Goal: Task Accomplishment & Management: Use online tool/utility

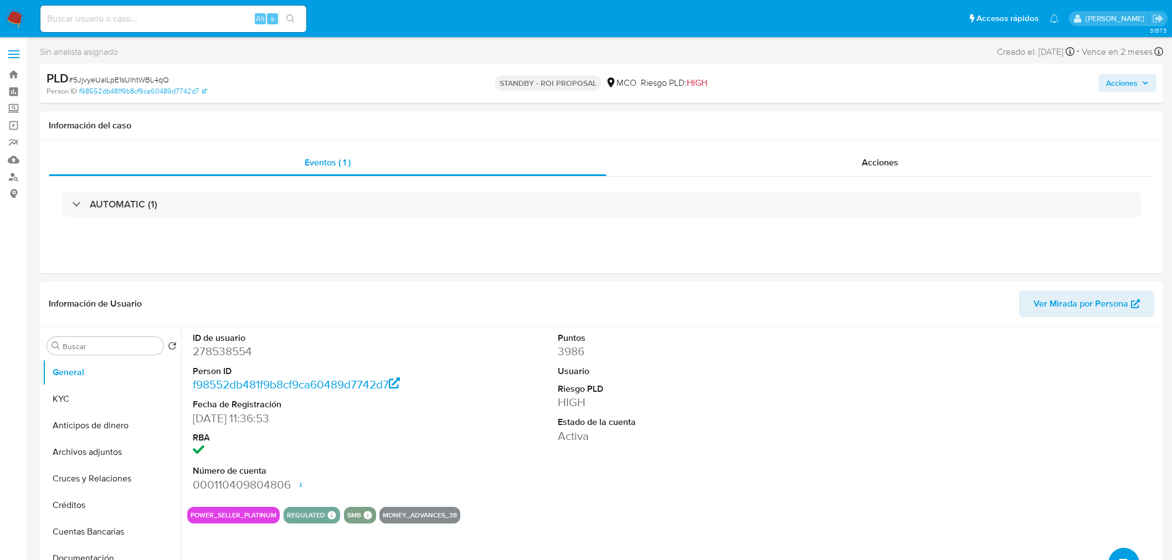
select select "10"
click at [958, 159] on div "Acciones" at bounding box center [880, 163] width 548 height 27
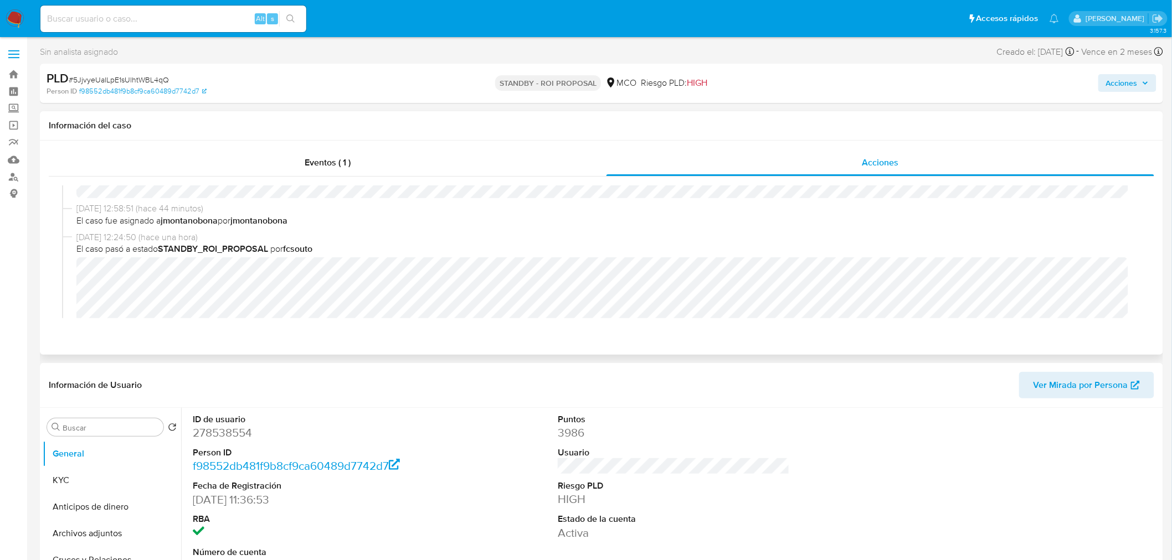
scroll to position [61, 0]
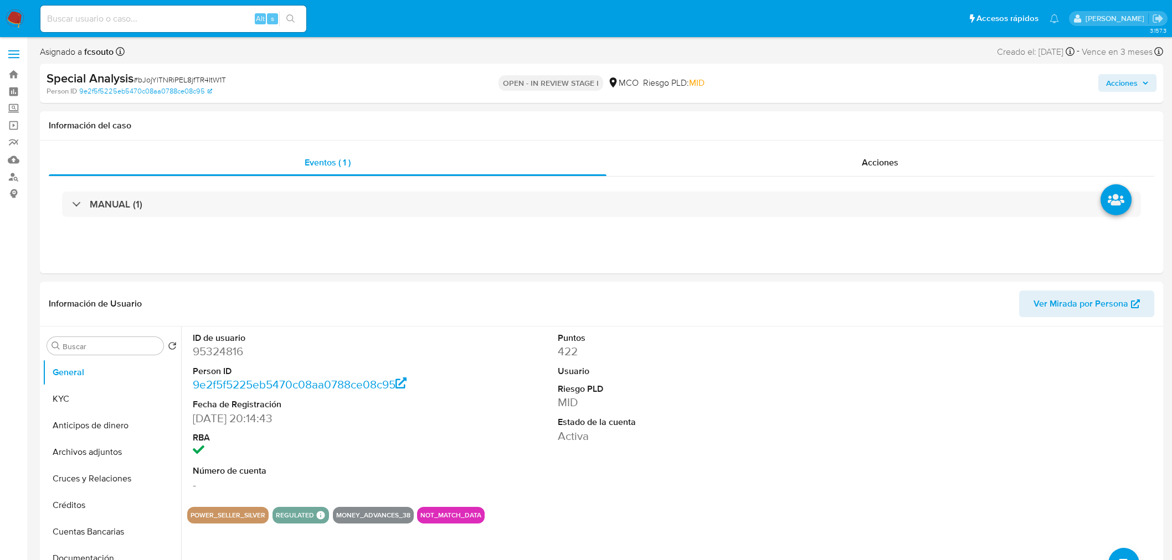
select select "10"
click at [1130, 74] on span "Acciones" at bounding box center [1122, 83] width 32 height 18
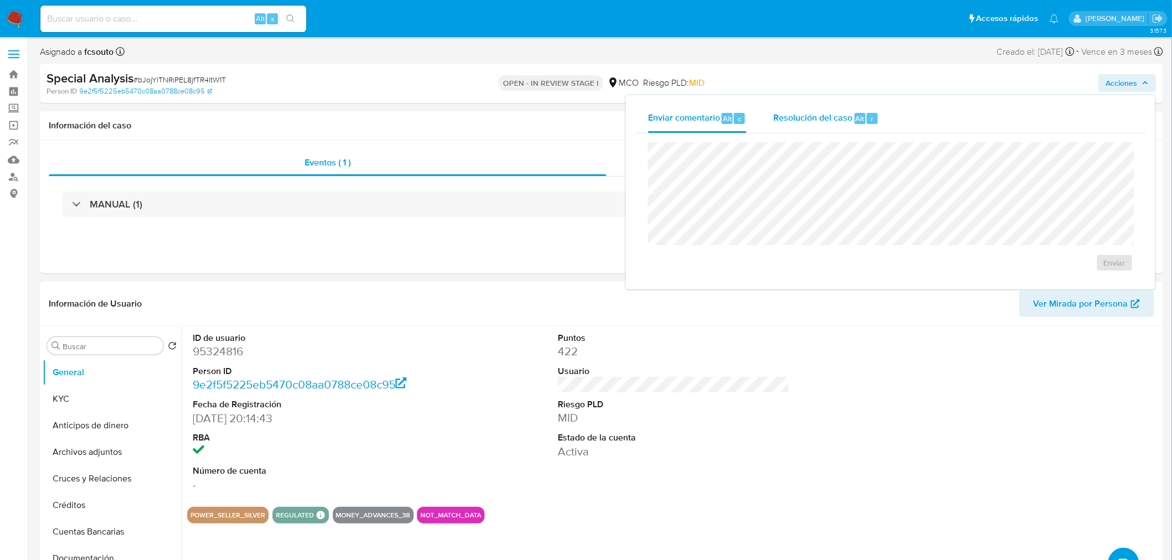
drag, startPoint x: 821, startPoint y: 94, endPoint x: 821, endPoint y: 123, distance: 28.8
click at [821, 94] on div "Enviar comentario Alt c Resolución del caso Alt r Enviar" at bounding box center [891, 192] width 532 height 197
click at [821, 123] on span "Resolución del caso" at bounding box center [812, 118] width 79 height 13
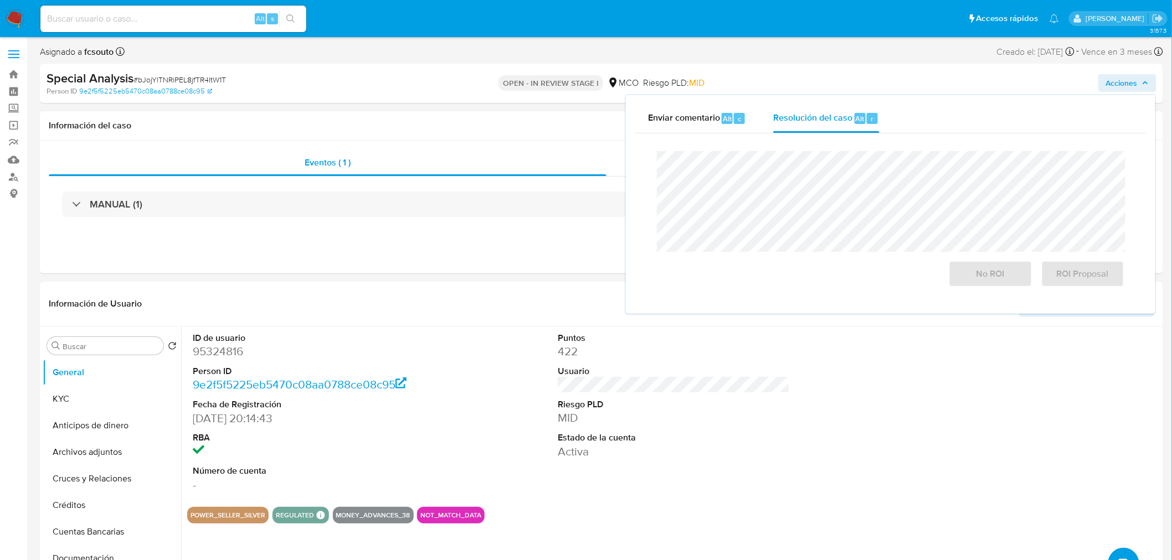
click at [705, 92] on div "OPEN - IN REVIEW STAGE I MCO Riesgo PLD: MID" at bounding box center [601, 83] width 367 height 26
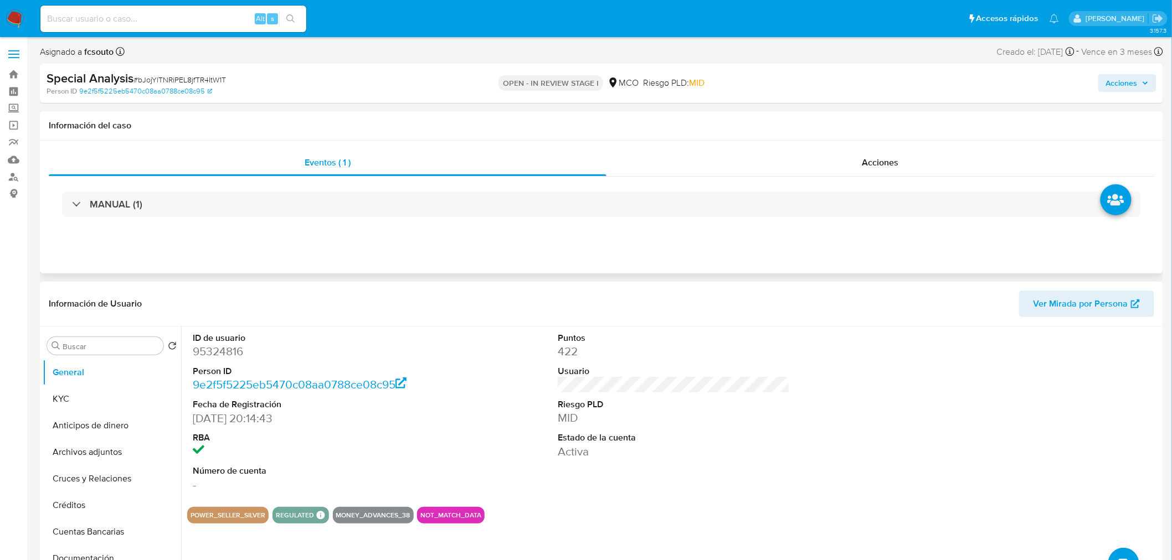
click at [712, 123] on h1 "Información del caso" at bounding box center [601, 125] width 1105 height 11
click at [1137, 84] on span "Acciones" at bounding box center [1122, 83] width 32 height 18
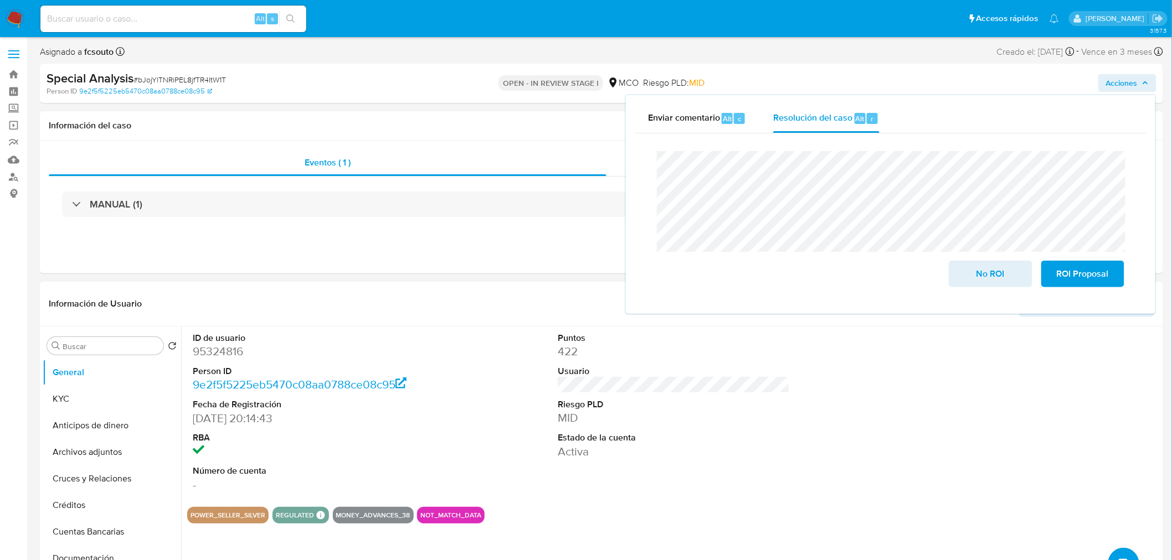
click at [224, 352] on dd "95324816" at bounding box center [309, 352] width 232 height 16
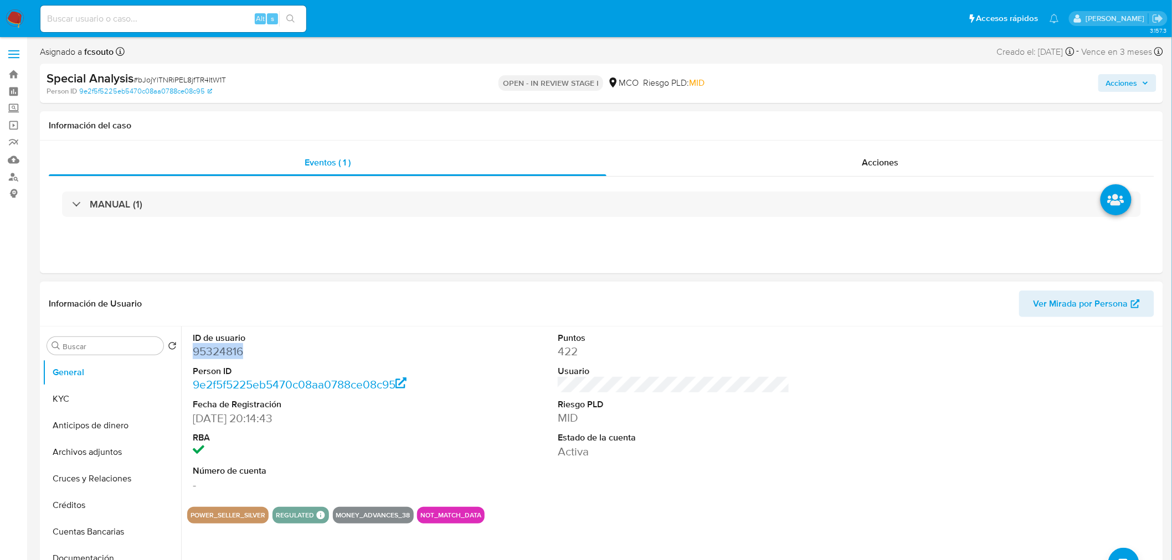
click at [224, 352] on dd "95324816" at bounding box center [309, 352] width 232 height 16
copy dd "95324816"
click at [231, 350] on dd "95324816" at bounding box center [309, 352] width 232 height 16
copy dd "95324816"
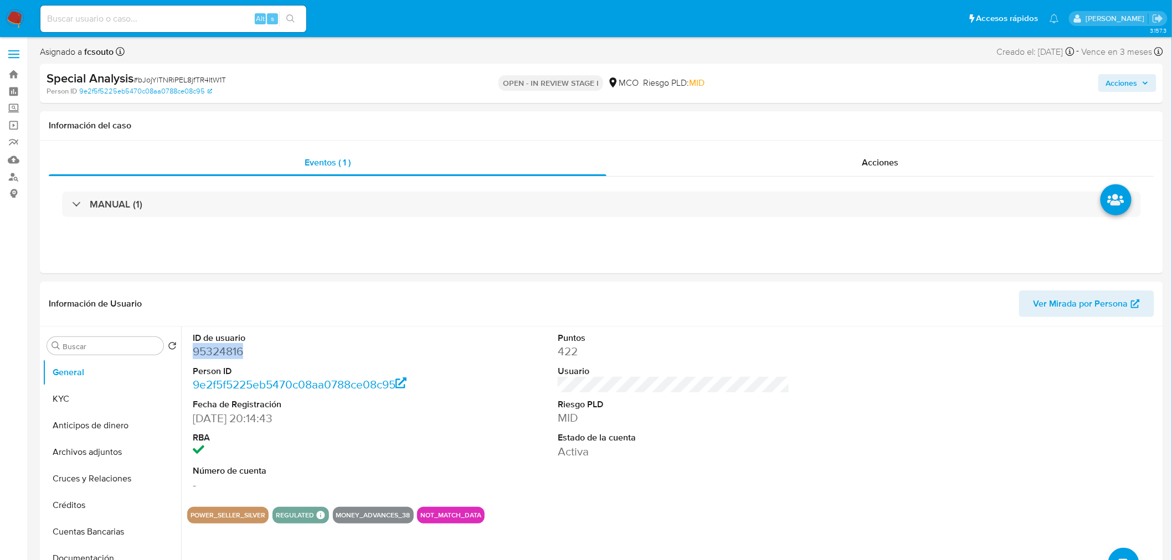
click at [1140, 85] on span "Acciones" at bounding box center [1127, 83] width 43 height 16
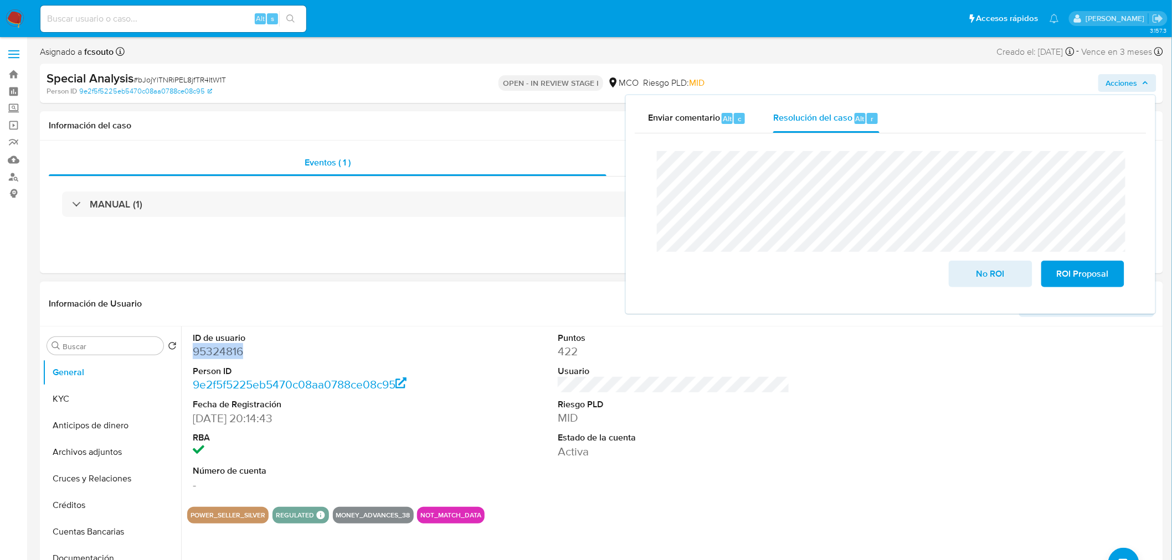
click at [235, 355] on dd "95324816" at bounding box center [309, 352] width 232 height 16
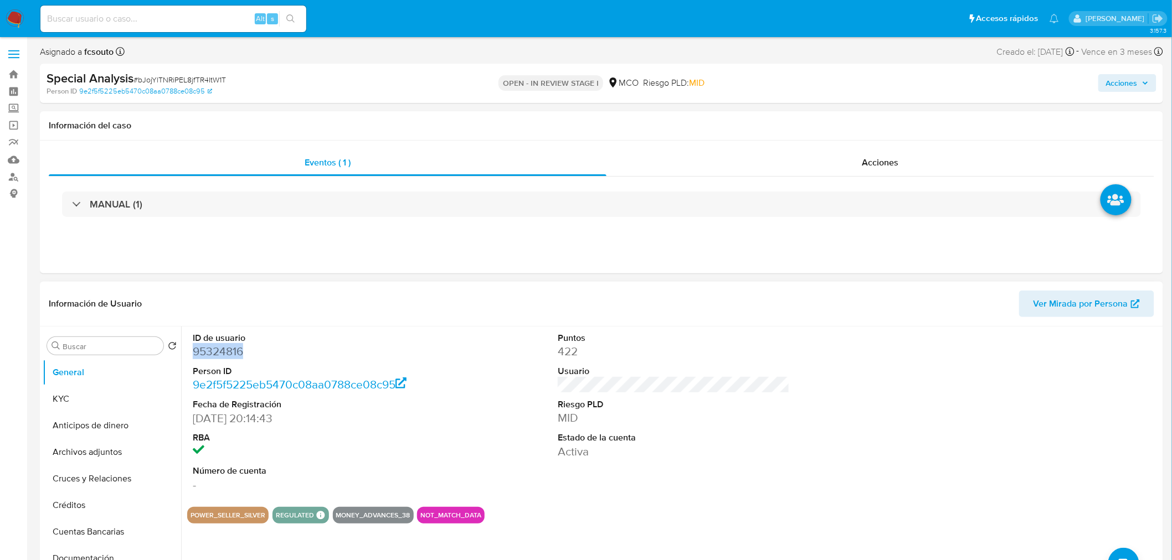
click at [235, 355] on dd "95324816" at bounding box center [309, 352] width 232 height 16
click at [555, 319] on div "Información de Usuario Ver Mirada por Persona" at bounding box center [601, 304] width 1123 height 45
click at [1132, 81] on span "Acciones" at bounding box center [1122, 83] width 32 height 18
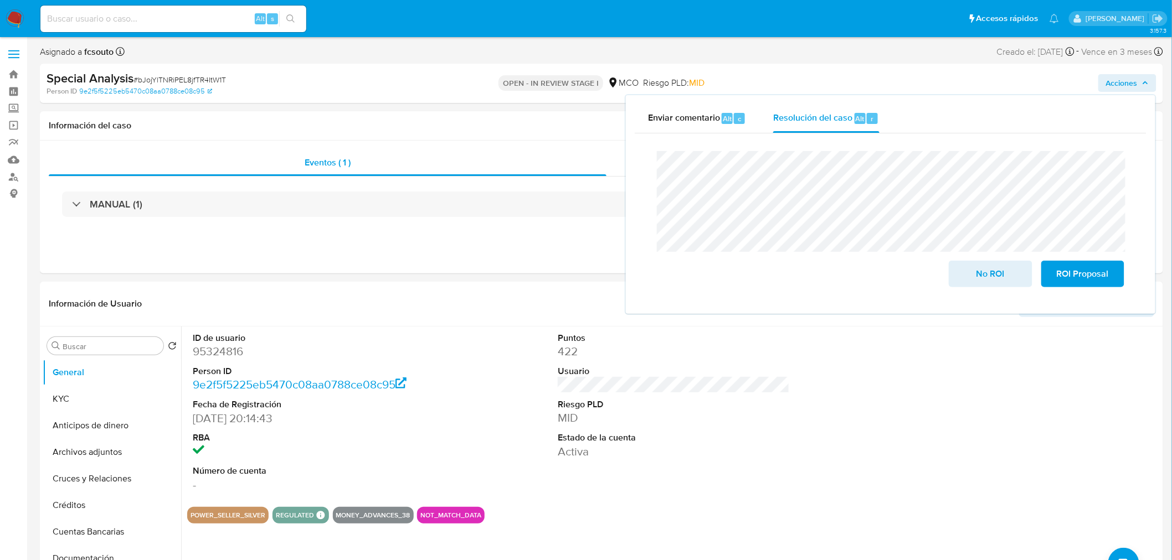
drag, startPoint x: 65, startPoint y: 400, endPoint x: 38, endPoint y: 391, distance: 28.7
click at [65, 400] on button "KYC" at bounding box center [112, 399] width 138 height 27
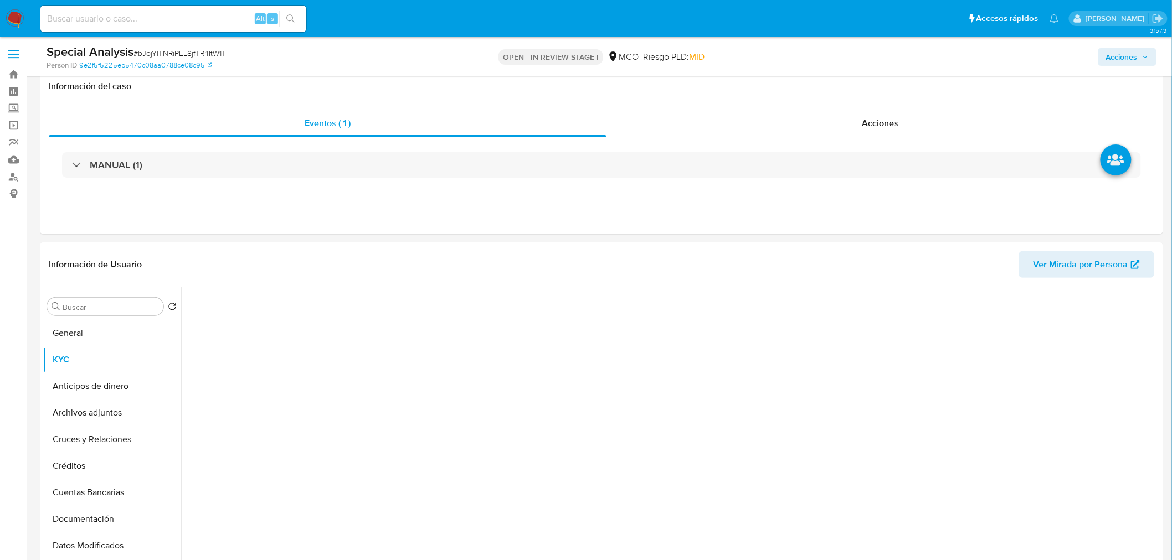
scroll to position [123, 0]
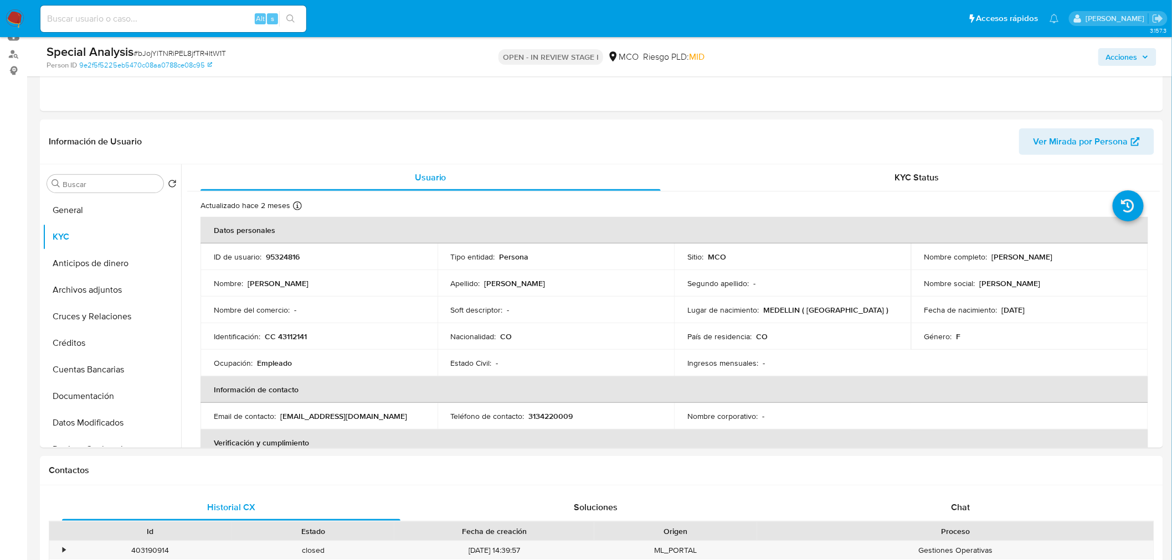
drag, startPoint x: 1148, startPoint y: 53, endPoint x: 1139, endPoint y: 56, distance: 9.8
click at [1147, 54] on icon "button" at bounding box center [1145, 57] width 7 height 7
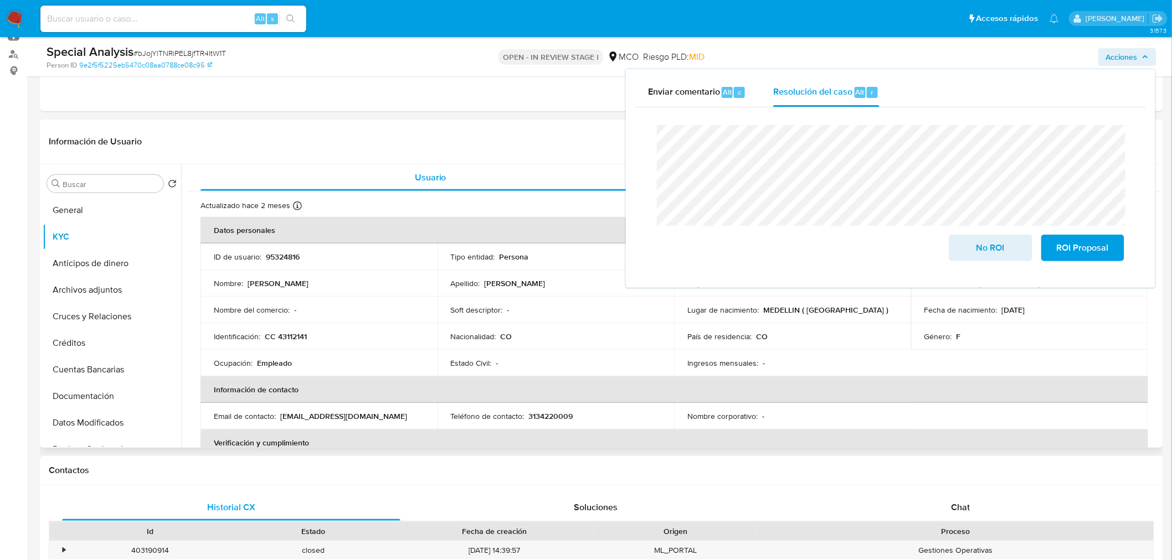
click at [291, 259] on p "95324816" at bounding box center [283, 257] width 34 height 10
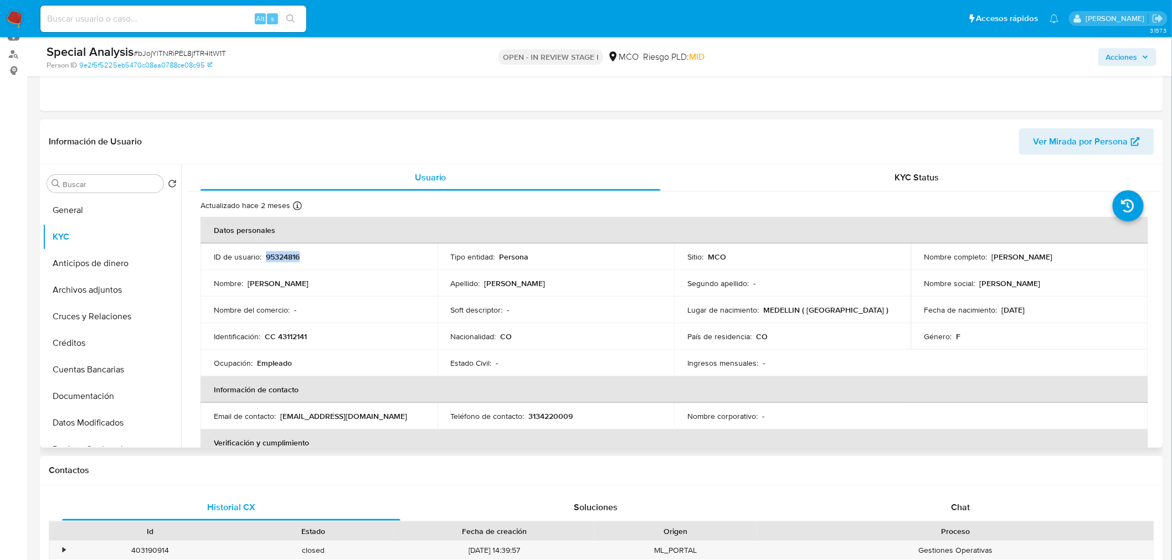
click at [291, 259] on p "95324816" at bounding box center [283, 257] width 34 height 10
copy p "95324816"
click at [1117, 56] on span "Acciones" at bounding box center [1122, 57] width 32 height 18
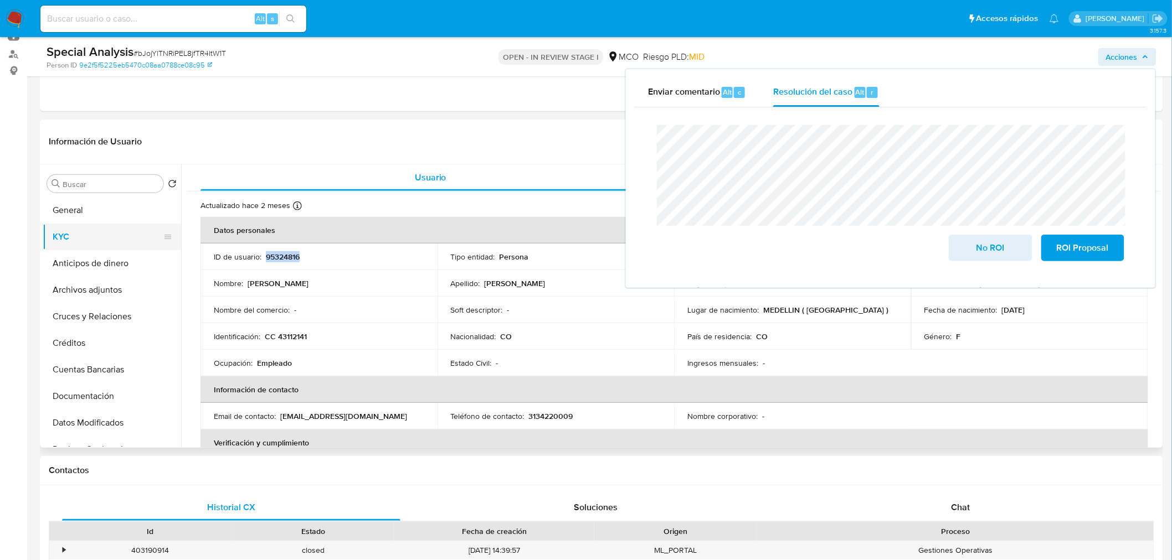
click at [117, 224] on button "KYC" at bounding box center [108, 237] width 130 height 27
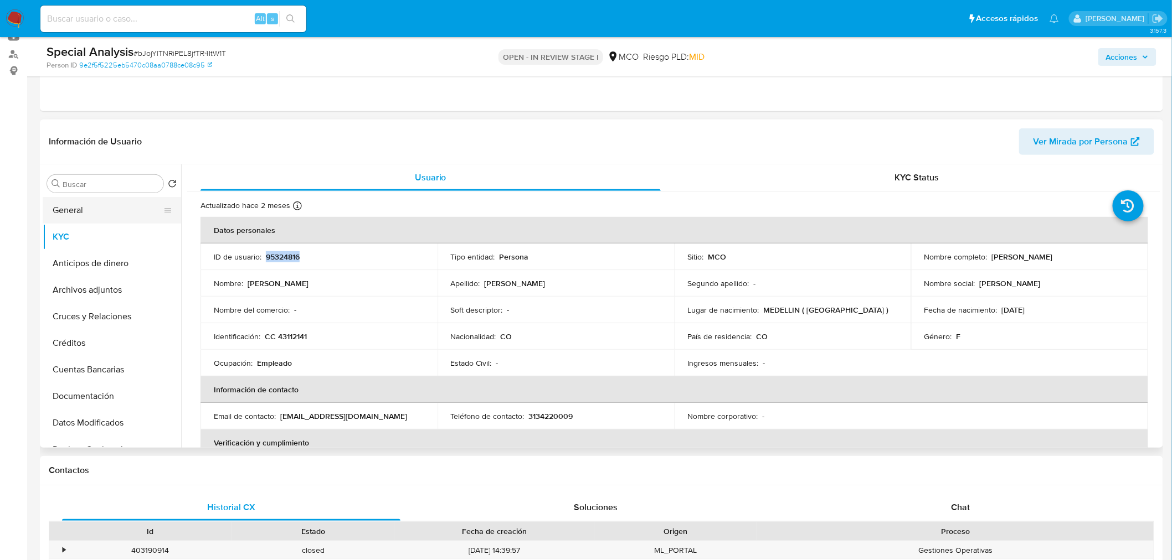
click at [108, 216] on button "General" at bounding box center [108, 210] width 130 height 27
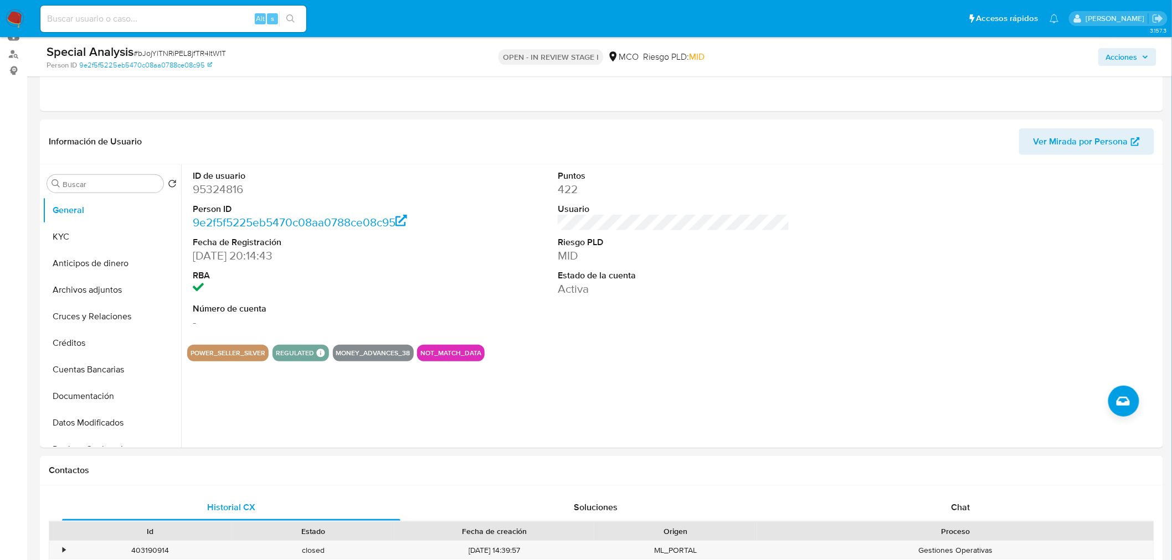
click at [1128, 50] on span "Acciones" at bounding box center [1122, 57] width 32 height 18
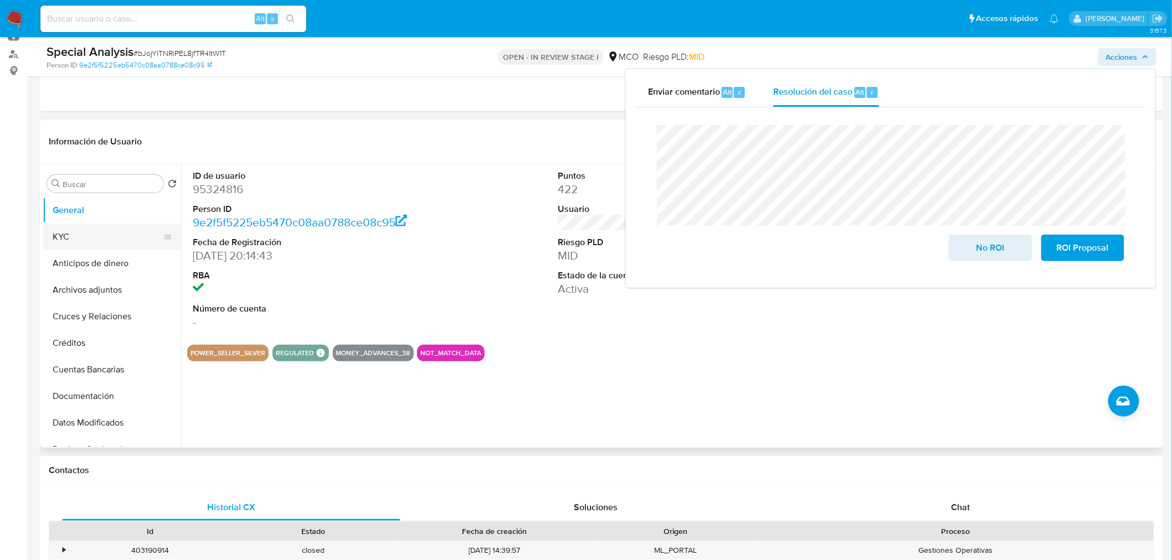
click at [75, 245] on button "KYC" at bounding box center [108, 237] width 130 height 27
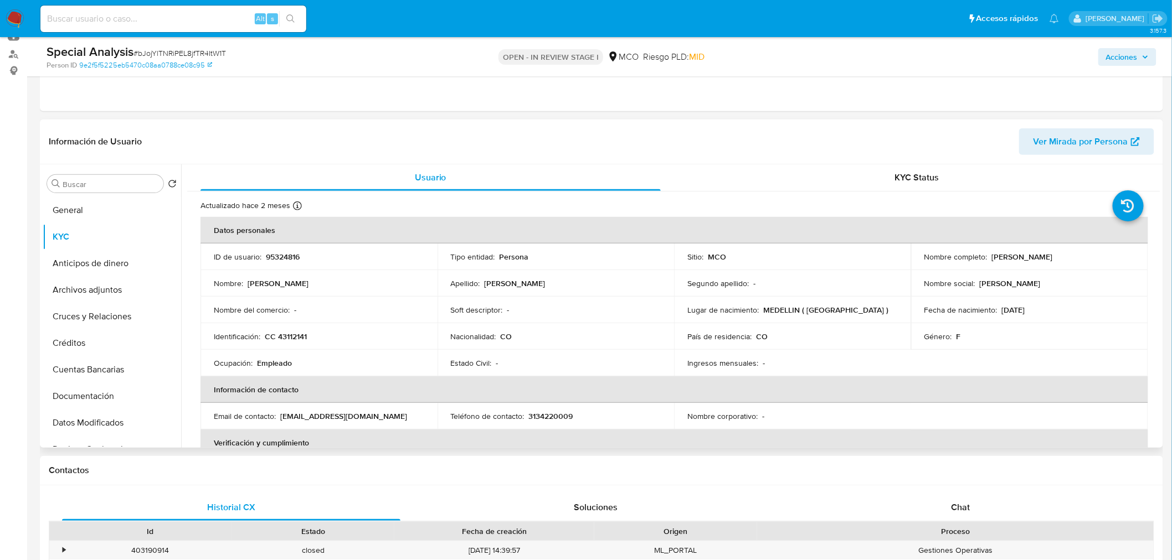
drag, startPoint x: 988, startPoint y: 255, endPoint x: 1095, endPoint y: 256, distance: 107.4
click at [1095, 256] on div "Nombre completo : Paola Andrea Rivera Osorio" at bounding box center [1029, 257] width 210 height 10
copy p "Paola Andrea Rivera Osorio"
click at [1130, 58] on span "Acciones" at bounding box center [1122, 57] width 32 height 18
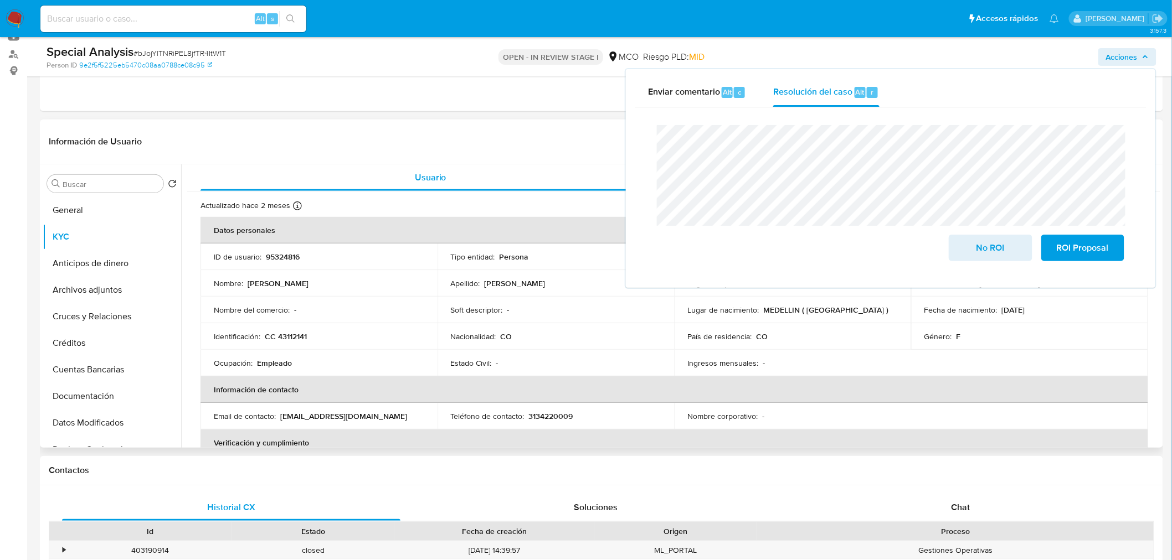
click at [291, 338] on p "CC 43112141" at bounding box center [286, 337] width 42 height 10
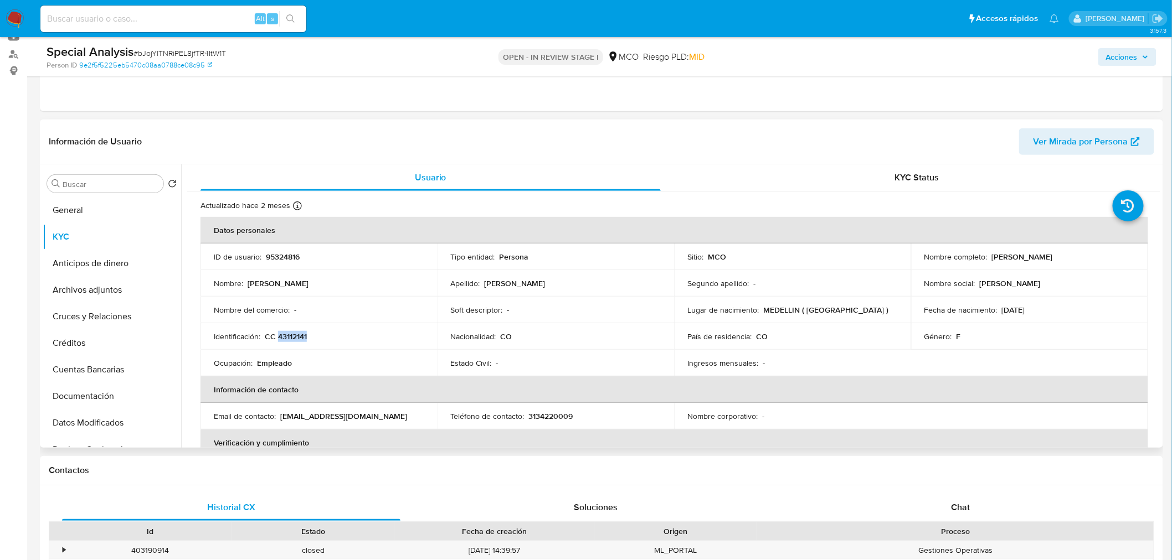
click at [291, 338] on p "CC 43112141" at bounding box center [286, 337] width 42 height 10
copy p "43112141"
click at [1145, 61] on span "Acciones" at bounding box center [1127, 57] width 43 height 16
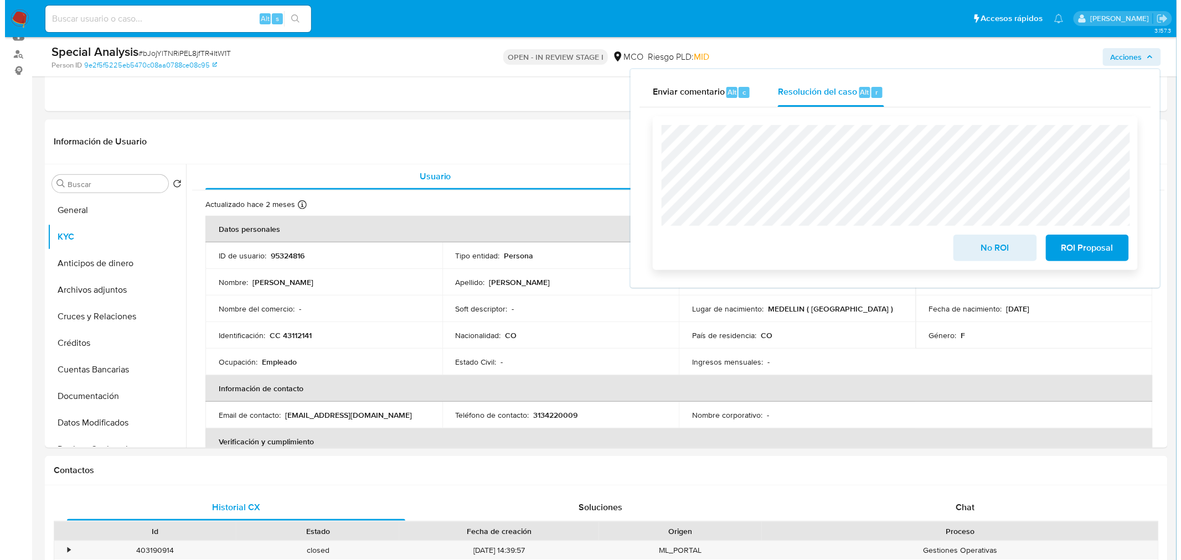
scroll to position [0, 0]
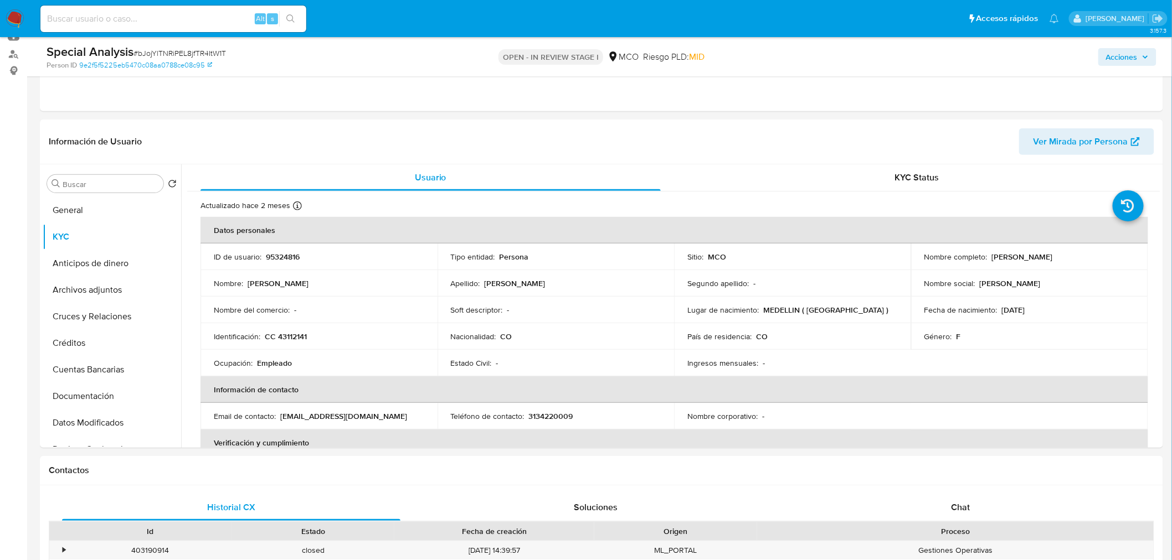
click at [1121, 56] on span "Acciones" at bounding box center [1122, 57] width 32 height 18
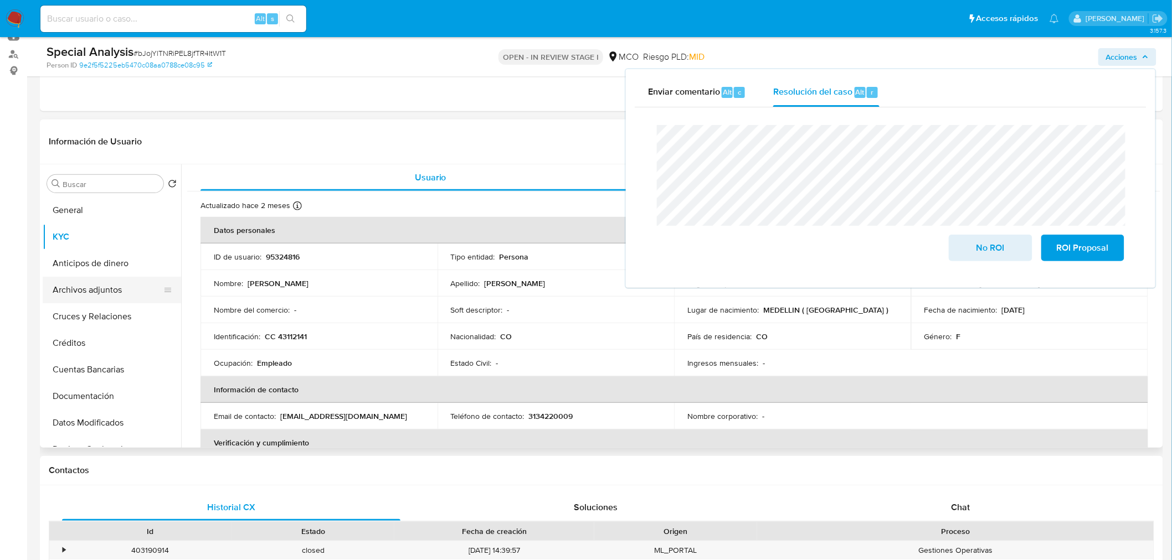
click at [117, 290] on button "Archivos adjuntos" at bounding box center [108, 290] width 130 height 27
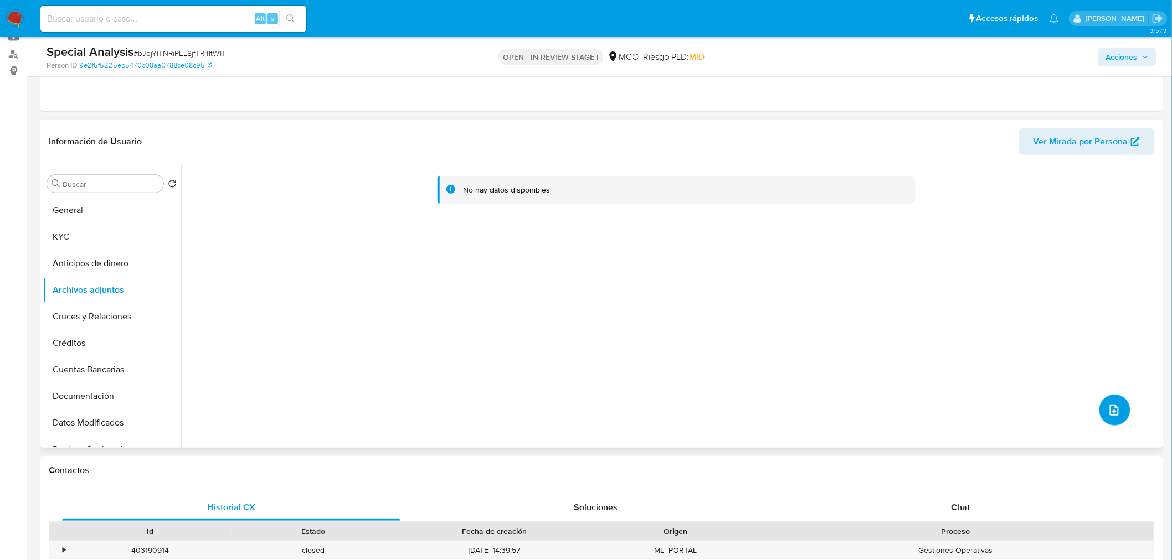
click at [1100, 411] on button "upload-file" at bounding box center [1114, 410] width 31 height 31
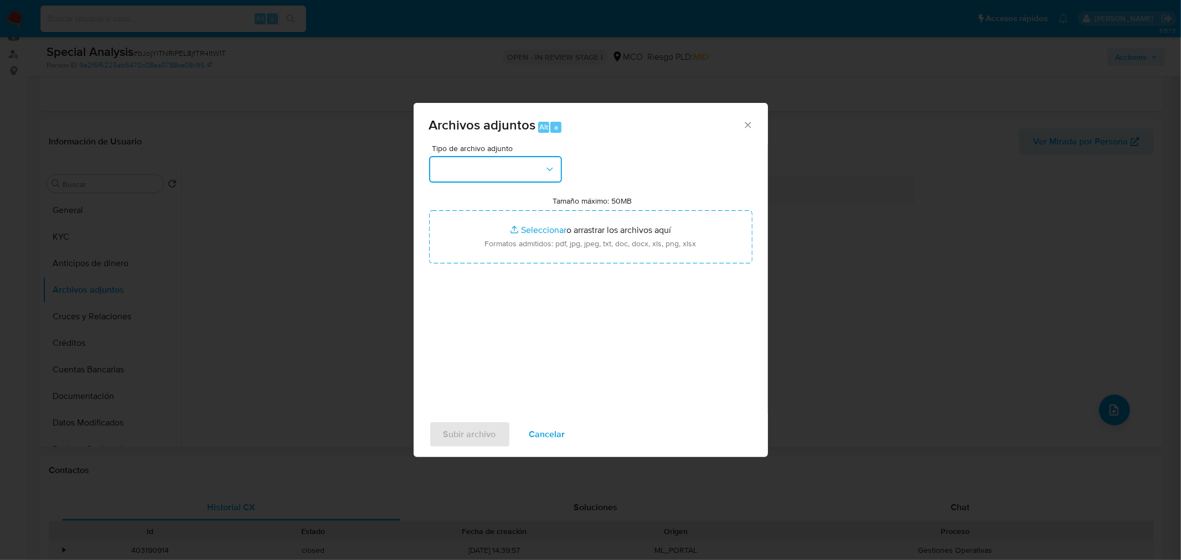
click at [530, 174] on button "button" at bounding box center [495, 169] width 133 height 27
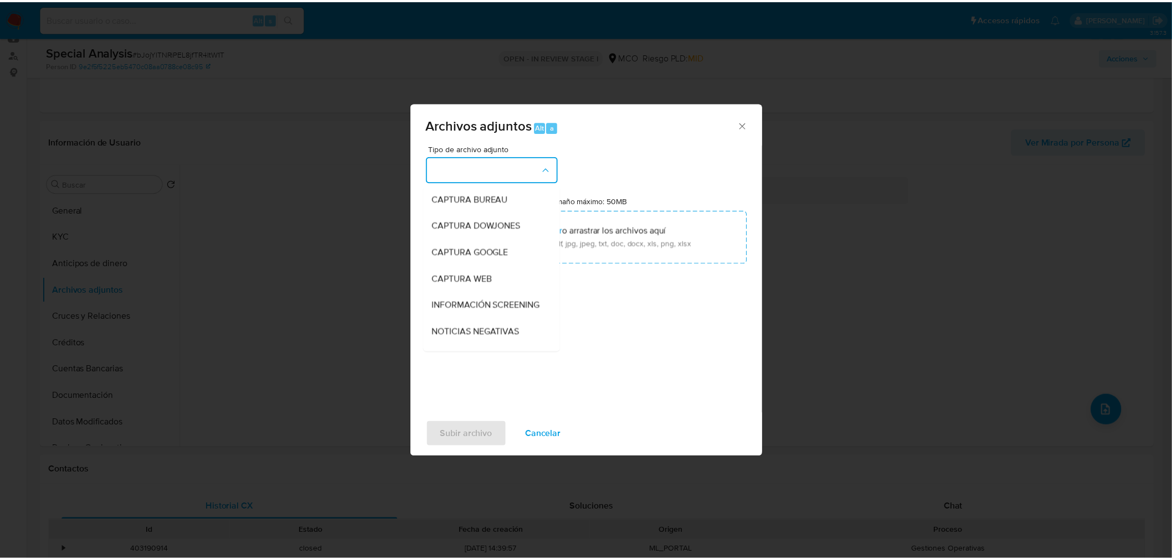
scroll to position [61, 0]
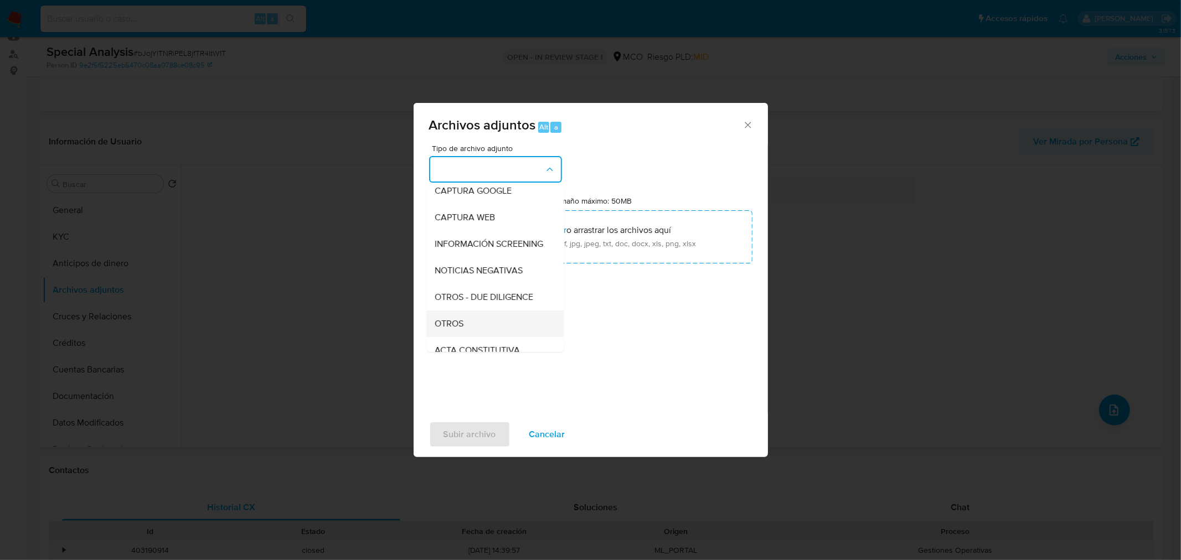
click at [481, 333] on div "OTROS" at bounding box center [491, 323] width 113 height 27
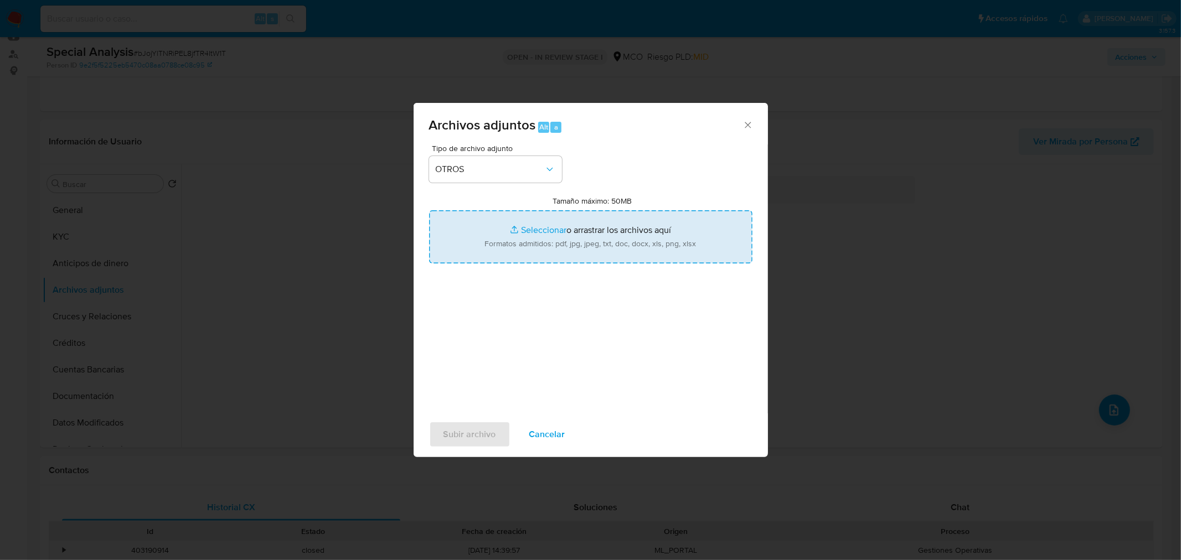
click at [596, 243] on input "Tamaño máximo: 50MB Seleccionar archivos" at bounding box center [590, 236] width 323 height 53
type input "C:\fakepath\95324816 - 9_9_2025 (1).pdf"
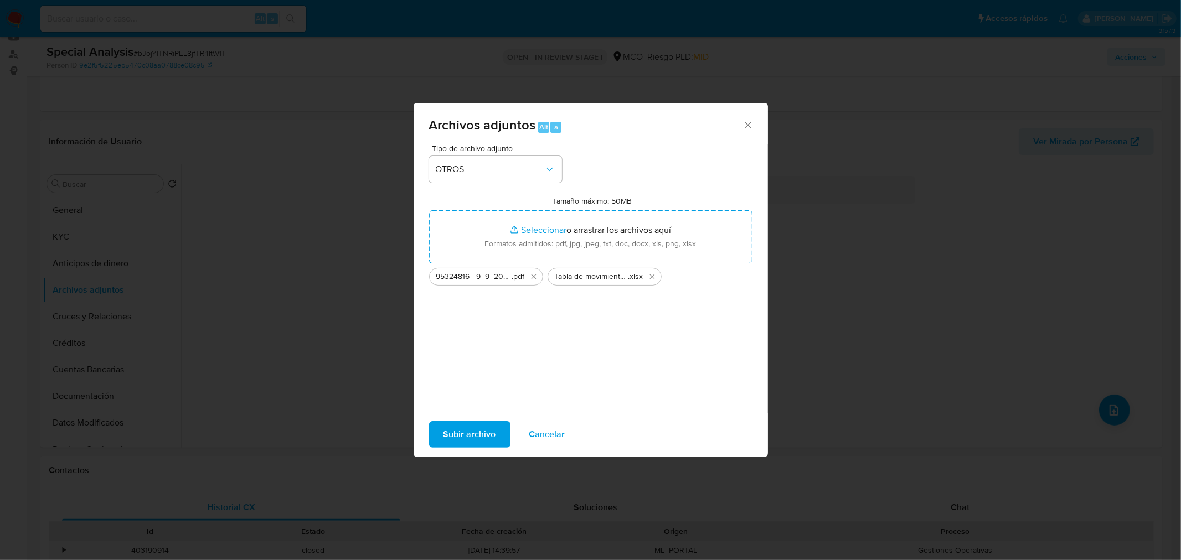
drag, startPoint x: 596, startPoint y: 243, endPoint x: 477, endPoint y: 441, distance: 231.2
click at [477, 441] on span "Subir archivo" at bounding box center [470, 434] width 53 height 24
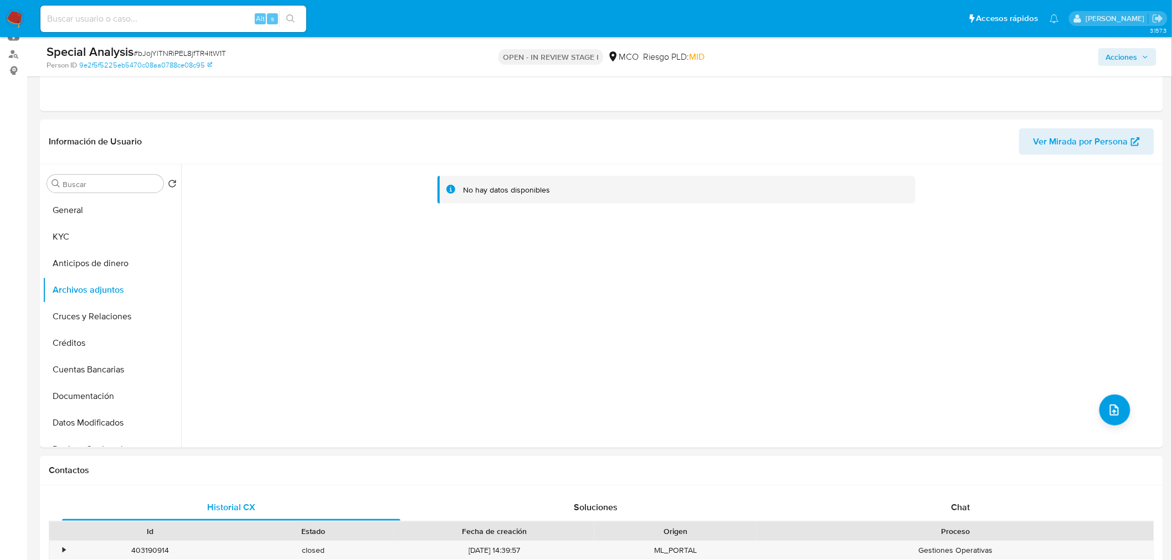
click at [1128, 60] on span "Acciones" at bounding box center [1122, 57] width 32 height 18
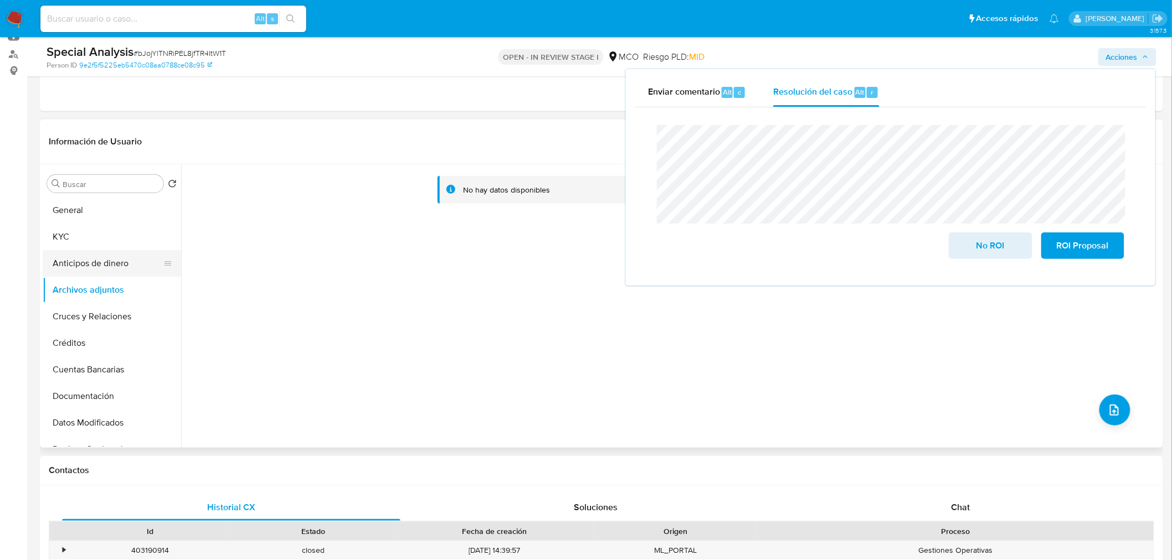
click at [125, 267] on button "Anticipos de dinero" at bounding box center [108, 263] width 130 height 27
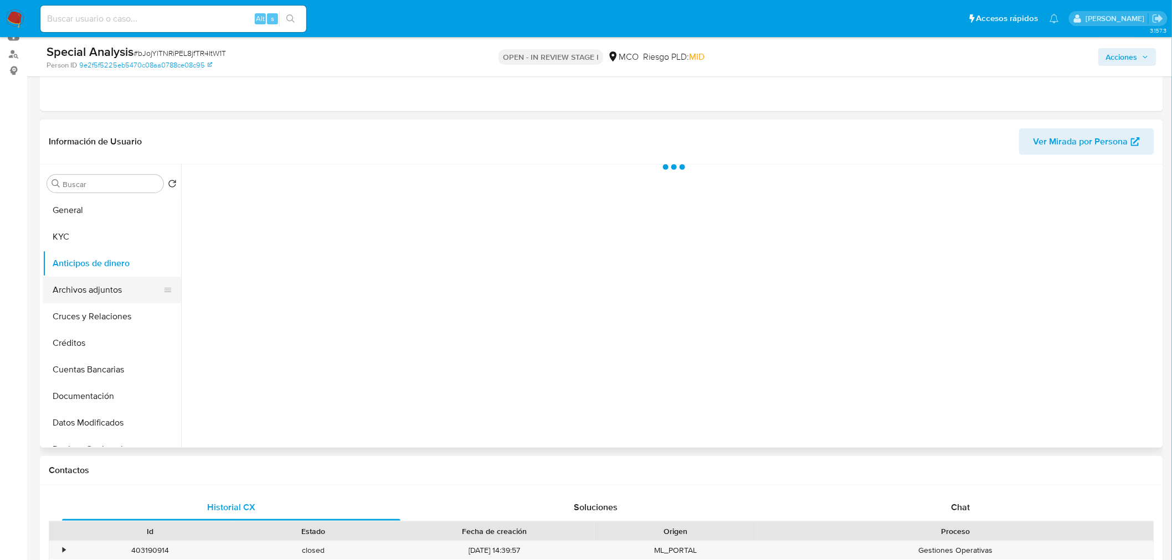
drag, startPoint x: 128, startPoint y: 285, endPoint x: 145, endPoint y: 285, distance: 16.6
click at [128, 286] on button "Archivos adjuntos" at bounding box center [108, 290] width 130 height 27
click at [1136, 59] on span "Acciones" at bounding box center [1122, 57] width 32 height 18
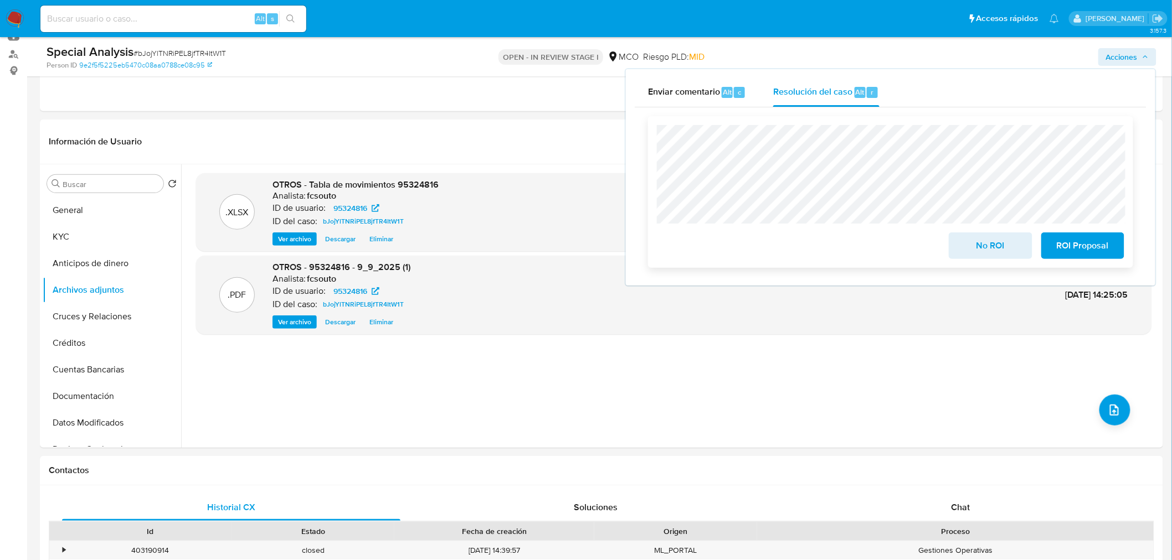
click at [994, 247] on span "No ROI" at bounding box center [990, 246] width 54 height 24
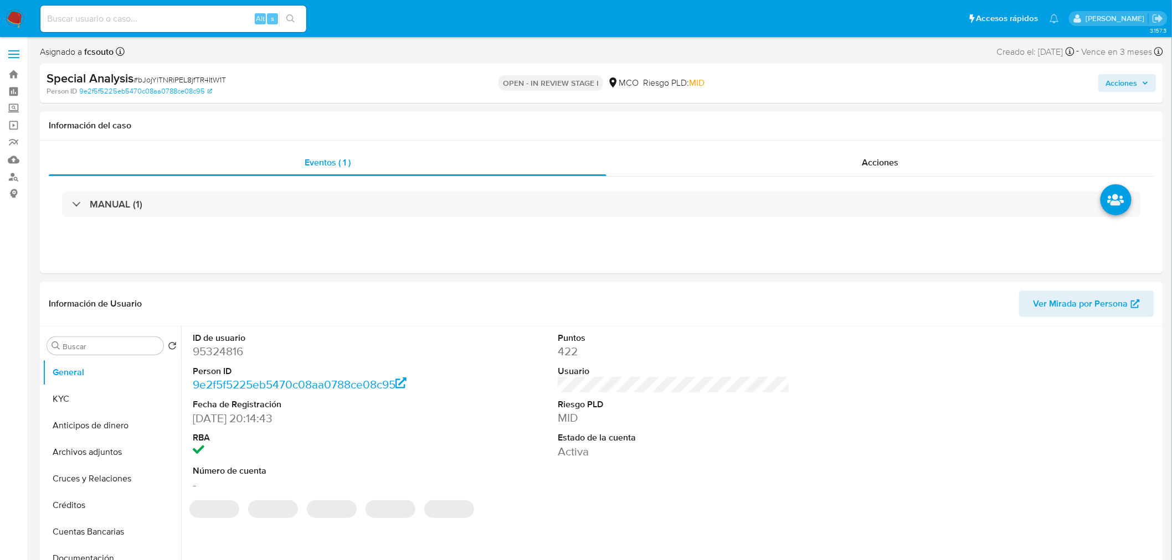
click at [6, 20] on img at bounding box center [15, 18] width 19 height 19
select select "10"
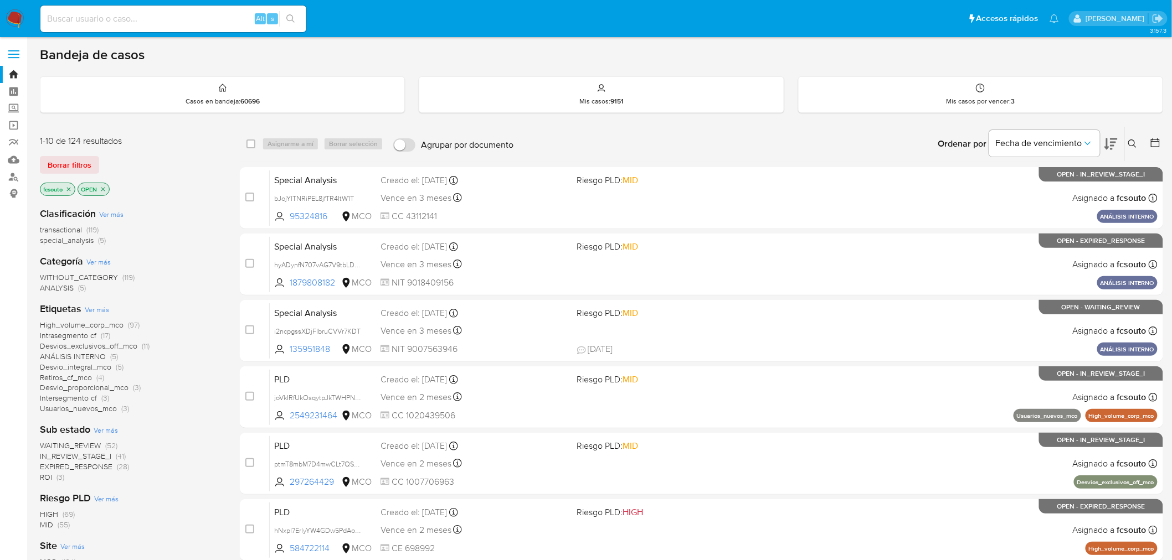
click at [42, 478] on span "ROI" at bounding box center [46, 477] width 12 height 11
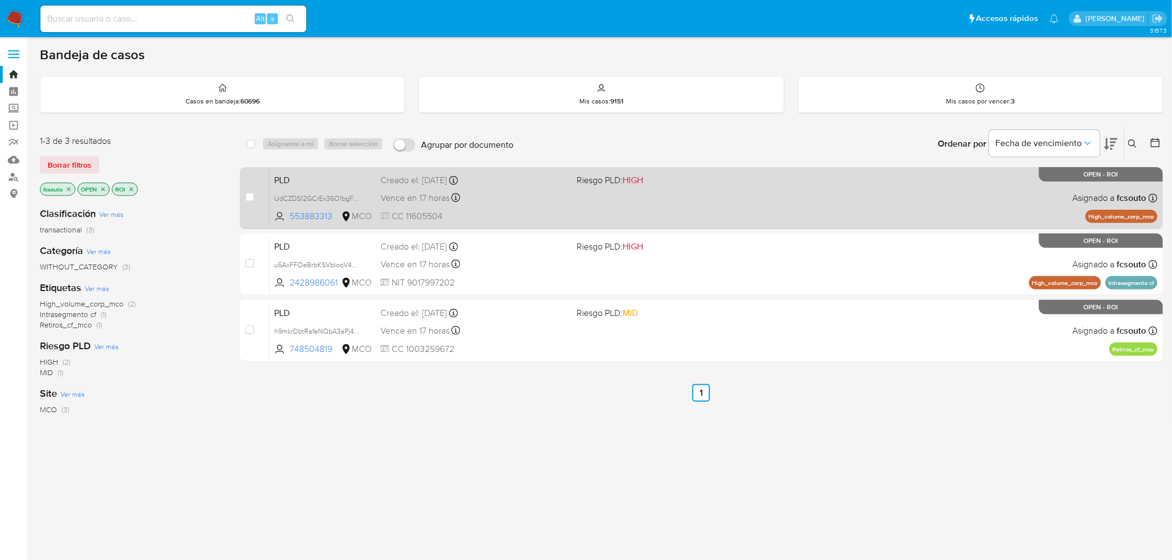
click at [702, 190] on div "PLD UdCZDS12GCrEx36O1bgF9y7a 553883313 MCO Riesgo PLD: HIGH Creado el: 12/06/20…" at bounding box center [714, 198] width 888 height 56
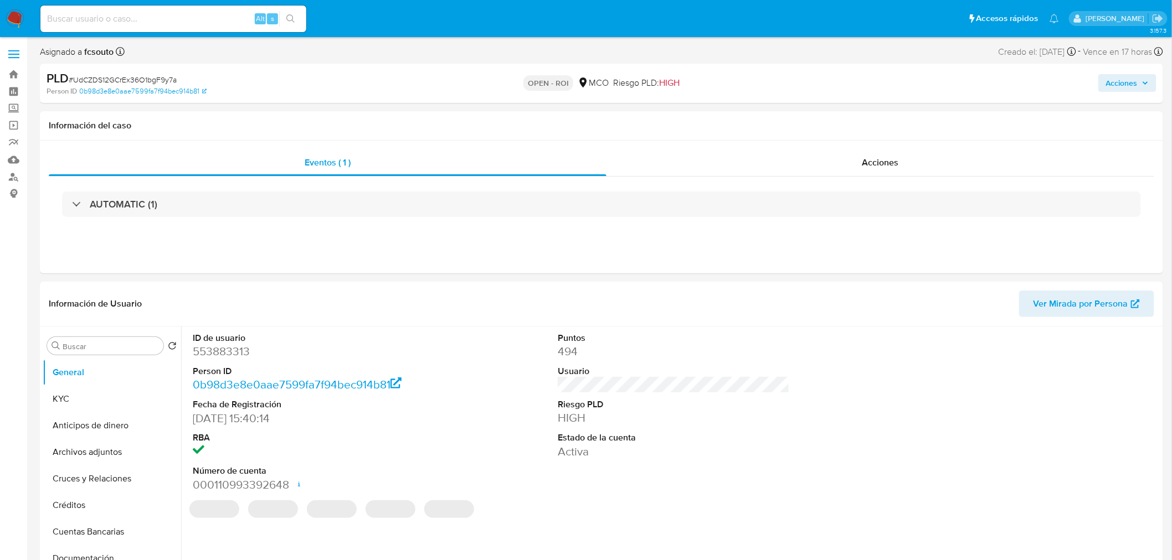
select select "10"
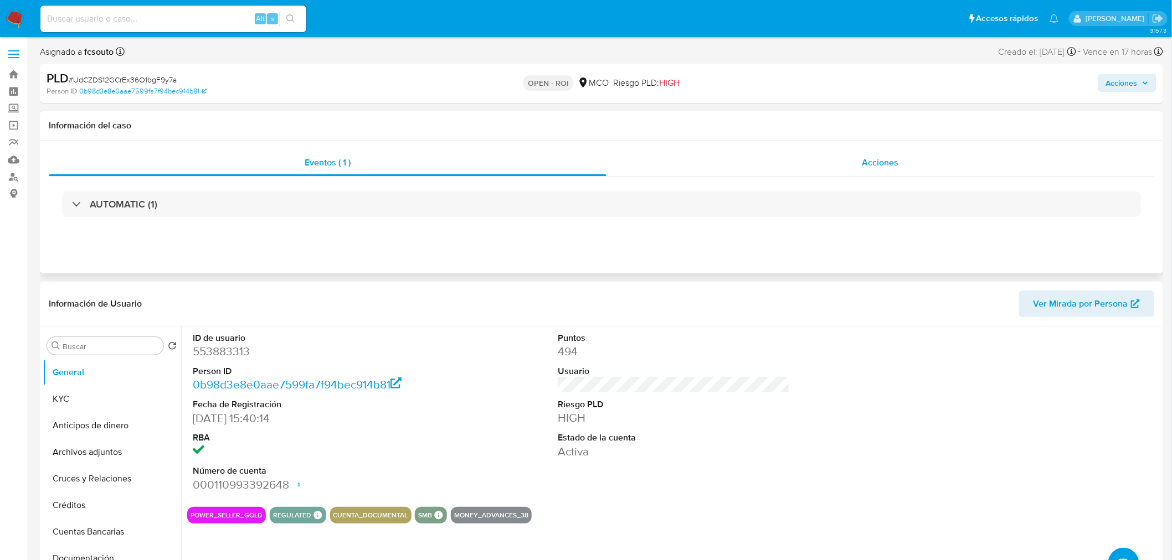
click at [877, 155] on div "Acciones" at bounding box center [880, 163] width 548 height 27
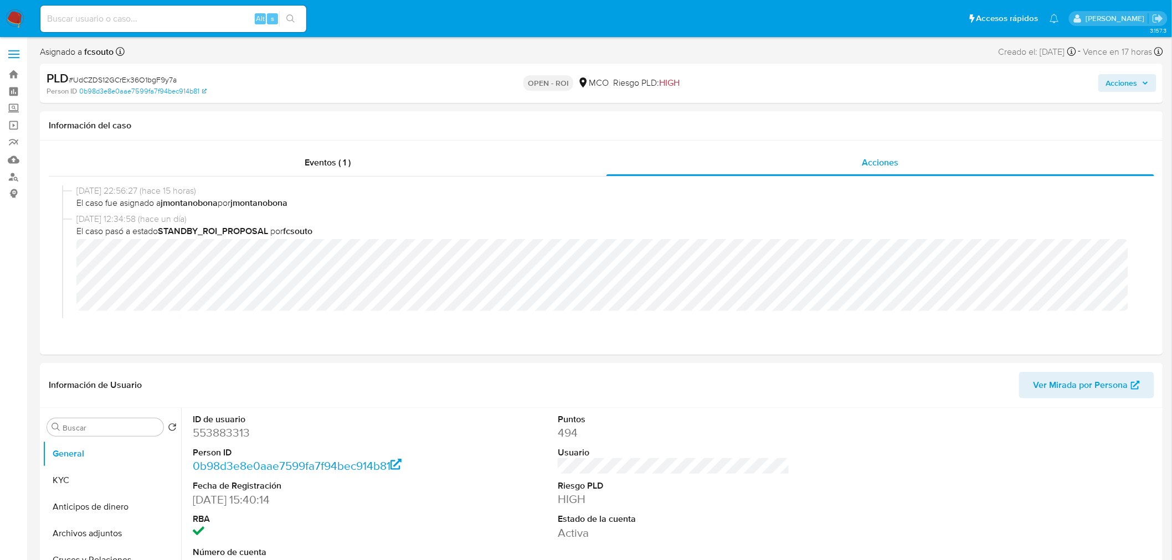
scroll to position [184, 0]
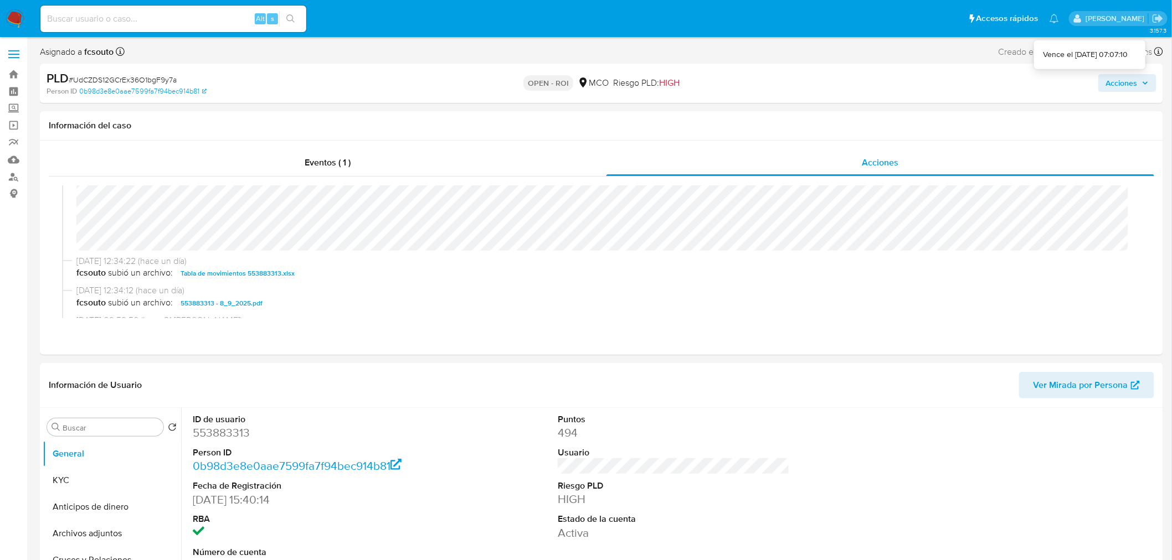
click at [1132, 85] on span "Acciones" at bounding box center [1122, 83] width 32 height 18
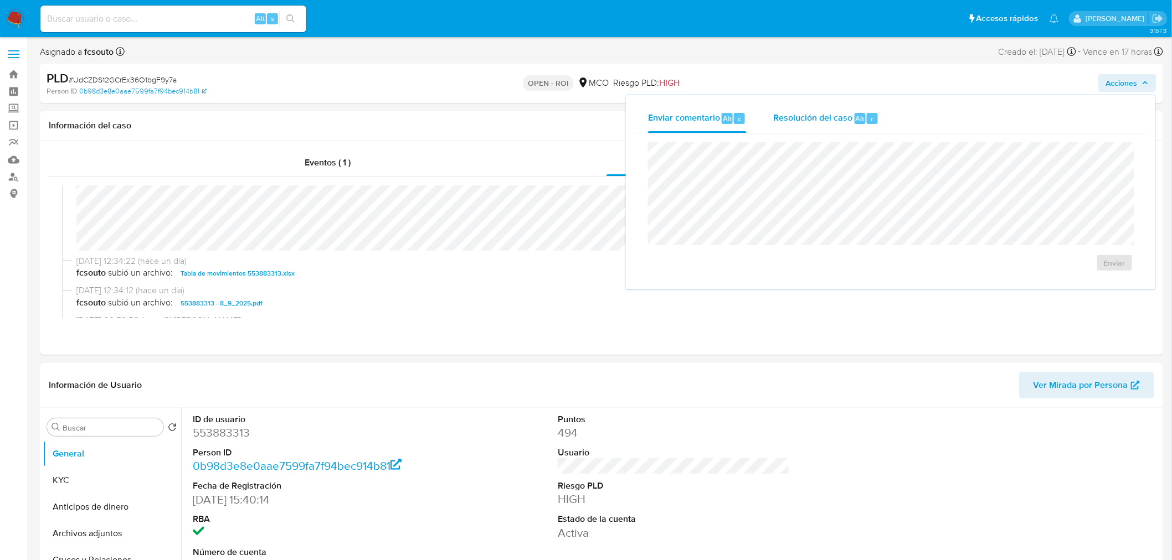
click at [775, 123] on span "Resolución del caso" at bounding box center [812, 118] width 79 height 13
click at [1106, 281] on span "ROI" at bounding box center [1082, 274] width 54 height 24
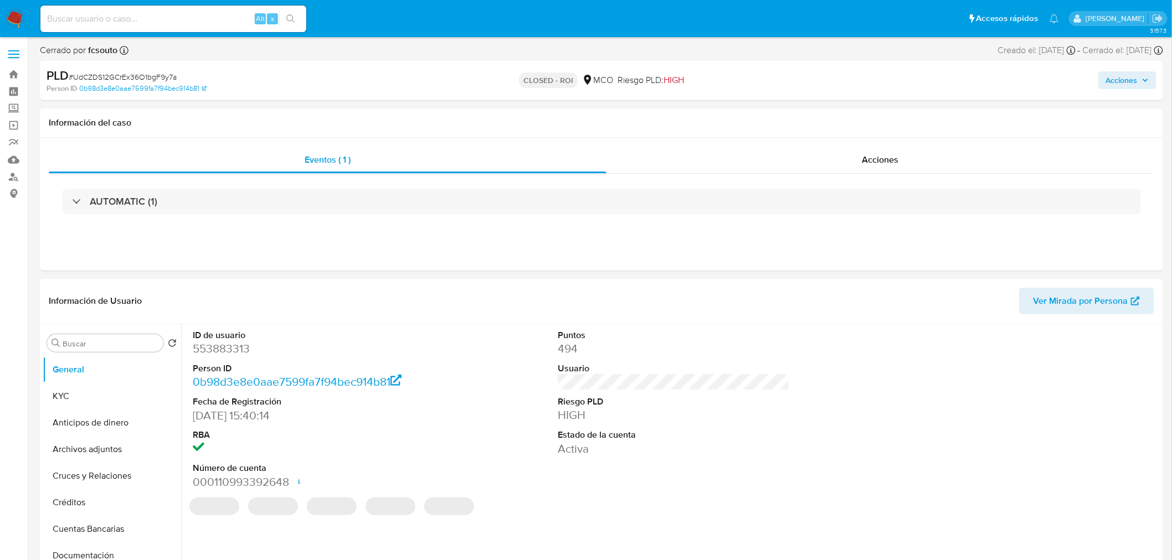
select select "10"
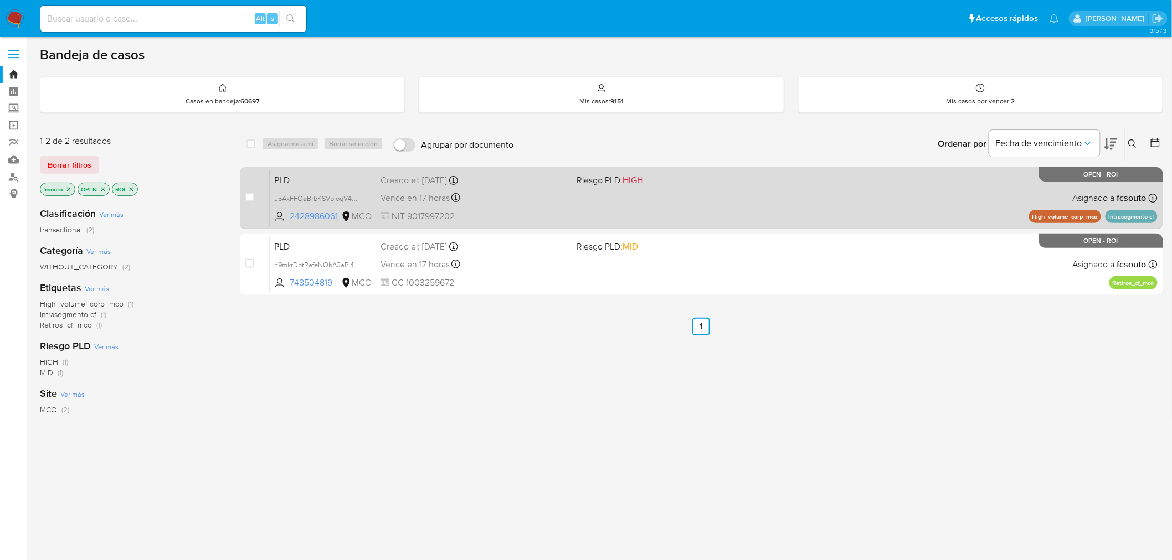
click at [698, 200] on div "PLD u5AxFFOeBrbKSVbIoqV4W0iM 2428986061 MCO Riesgo PLD: HIGH Creado el: 12/06/2…" at bounding box center [714, 198] width 888 height 56
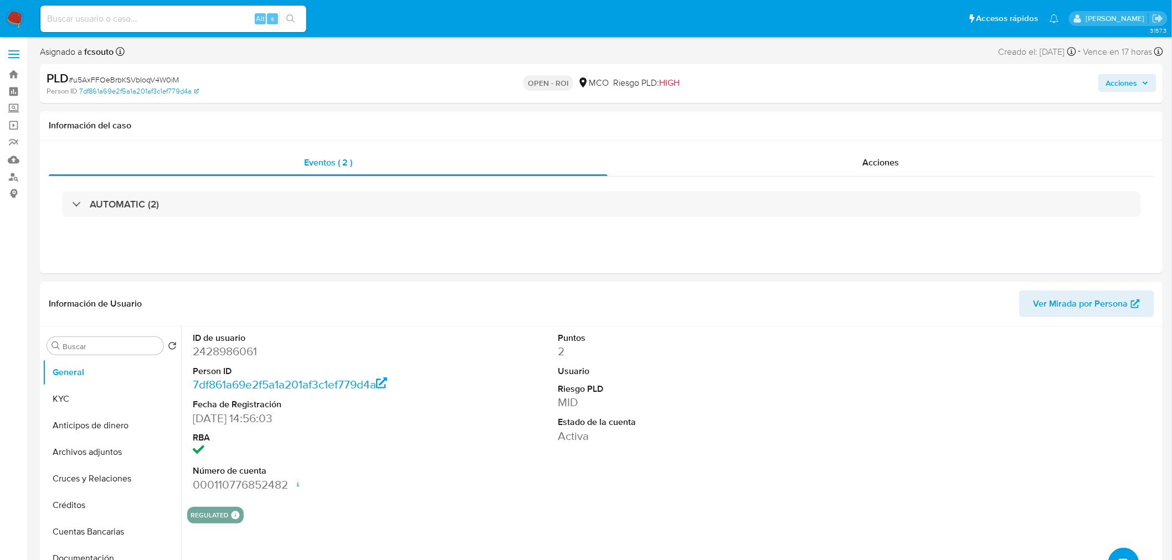
select select "10"
click at [882, 172] on div "Acciones" at bounding box center [880, 163] width 547 height 27
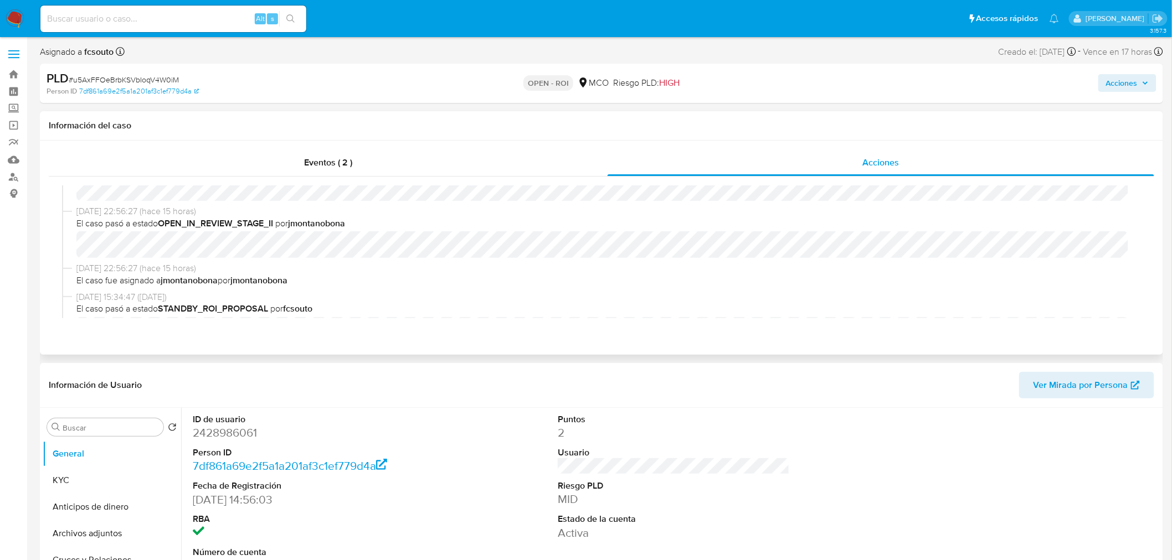
scroll to position [61, 0]
click at [511, 265] on div "[DATE] 12:49:07 (hace una hora) El caso pasó a estado OPEN_ROI por jmontanobona" at bounding box center [601, 238] width 1079 height 57
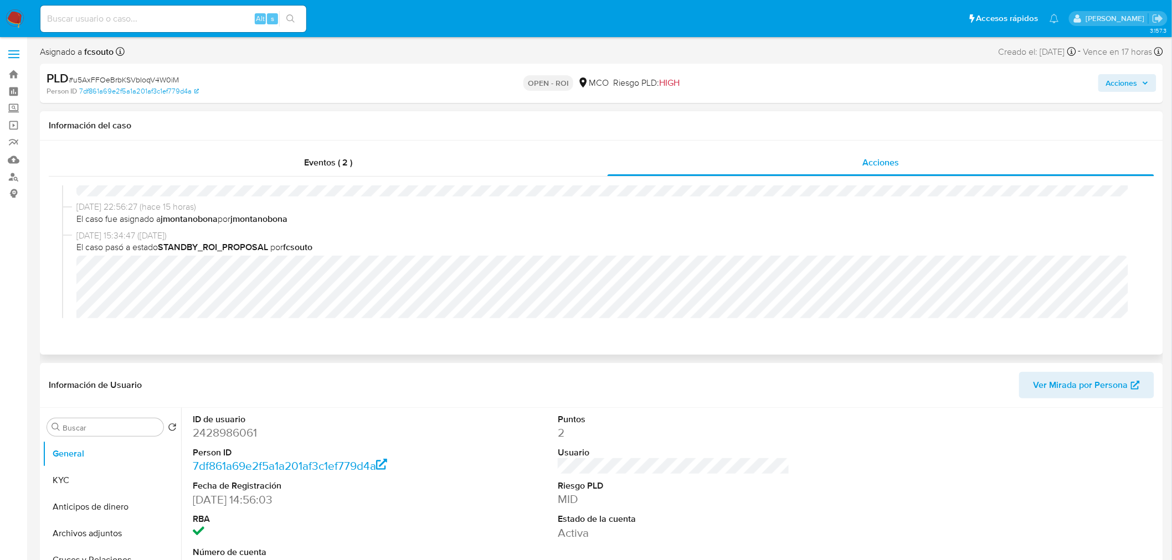
scroll to position [246, 0]
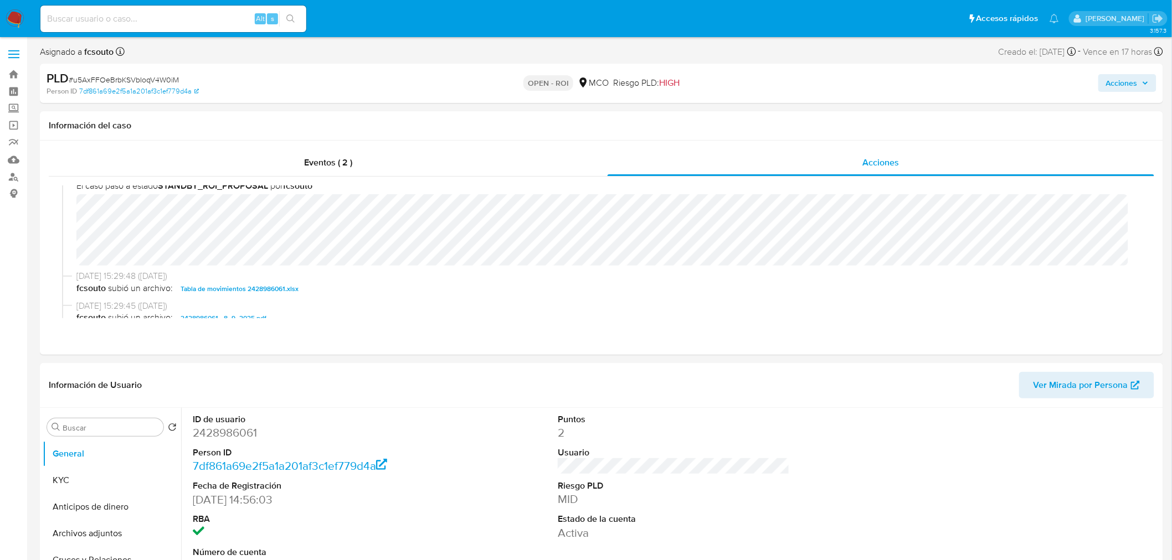
click at [1132, 83] on span "Acciones" at bounding box center [1122, 83] width 32 height 18
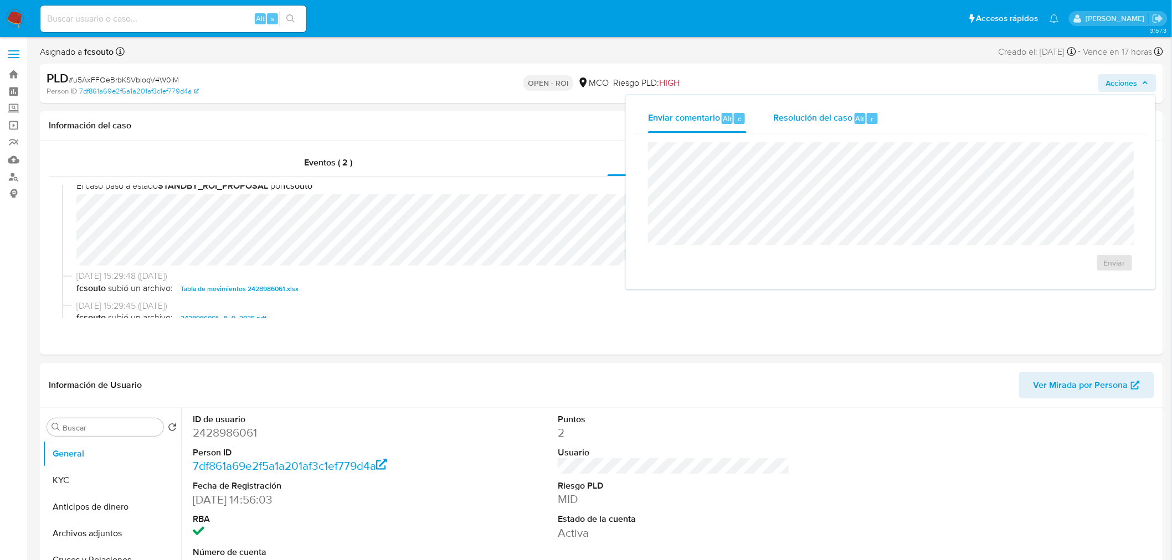
click at [811, 129] on div "Resolución del caso Alt r" at bounding box center [826, 118] width 106 height 29
click at [1082, 277] on span "ROI" at bounding box center [1082, 274] width 54 height 24
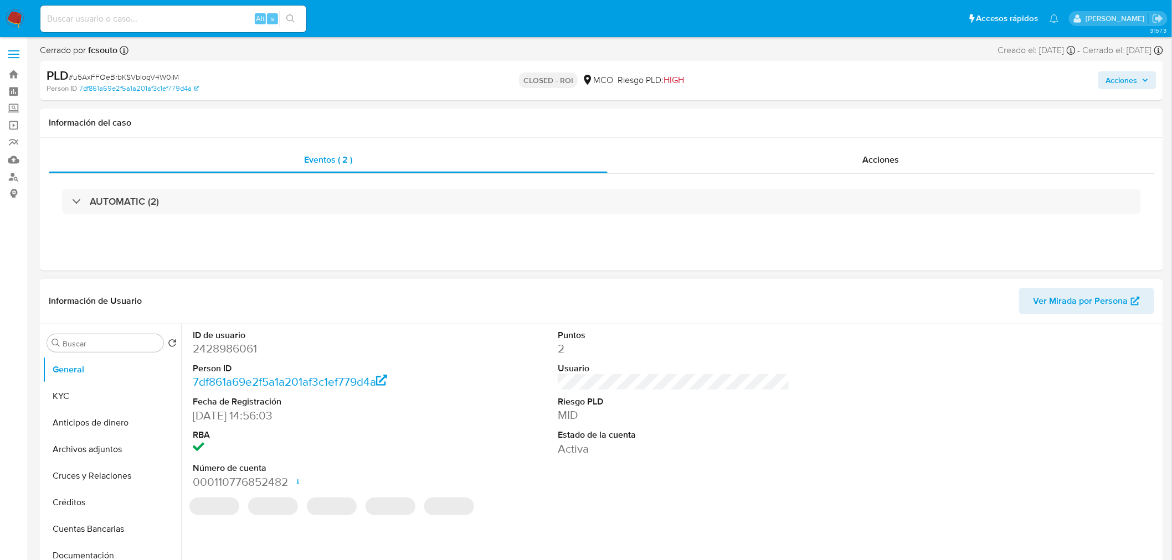
select select "10"
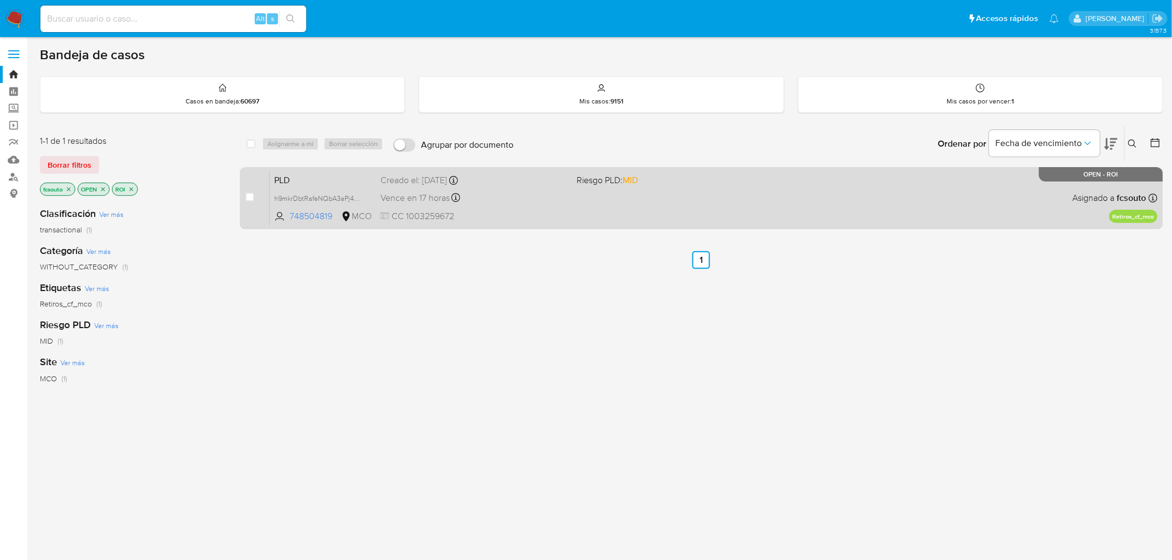
click at [632, 194] on div "PLD h9mkrDbtRafeNQbA3aPj4WmE 748504819 MCO Riesgo PLD: MID Creado el: [DATE] Cr…" at bounding box center [714, 198] width 888 height 56
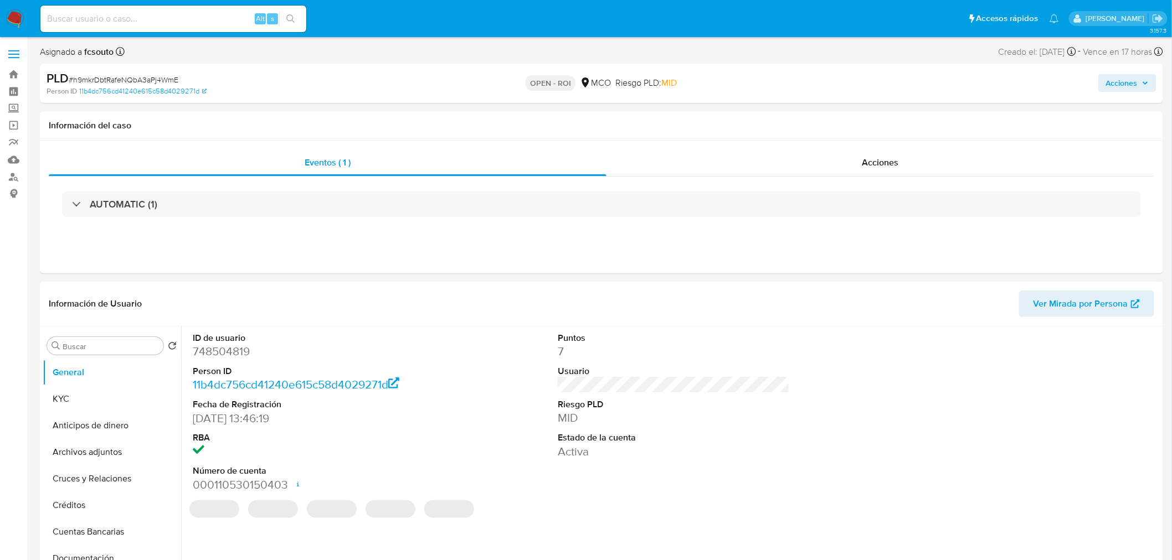
select select "10"
click at [901, 170] on div "Acciones" at bounding box center [880, 163] width 548 height 27
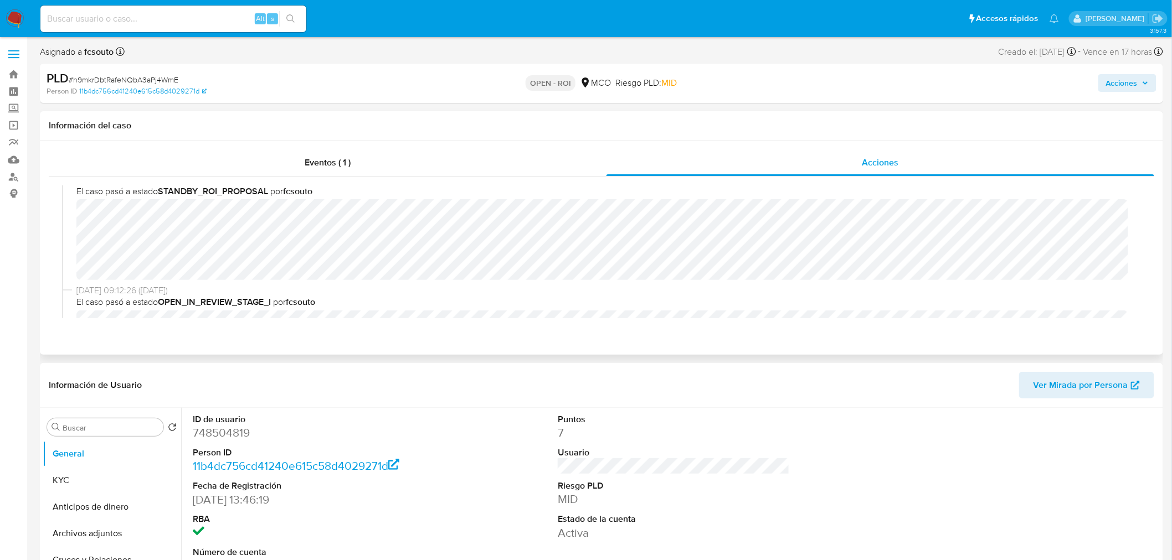
scroll to position [184, 0]
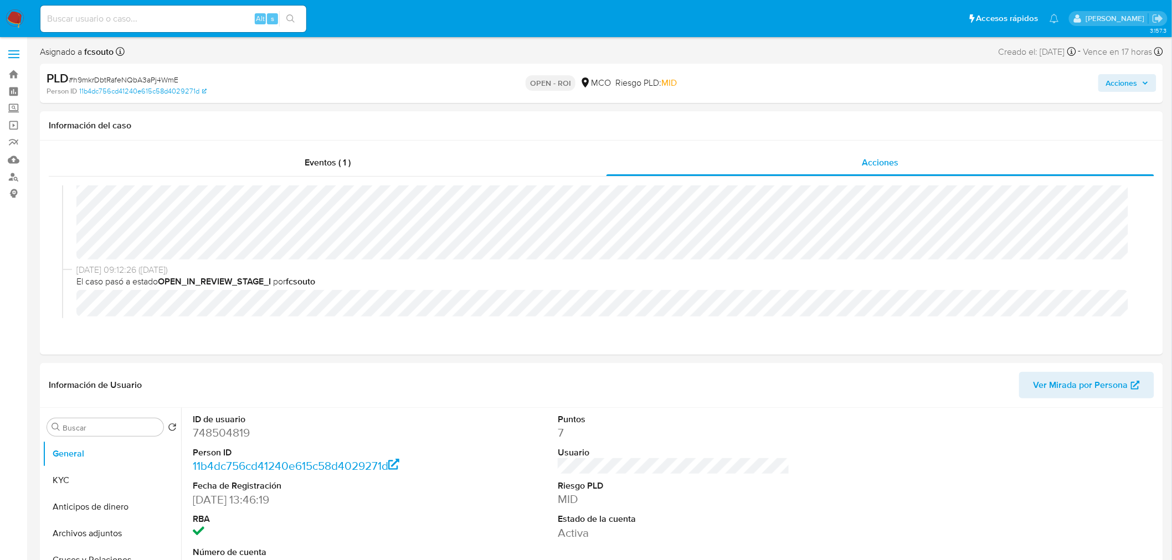
click at [1132, 81] on span "Acciones" at bounding box center [1122, 83] width 32 height 18
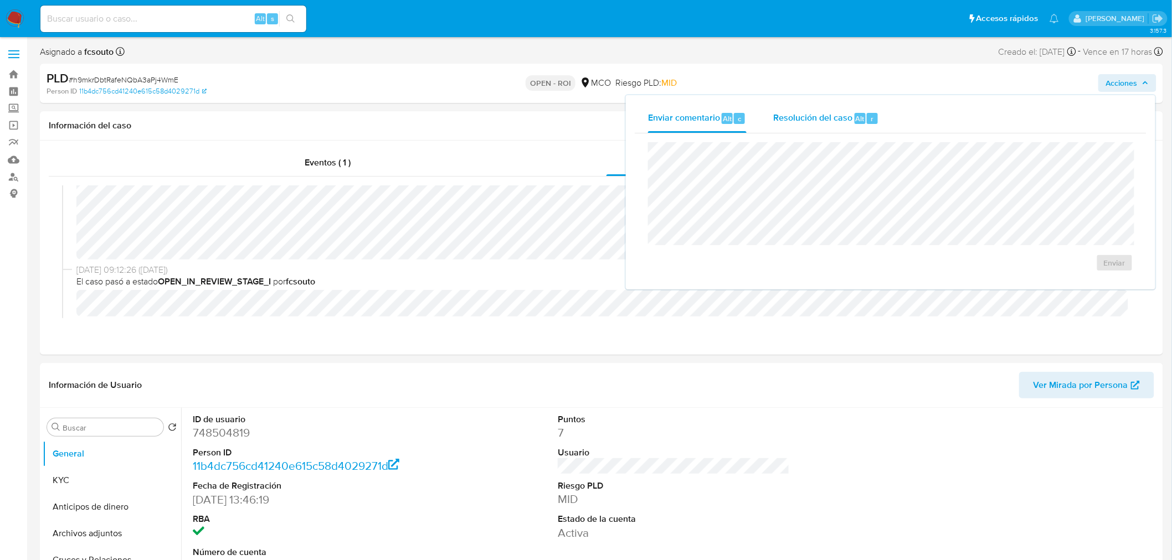
click at [818, 122] on span "Resolución del caso" at bounding box center [812, 118] width 79 height 13
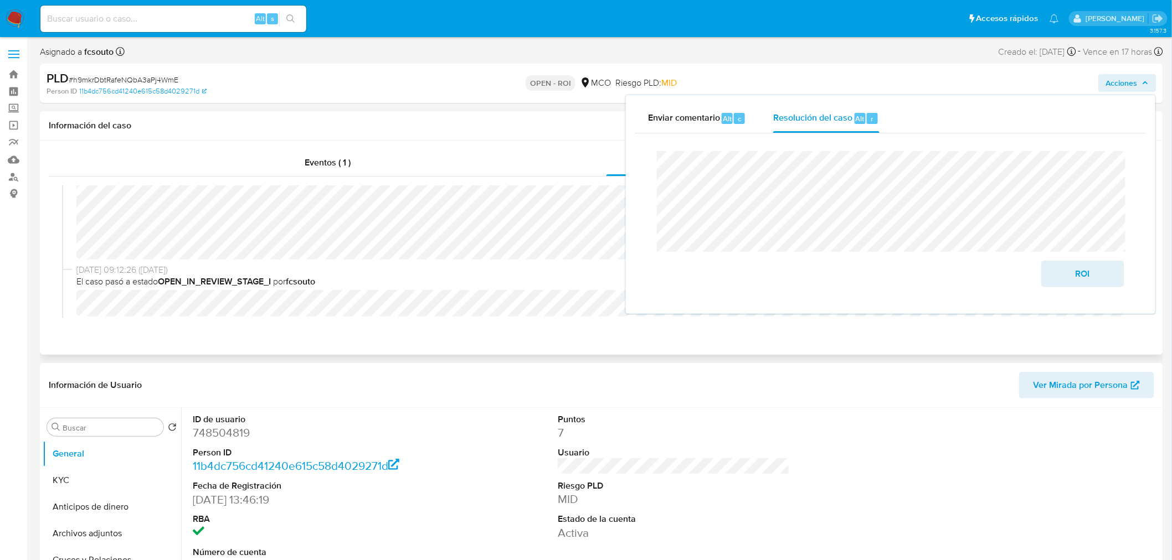
scroll to position [0, 0]
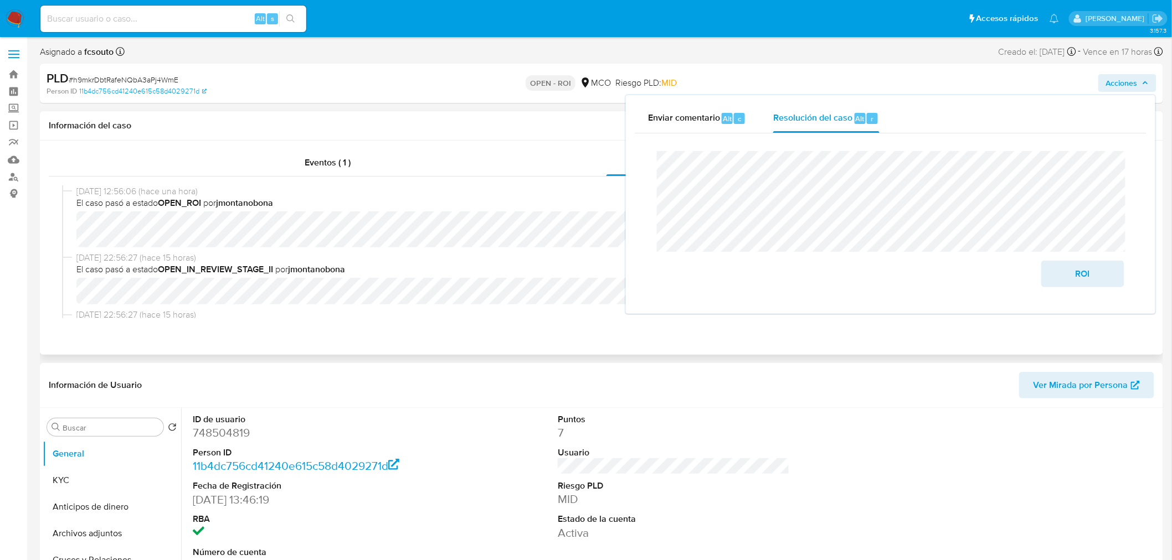
click at [469, 266] on span "El caso pasó a estado OPEN_IN_REVIEW_STAGE_II por jmontanobona" at bounding box center [606, 270] width 1060 height 12
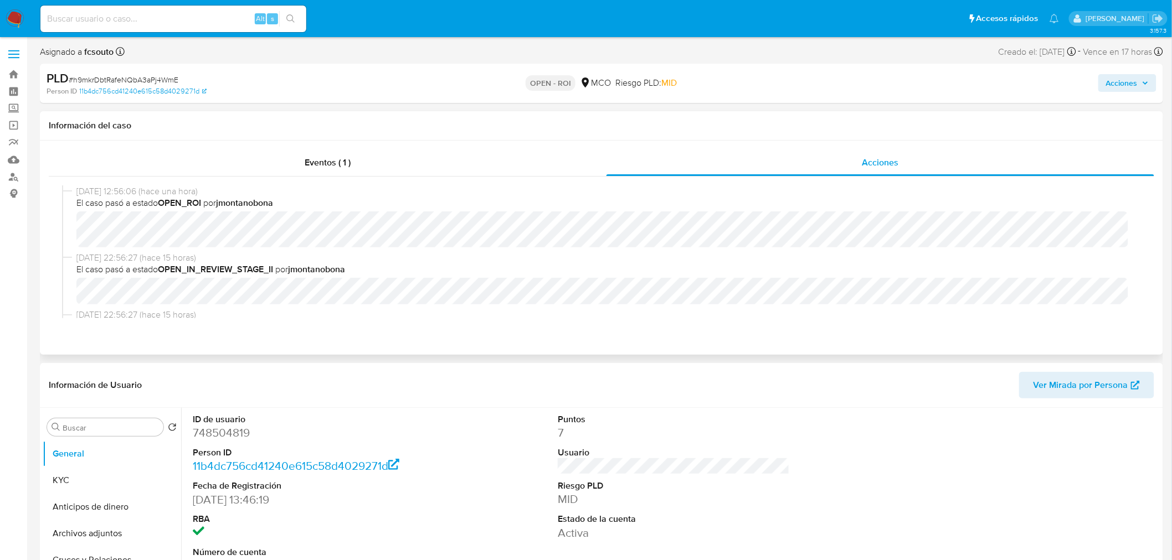
click at [791, 249] on div "09/09/2025 12:56:06 (hace una hora) El caso pasó a estado OPEN_ROI por jmontano…" at bounding box center [601, 218] width 1079 height 66
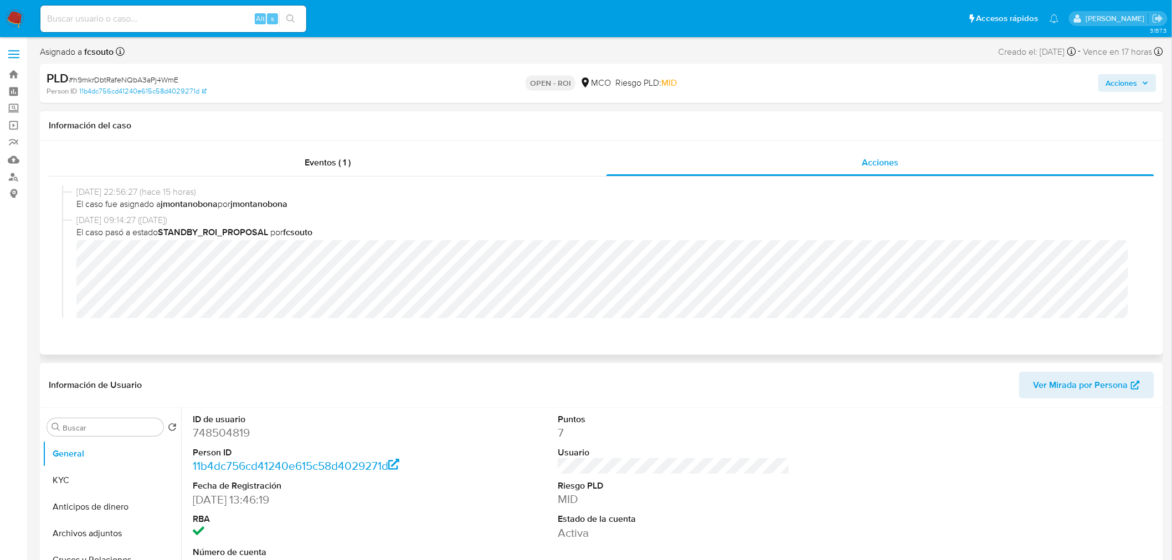
scroll to position [184, 0]
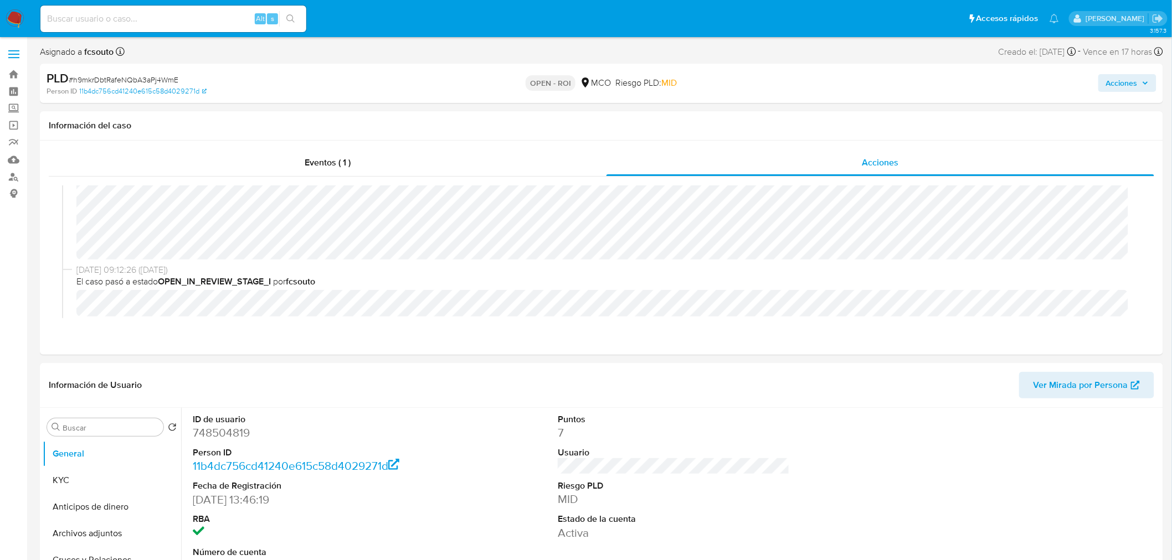
click at [1116, 76] on span "Acciones" at bounding box center [1122, 83] width 32 height 18
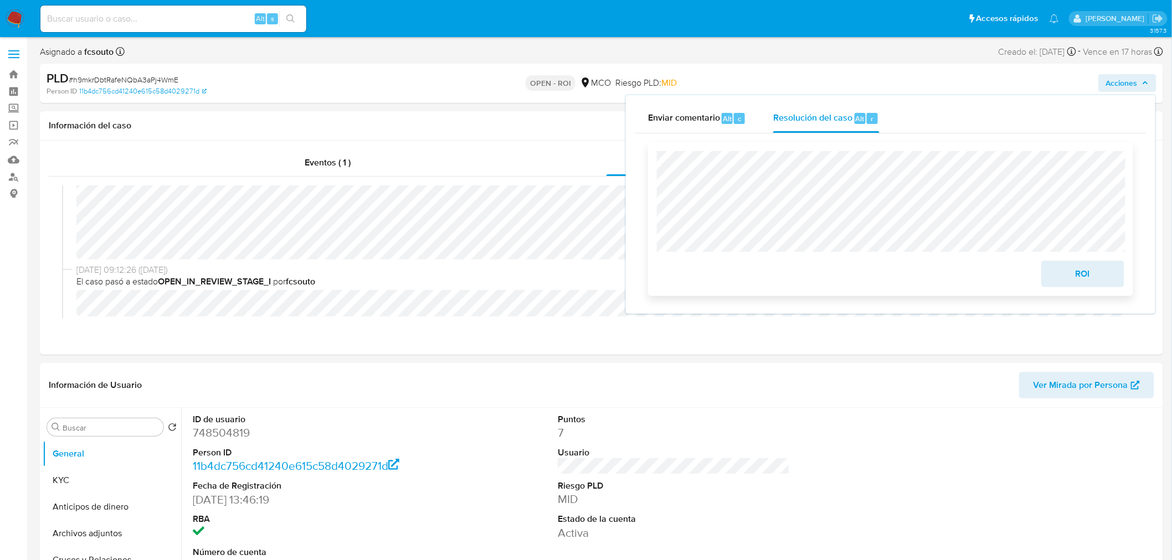
click at [1113, 281] on button "ROI" at bounding box center [1082, 274] width 83 height 27
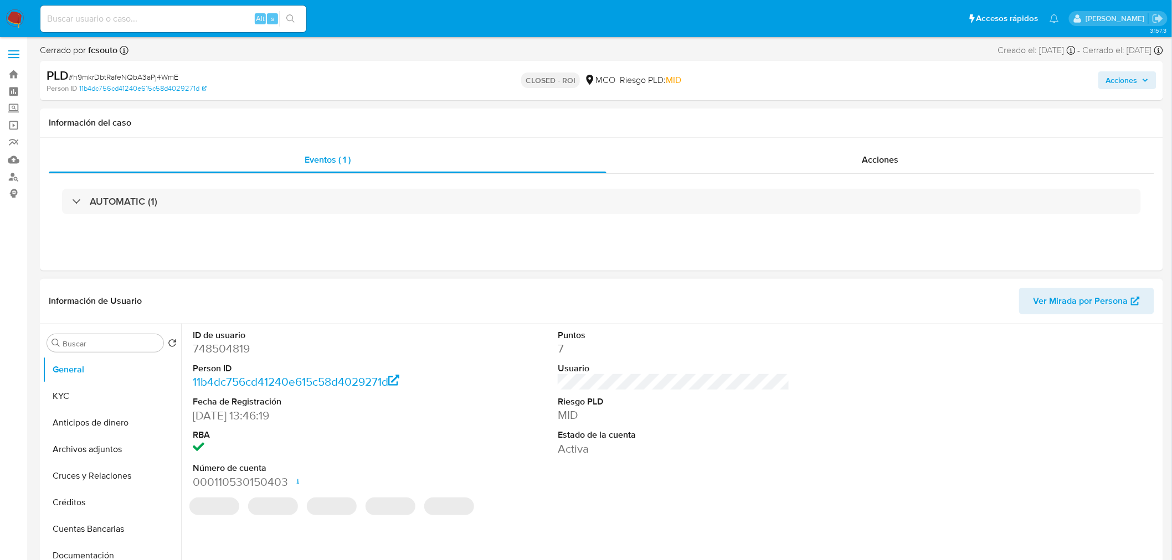
select select "10"
click at [1137, 84] on span "Acciones" at bounding box center [1122, 80] width 32 height 18
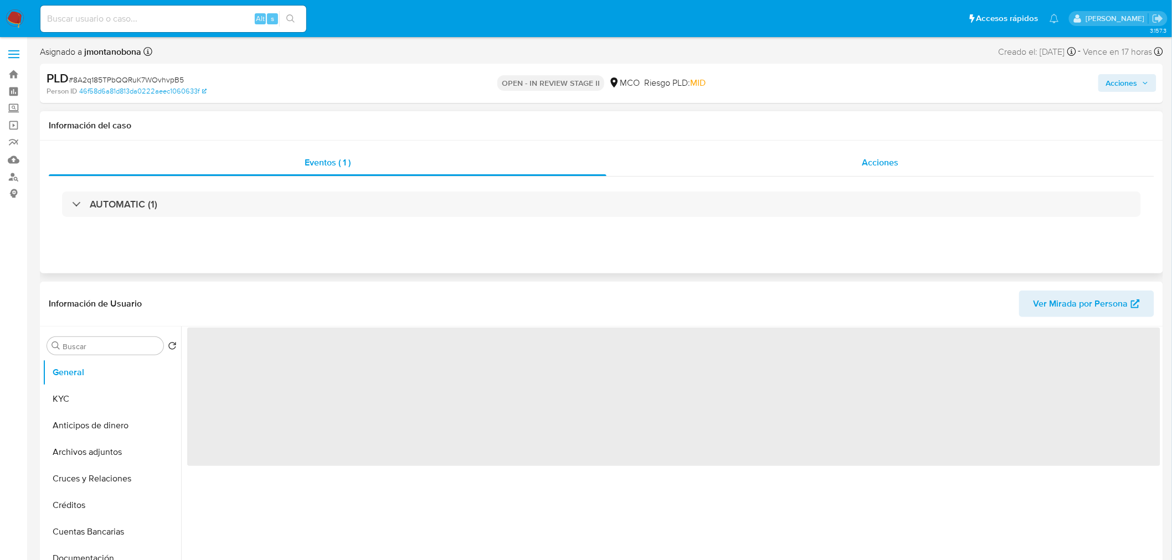
click at [881, 168] on span "Acciones" at bounding box center [880, 162] width 37 height 13
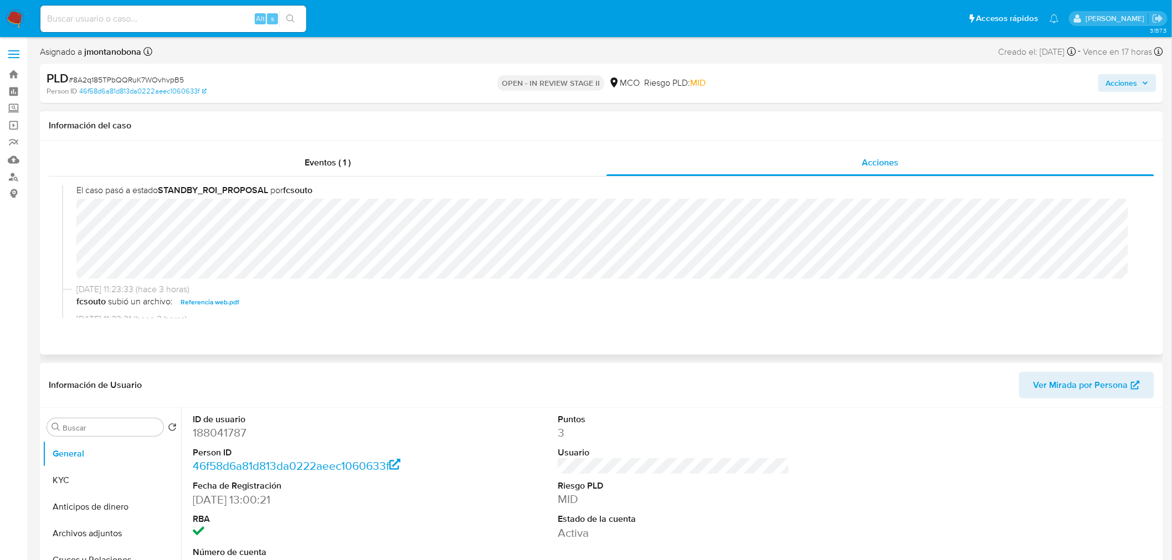
scroll to position [123, 0]
click at [1126, 75] on span "Acciones" at bounding box center [1122, 83] width 32 height 18
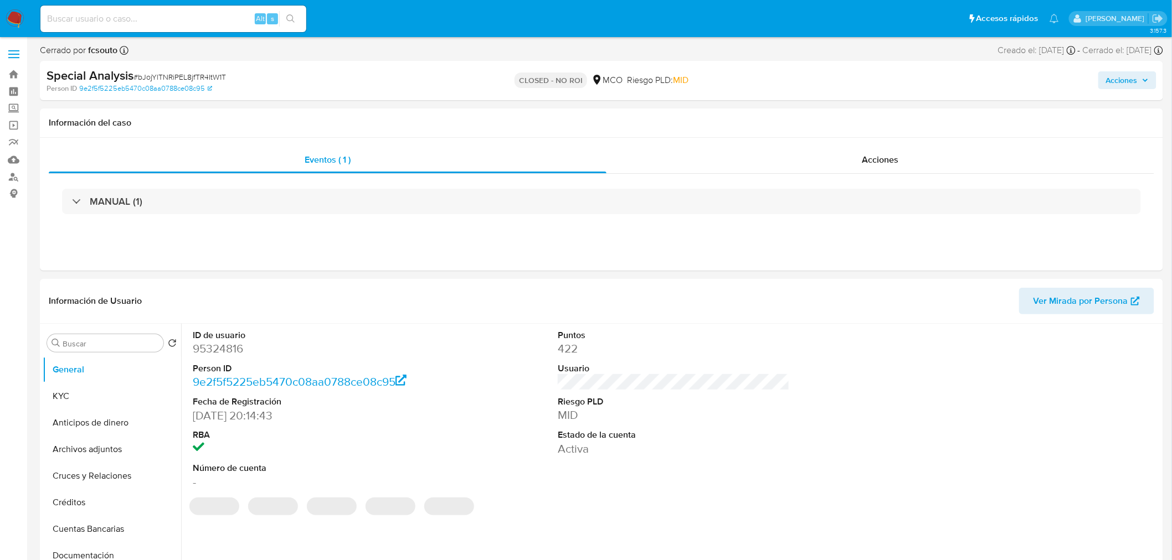
select select "10"
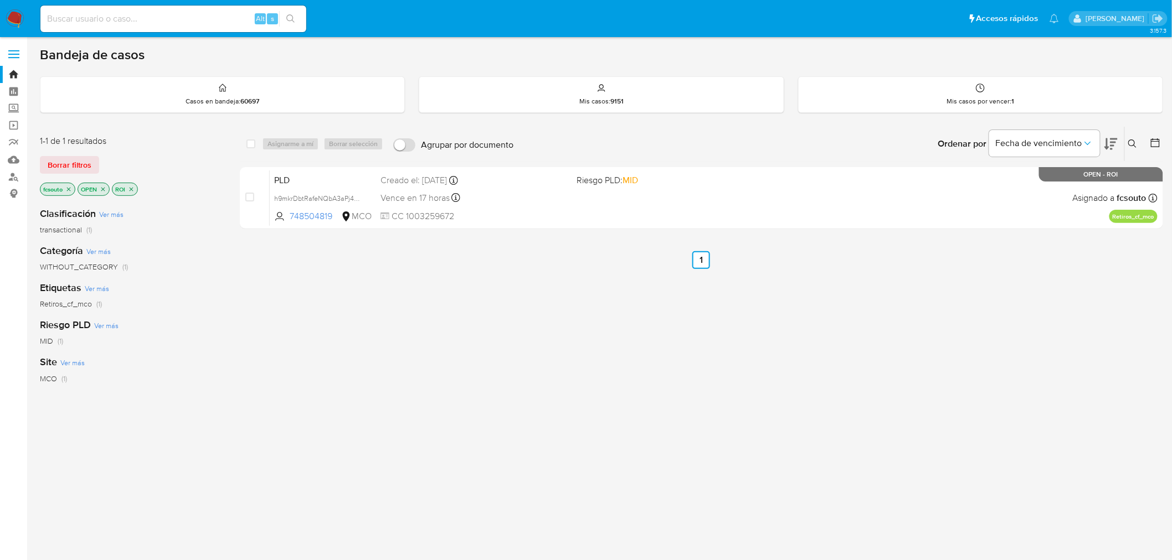
click at [13, 27] on img at bounding box center [15, 18] width 19 height 19
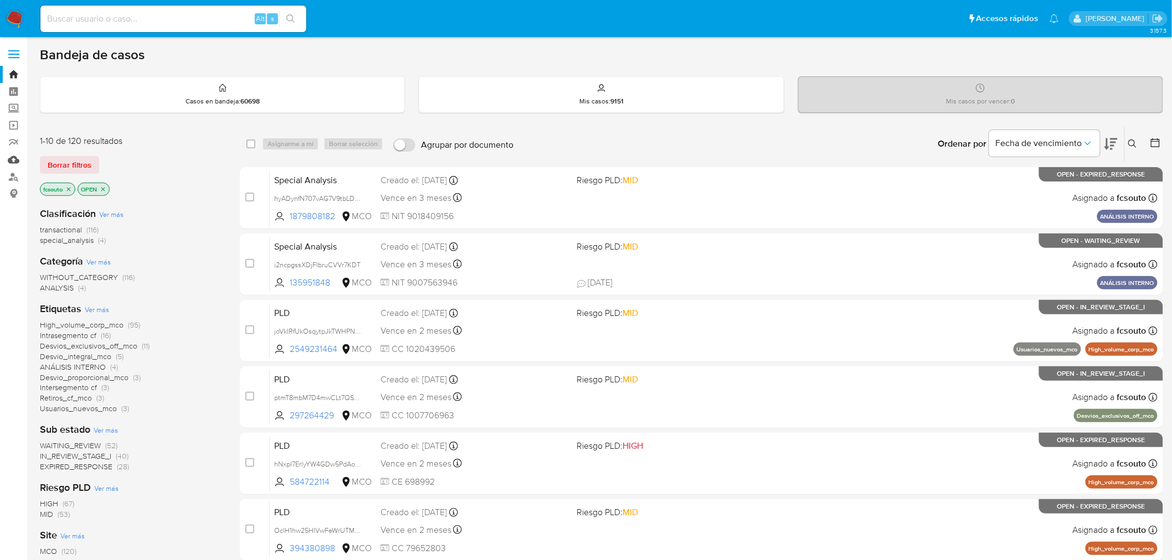
click at [17, 158] on link "Mulan" at bounding box center [66, 159] width 132 height 17
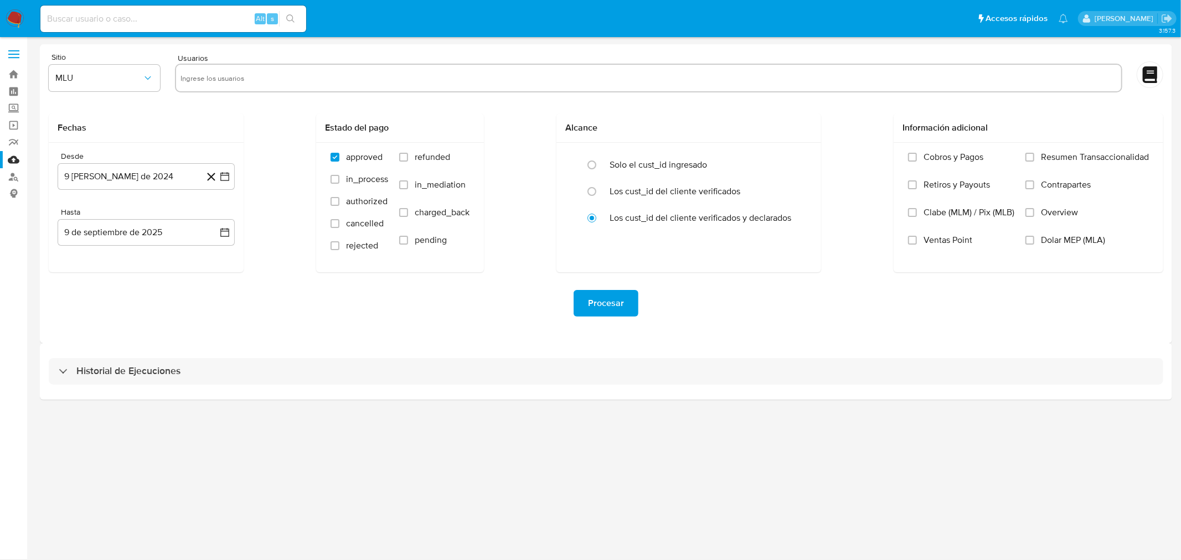
click at [213, 81] on input "text" at bounding box center [649, 78] width 936 height 18
type input "v"
paste input "183952033"
type input "183952033"
click at [147, 80] on icon "button" at bounding box center [147, 78] width 11 height 11
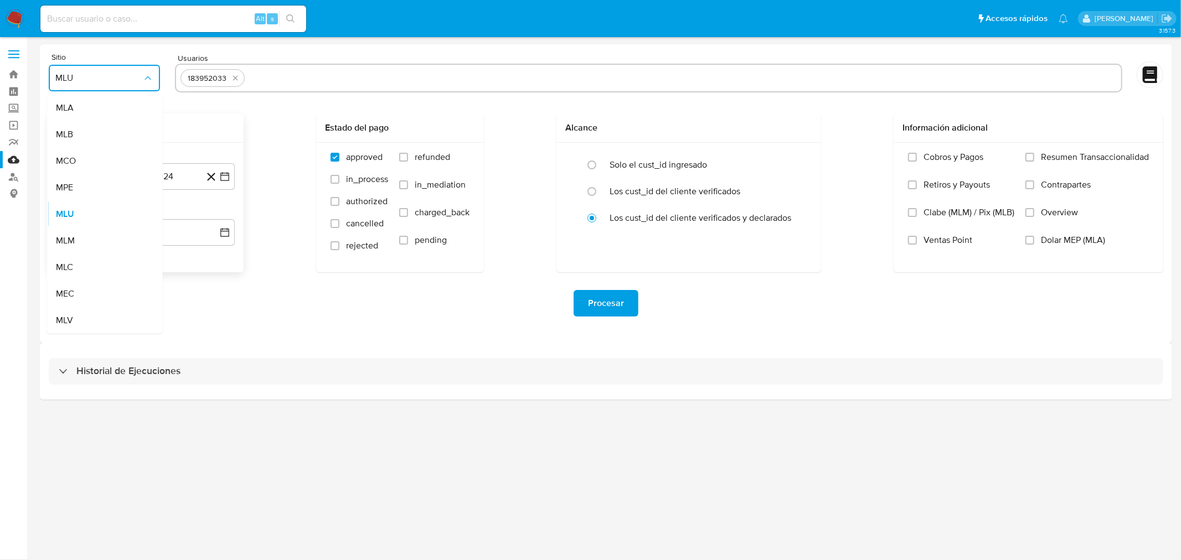
click at [123, 156] on div "MCO" at bounding box center [101, 161] width 91 height 27
click at [408, 158] on label "refunded" at bounding box center [434, 166] width 70 height 28
click at [408, 158] on input "refunded" at bounding box center [403, 157] width 9 height 9
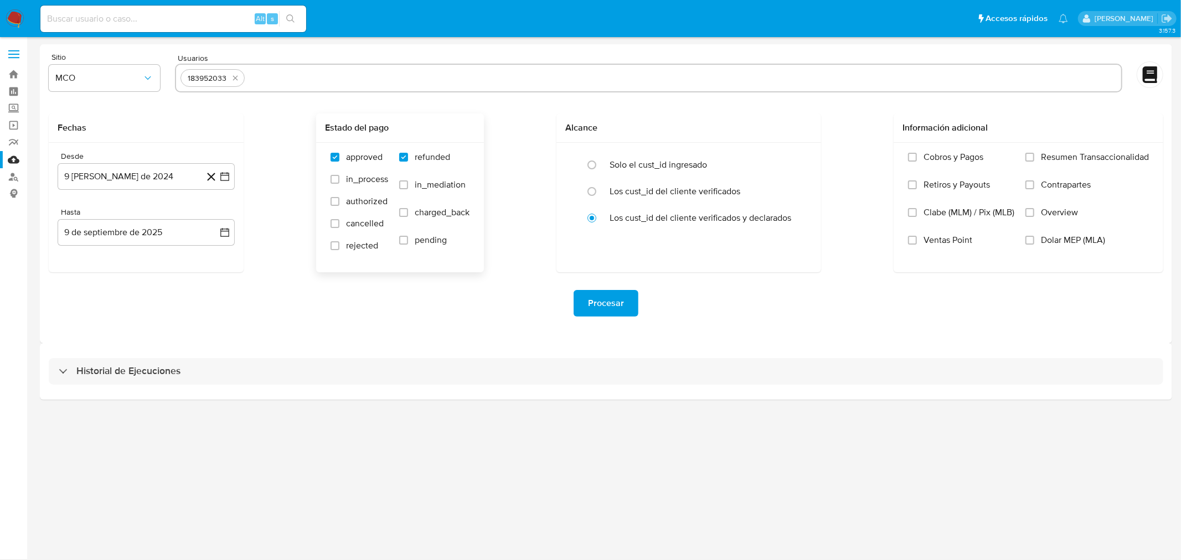
checkbox input "true"
click at [402, 214] on input "charged_back" at bounding box center [403, 212] width 9 height 9
checkbox input "true"
click at [292, 83] on input "text" at bounding box center [683, 78] width 868 height 18
type input "418187125"
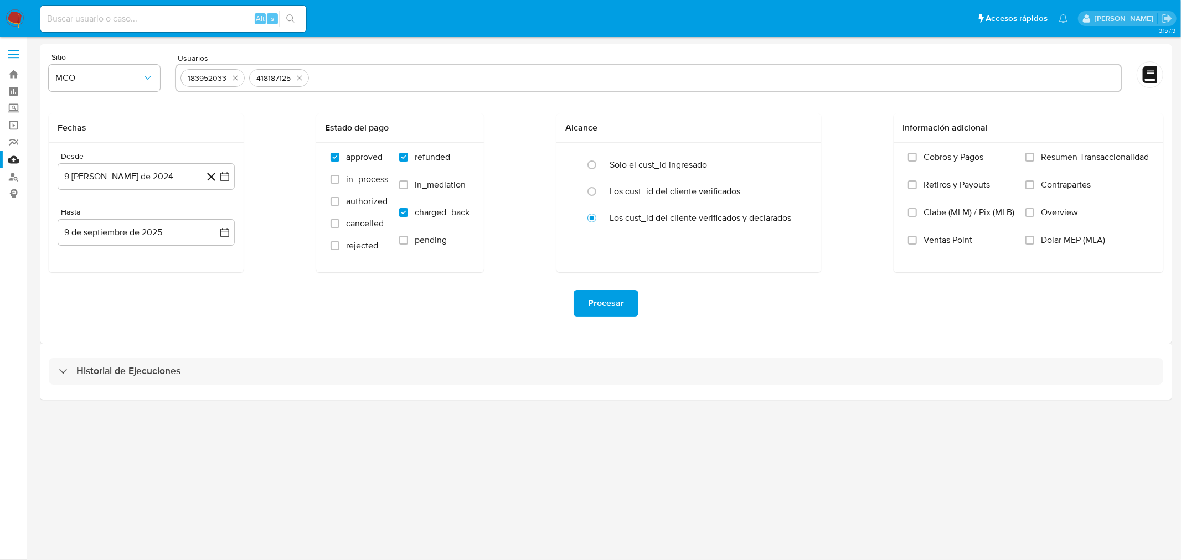
paste input "2316481279"
type input "2316481279"
paste input "306120995"
type input "306120995"
paste input "1780125244"
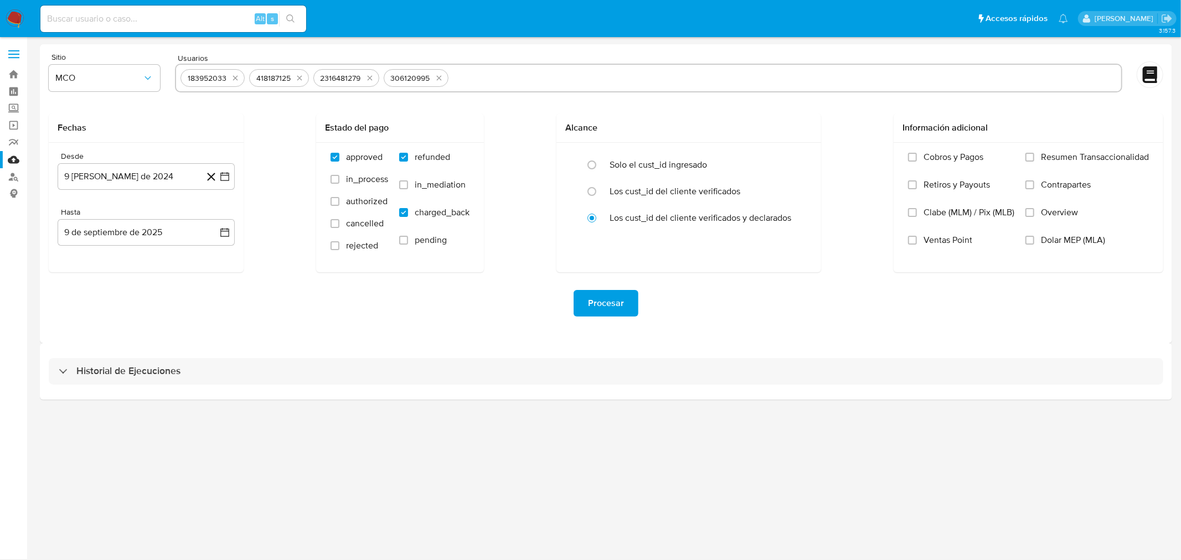
type input "1780125244"
paste input "34541957"
type input "34541957"
click at [610, 310] on span "Procesar" at bounding box center [606, 303] width 36 height 24
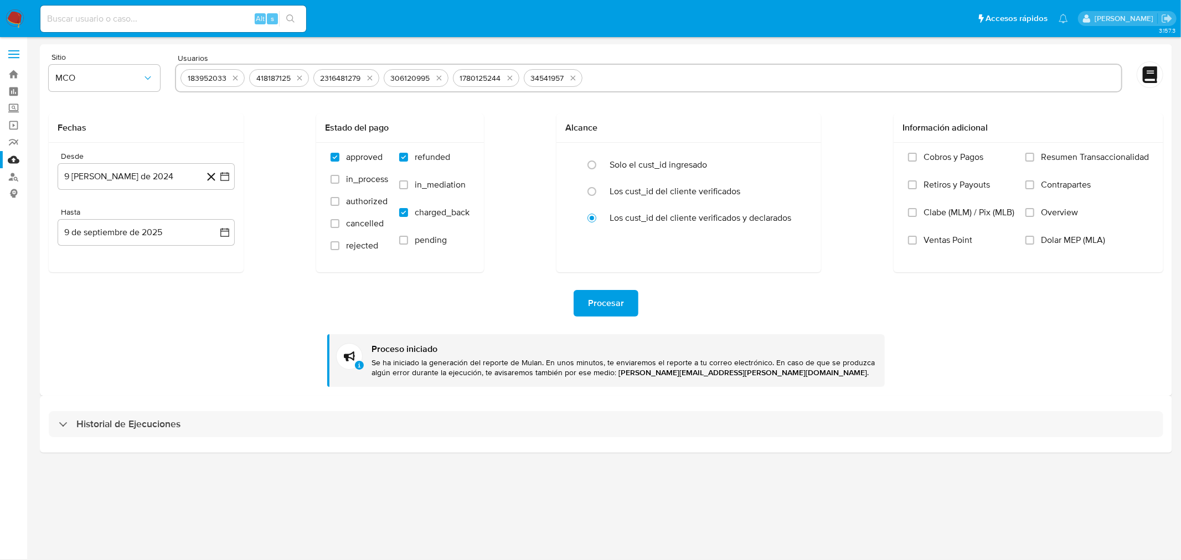
click at [15, 17] on img at bounding box center [15, 18] width 19 height 19
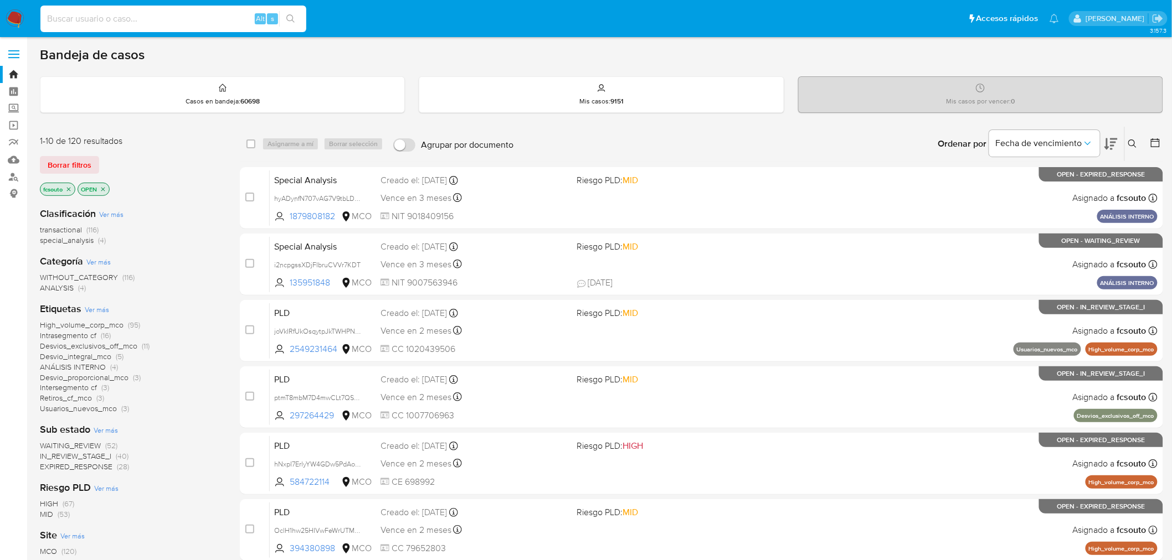
click at [140, 14] on input at bounding box center [173, 19] width 266 height 14
paste input "34541957"
type input "34541957"
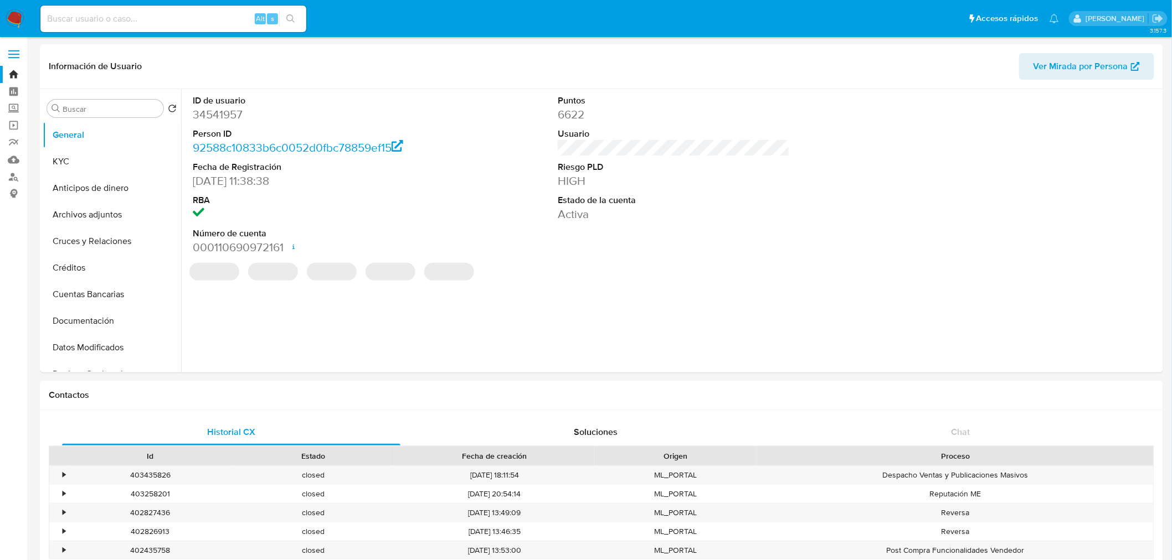
select select "10"
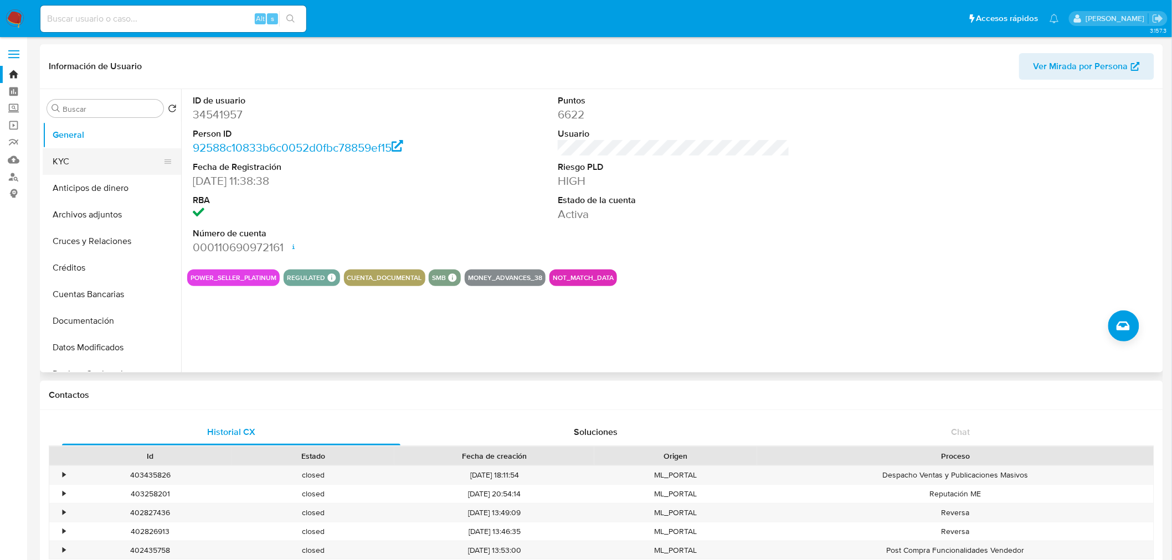
click at [114, 168] on button "KYC" at bounding box center [108, 161] width 130 height 27
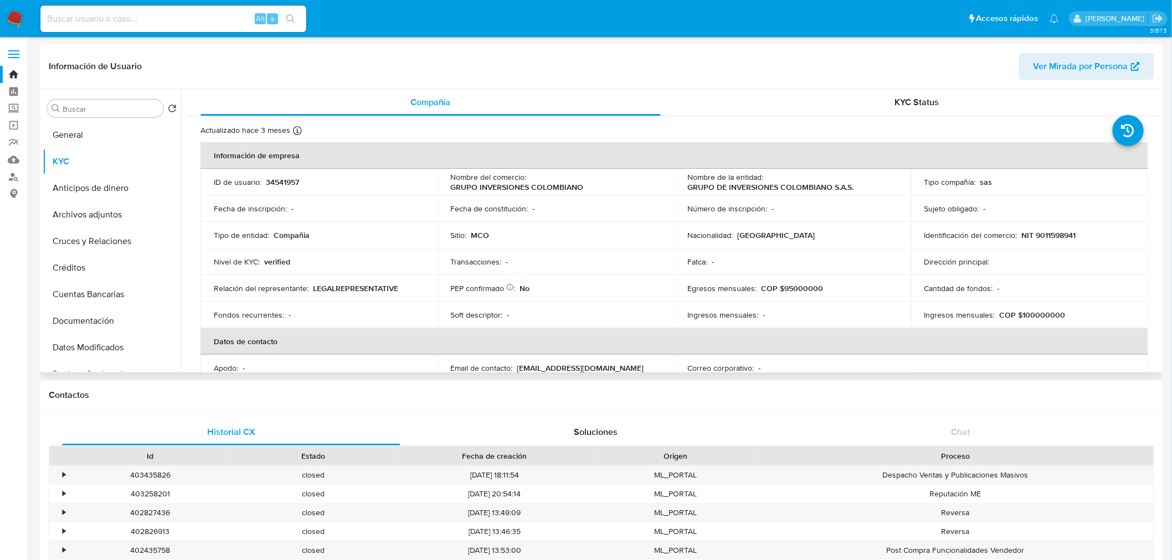
click at [289, 183] on p "34541957" at bounding box center [282, 182] width 33 height 10
copy p "34541957"
click at [710, 186] on p "GRUPO DE INVERSIONES COLOMBIANO S.A.S." at bounding box center [770, 187] width 166 height 10
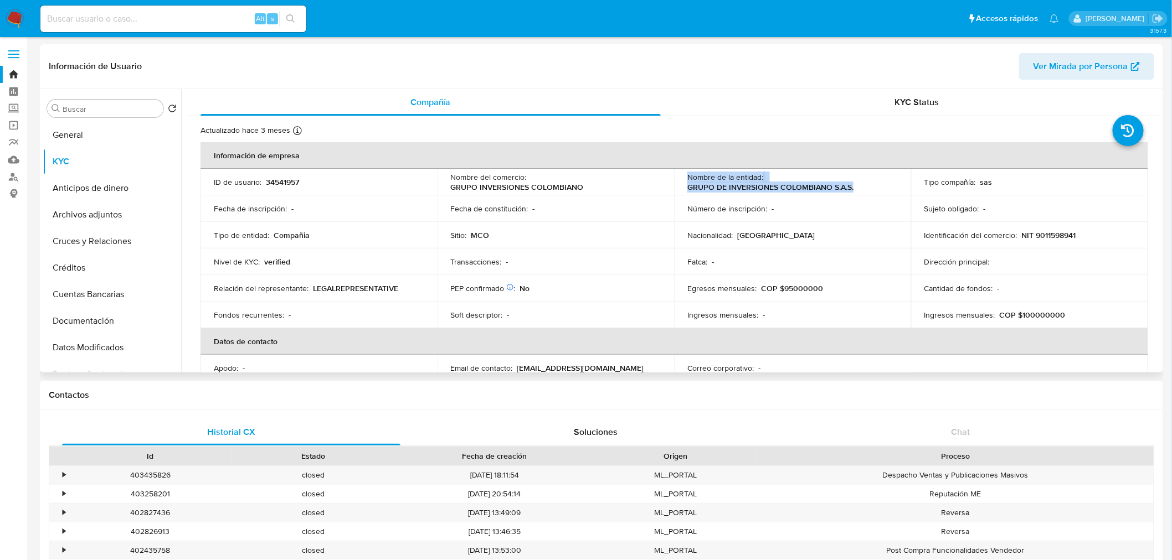
click at [710, 186] on p "GRUPO DE INVERSIONES COLOMBIANO S.A.S." at bounding box center [770, 187] width 166 height 10
click at [708, 191] on p "GRUPO DE INVERSIONES COLOMBIANO S.A.S." at bounding box center [770, 187] width 166 height 10
click at [877, 194] on td "Nombre de la entidad : GRUPO DE INVERSIONES COLOMBIANO S.A.S." at bounding box center [792, 182] width 237 height 27
drag, startPoint x: 866, startPoint y: 190, endPoint x: 687, endPoint y: 190, distance: 179.4
click at [687, 190] on div "Nombre de la entidad : GRUPO DE INVERSIONES COLOMBIANO S.A.S." at bounding box center [792, 182] width 210 height 20
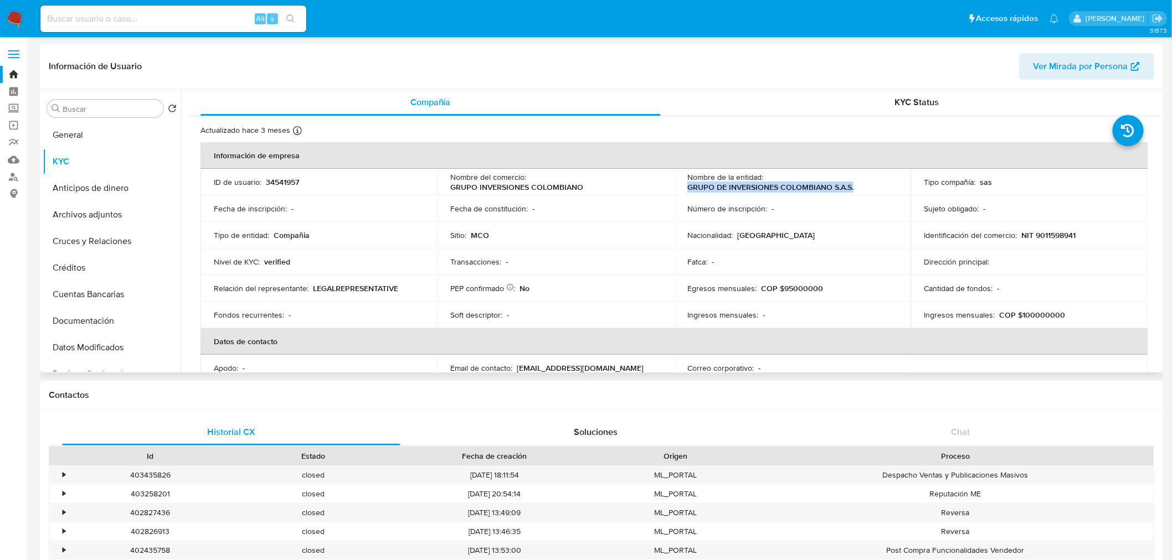
copy p "GRUPO DE INVERSIONES COLOMBIANO S.A.S."
click at [1050, 239] on p "NIT 9011598941" at bounding box center [1049, 235] width 54 height 10
copy p "9011598941"
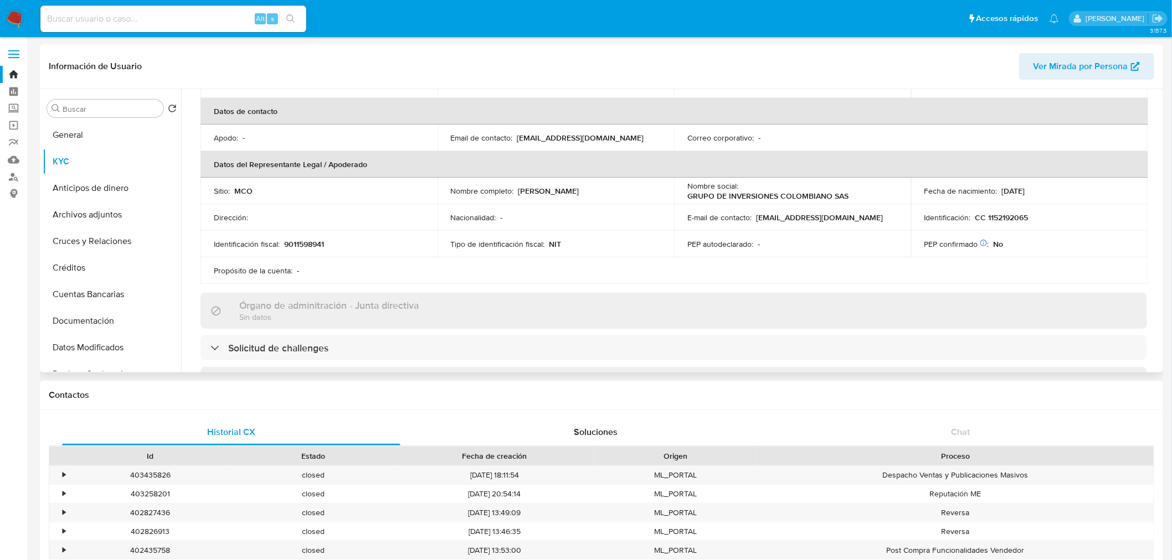
scroll to position [130, 0]
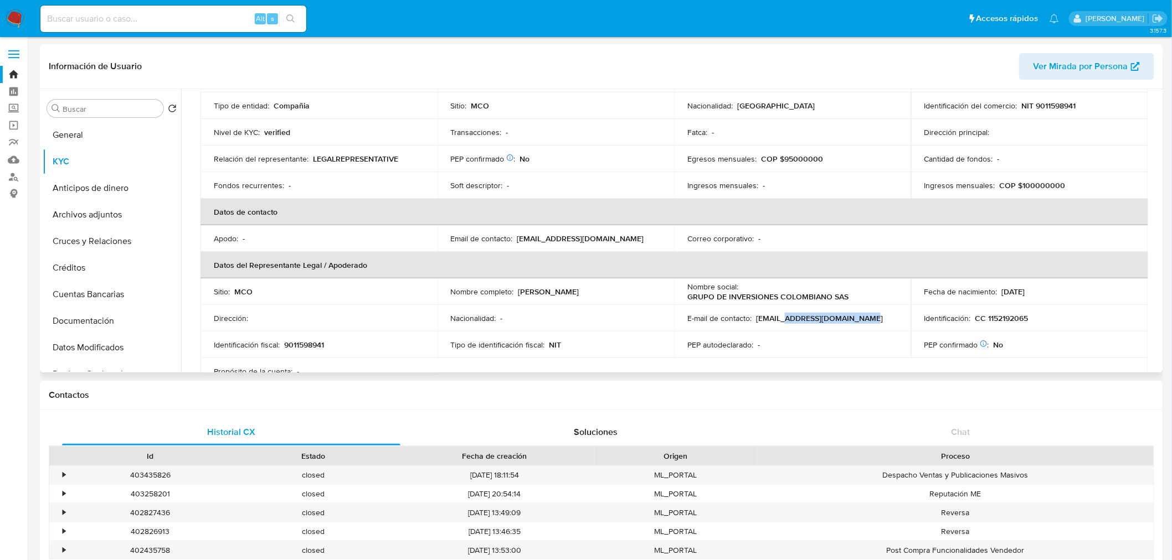
drag, startPoint x: 869, startPoint y: 317, endPoint x: 783, endPoint y: 318, distance: 86.4
click at [783, 318] on div "E-mail de contacto : ventas@aquavidacolombia.com" at bounding box center [792, 318] width 210 height 10
copy p "aquavidacolombia.com"
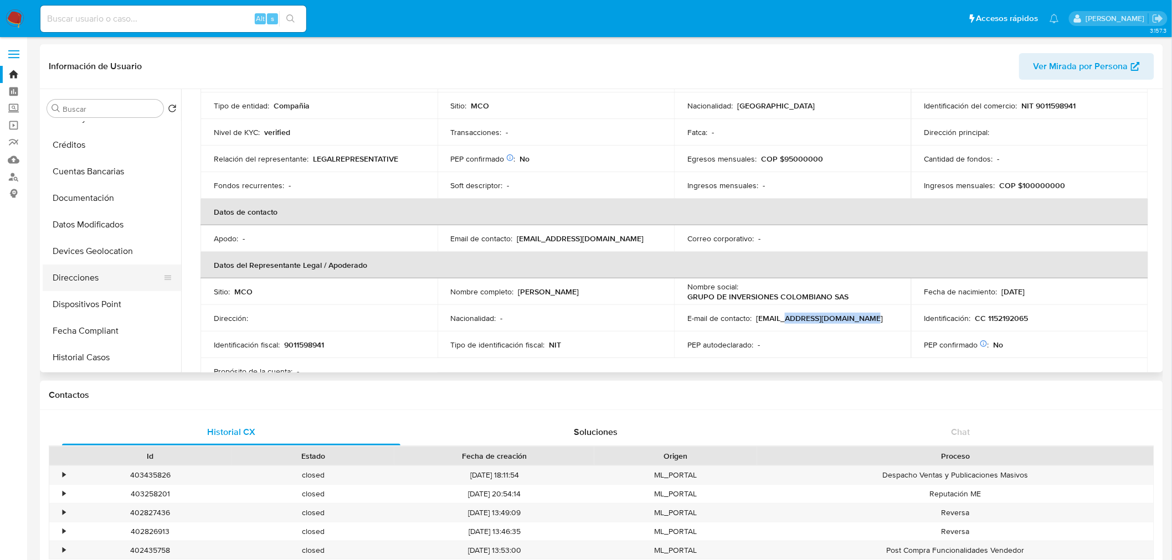
click at [94, 280] on button "Direcciones" at bounding box center [108, 278] width 130 height 27
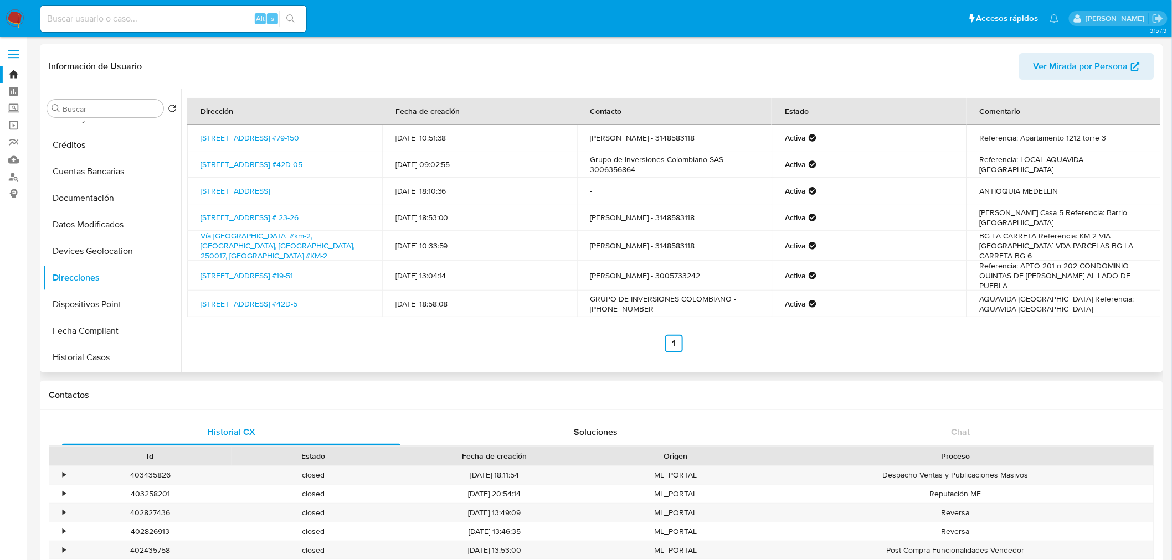
drag, startPoint x: 313, startPoint y: 173, endPoint x: 194, endPoint y: 161, distance: 119.1
click at [194, 161] on td "Carrera 82 #42d-05, Medellín, Antioquia, 050032, Colombia #42D-05" at bounding box center [284, 164] width 195 height 27
copy link "Carrera 82 #42d-05, Medellín, Antioquia, 050032, Colombia #42D-05"
click at [467, 346] on ul "Anterior 1 Siguiente" at bounding box center [673, 344] width 973 height 18
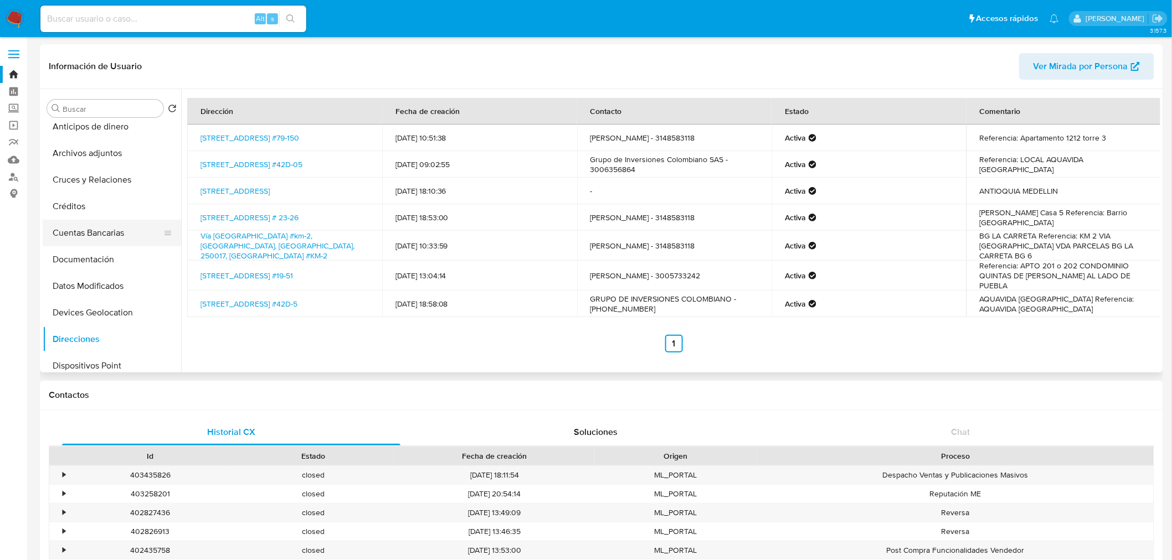
click at [106, 225] on button "Cuentas Bancarias" at bounding box center [108, 233] width 130 height 27
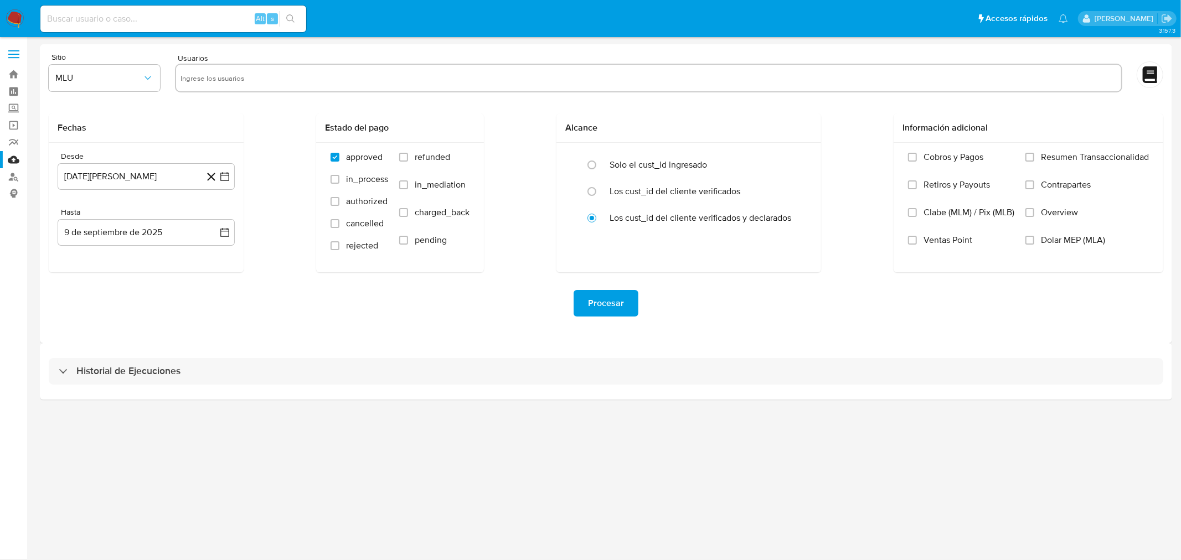
click at [220, 73] on input "text" at bounding box center [649, 78] width 936 height 18
paste input "55781290"
type input "55781290"
click at [145, 81] on icon "button" at bounding box center [147, 78] width 11 height 11
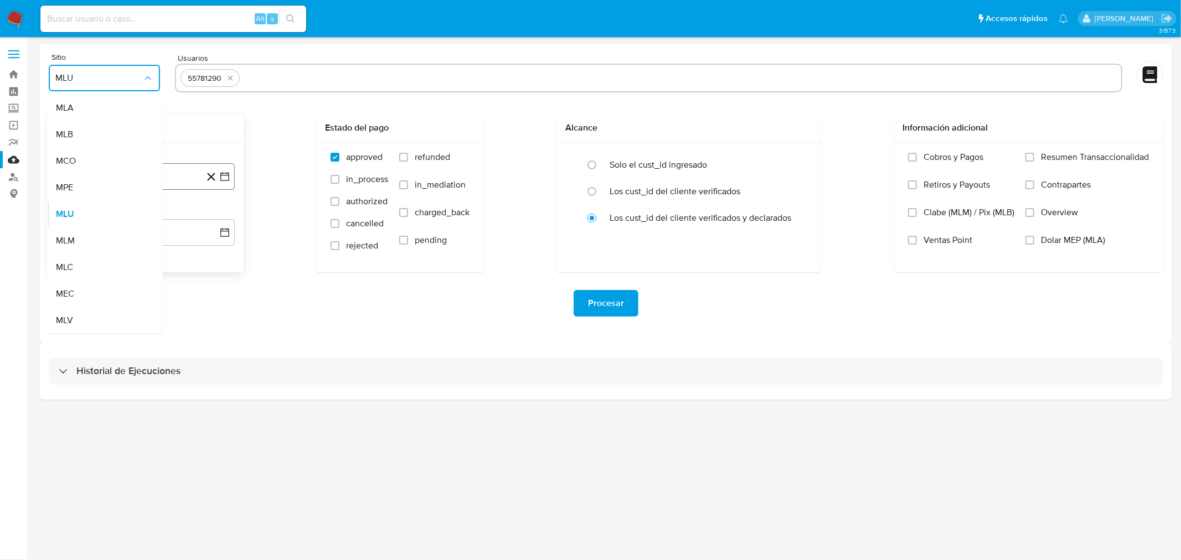
click at [120, 163] on div "MCO" at bounding box center [101, 161] width 91 height 27
click at [401, 156] on input "refunded" at bounding box center [403, 157] width 9 height 9
checkbox input "true"
click at [404, 216] on input "charged_back" at bounding box center [403, 212] width 9 height 9
checkbox input "true"
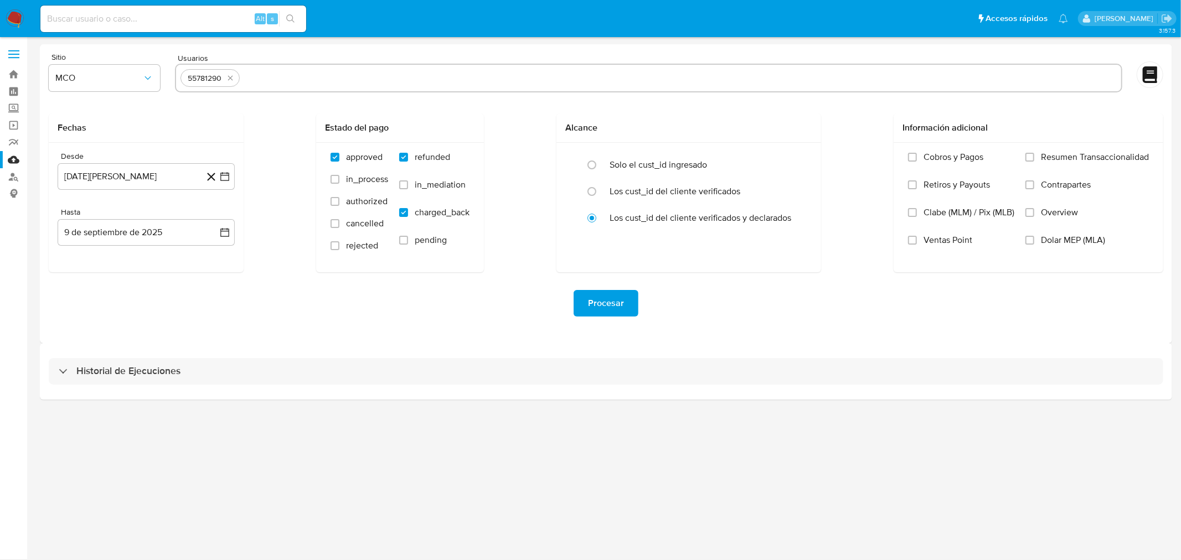
click at [275, 75] on input "text" at bounding box center [680, 78] width 873 height 18
type input "118807519"
click at [356, 79] on input "text" at bounding box center [713, 78] width 808 height 18
paste input "566888092"
type input "566888092"
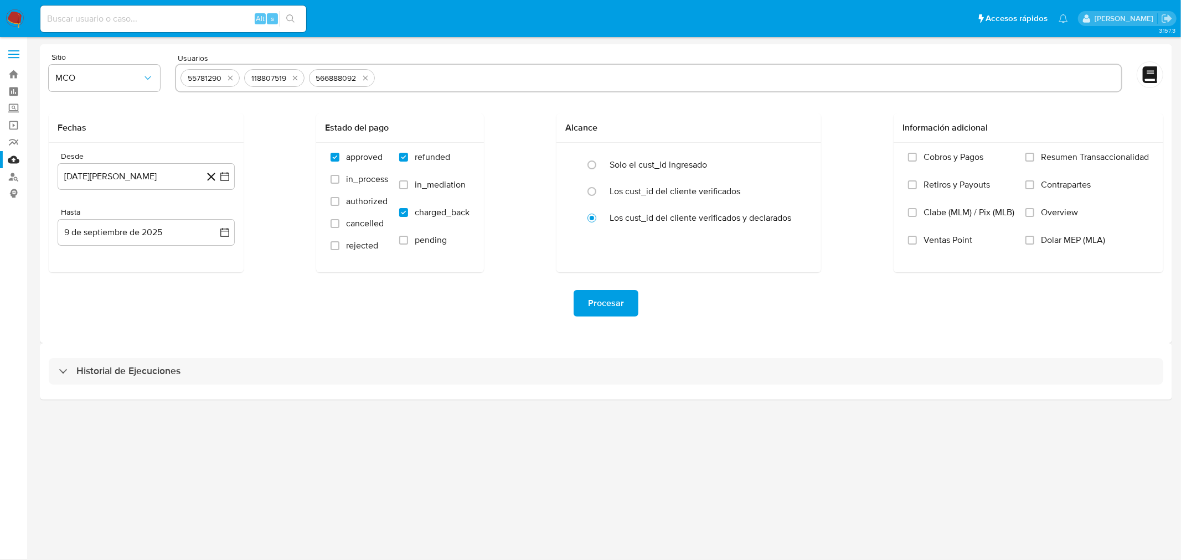
click at [434, 74] on input "text" at bounding box center [748, 78] width 738 height 18
paste input "462098779"
type input "462098779"
click at [478, 74] on input "text" at bounding box center [783, 78] width 668 height 18
paste input "2316481279"
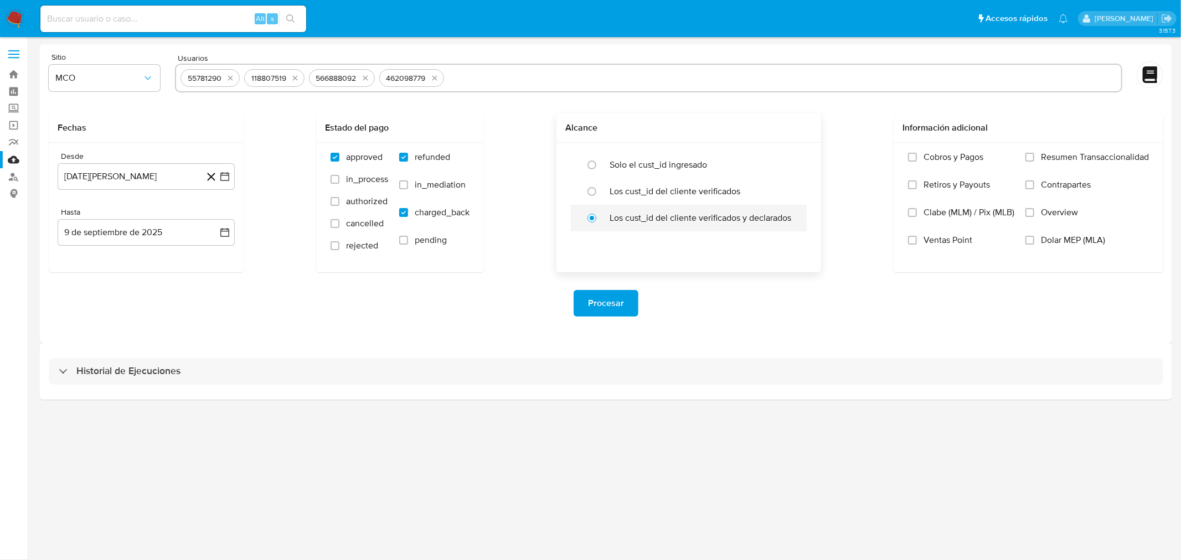
type input "2316481279"
click at [562, 79] on input "text" at bounding box center [818, 78] width 598 height 18
paste input "462098779"
type input "462098779"
paste input "462098779"
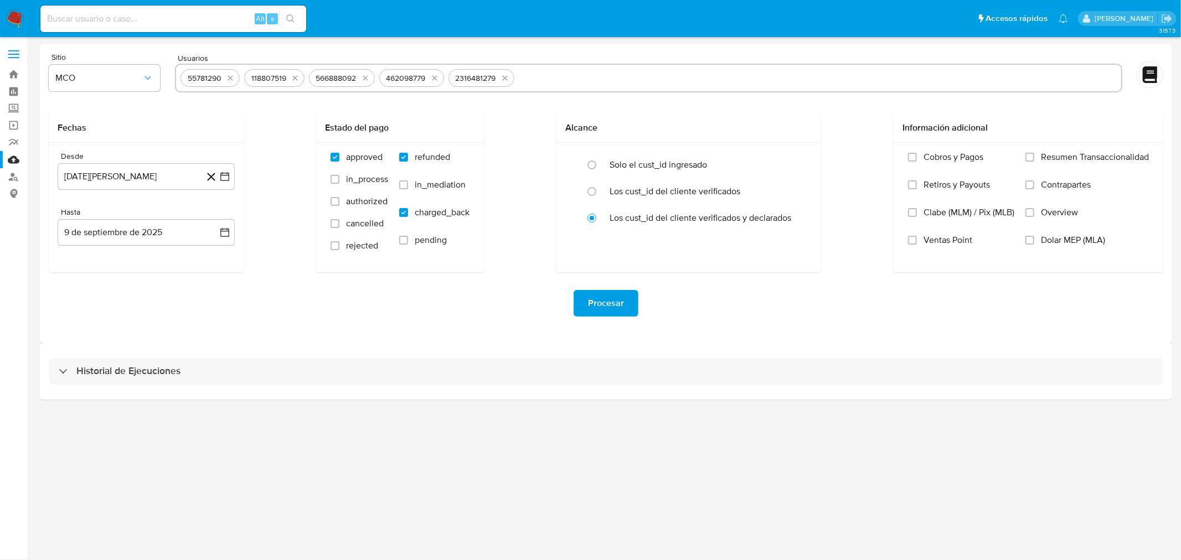
type input "462098779"
click at [453, 337] on div "Sitio MCO Usuarios 55781290 118807519 566888092 462098779 2316481279 Fechas Des…" at bounding box center [606, 193] width 1132 height 299
click at [604, 313] on span "Procesar" at bounding box center [606, 303] width 36 height 24
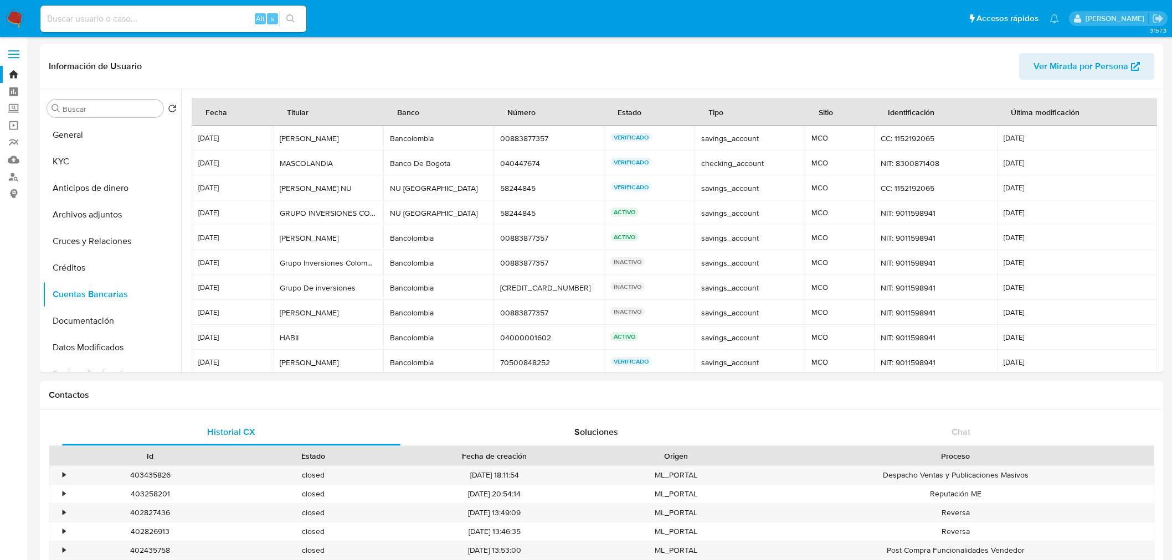
select select "10"
click at [86, 157] on button "KYC" at bounding box center [108, 161] width 130 height 27
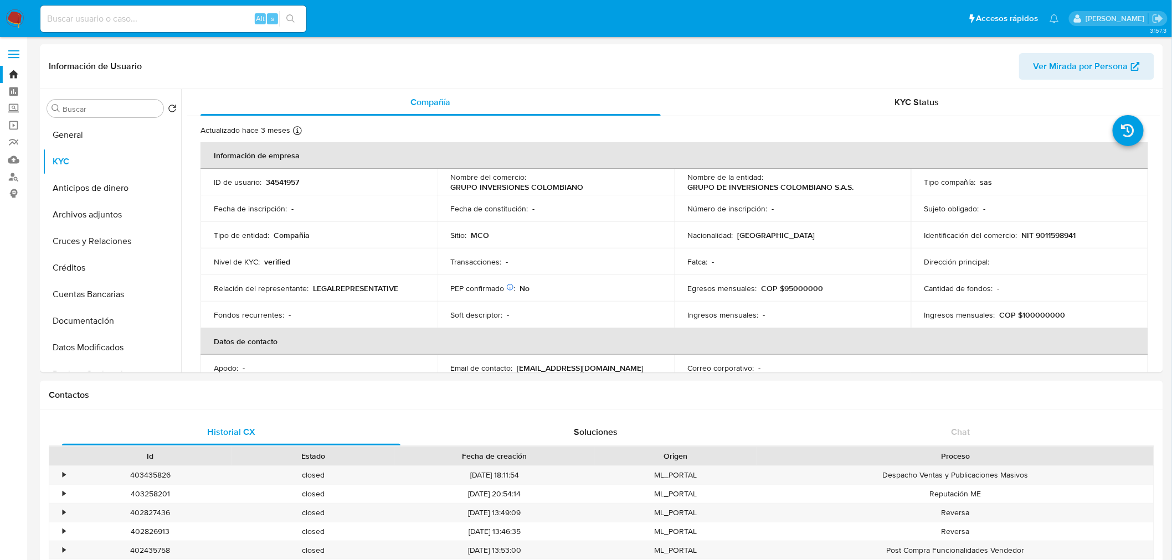
click at [175, 16] on input at bounding box center [173, 19] width 266 height 14
paste input "55781290"
type input "55781290"
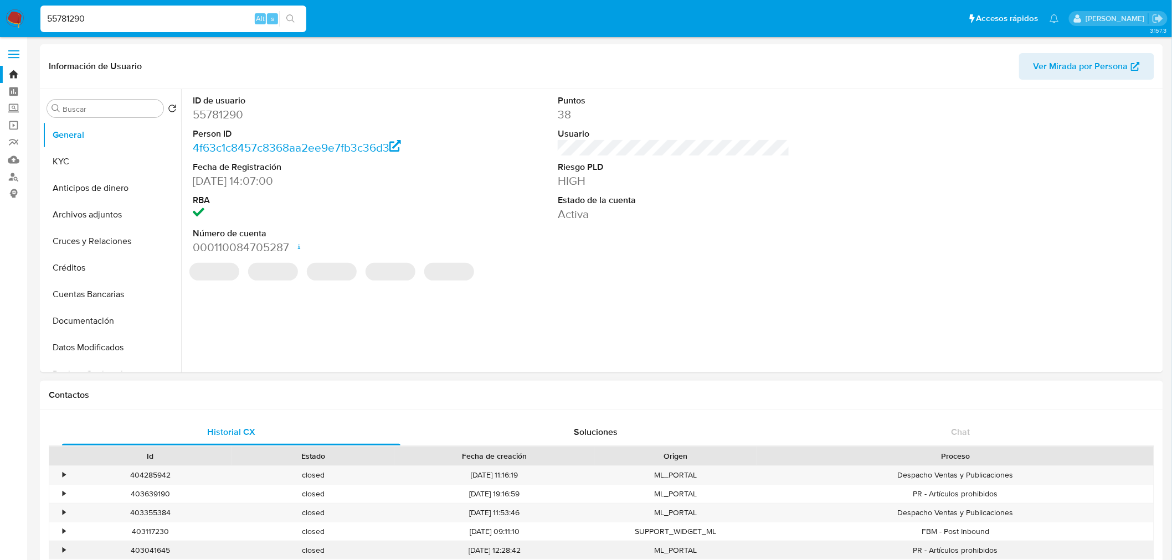
select select "10"
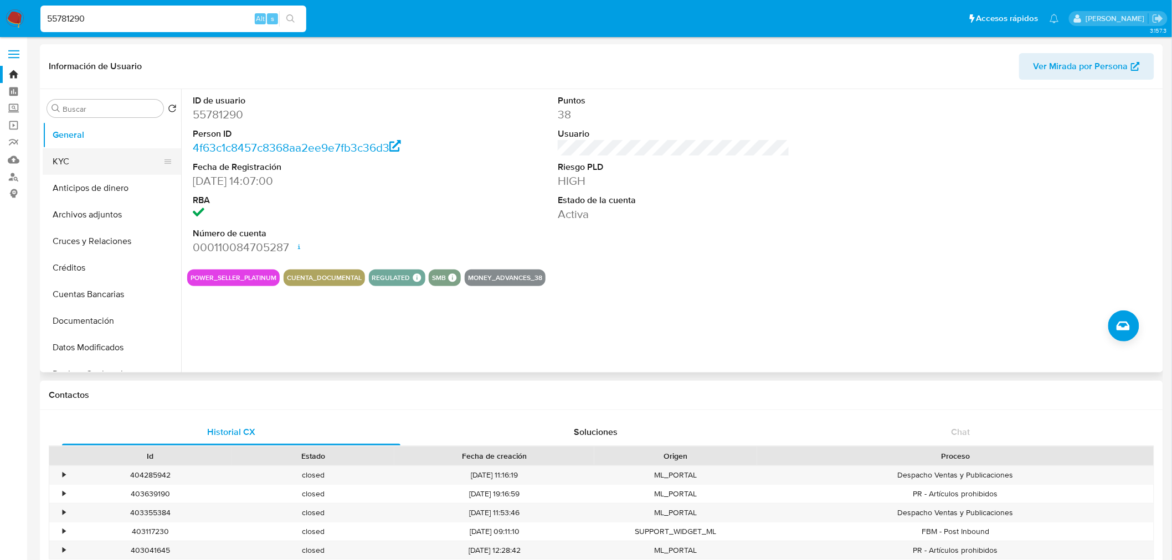
click at [92, 163] on button "KYC" at bounding box center [108, 161] width 130 height 27
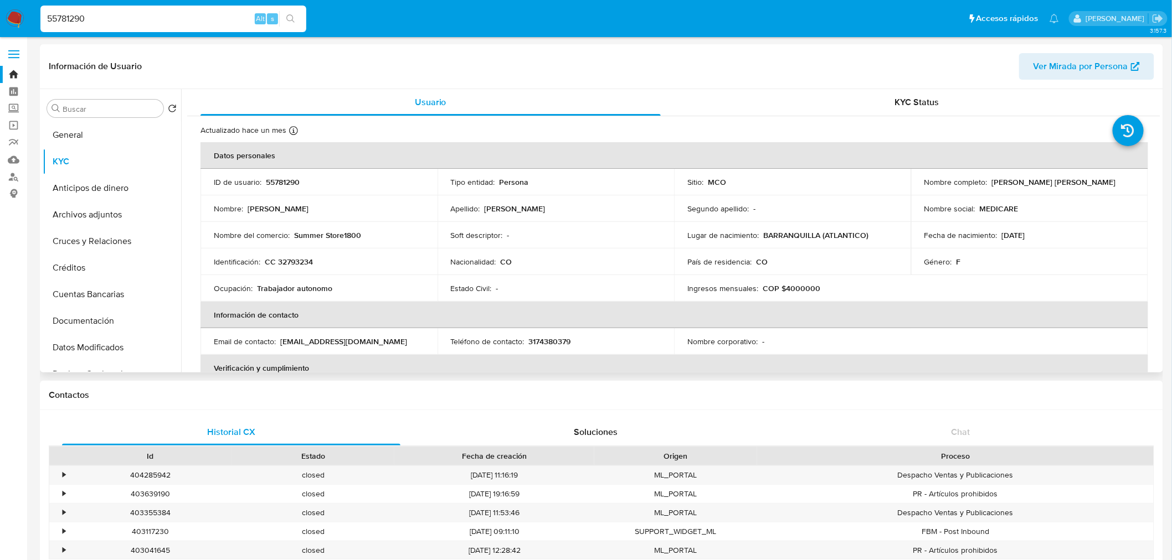
click at [1018, 183] on p "[PERSON_NAME] [PERSON_NAME]" at bounding box center [1054, 182] width 124 height 10
copy div "Nombre completo : [PERSON_NAME] [PERSON_NAME]"
click at [306, 262] on p "CC 32793234" at bounding box center [289, 262] width 48 height 10
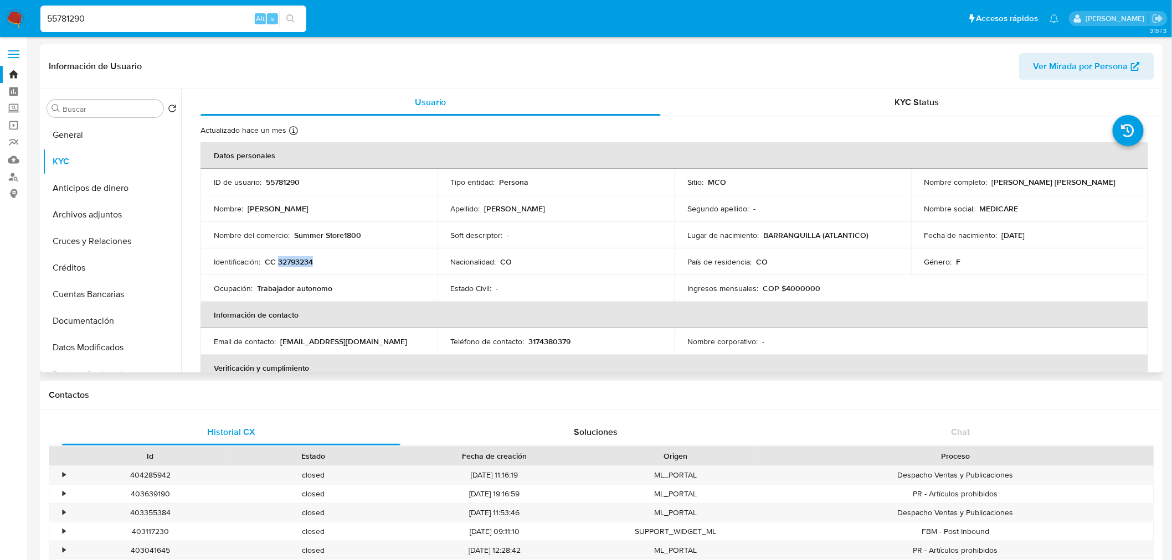
click at [306, 262] on p "CC 32793234" at bounding box center [289, 262] width 48 height 10
copy p "32793234"
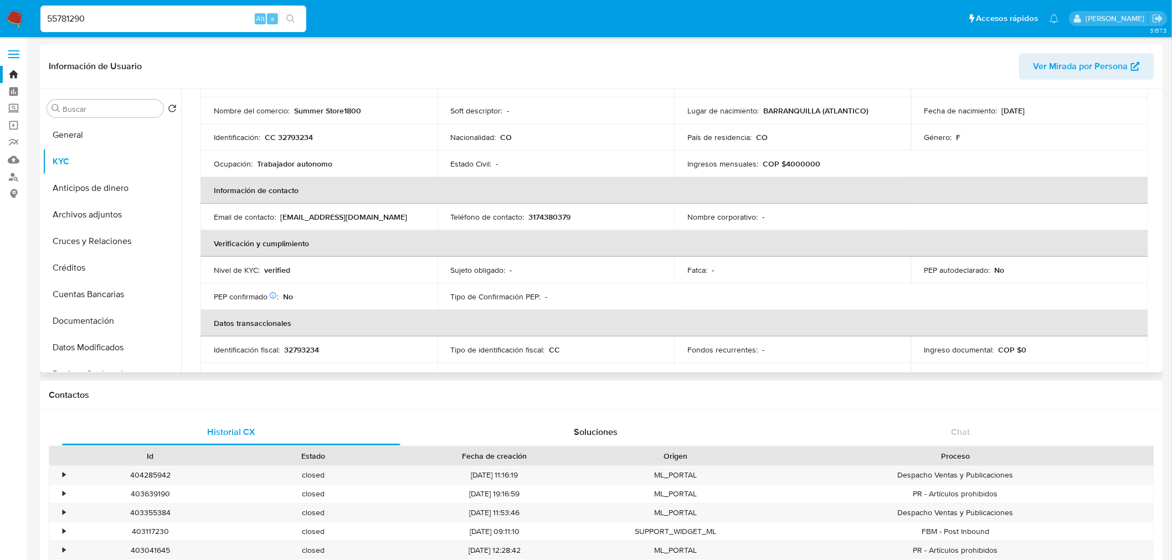
scroll to position [47, 0]
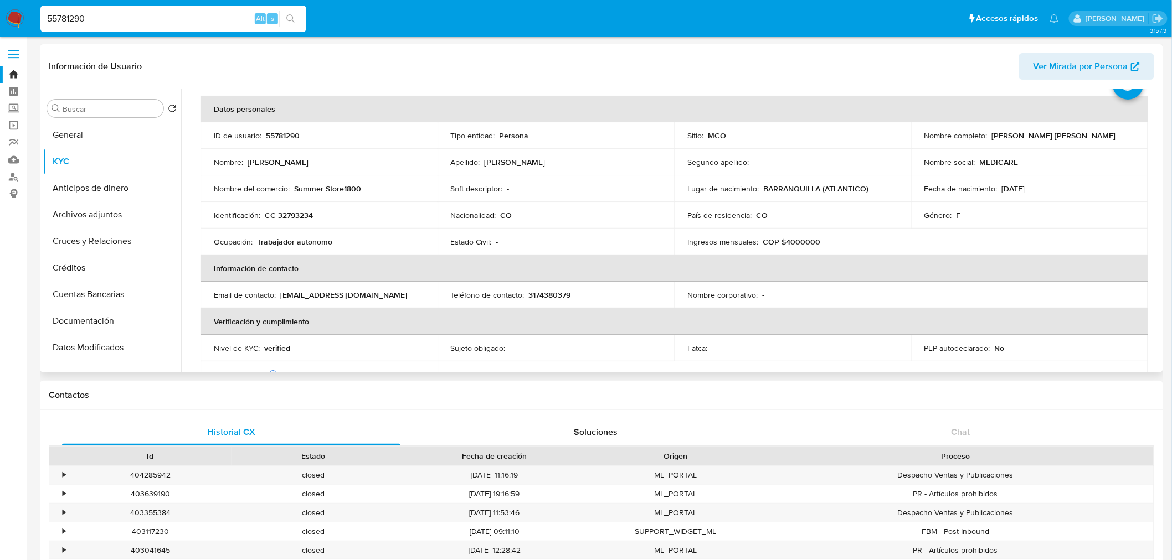
click at [325, 190] on p "Summer Store1800" at bounding box center [327, 189] width 67 height 10
drag, startPoint x: 417, startPoint y: 194, endPoint x: 373, endPoint y: 185, distance: 44.6
click at [416, 192] on td "Nombre del comercio : Summer Store1800" at bounding box center [318, 189] width 237 height 27
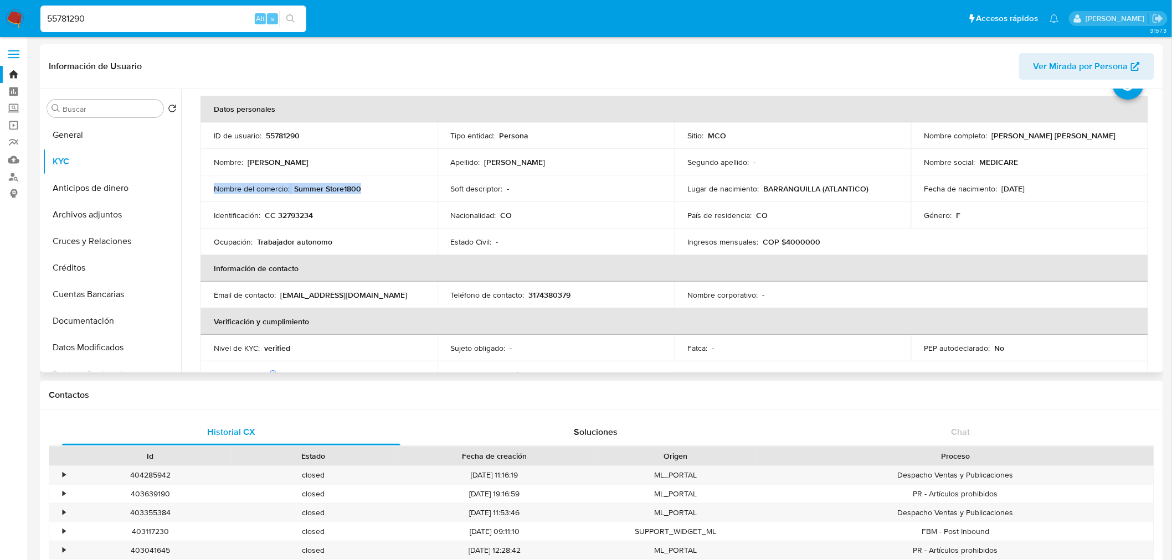
click at [369, 185] on div "Nombre del comercio : Summer Store1800" at bounding box center [319, 189] width 210 height 10
drag, startPoint x: 377, startPoint y: 187, endPoint x: 292, endPoint y: 190, distance: 84.8
click at [292, 190] on div "Nombre del comercio : Summer Store1800" at bounding box center [319, 189] width 210 height 10
copy p "Summer Store1800"
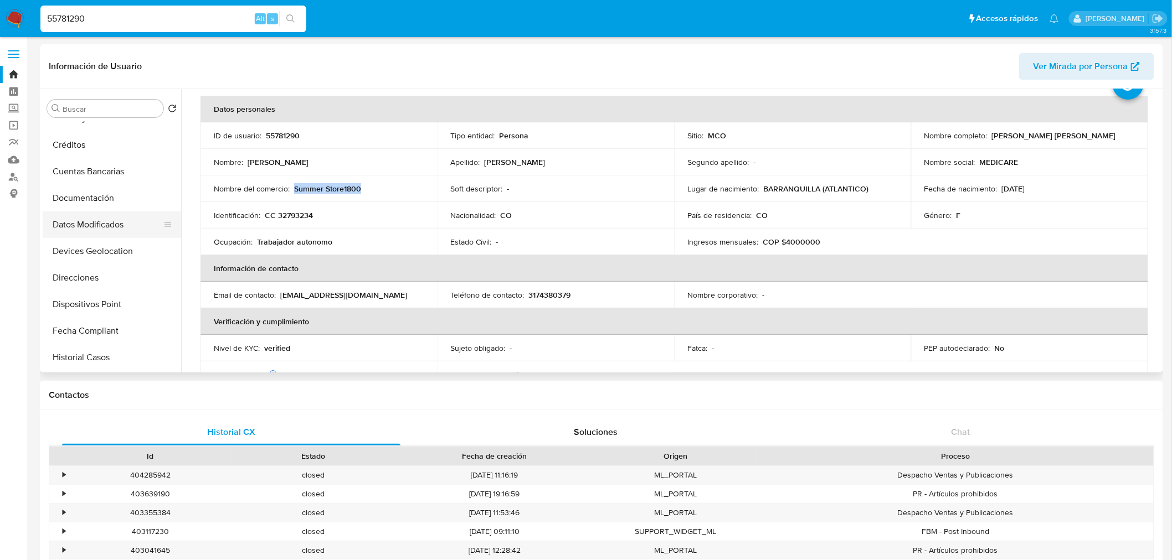
scroll to position [184, 0]
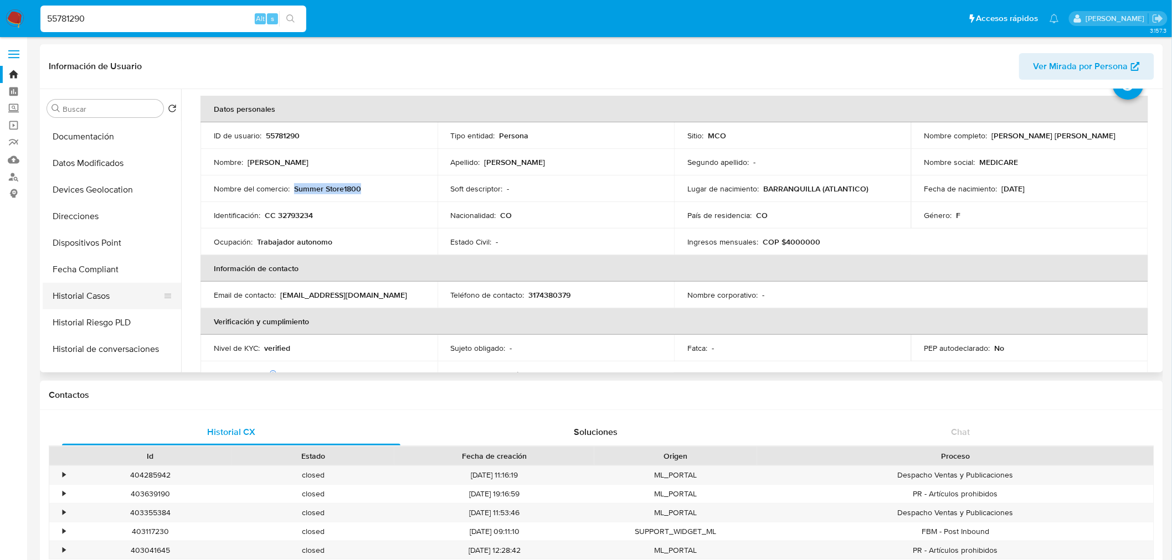
click at [89, 295] on button "Historial Casos" at bounding box center [108, 296] width 130 height 27
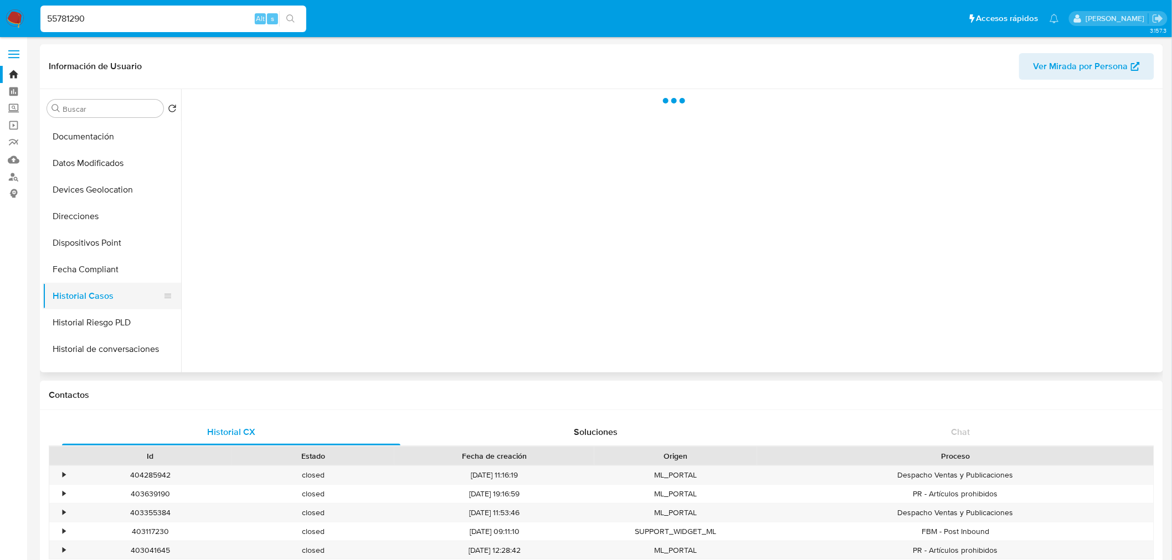
scroll to position [0, 0]
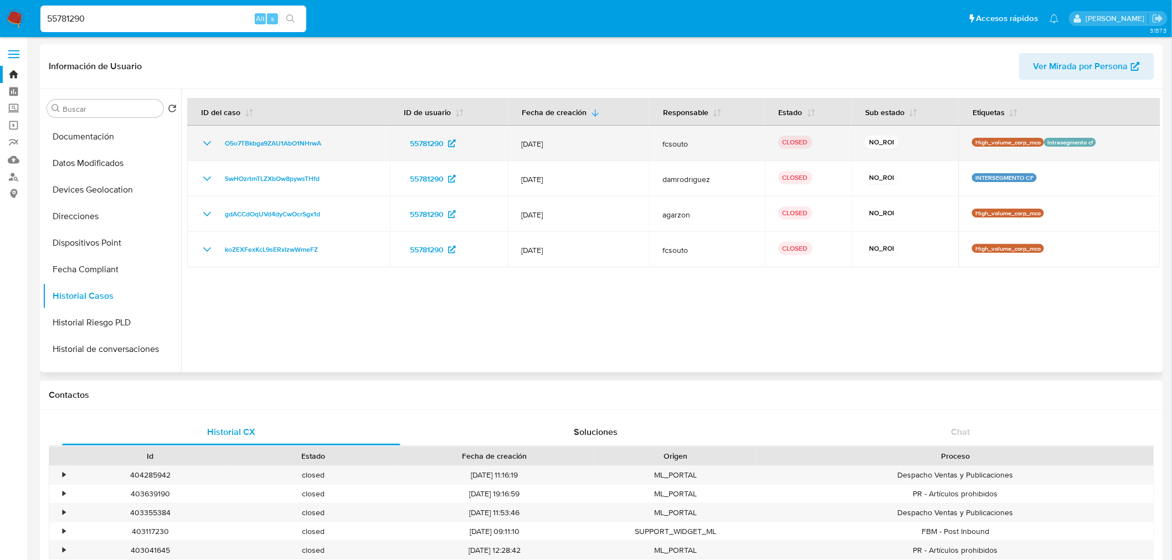
click at [208, 141] on icon "Mostrar/Ocultar" at bounding box center [206, 143] width 13 height 13
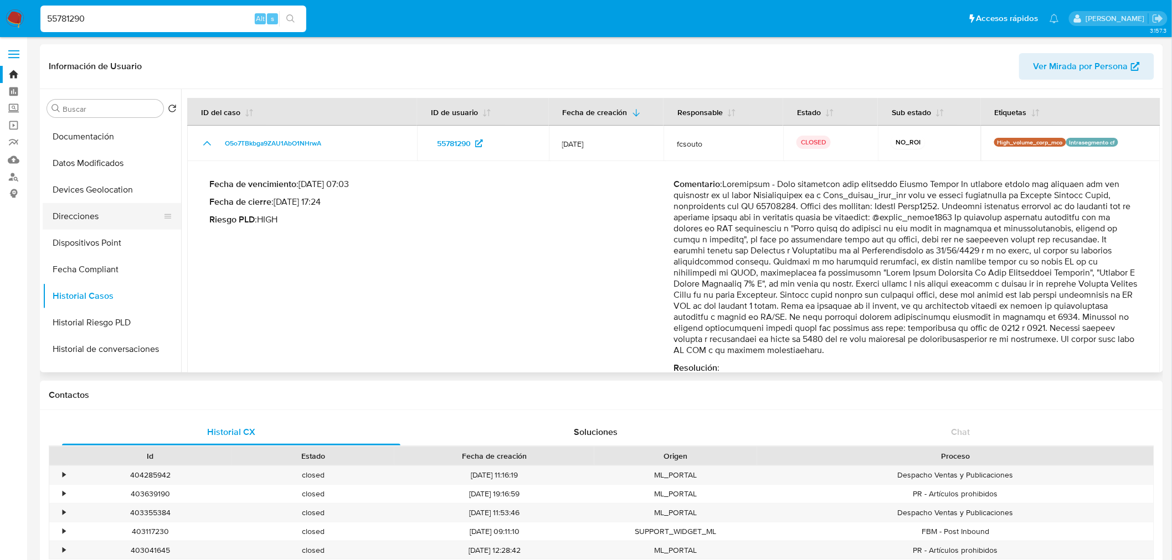
click at [91, 217] on button "Direcciones" at bounding box center [108, 216] width 130 height 27
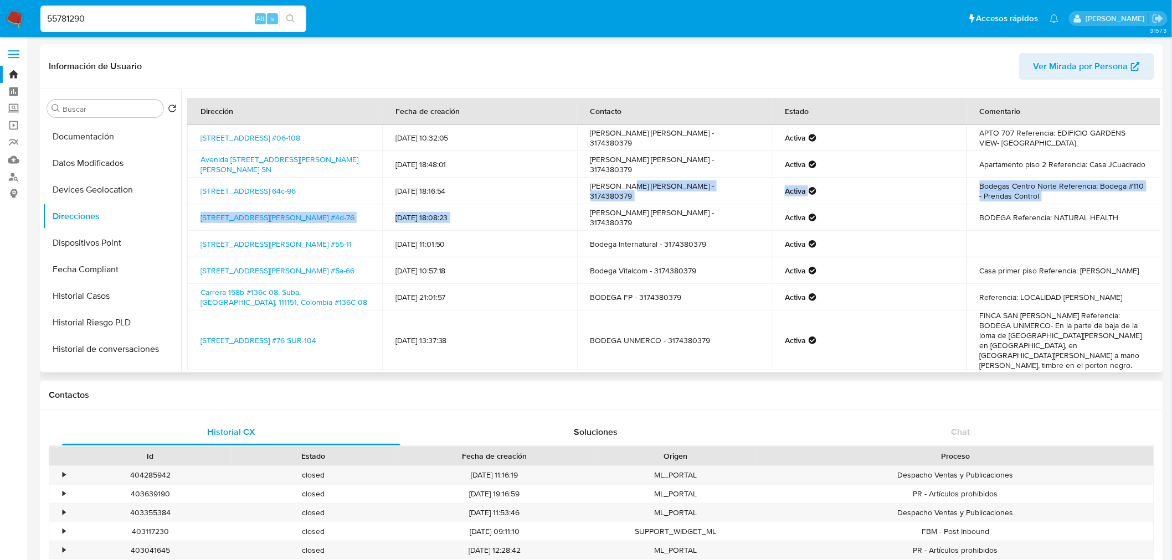
drag, startPoint x: 582, startPoint y: 219, endPoint x: 621, endPoint y: 185, distance: 51.4
click at [621, 185] on tbody "[STREET_ADDRESS] #06-108 [DATE] 10:32:05 [PERSON_NAME] [PERSON_NAME] - 31743803…" at bounding box center [674, 248] width 974 height 246
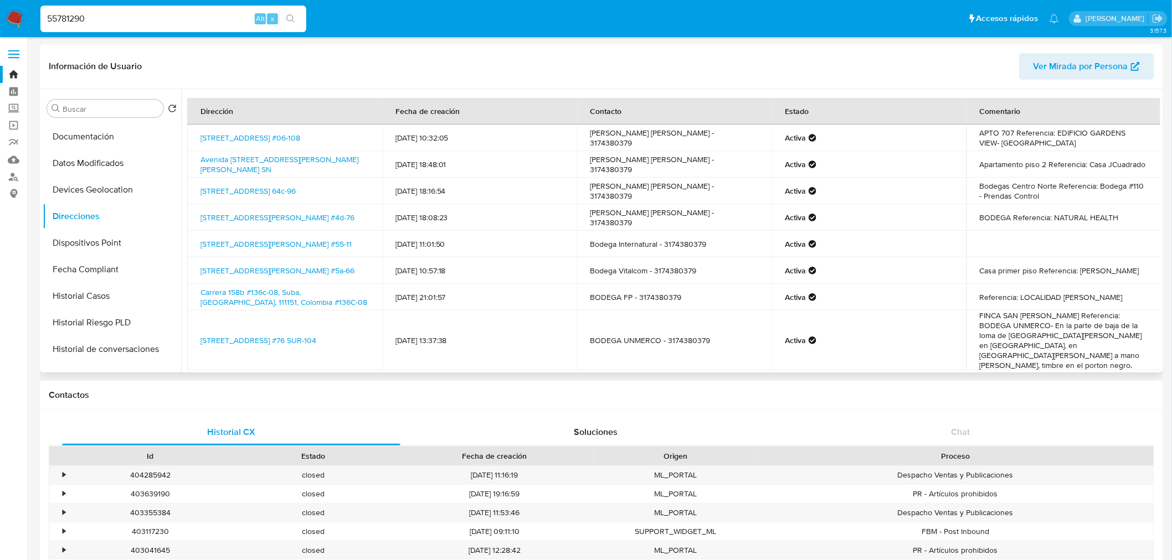
click at [718, 250] on td "Bodega Internatural - 3174380379" at bounding box center [674, 244] width 195 height 27
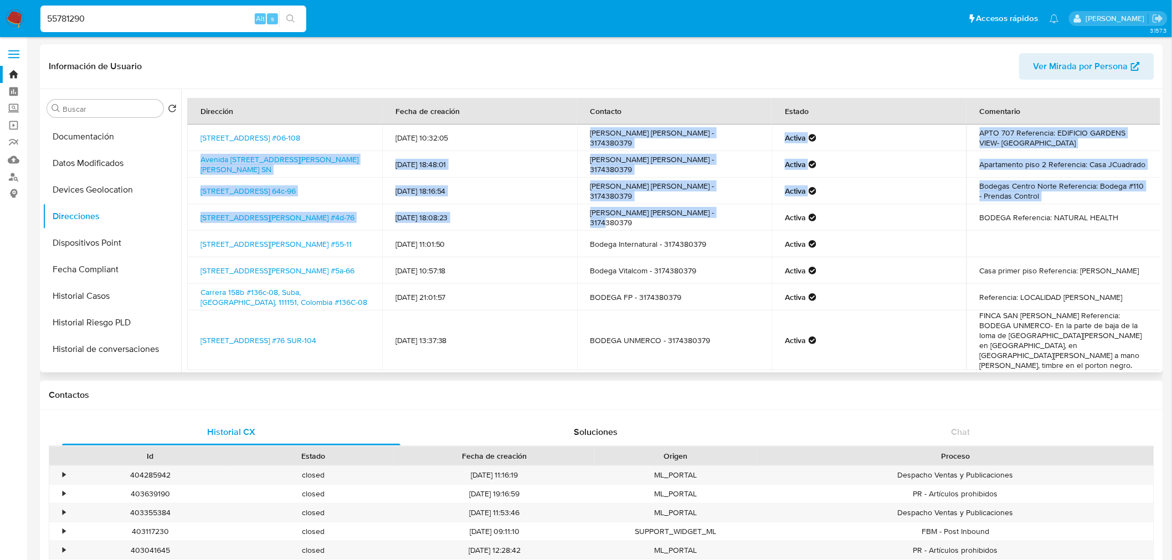
drag, startPoint x: 718, startPoint y: 226, endPoint x: 590, endPoint y: 133, distance: 158.2
click at [590, 133] on tbody "Calle 9 #06-108, Puerto Colombia, Atlantico, 081001, Colombia #06-108 29/11/202…" at bounding box center [674, 248] width 974 height 246
click at [596, 145] on td "Natalie Beltran Ariza - 3174380379" at bounding box center [674, 138] width 195 height 27
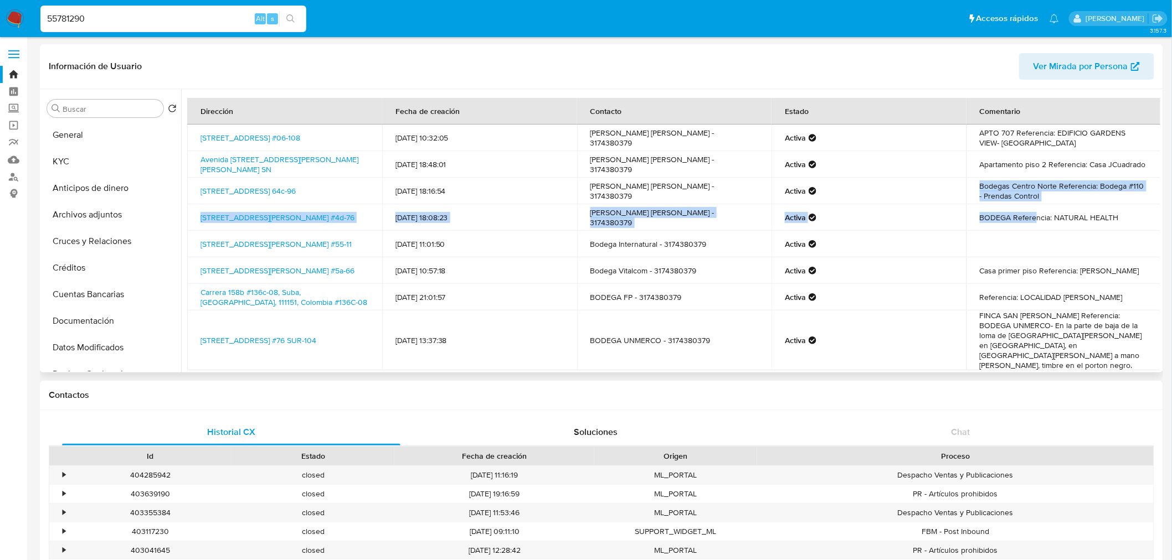
drag, startPoint x: 977, startPoint y: 193, endPoint x: 1031, endPoint y: 209, distance: 56.2
click at [1031, 209] on tbody "Calle 9 #06-108, Puerto Colombia, Atlantico, 081001, Colombia #06-108 29/11/202…" at bounding box center [674, 248] width 974 height 246
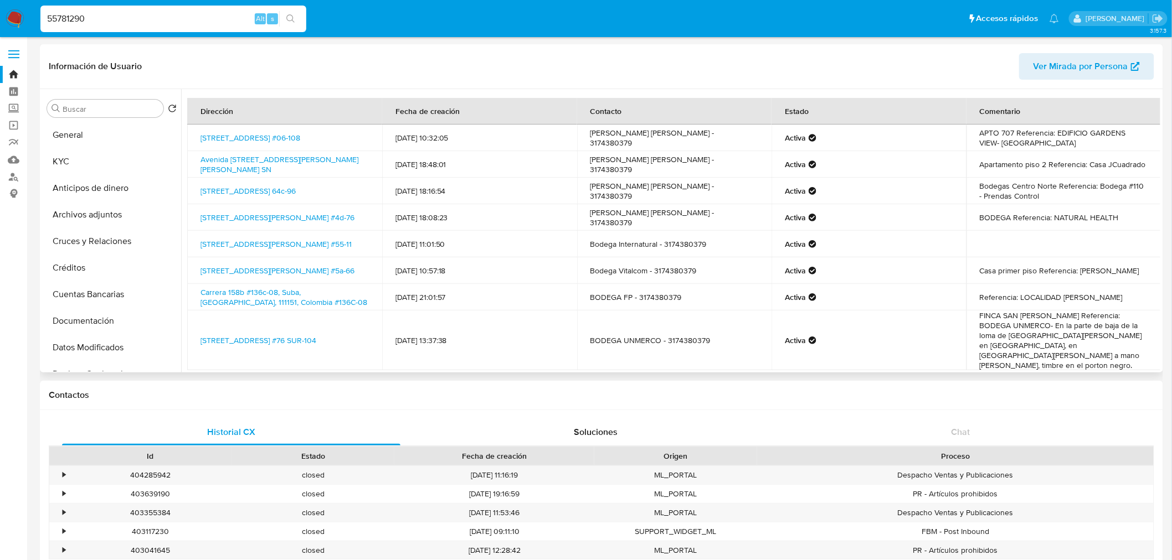
click at [1049, 223] on td "BODEGA Referencia: NATURAL HEALTH" at bounding box center [1063, 217] width 195 height 27
drag, startPoint x: 1126, startPoint y: 222, endPoint x: 979, endPoint y: 221, distance: 147.3
click at [979, 221] on td "BODEGA Referencia: NATURAL HEALTH" at bounding box center [1063, 217] width 195 height 27
click at [978, 220] on td "BODEGA Referencia: NATURAL HEALTH" at bounding box center [1063, 217] width 195 height 27
drag, startPoint x: 978, startPoint y: 195, endPoint x: 1042, endPoint y: 203, distance: 64.1
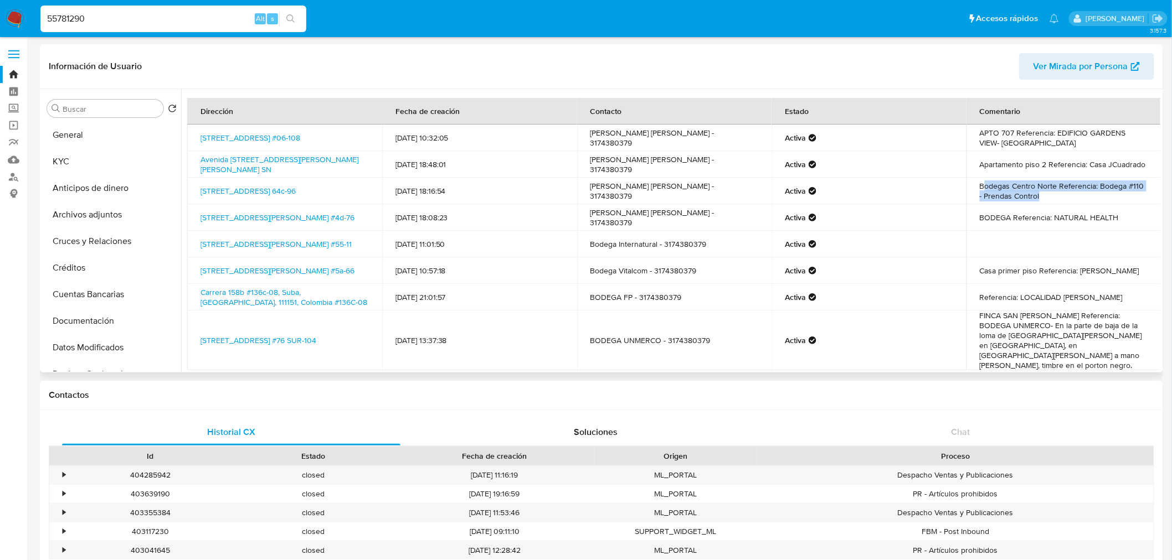
click at [1042, 203] on td "Bodegas Centro Norte Referencia: Bodega #110 - Prendas Control" at bounding box center [1063, 191] width 195 height 27
drag, startPoint x: 1028, startPoint y: 146, endPoint x: 976, endPoint y: 138, distance: 52.6
click at [976, 138] on td "APTO 707 Referencia: EDIFICIO GARDENS VIEW- PUNTA ROCA" at bounding box center [1063, 138] width 195 height 27
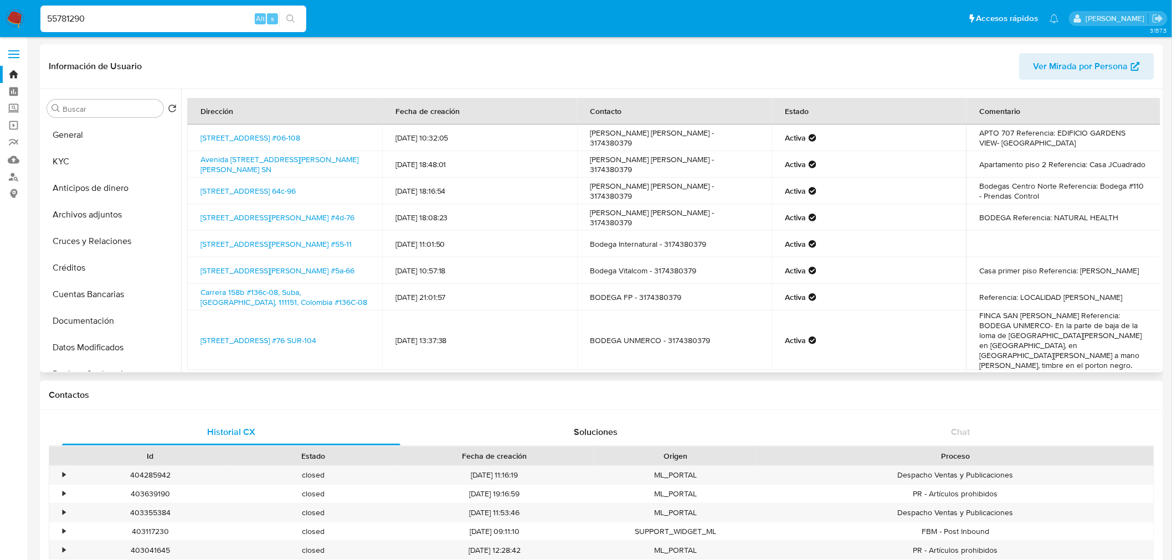
drag, startPoint x: 301, startPoint y: 148, endPoint x: 197, endPoint y: 130, distance: 105.6
click at [197, 130] on td "Calle 9 #06-108, Puerto Colombia, Atlantico, 081001, Colombia #06-108" at bounding box center [284, 138] width 195 height 27
copy link "Calle 9 #06-108, Puerto Colombia, Atlantico, 081001, Colombia #06-108"
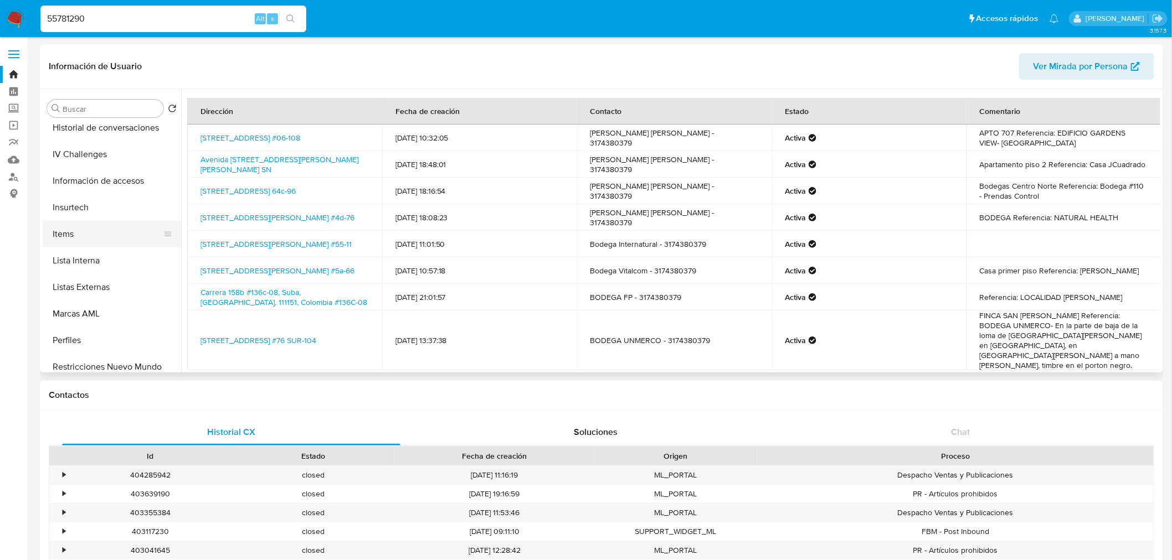
click at [91, 231] on button "Items" at bounding box center [108, 234] width 130 height 27
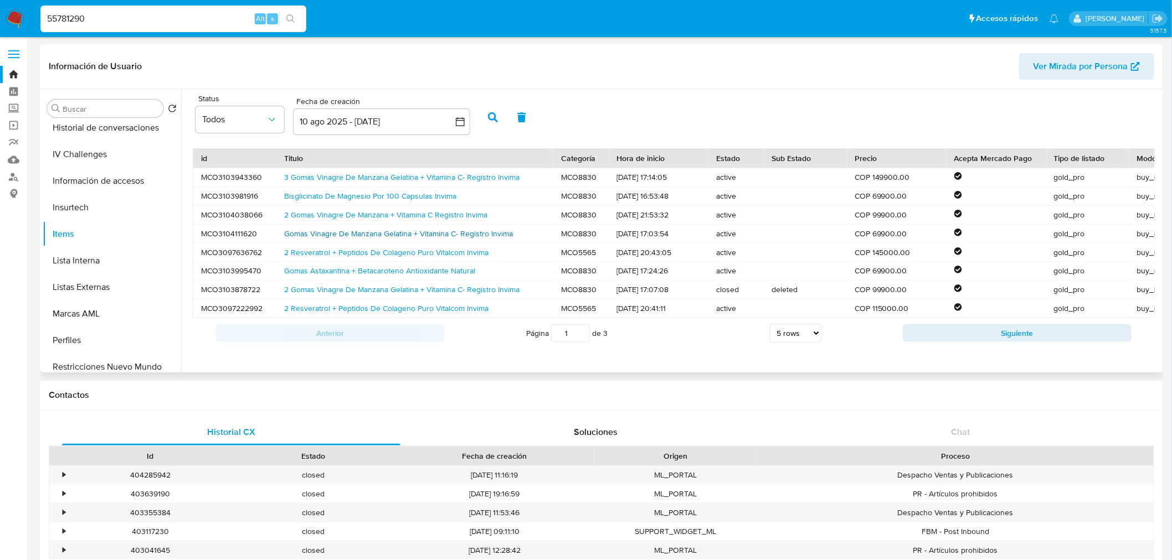
click at [411, 233] on link "Gomas Vinagre De Manzana Gelatina + Vitamina C- Registro Invima" at bounding box center [398, 233] width 229 height 11
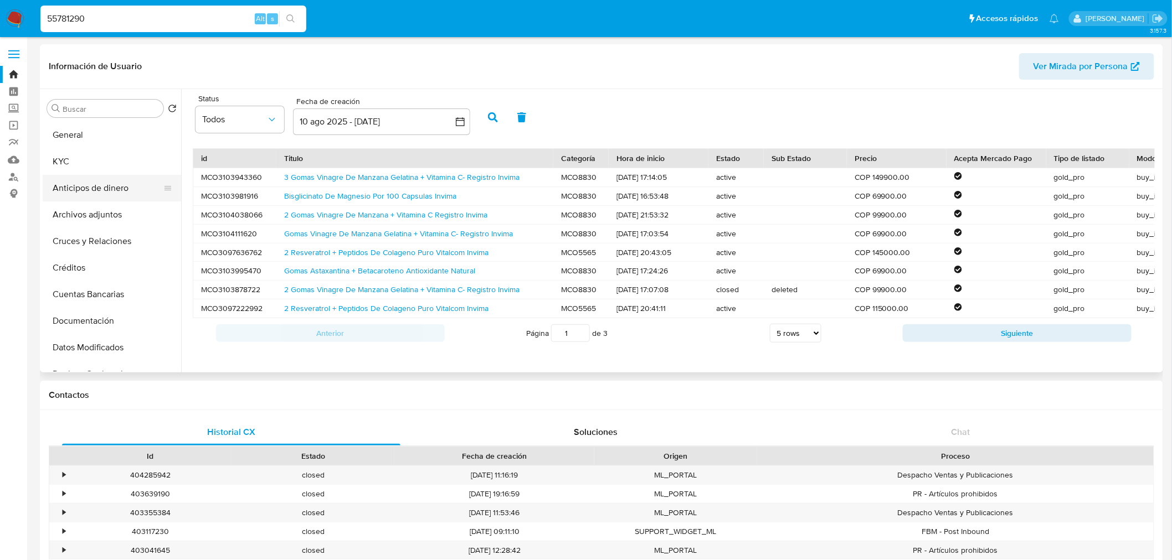
drag, startPoint x: 116, startPoint y: 134, endPoint x: 161, endPoint y: 178, distance: 63.0
click at [116, 134] on button "General" at bounding box center [112, 135] width 138 height 27
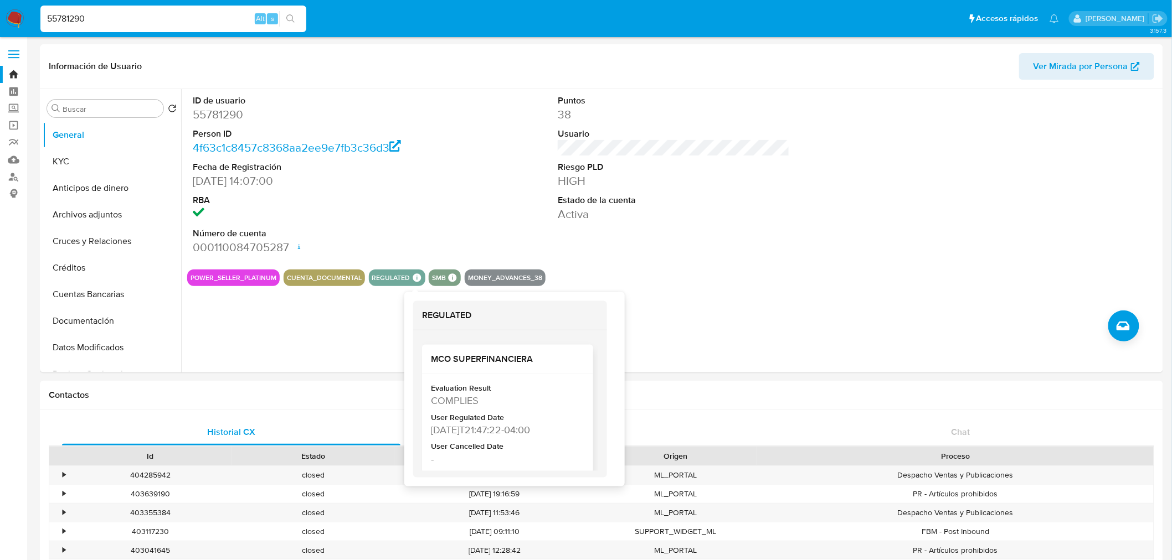
scroll to position [240, 0]
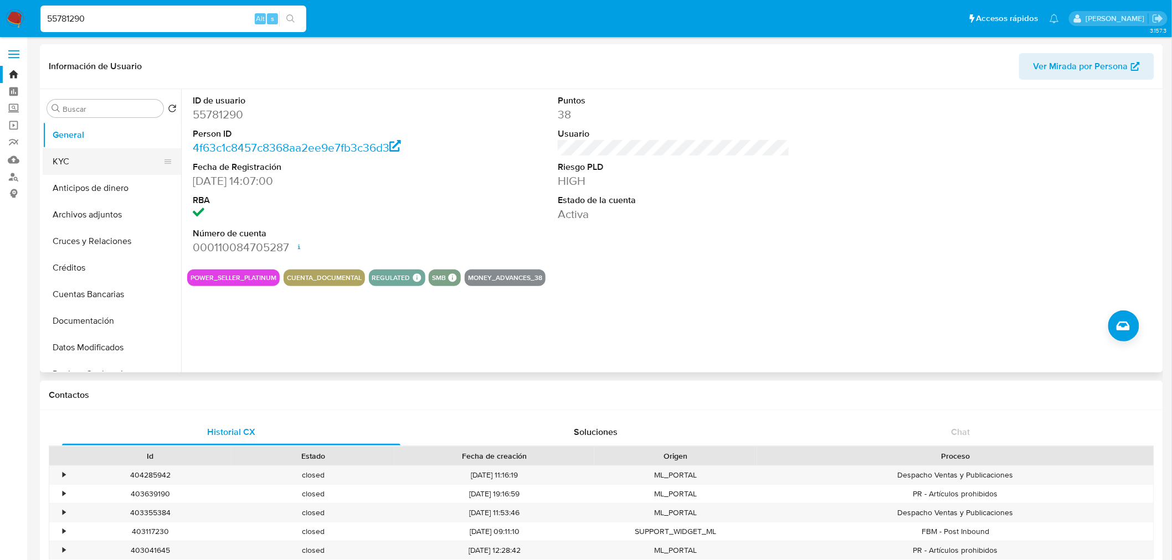
click at [74, 154] on button "KYC" at bounding box center [108, 161] width 130 height 27
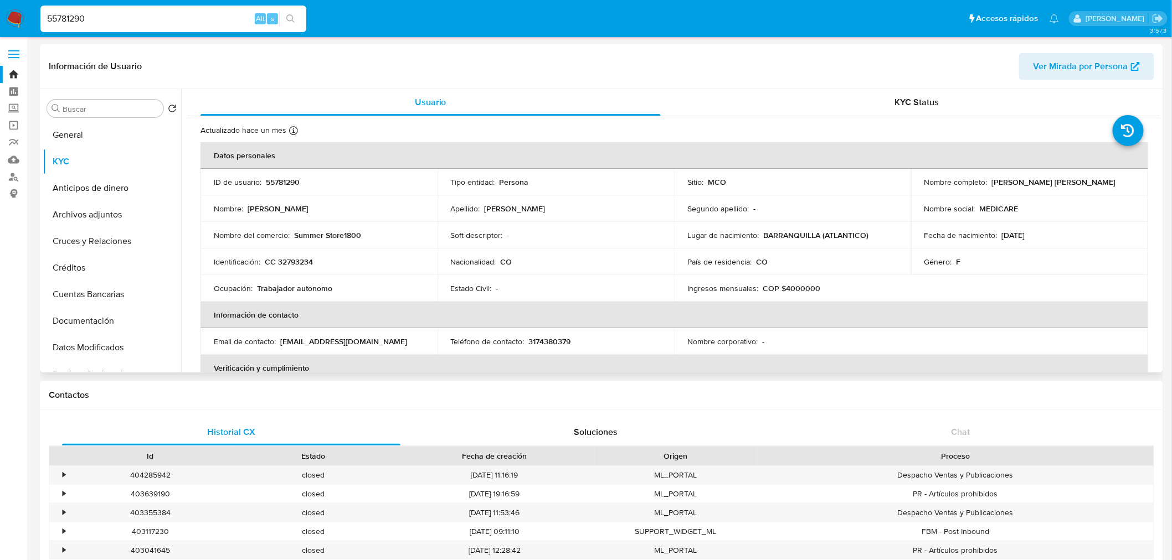
click at [1002, 207] on p "MEDICARE" at bounding box center [999, 209] width 39 height 10
copy p "MEDICARE"
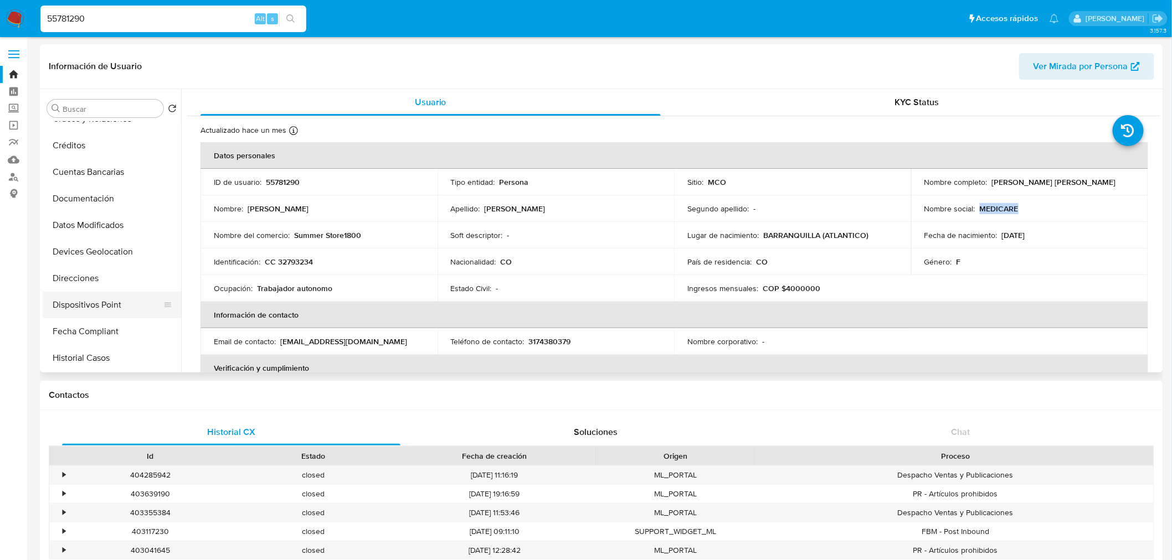
scroll to position [184, 0]
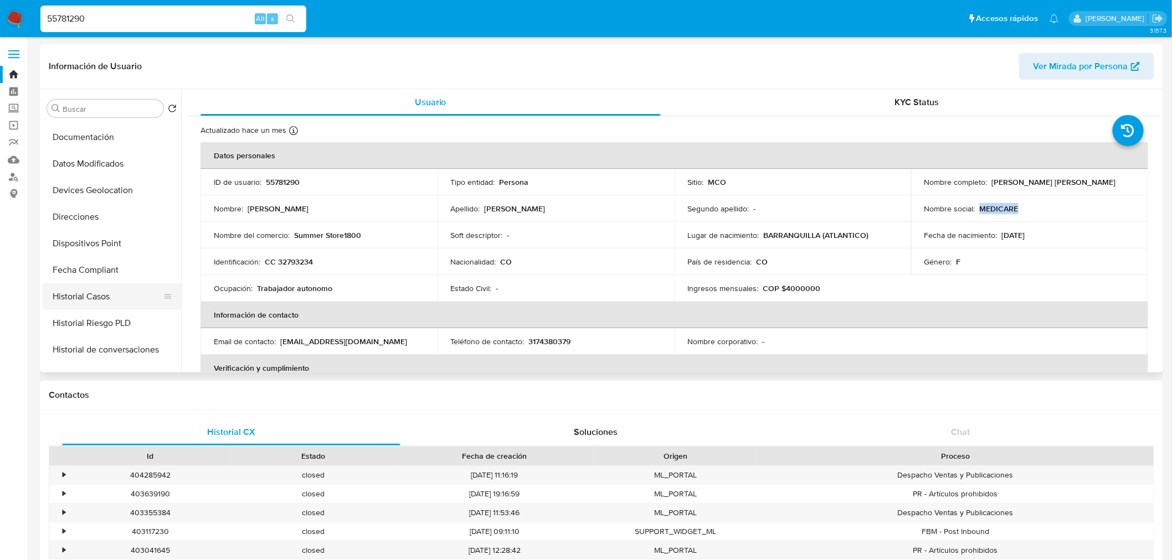
click at [112, 296] on button "Historial Casos" at bounding box center [108, 296] width 130 height 27
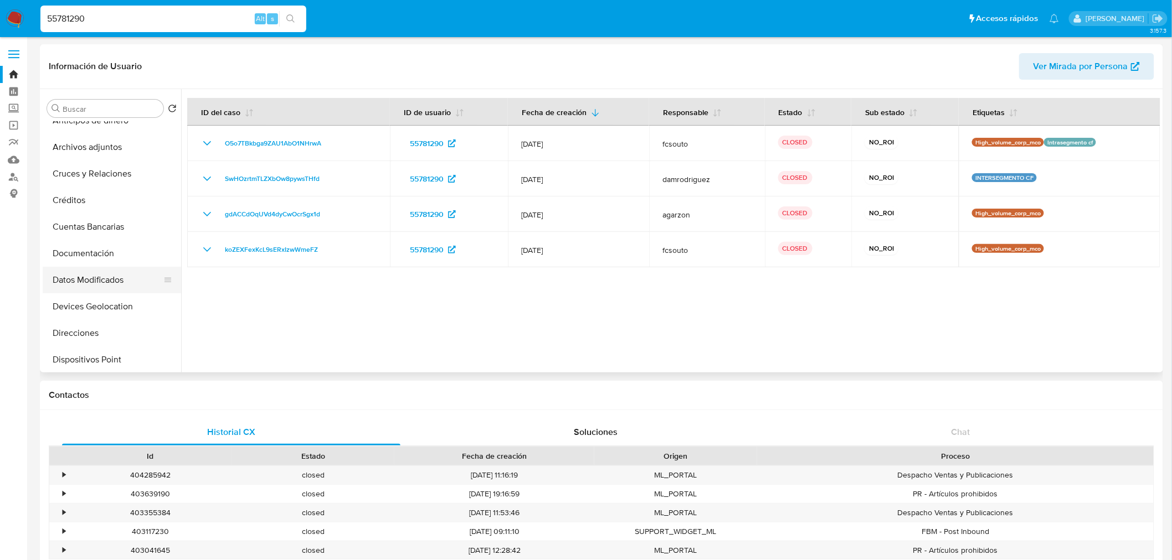
scroll to position [0, 0]
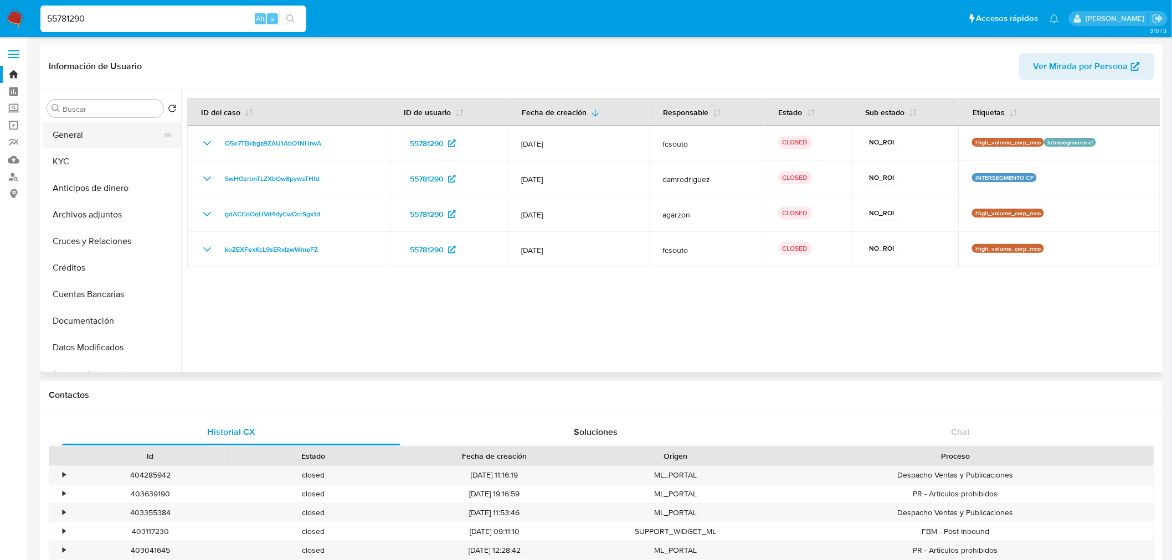
click at [89, 145] on button "General" at bounding box center [108, 135] width 130 height 27
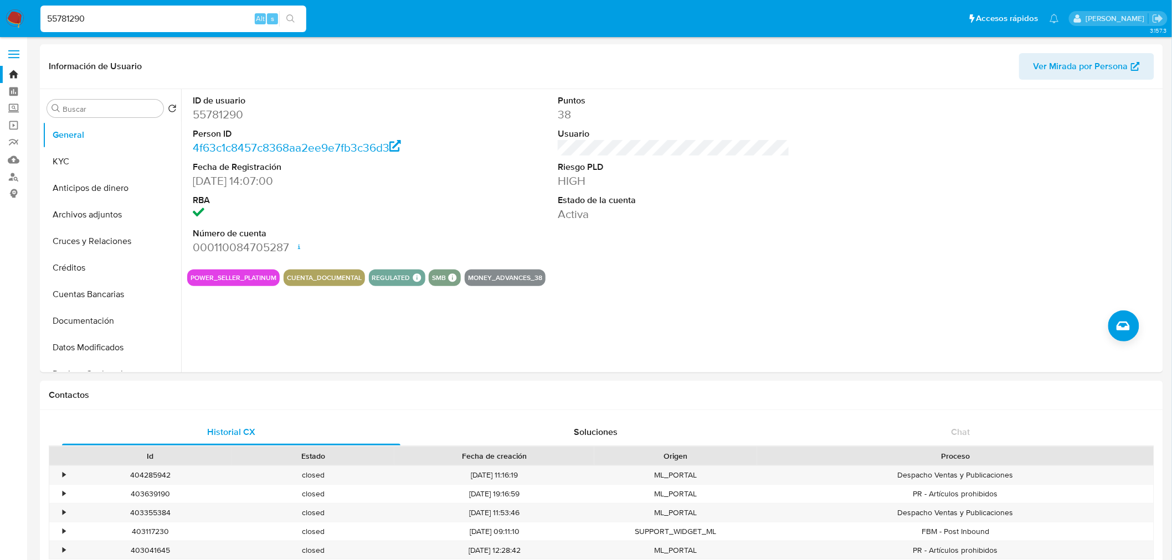
click at [152, 19] on input "55781290" at bounding box center [173, 19] width 266 height 14
paste input "118807519"
type input "118807519"
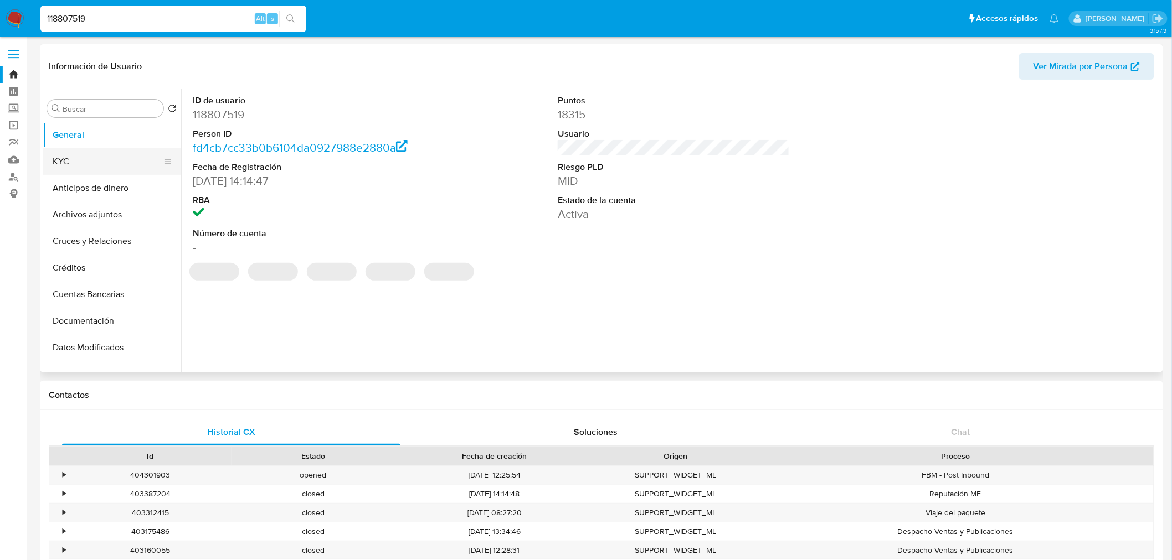
select select "10"
click at [71, 166] on button "KYC" at bounding box center [108, 161] width 130 height 27
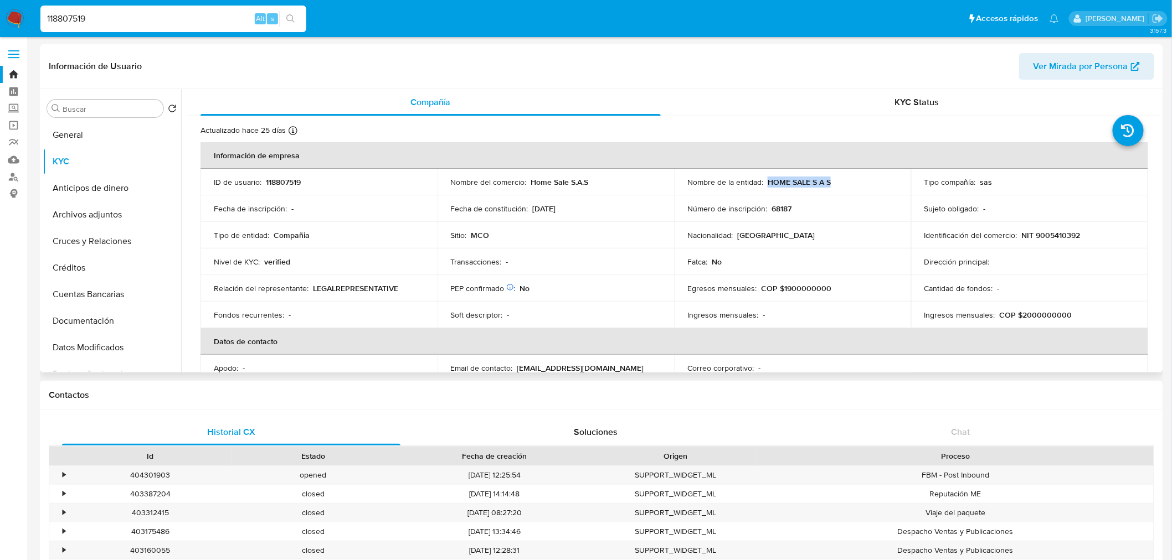
drag, startPoint x: 832, startPoint y: 183, endPoint x: 766, endPoint y: 181, distance: 65.4
click at [766, 181] on div "Nombre de la entidad : HOME SALE S A S" at bounding box center [792, 182] width 210 height 10
copy p "HOME SALE S A S"
click at [1044, 236] on p "NIT 9005410392" at bounding box center [1051, 235] width 59 height 10
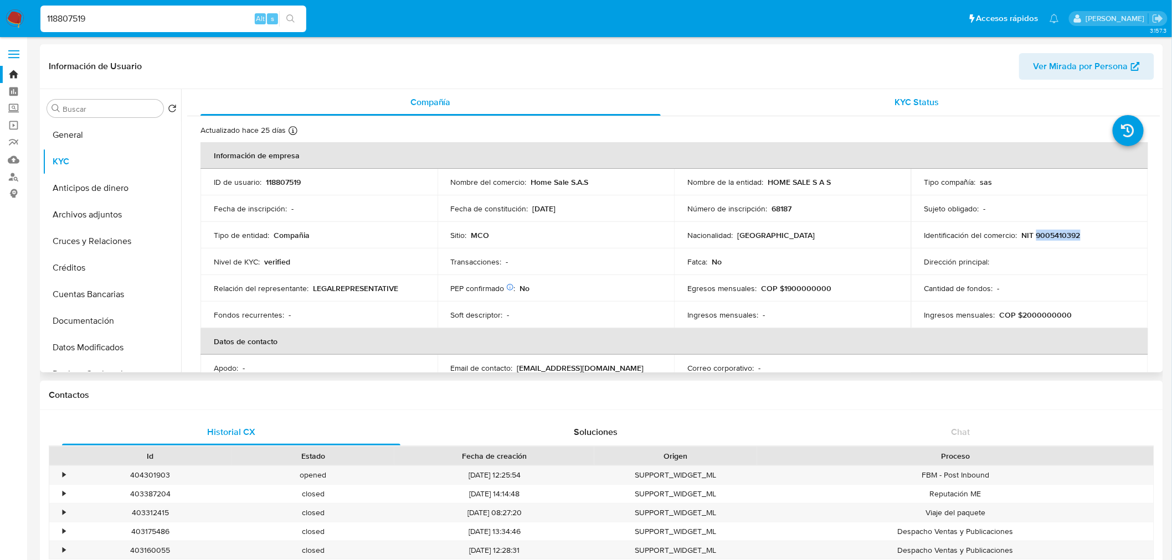
copy p "9005410392"
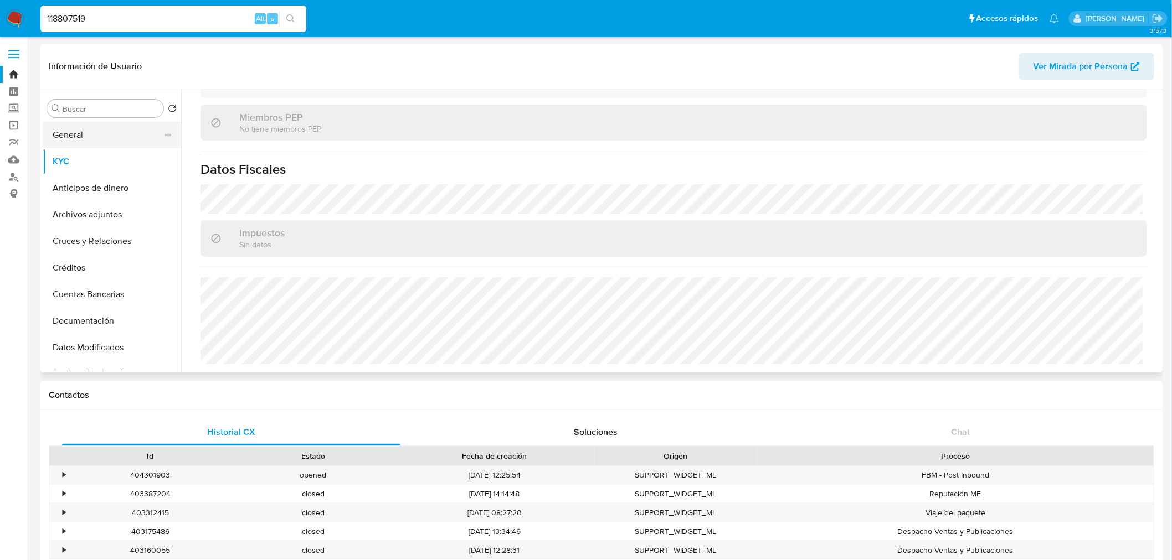
click at [104, 138] on button "General" at bounding box center [108, 135] width 130 height 27
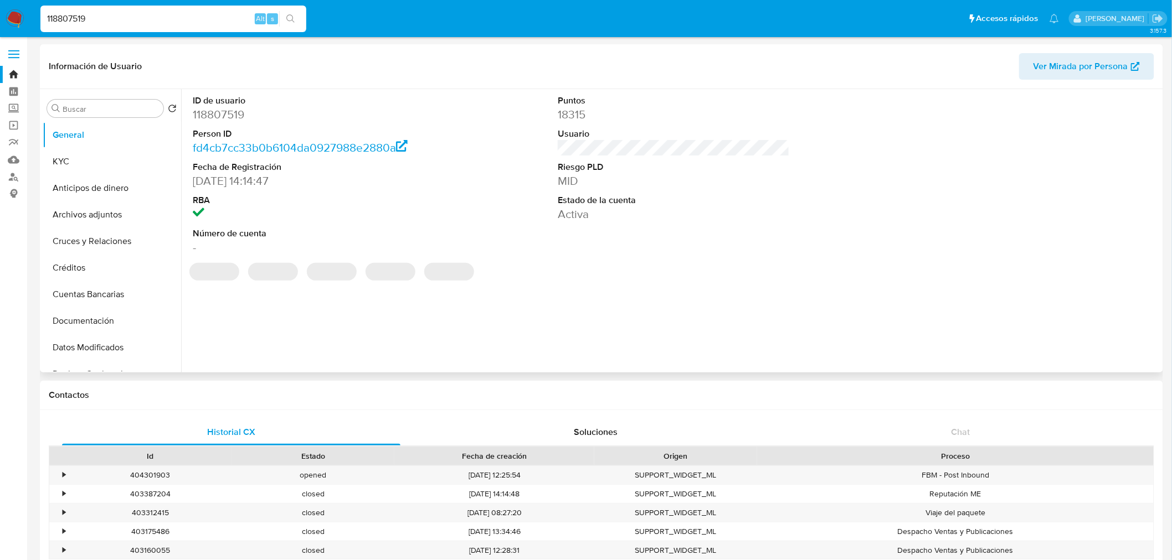
click at [236, 113] on dd "118807519" at bounding box center [309, 115] width 232 height 16
copy dd "118807519"
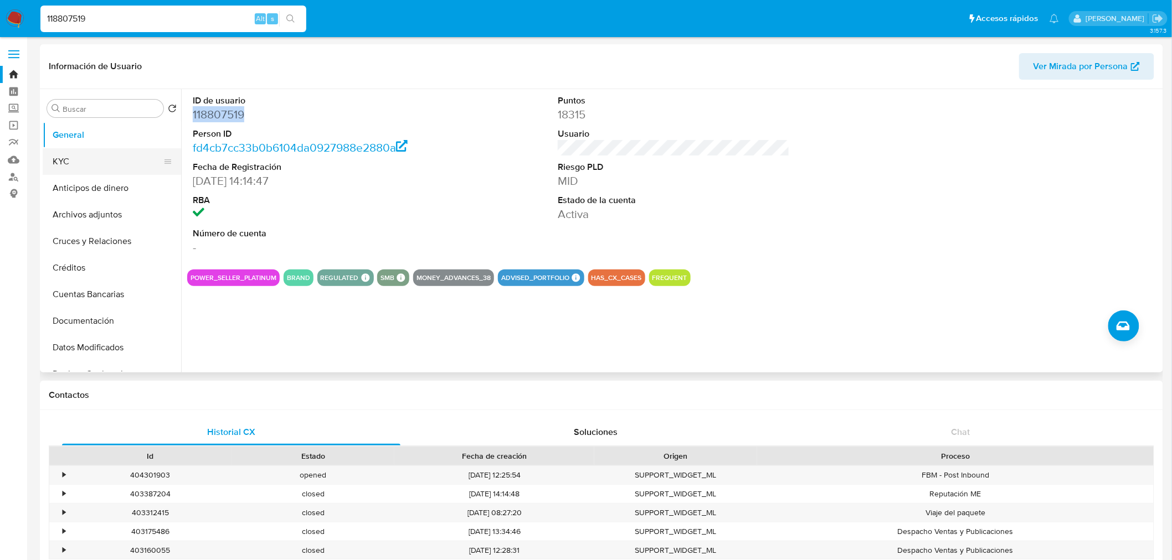
click at [92, 162] on button "KYC" at bounding box center [108, 161] width 130 height 27
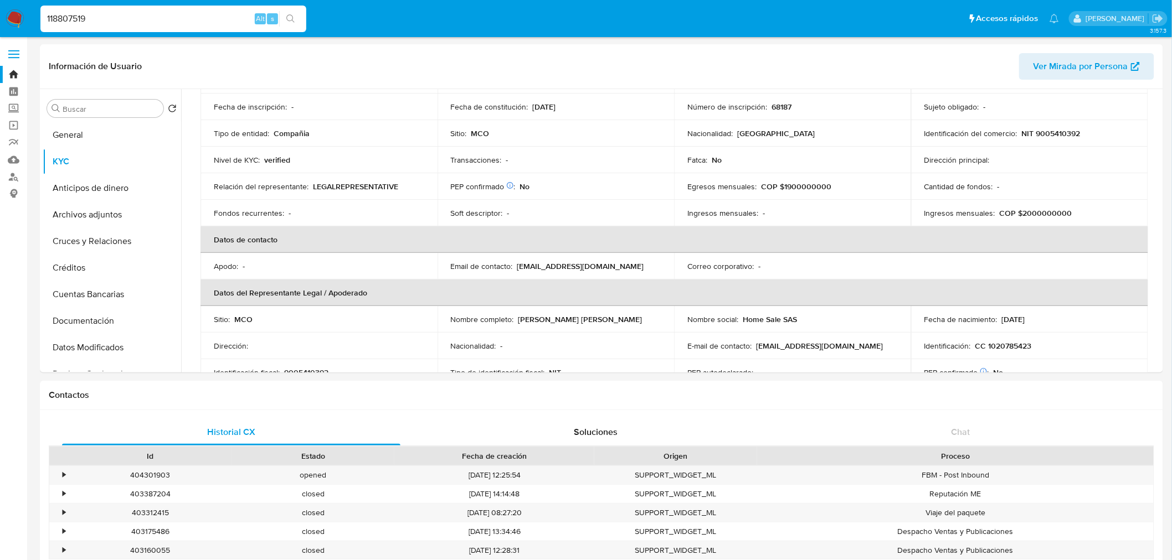
scroll to position [123, 0]
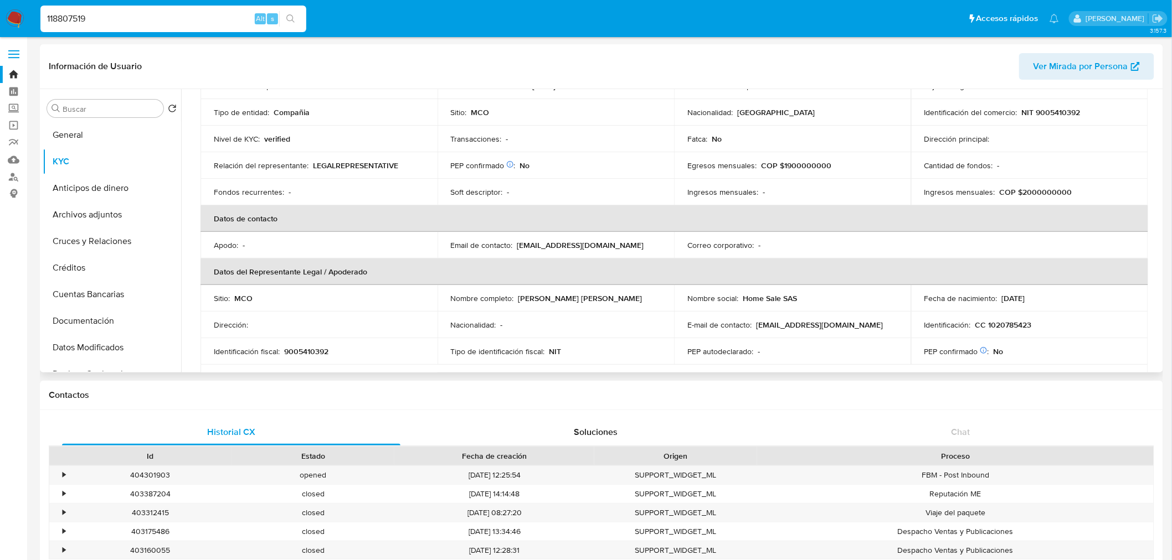
drag, startPoint x: 516, startPoint y: 306, endPoint x: 649, endPoint y: 292, distance: 134.2
click at [649, 292] on td "Nombre completo : Luigi Estefan Rodriguez Briceño" at bounding box center [555, 298] width 237 height 27
click at [649, 293] on div "Nombre completo : Luigi Estefan Rodriguez Briceño" at bounding box center [556, 298] width 210 height 10
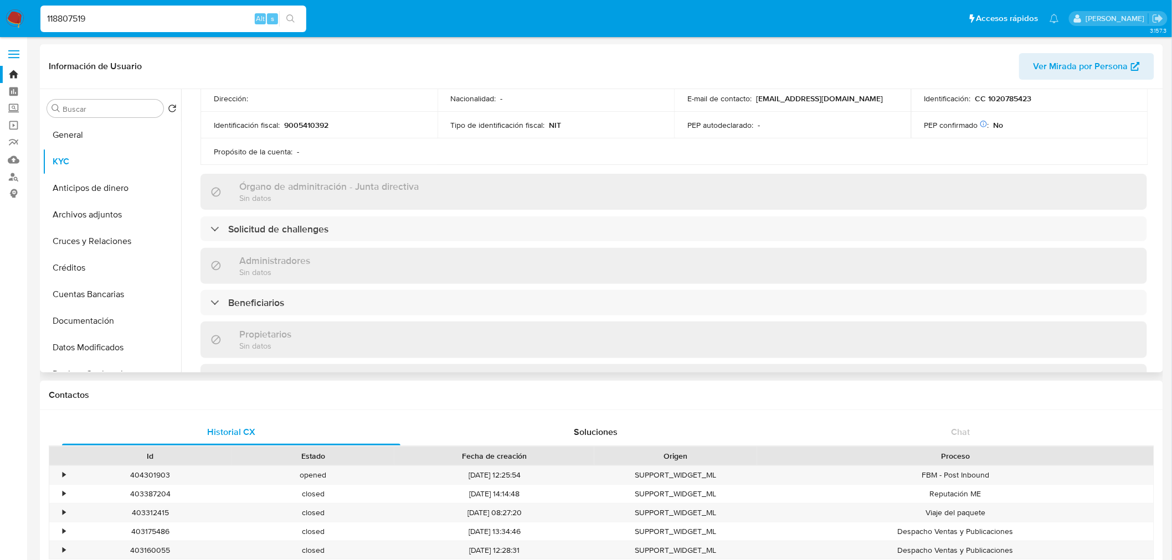
scroll to position [369, 0]
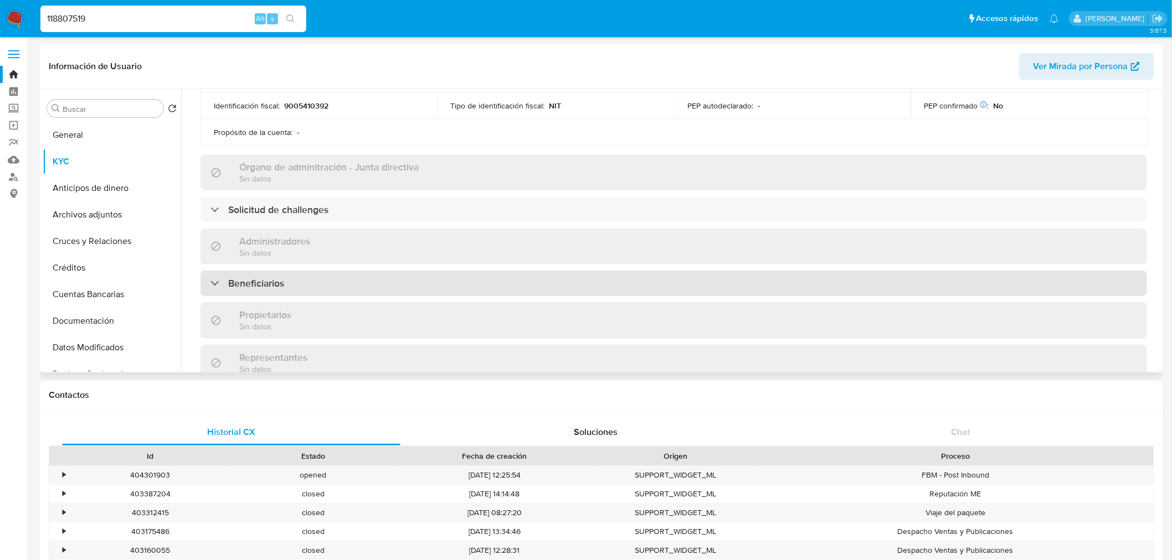
click at [323, 277] on div "Beneficiarios" at bounding box center [673, 283] width 946 height 25
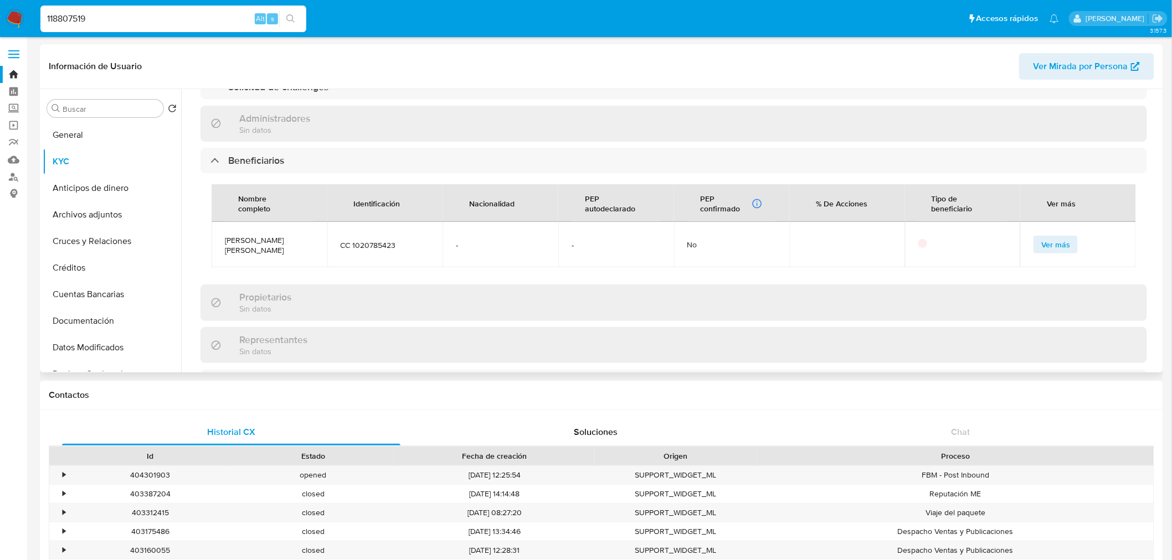
scroll to position [430, 0]
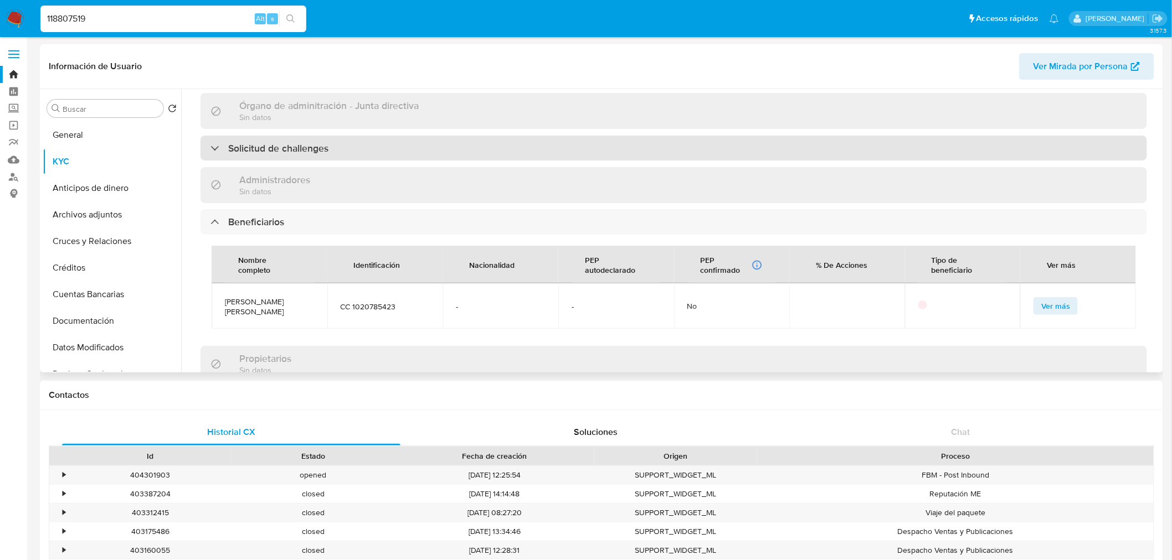
click at [335, 156] on div "Solicitud de challenges" at bounding box center [673, 148] width 946 height 25
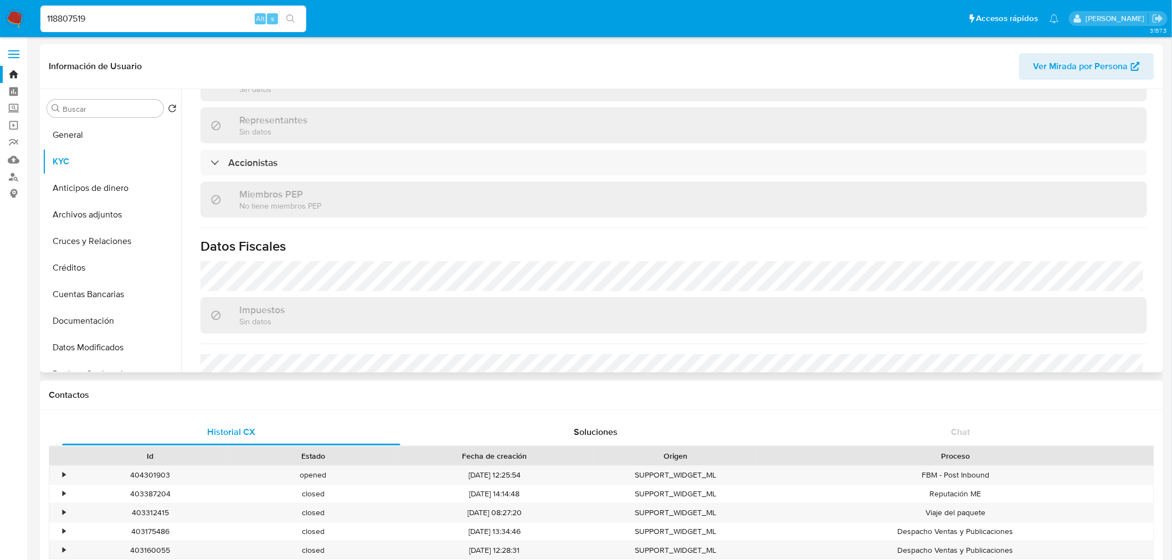
scroll to position [800, 0]
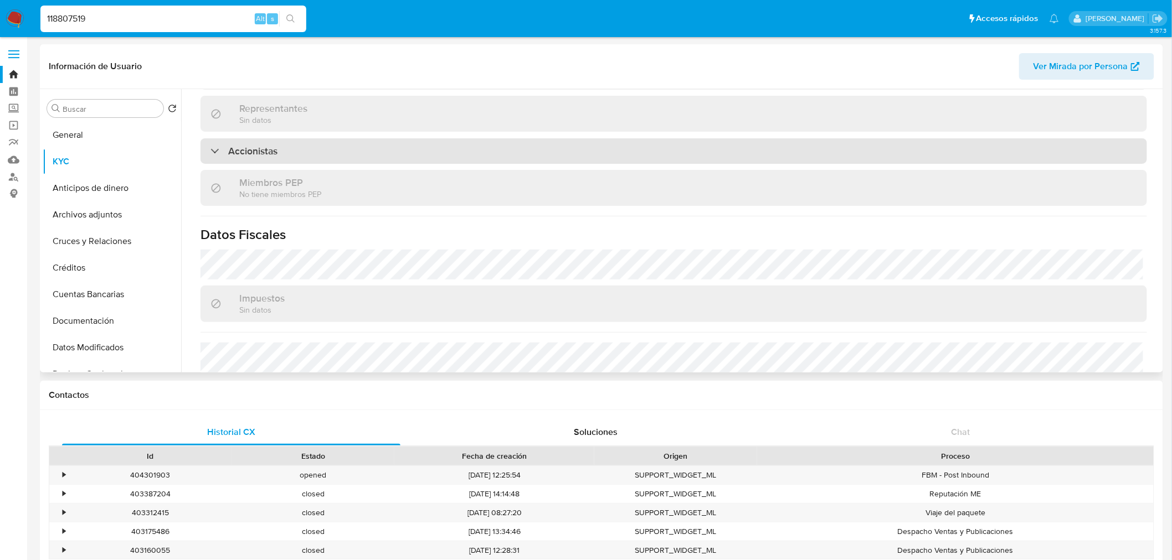
click at [332, 164] on div "Accionistas" at bounding box center [673, 150] width 946 height 25
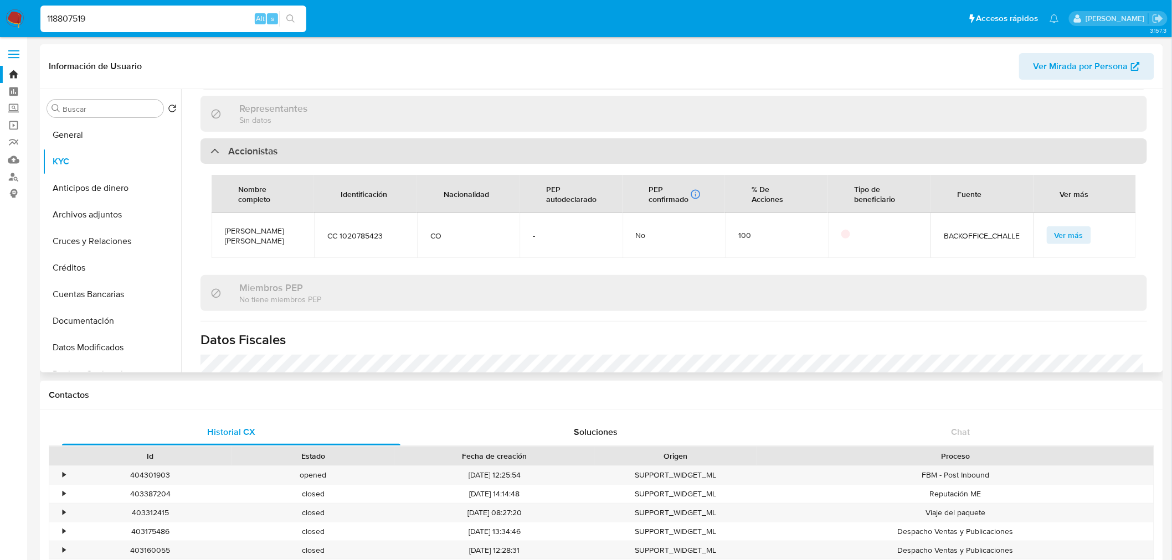
click at [332, 164] on div "Accionistas" at bounding box center [673, 150] width 946 height 25
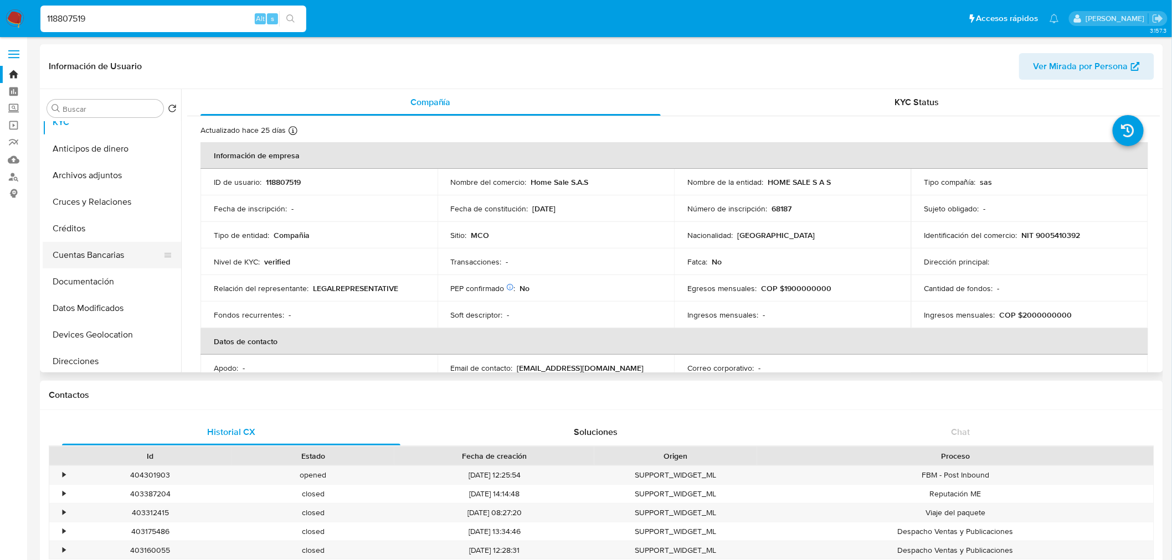
scroll to position [61, 0]
click at [95, 260] on button "Documentación" at bounding box center [108, 259] width 130 height 27
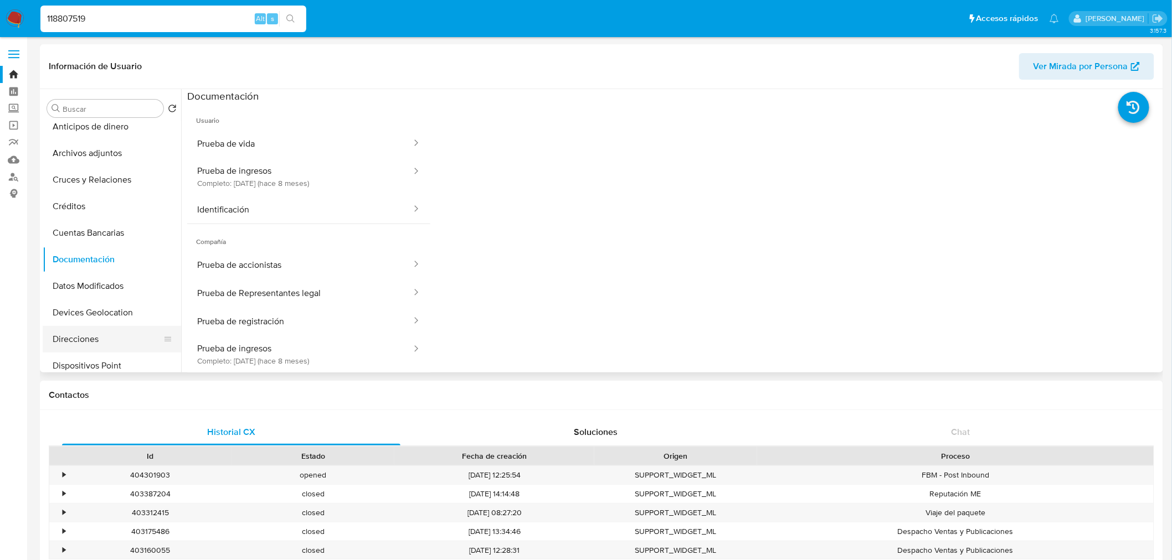
click at [123, 338] on button "Direcciones" at bounding box center [108, 339] width 130 height 27
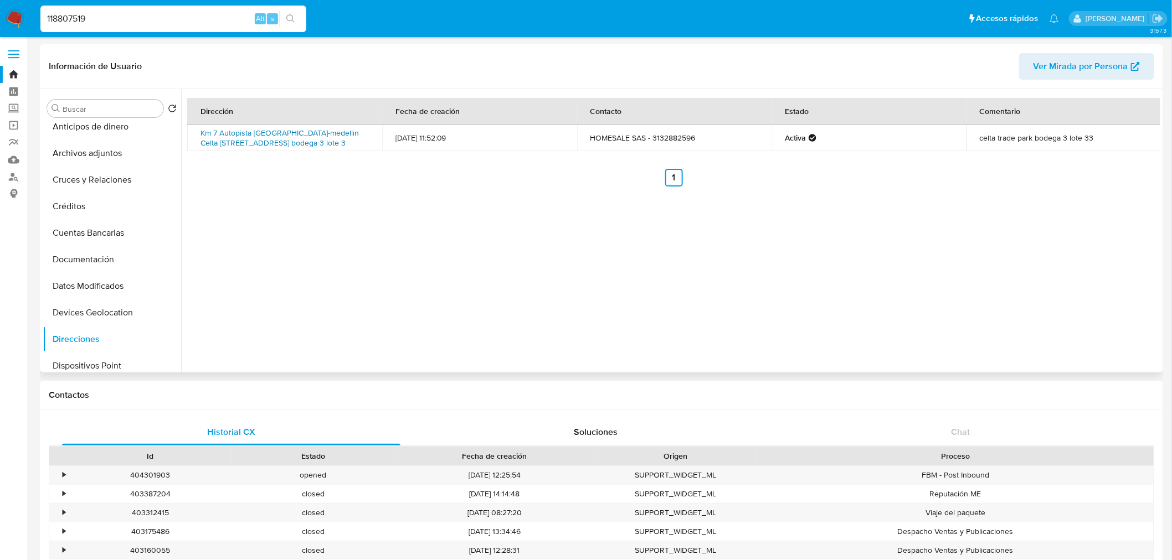
drag, startPoint x: 296, startPoint y: 148, endPoint x: 202, endPoint y: 125, distance: 96.4
click at [202, 125] on td "Km 7 Autopista Bogotá-medellin Celta Trade Park Bodega 3 Lote 3, Tenjo, Cundina…" at bounding box center [284, 138] width 195 height 27
copy link "Km 7 Autopista Bogotá-medellin Celta Trade Park Bodega 3 Lote 3, Tenjo, Cundina…"
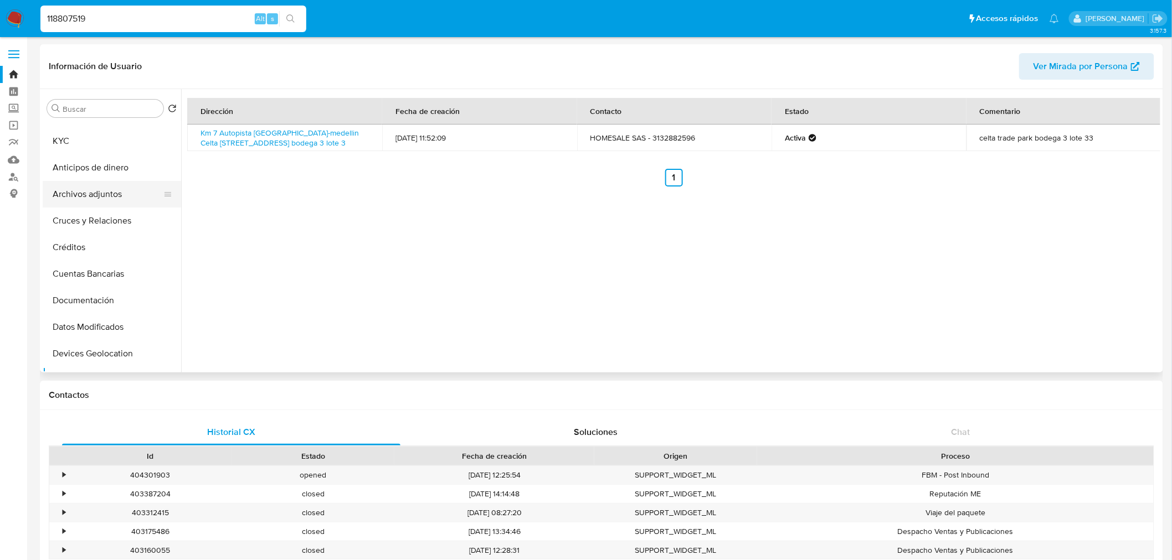
scroll to position [0, 0]
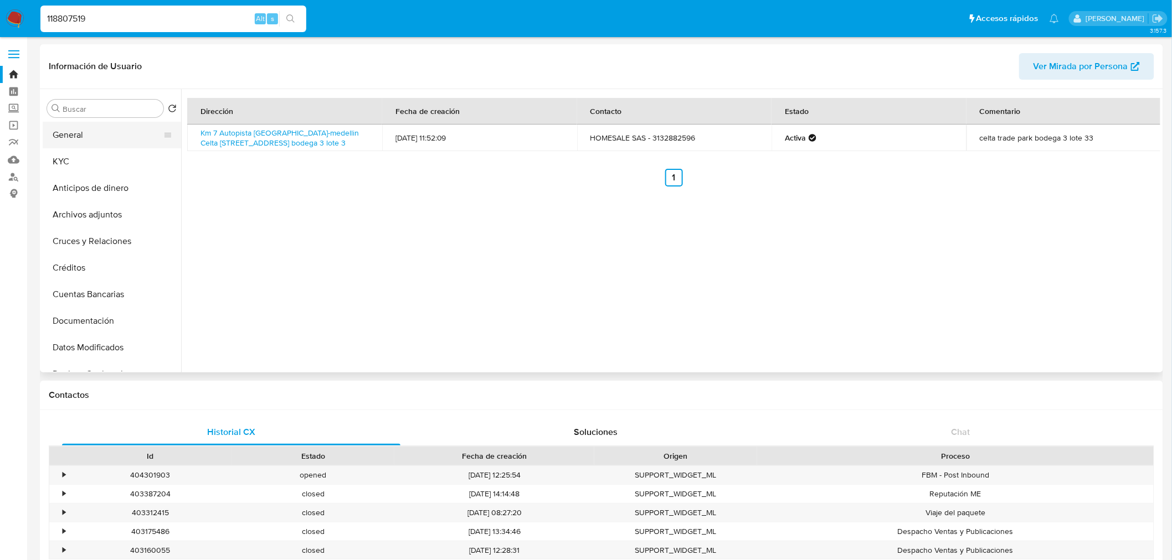
click at [87, 135] on button "General" at bounding box center [108, 135] width 130 height 27
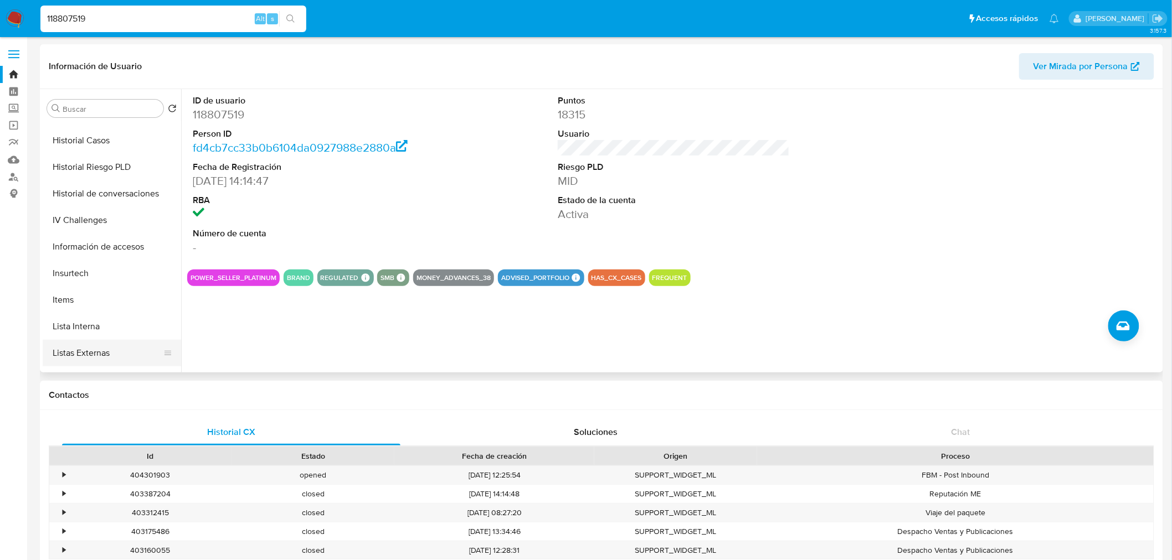
scroll to position [369, 0]
click at [85, 275] on button "Items" at bounding box center [108, 271] width 130 height 27
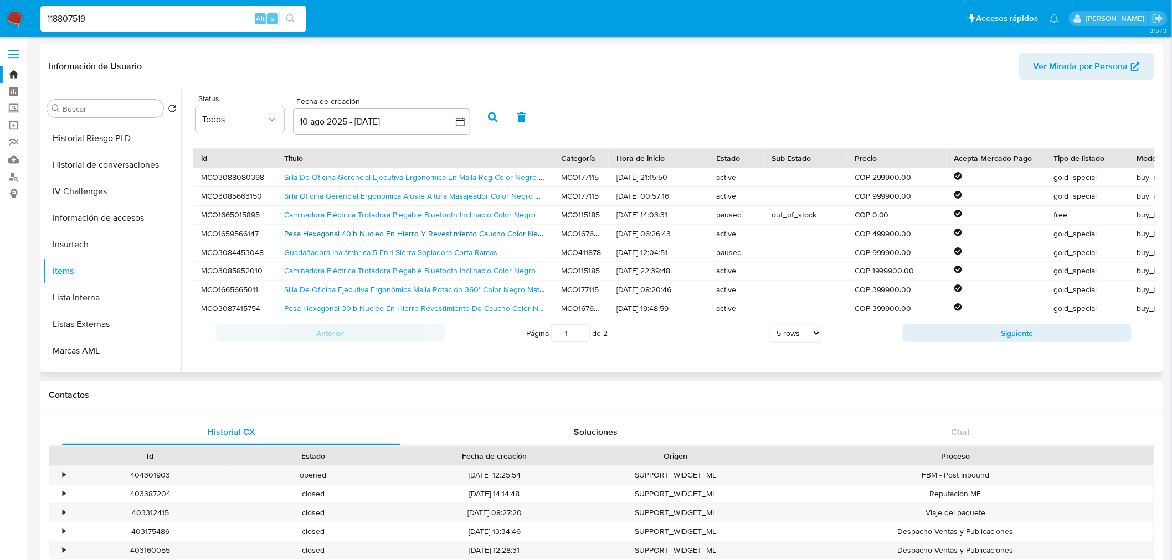
click at [392, 235] on link "Pesa Hexagonal 40lb Nucleo En Hierro Y Revestimiento Caucho Color Negro" at bounding box center [416, 233] width 265 height 11
click at [401, 306] on link "Pesa Hexagonal 30lb Nucleo En Hierro Revestimiento De Caucho Color Negro" at bounding box center [419, 308] width 270 height 11
click at [412, 251] on link "Guadañadora Inalámbrica 5 En 1 Sierra Sopladora Corta Ramas" at bounding box center [390, 252] width 213 height 11
click at [434, 177] on link "Silla De Oficina Gerencial Ejecutiva Ergonomica En Malla Reg Color Negro Materi…" at bounding box center [459, 177] width 350 height 11
click at [948, 339] on button "Siguiente" at bounding box center [1017, 333] width 229 height 18
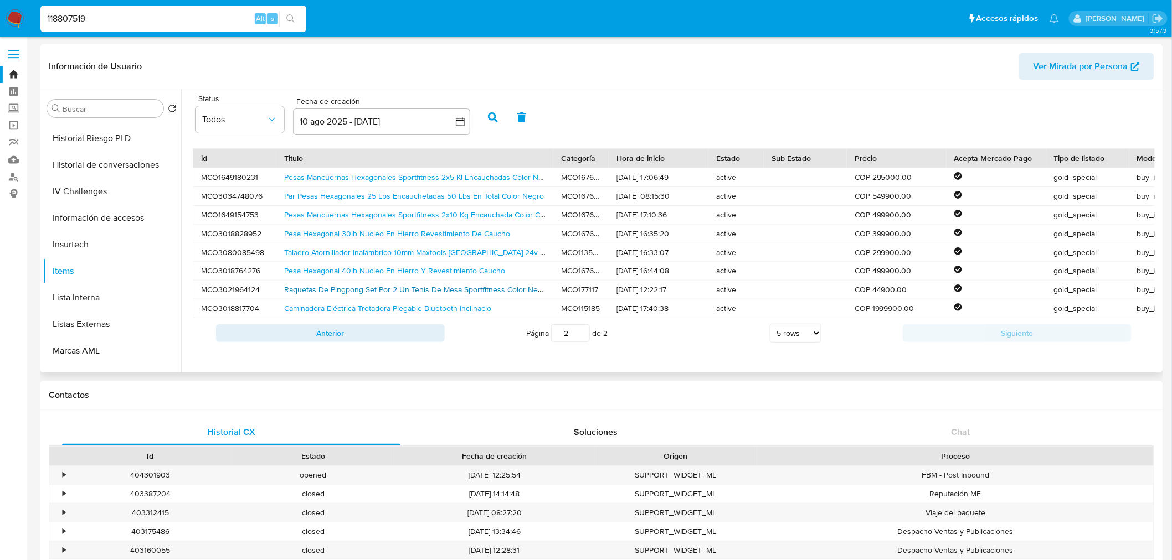
click at [352, 291] on link "Raquetas De Pingpong Set Por 2 Un Tenis De Mesa Sportfitness Color Negro Tipo D…" at bounding box center [460, 289] width 352 height 11
click at [440, 308] on link "Caminadora Eléctrica Trotadora Plegable Bluetooth Inclinacio" at bounding box center [387, 308] width 207 height 11
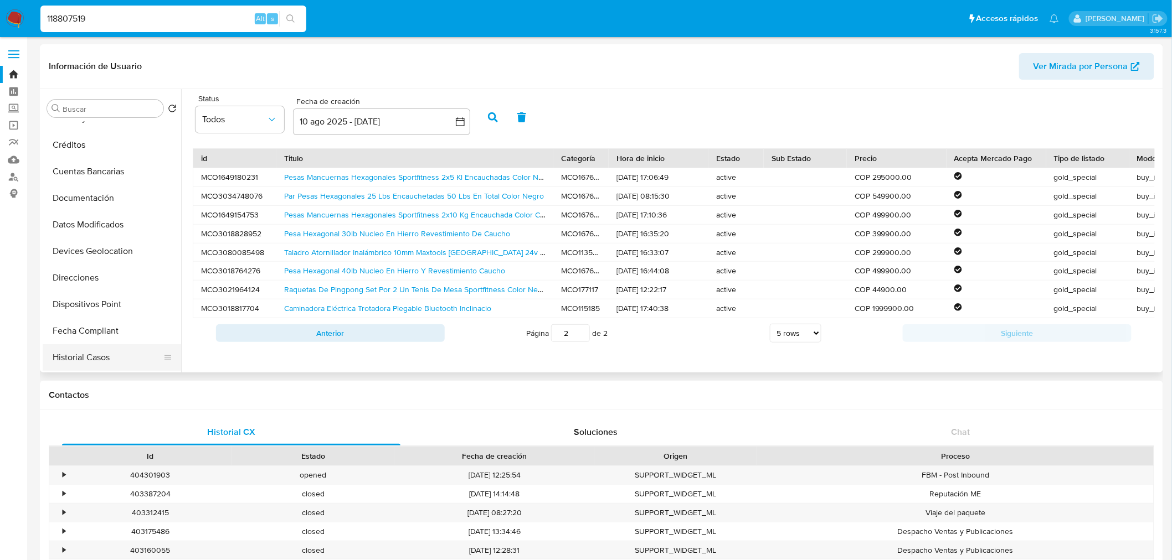
click at [111, 355] on button "Historial Casos" at bounding box center [108, 357] width 130 height 27
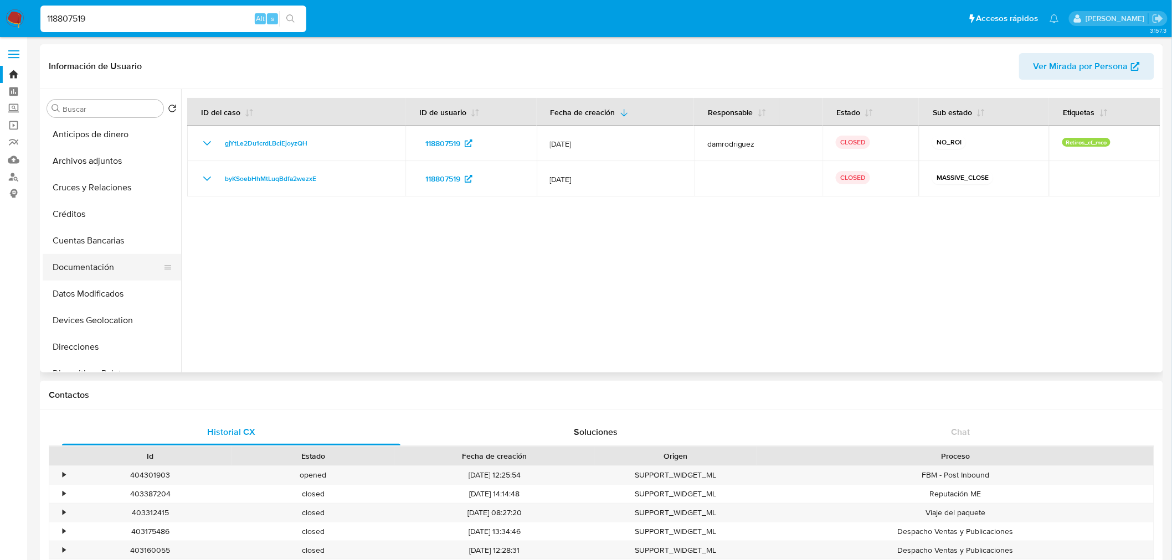
scroll to position [0, 0]
click at [76, 152] on button "KYC" at bounding box center [108, 161] width 130 height 27
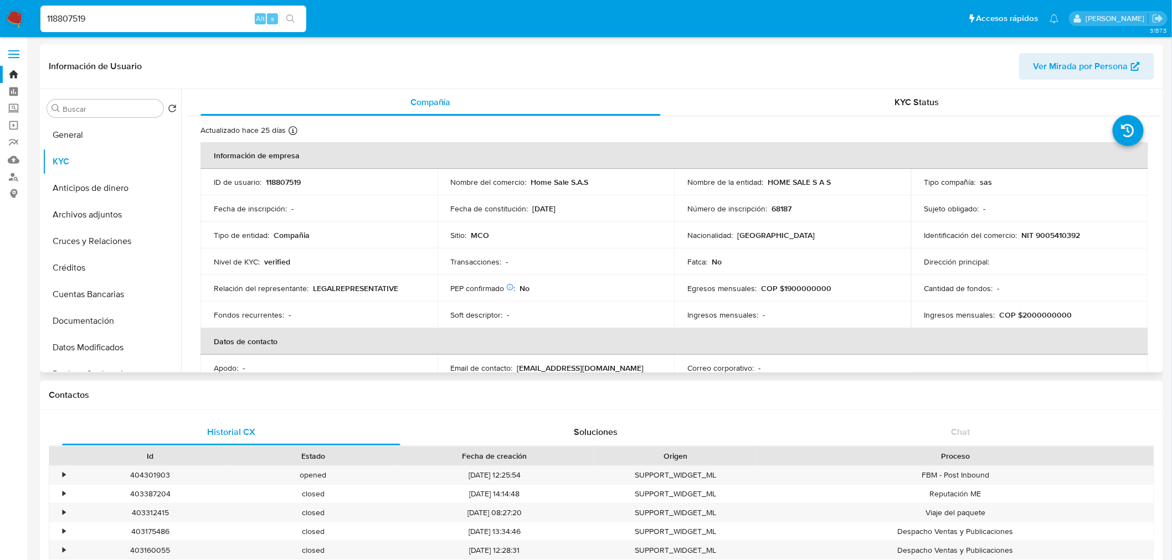
click at [782, 181] on p "HOME SALE S A S" at bounding box center [798, 182] width 63 height 10
click at [823, 184] on p "HOME SALE S A S" at bounding box center [798, 182] width 63 height 10
drag, startPoint x: 832, startPoint y: 182, endPoint x: 766, endPoint y: 182, distance: 65.3
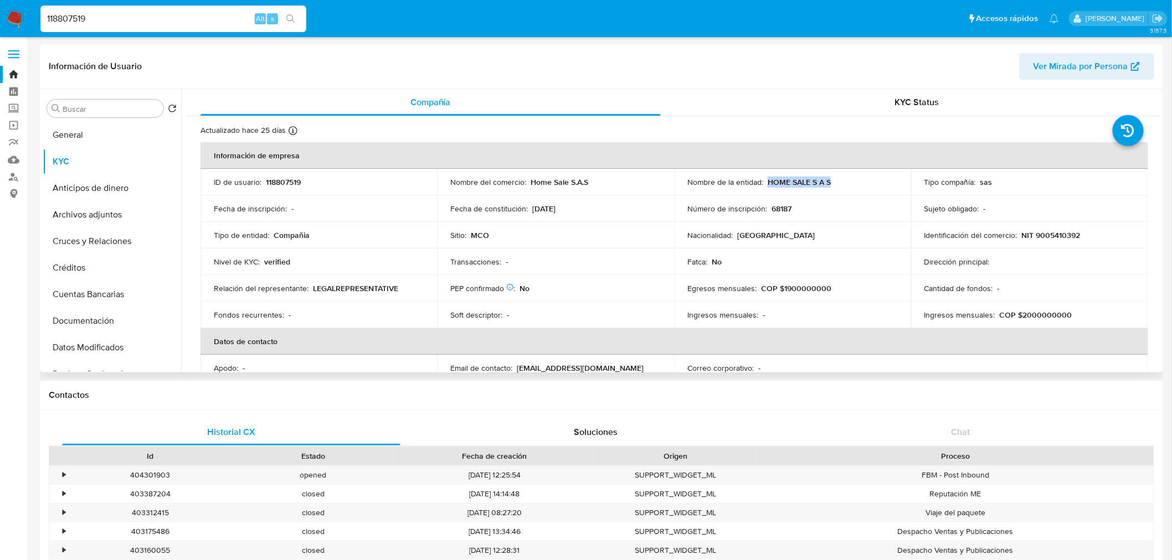
click at [766, 182] on div "Nombre de la entidad : HOME SALE S A S" at bounding box center [792, 182] width 210 height 10
copy p "HOME SALE S A S"
click at [102, 128] on button "General" at bounding box center [108, 135] width 130 height 27
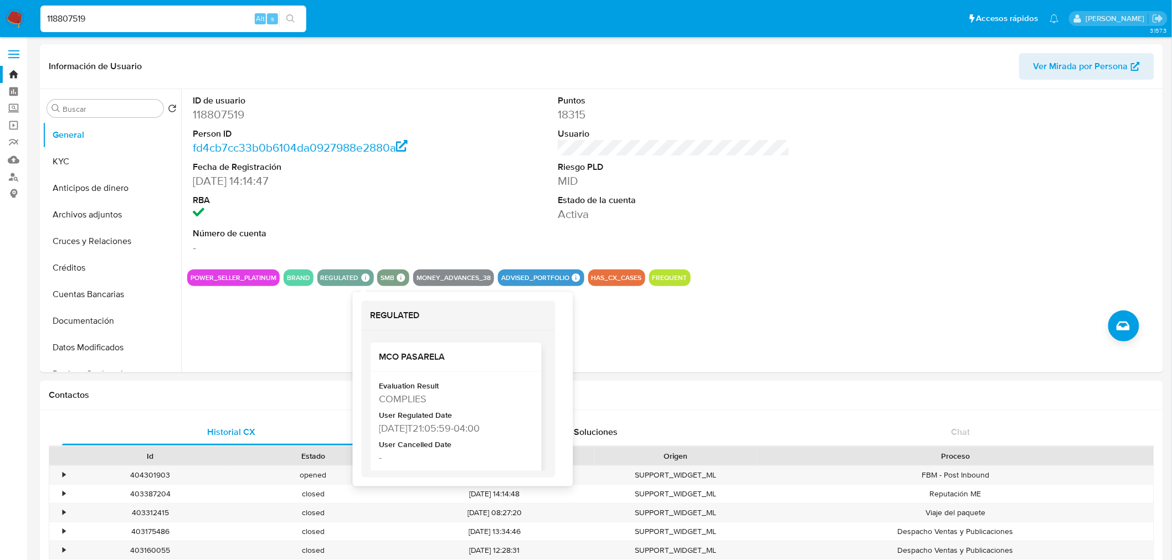
scroll to position [54, 0]
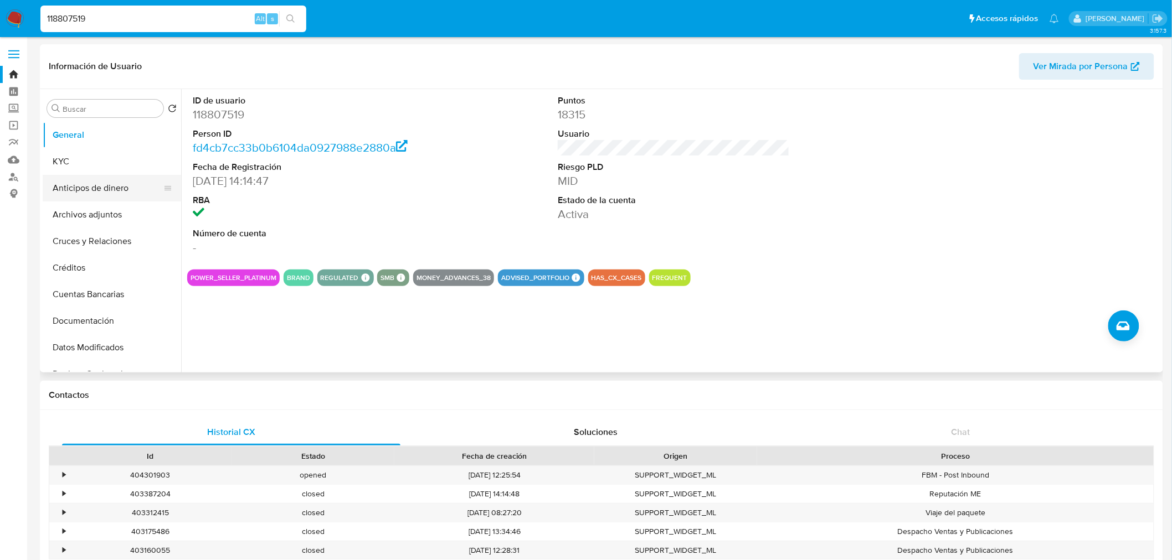
drag, startPoint x: 70, startPoint y: 161, endPoint x: 126, endPoint y: 183, distance: 60.2
click at [70, 161] on button "KYC" at bounding box center [112, 161] width 138 height 27
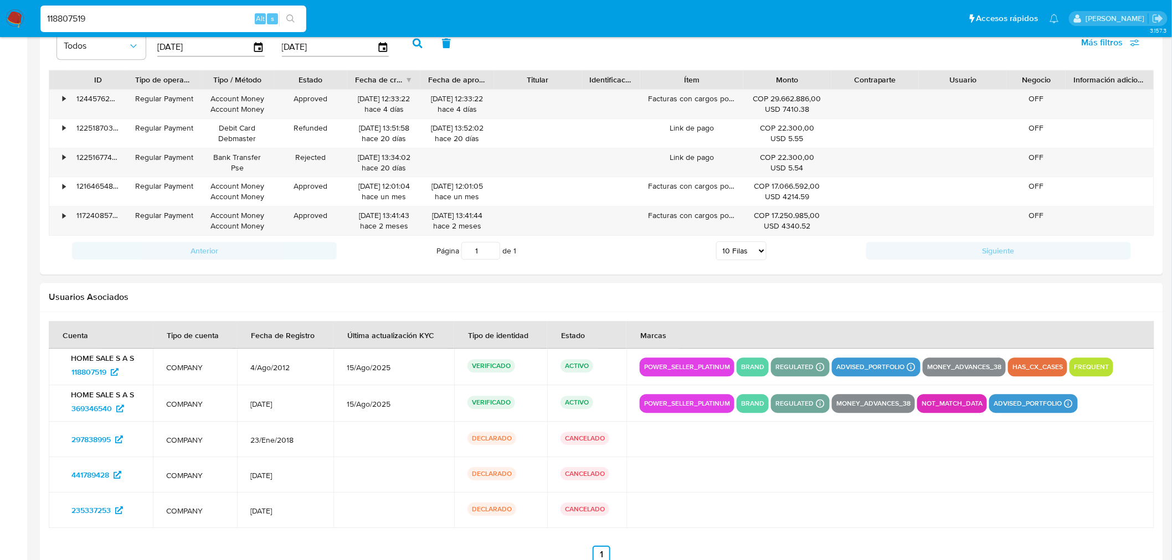
scroll to position [1132, 0]
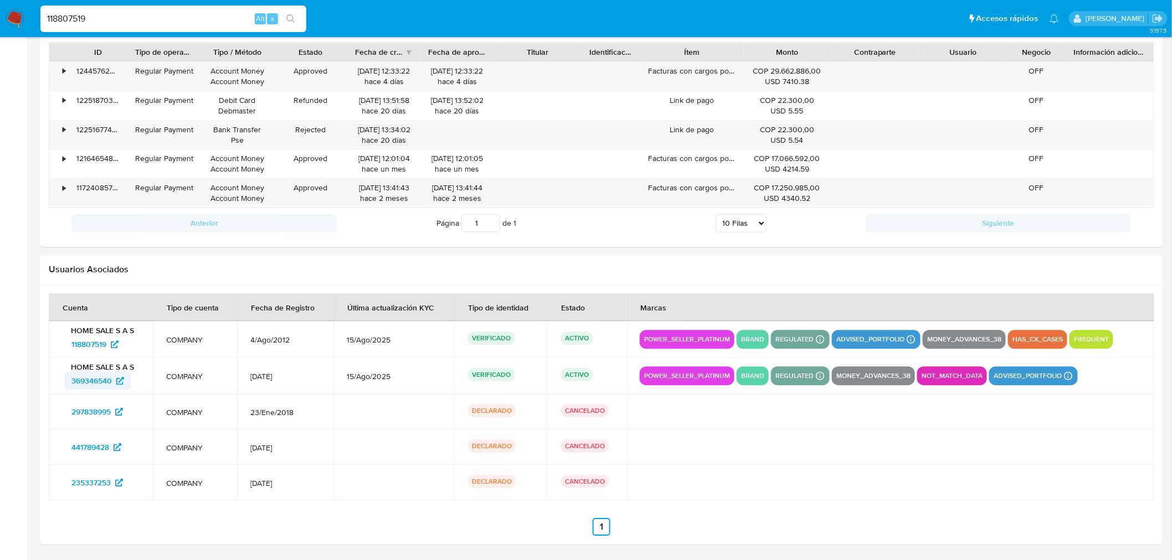
click at [123, 381] on icon at bounding box center [120, 381] width 8 height 8
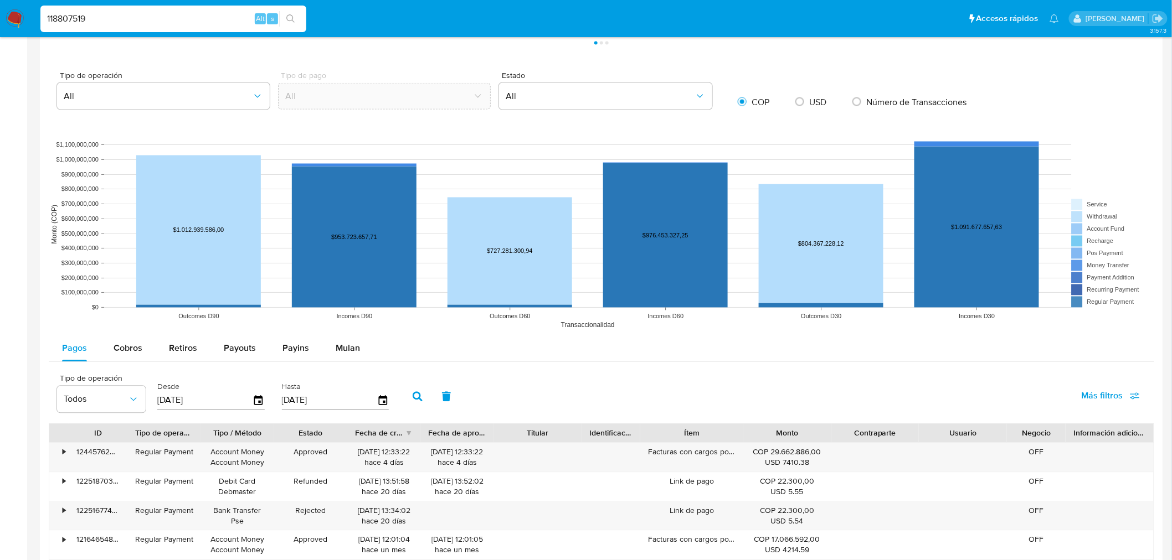
scroll to position [824, 0]
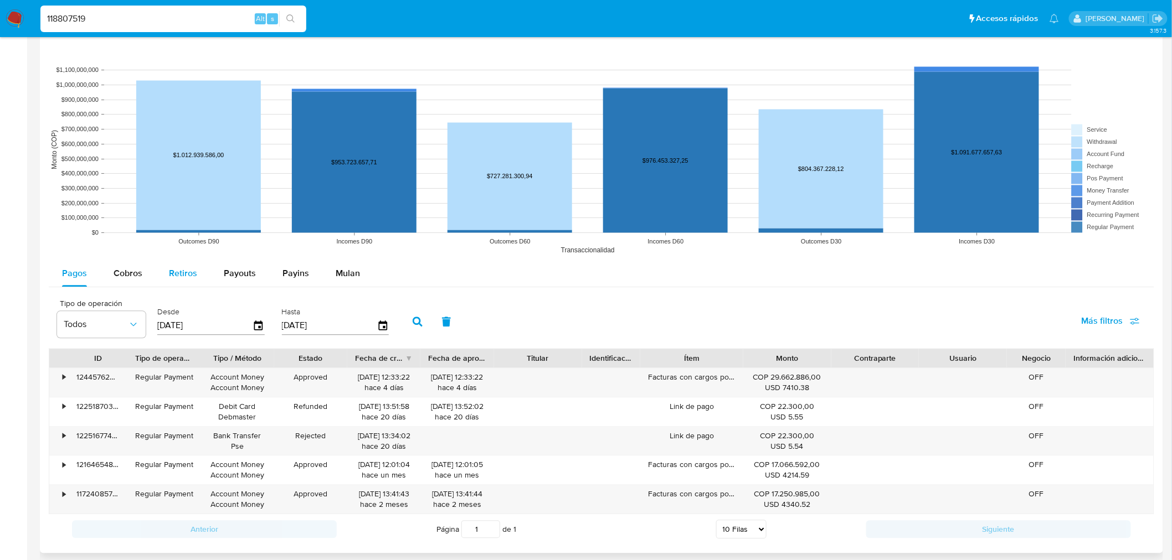
click at [198, 272] on button "Retiros" at bounding box center [183, 274] width 55 height 27
select select "10"
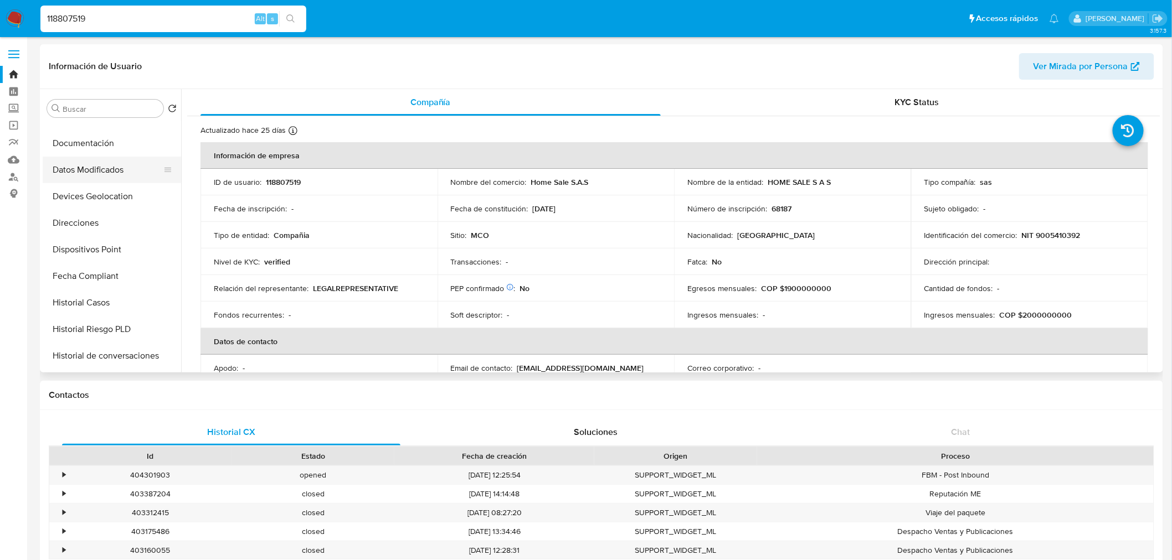
scroll to position [184, 0]
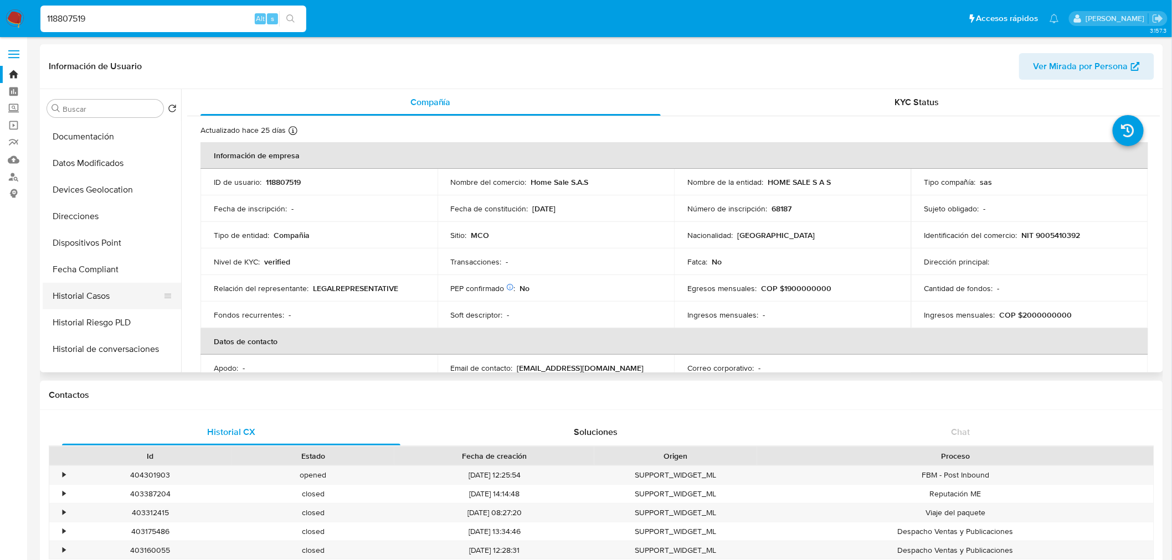
click at [109, 295] on button "Historial Casos" at bounding box center [108, 296] width 130 height 27
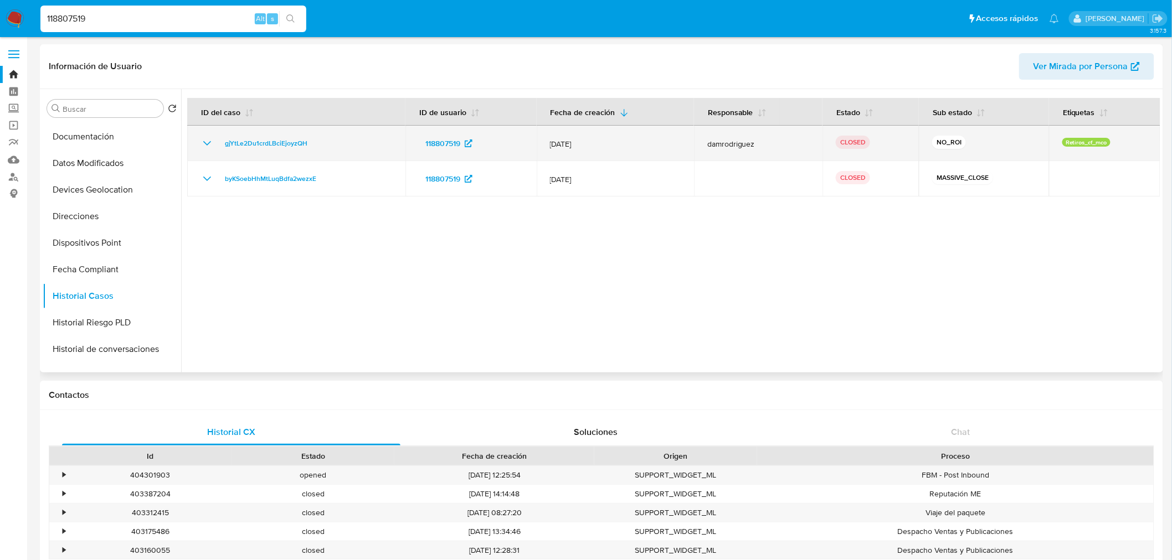
click at [209, 144] on icon "Mostrar/Ocultar" at bounding box center [206, 143] width 13 height 13
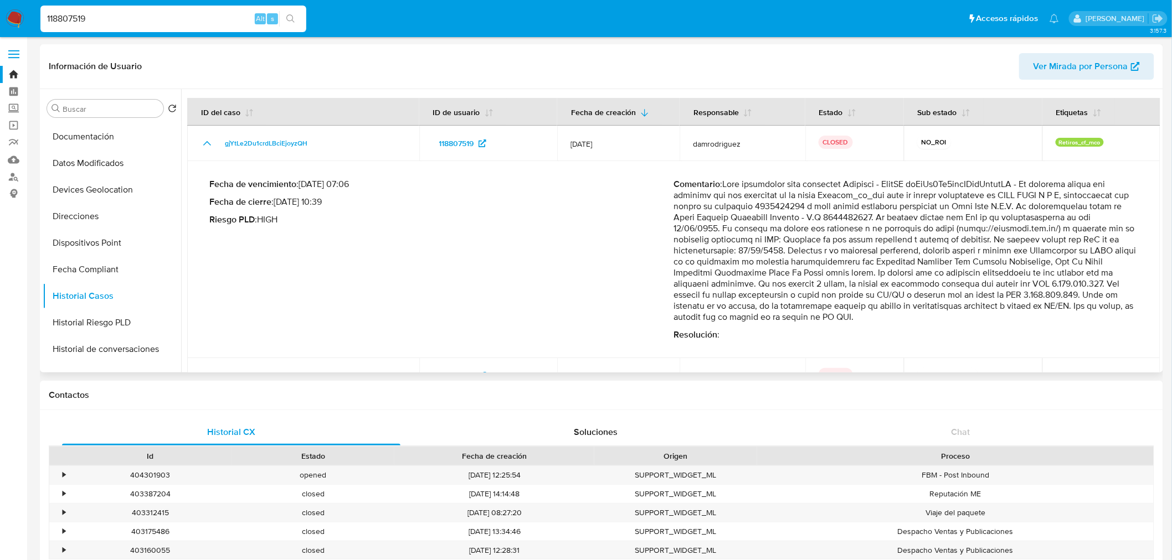
drag, startPoint x: 796, startPoint y: 274, endPoint x: 861, endPoint y: 283, distance: 65.9
click at [861, 283] on p "Comentario :" at bounding box center [906, 251] width 465 height 144
click at [861, 281] on p "Comentario :" at bounding box center [906, 251] width 465 height 144
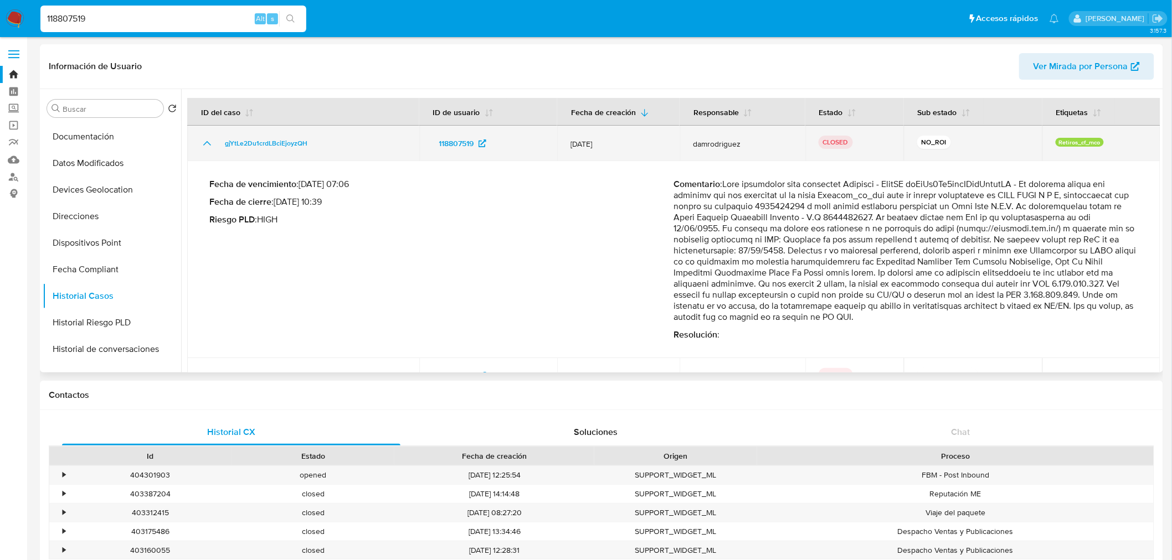
click at [204, 137] on icon "Mostrar/Ocultar" at bounding box center [206, 143] width 13 height 13
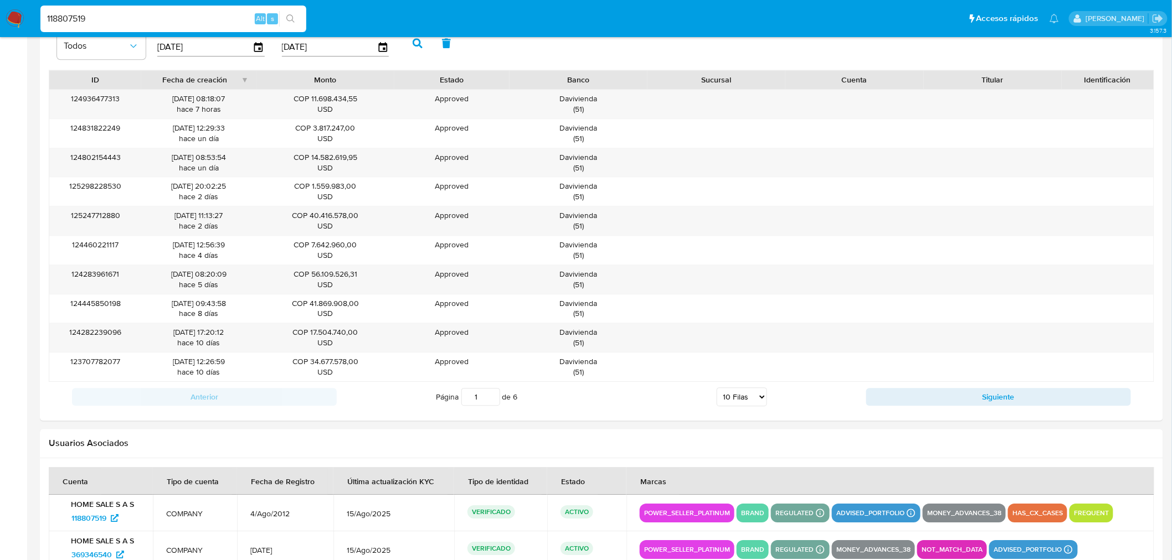
scroll to position [1107, 0]
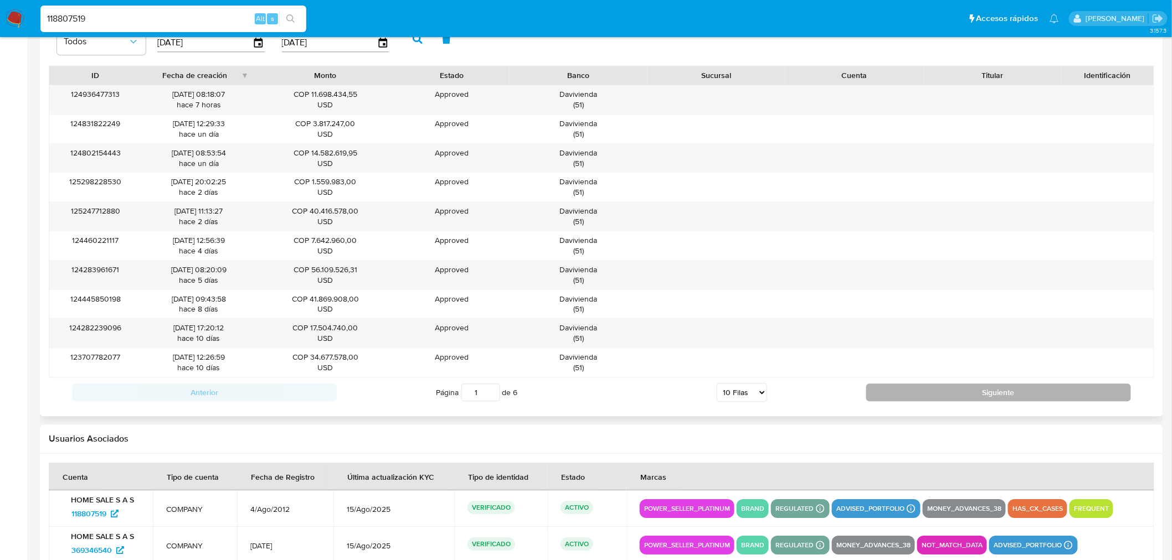
click at [944, 391] on button "Siguiente" at bounding box center [998, 393] width 265 height 18
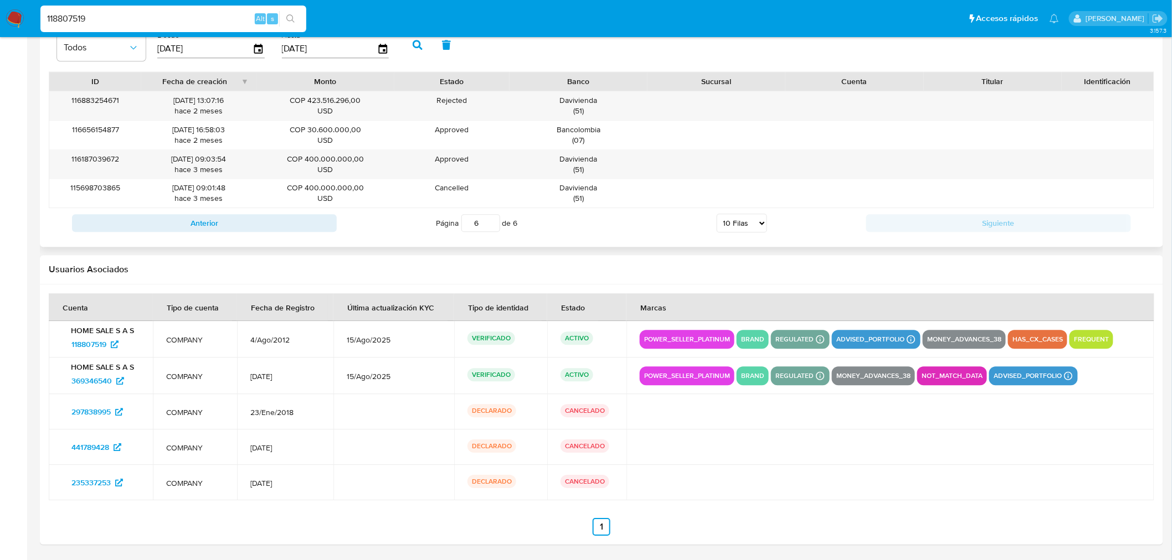
scroll to position [1102, 0]
click at [312, 223] on button "Anterior" at bounding box center [204, 223] width 265 height 18
type input "5"
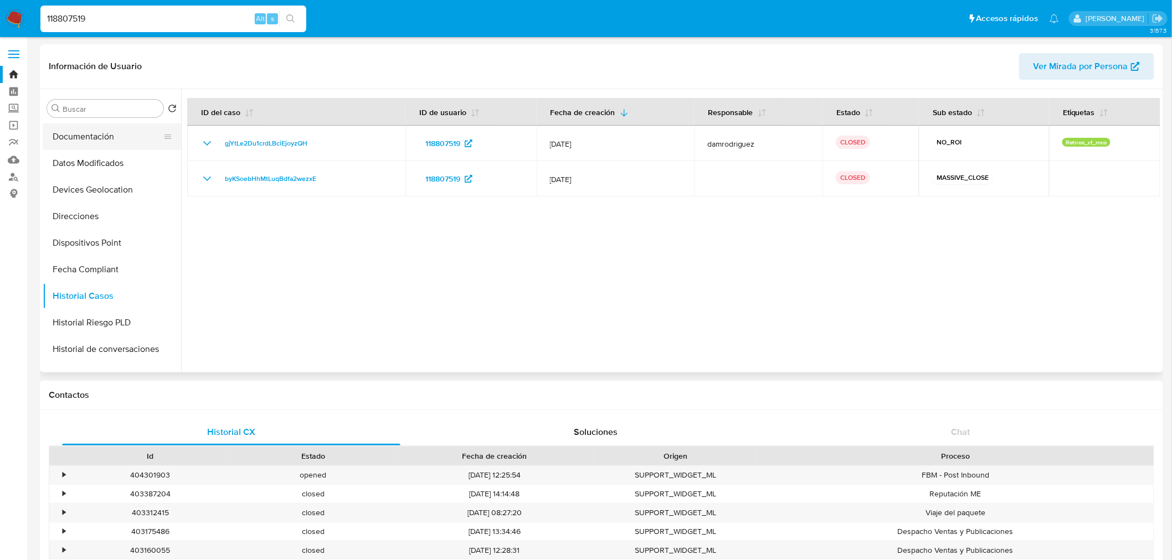
scroll to position [0, 0]
click at [104, 130] on button "General" at bounding box center [108, 135] width 130 height 27
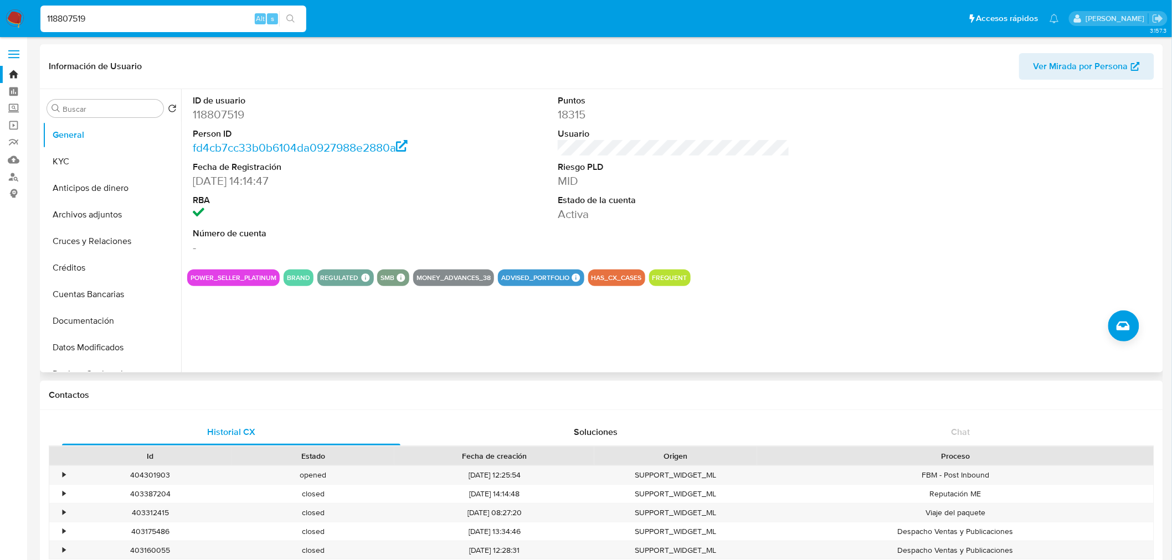
click at [226, 112] on dd "118807519" at bounding box center [309, 115] width 232 height 16
click at [101, 175] on button "Anticipos de dinero" at bounding box center [112, 188] width 138 height 27
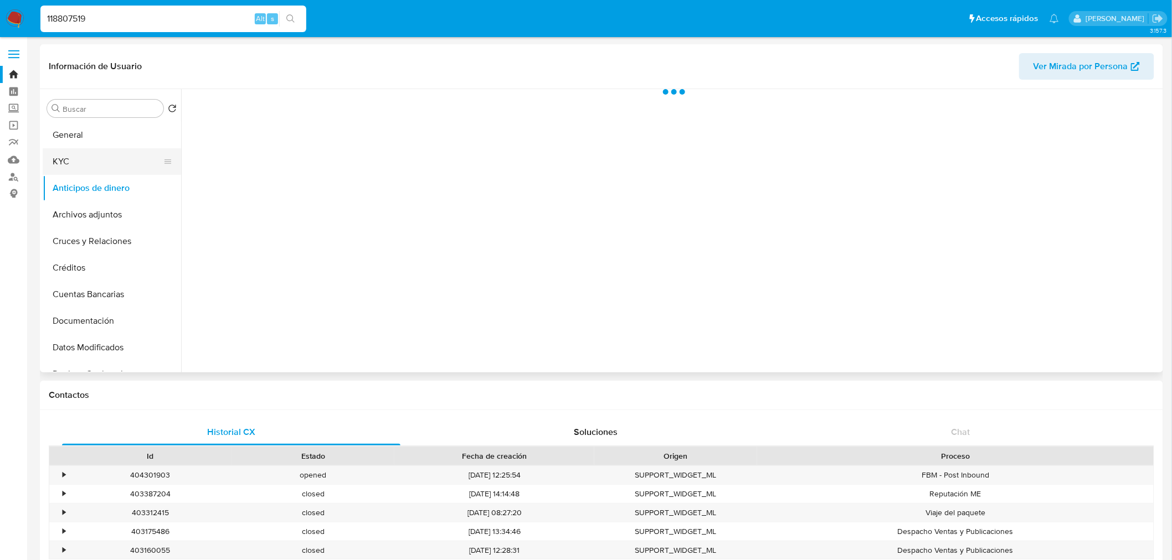
click at [94, 159] on button "KYC" at bounding box center [108, 161] width 130 height 27
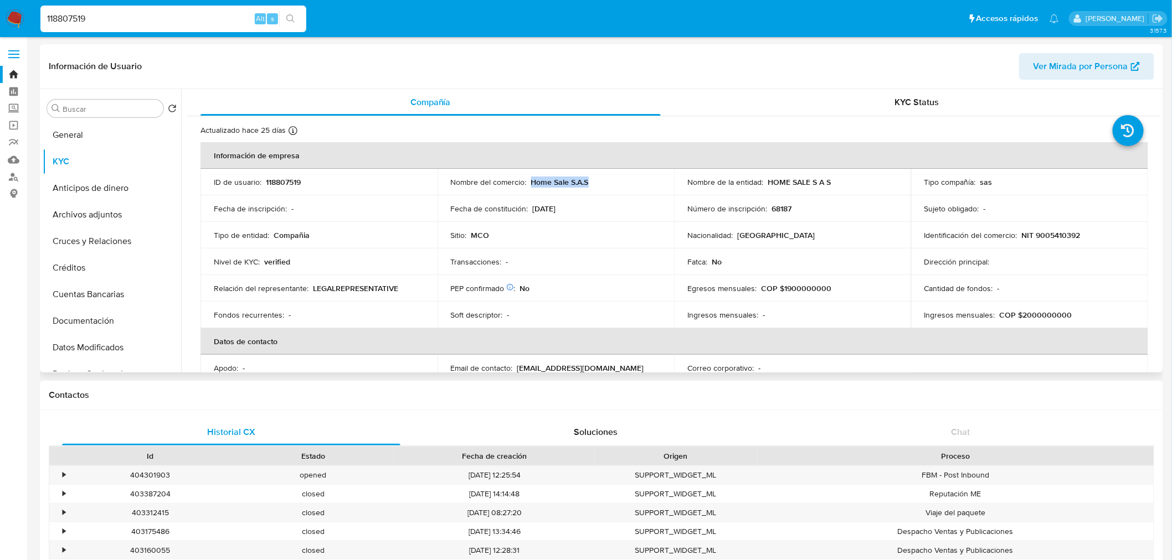
drag, startPoint x: 591, startPoint y: 180, endPoint x: 530, endPoint y: 180, distance: 60.9
click at [530, 180] on div "Nombre del comercio : Home Sale S.A.S" at bounding box center [556, 182] width 210 height 10
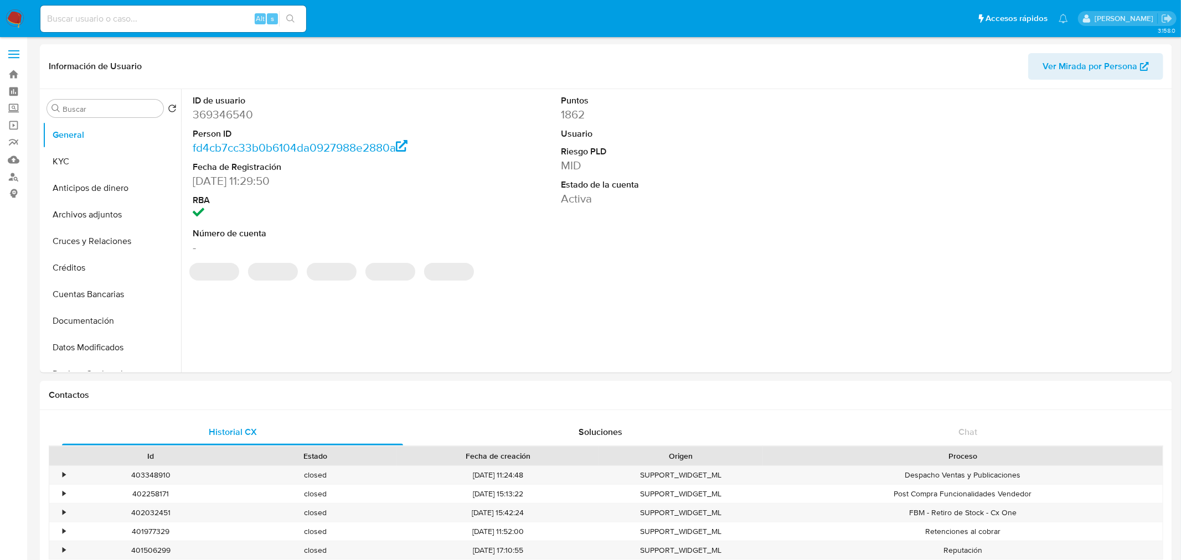
select select "10"
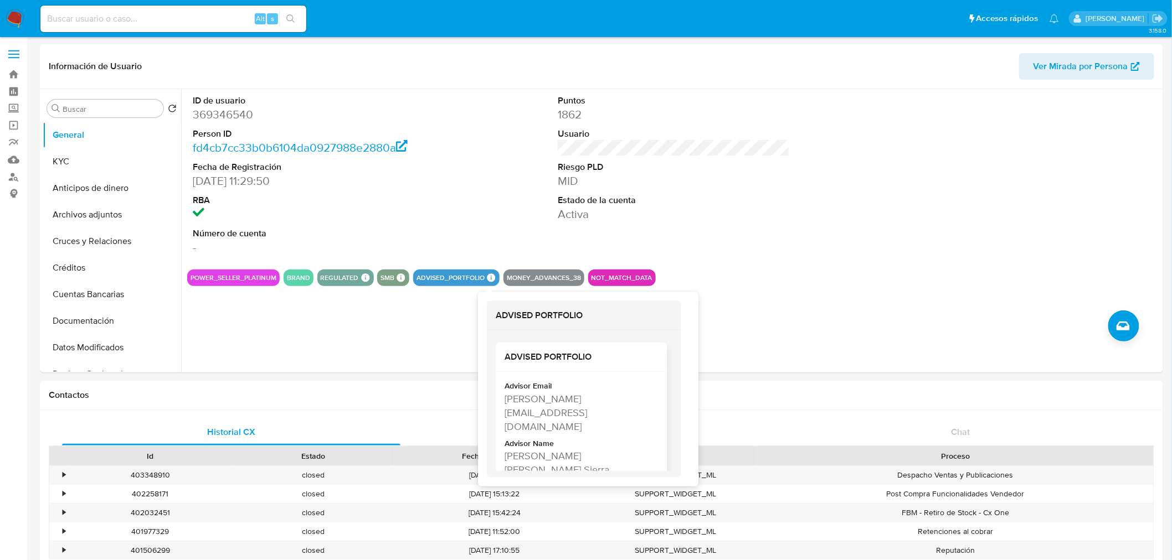
scroll to position [23, 0]
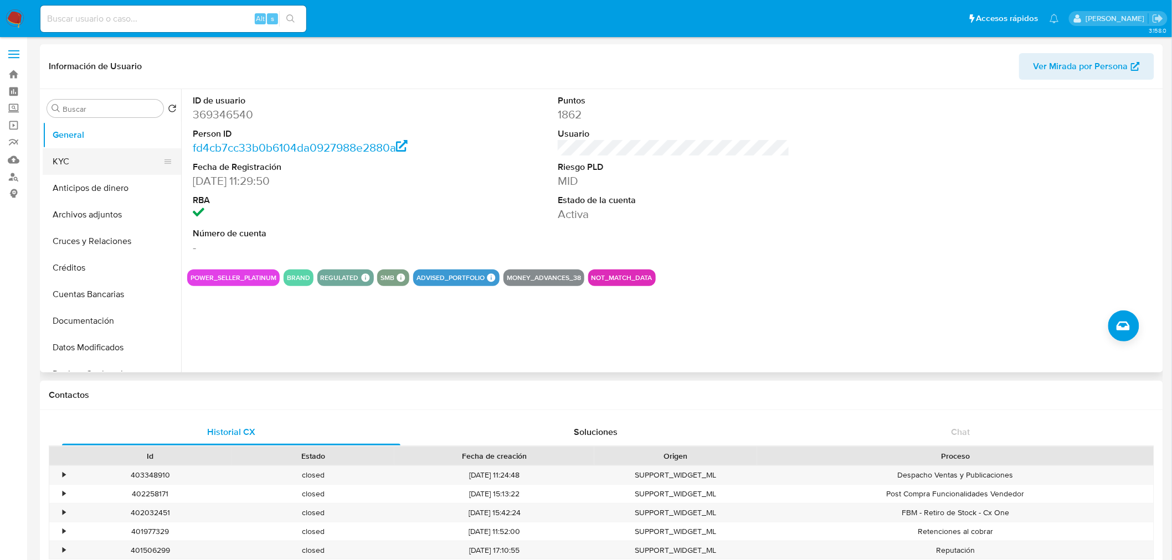
click at [55, 172] on button "KYC" at bounding box center [108, 161] width 130 height 27
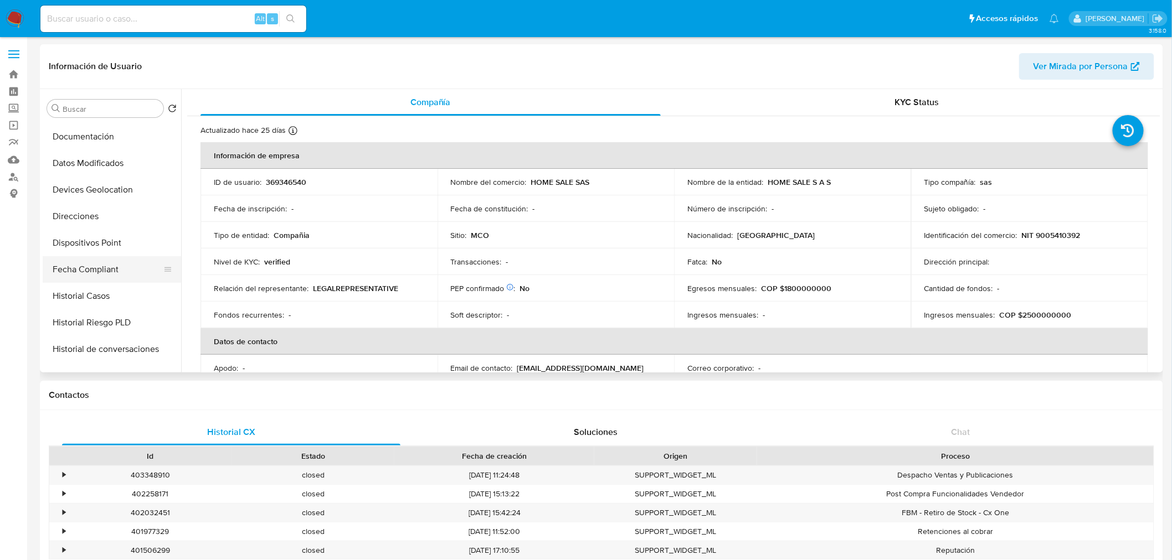
scroll to position [184, 0]
click at [102, 300] on button "Historial Casos" at bounding box center [108, 296] width 130 height 27
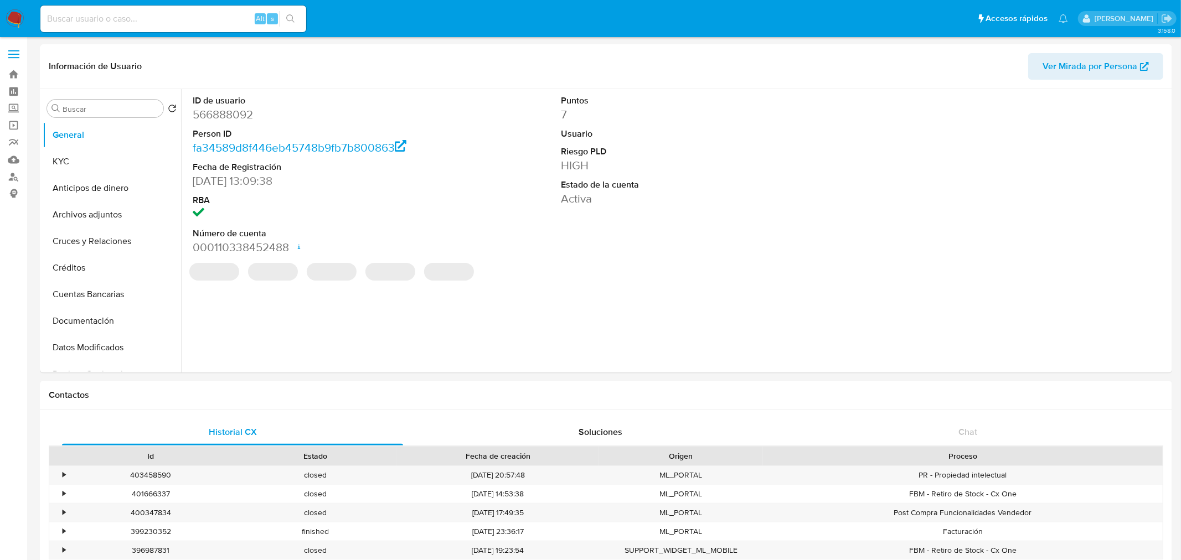
select select "10"
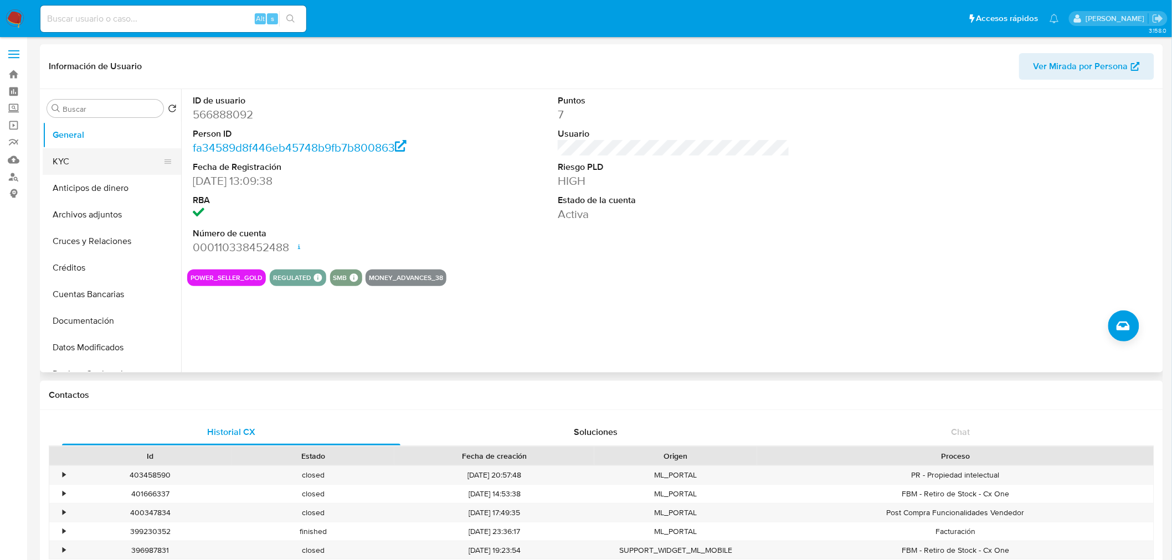
click at [80, 173] on button "KYC" at bounding box center [108, 161] width 130 height 27
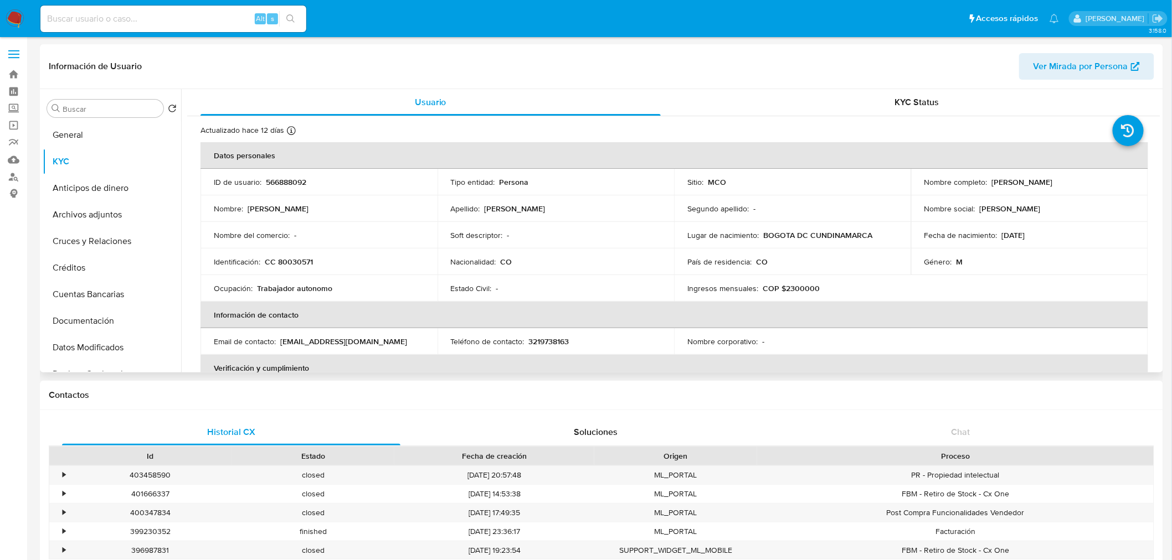
drag, startPoint x: 989, startPoint y: 185, endPoint x: 1083, endPoint y: 187, distance: 94.1
click at [1053, 187] on p "[PERSON_NAME]" at bounding box center [1022, 182] width 61 height 10
copy p "[PERSON_NAME]"
click at [102, 142] on button "General" at bounding box center [108, 135] width 130 height 27
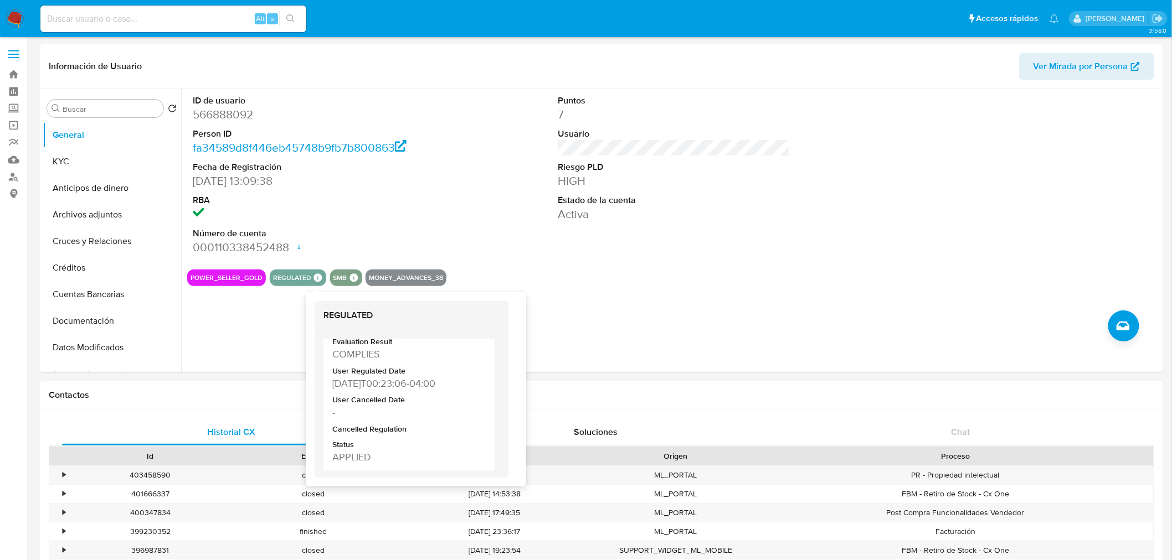
scroll to position [240, 0]
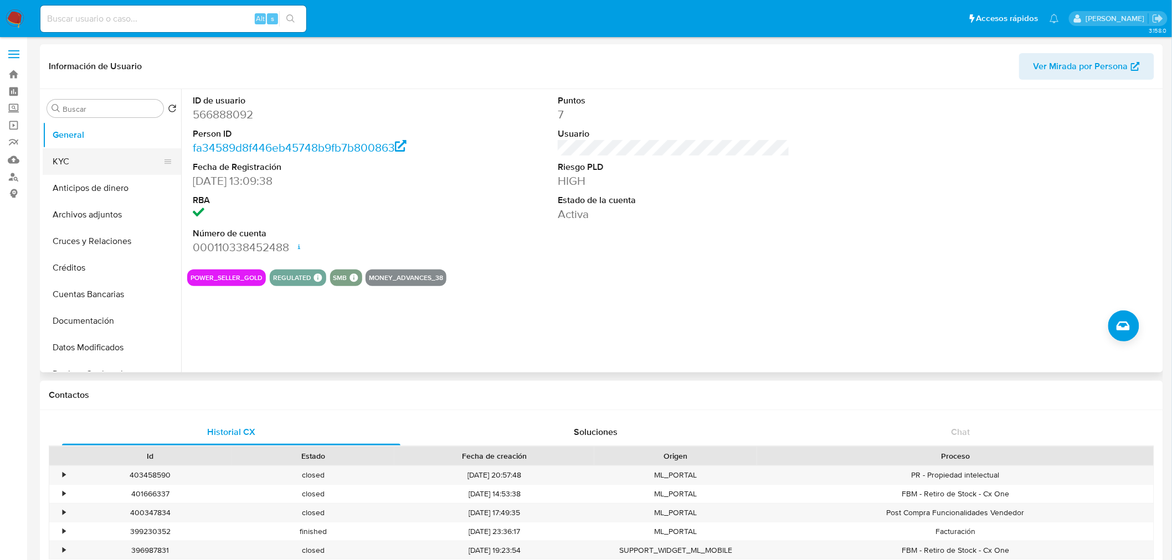
click at [118, 167] on button "KYC" at bounding box center [108, 161] width 130 height 27
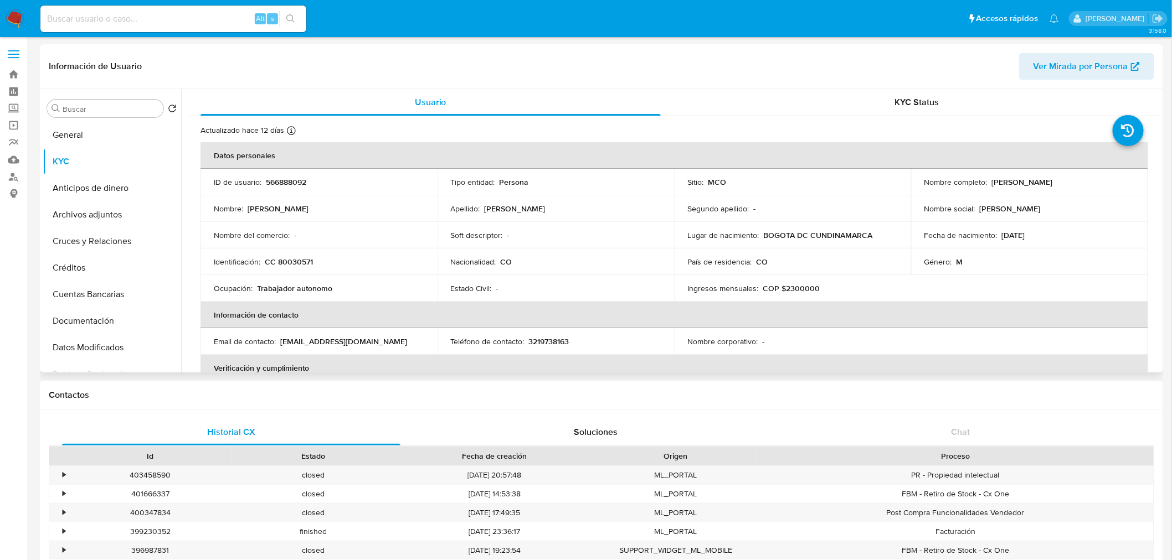
click at [301, 264] on p "CC 80030571" at bounding box center [289, 262] width 48 height 10
copy p "80030571"
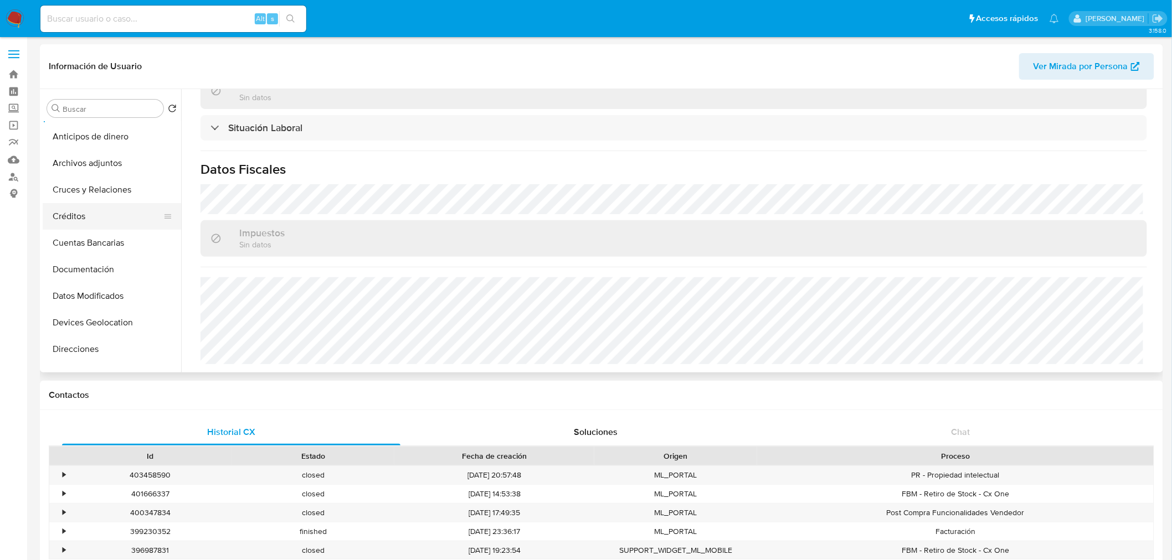
scroll to position [123, 0]
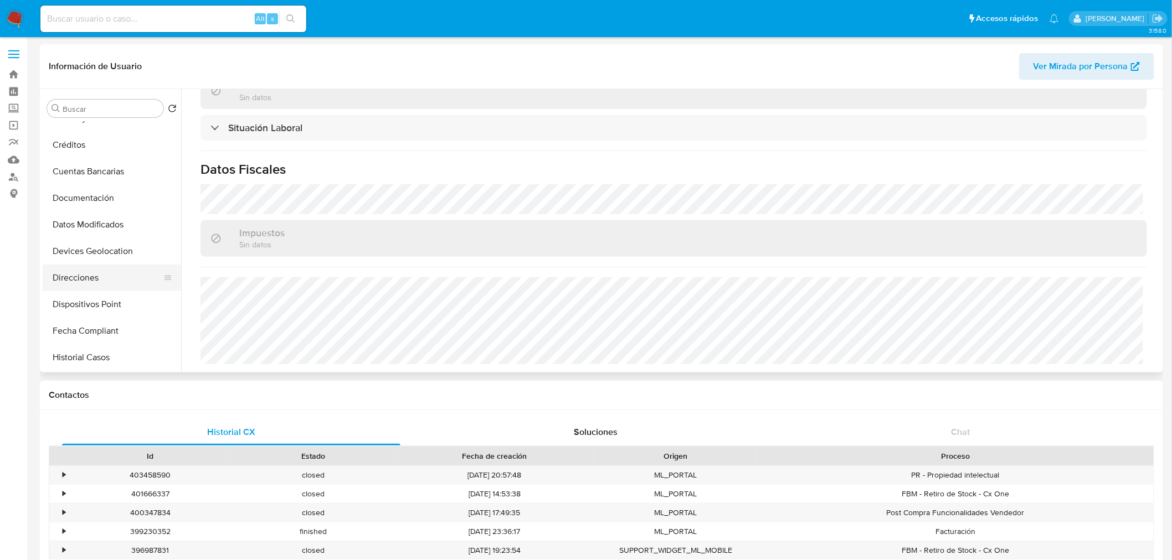
click at [109, 279] on button "Direcciones" at bounding box center [108, 278] width 130 height 27
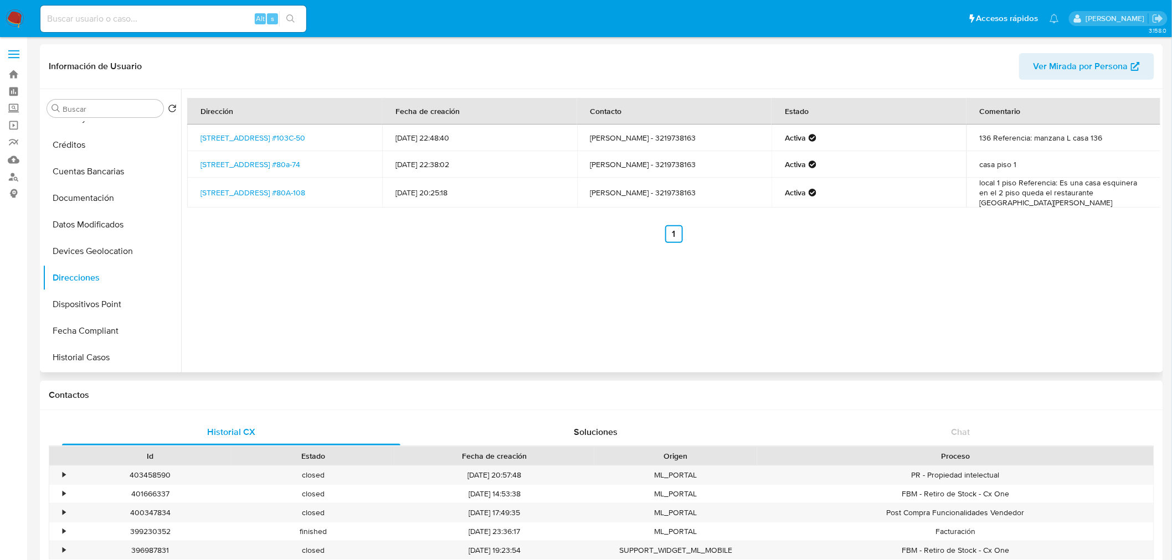
drag, startPoint x: 292, startPoint y: 167, endPoint x: 197, endPoint y: 152, distance: 96.4
click at [197, 152] on td "Carrera 107 #80a-74, Engativá, Bogotá D.c., 111011, Colombia #80a-74" at bounding box center [284, 164] width 195 height 27
copy link "Carrera 107 #80a-74, Engativá, Bogotá D.c., 111011, Colombia #80a-74"
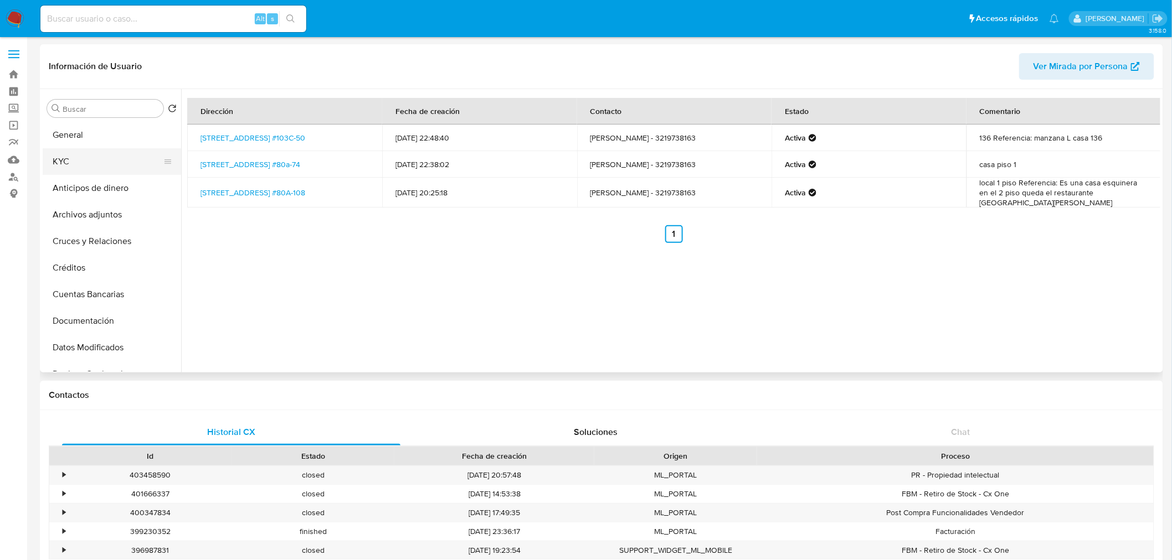
drag, startPoint x: 84, startPoint y: 155, endPoint x: 95, endPoint y: 163, distance: 14.0
click at [84, 155] on button "KYC" at bounding box center [108, 161] width 130 height 27
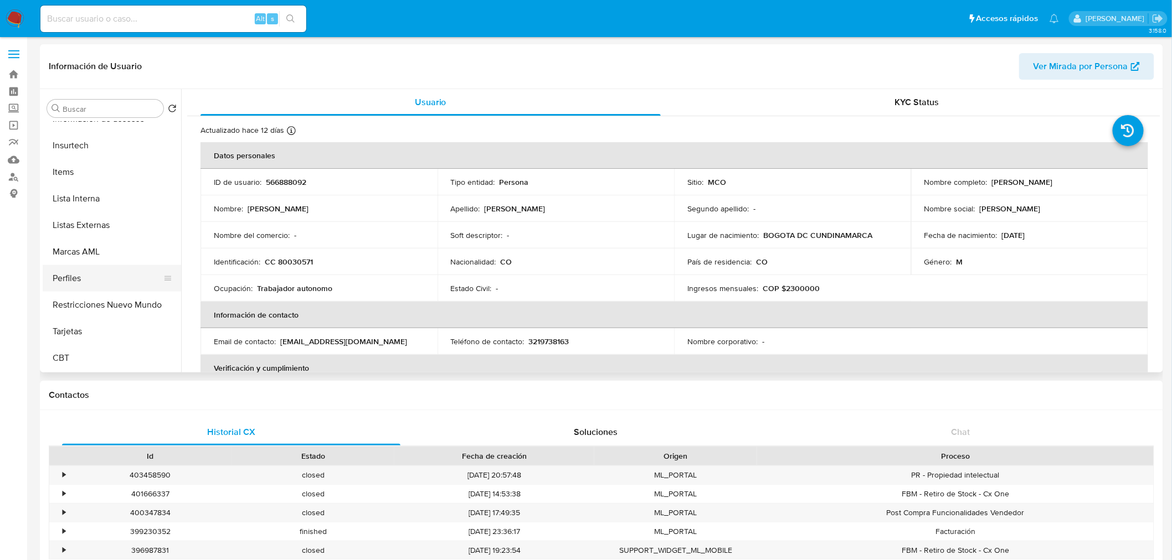
scroll to position [467, 0]
click at [86, 174] on button "Items" at bounding box center [108, 172] width 130 height 27
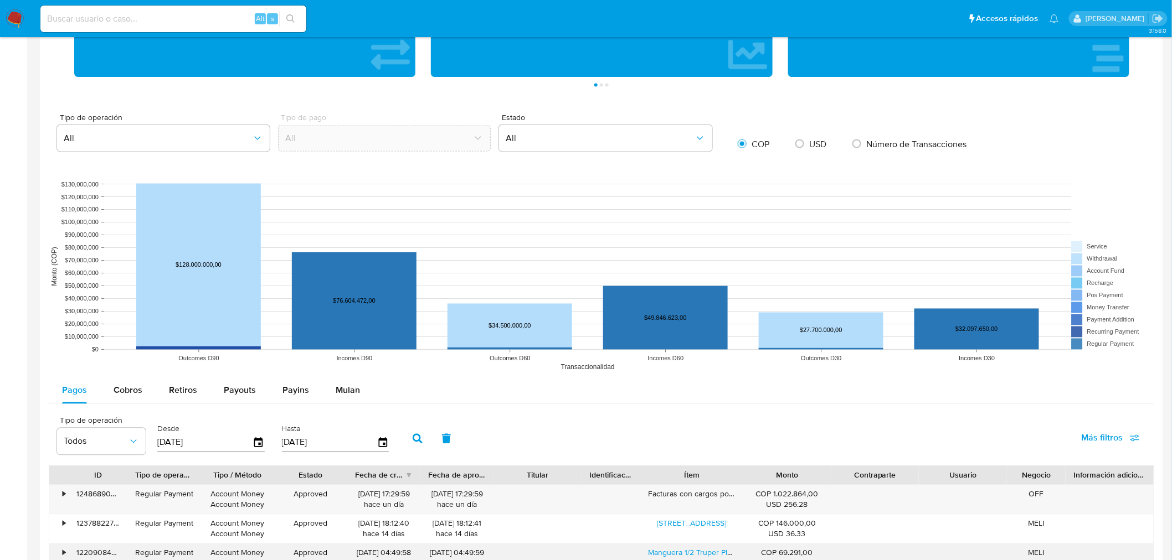
scroll to position [861, 0]
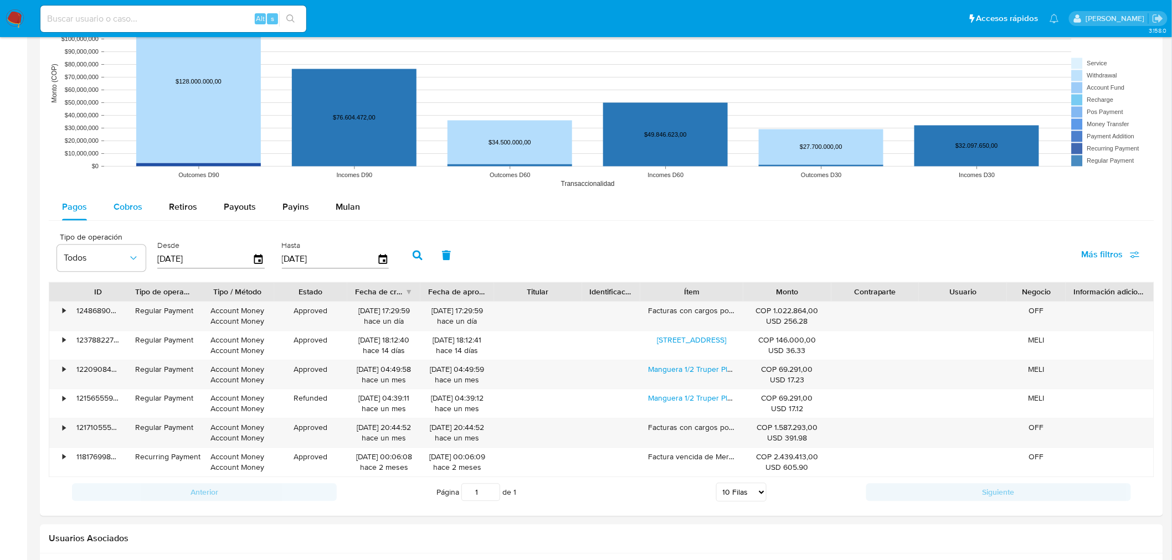
click at [123, 216] on div "Cobros" at bounding box center [128, 207] width 29 height 27
select select "10"
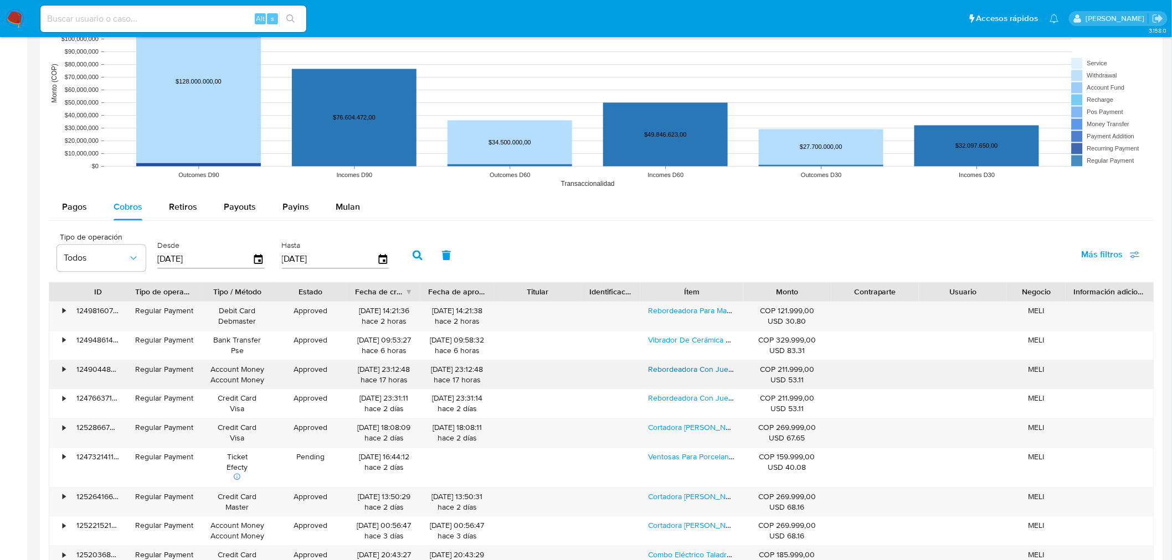
click at [674, 373] on link "Rebordeadora Con Juego De Fresas 800 Wats" at bounding box center [729, 369] width 162 height 11
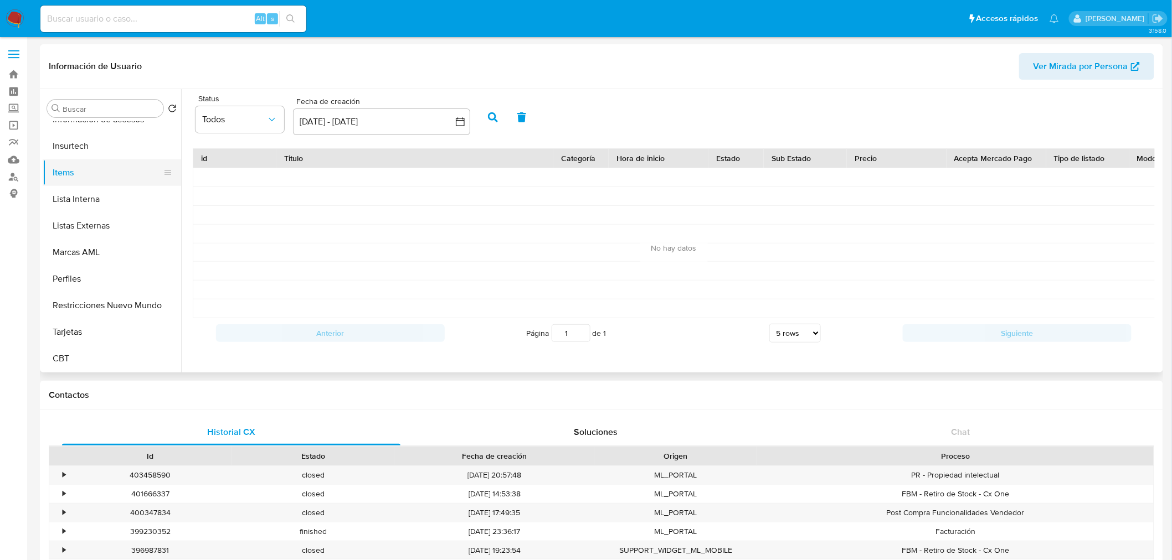
scroll to position [0, 0]
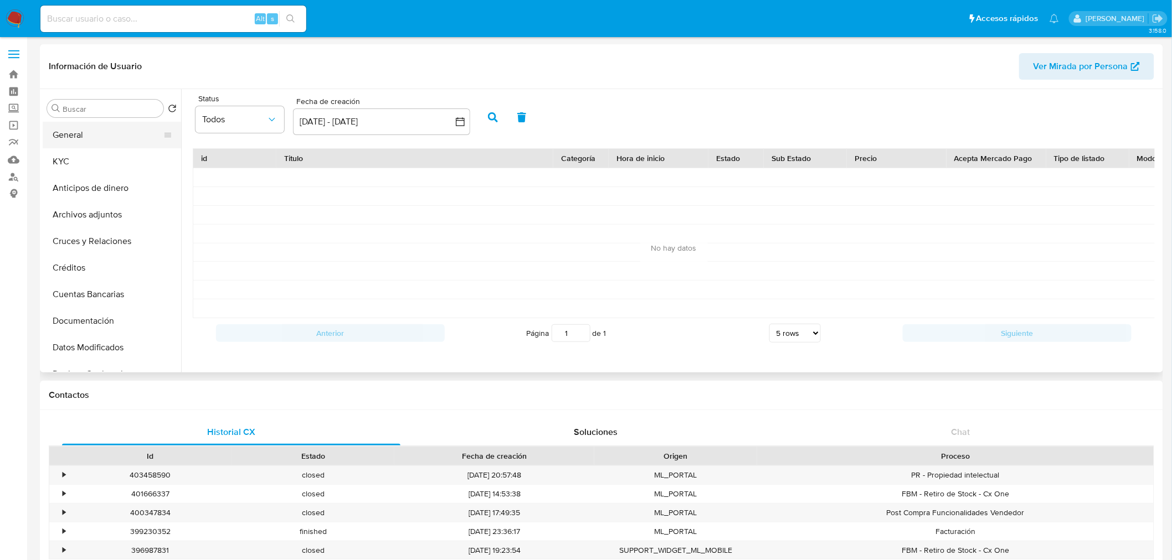
click at [97, 136] on button "General" at bounding box center [108, 135] width 130 height 27
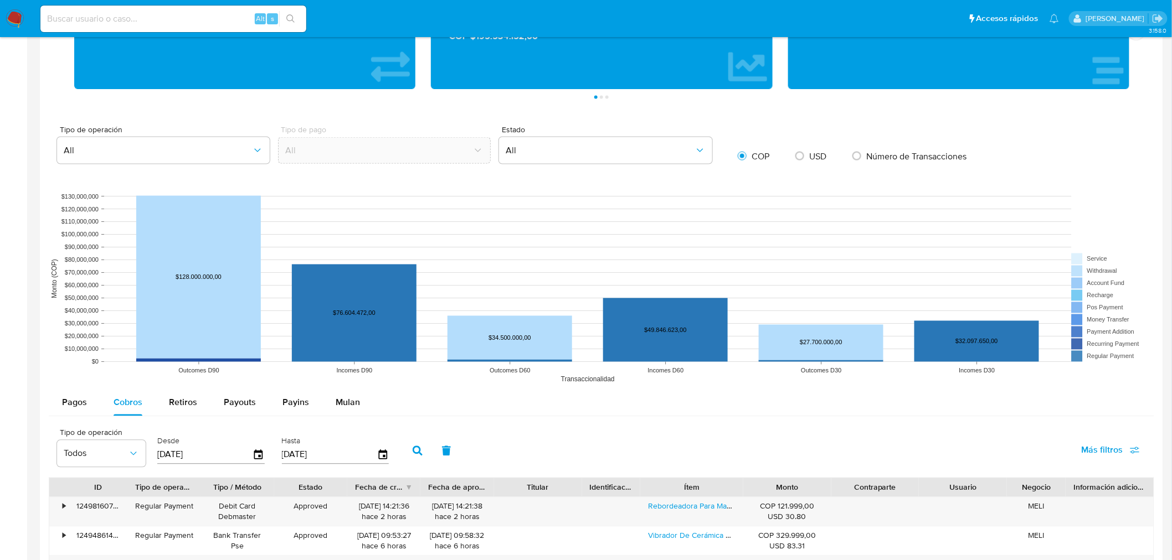
scroll to position [663, 0]
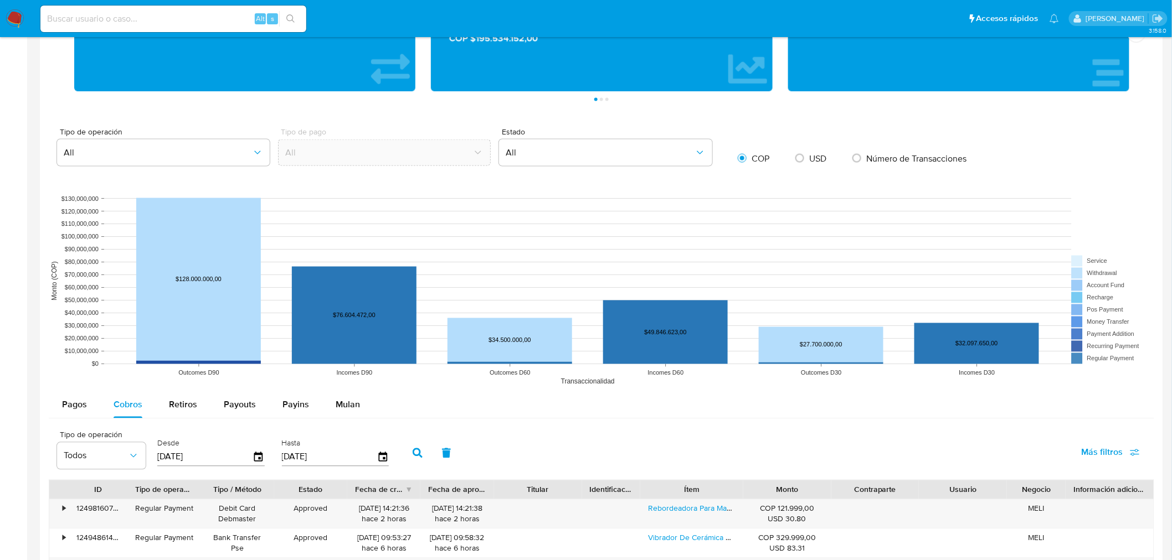
drag, startPoint x: 183, startPoint y: 411, endPoint x: 56, endPoint y: 372, distance: 133.4
click at [183, 411] on span "Retiros" at bounding box center [183, 405] width 28 height 13
select select "10"
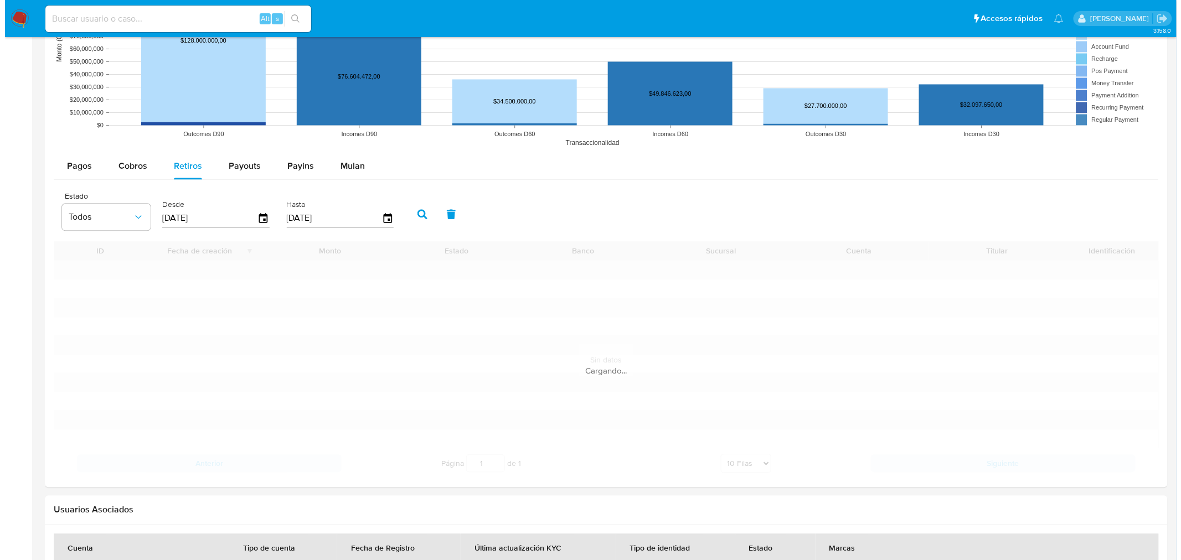
scroll to position [910, 0]
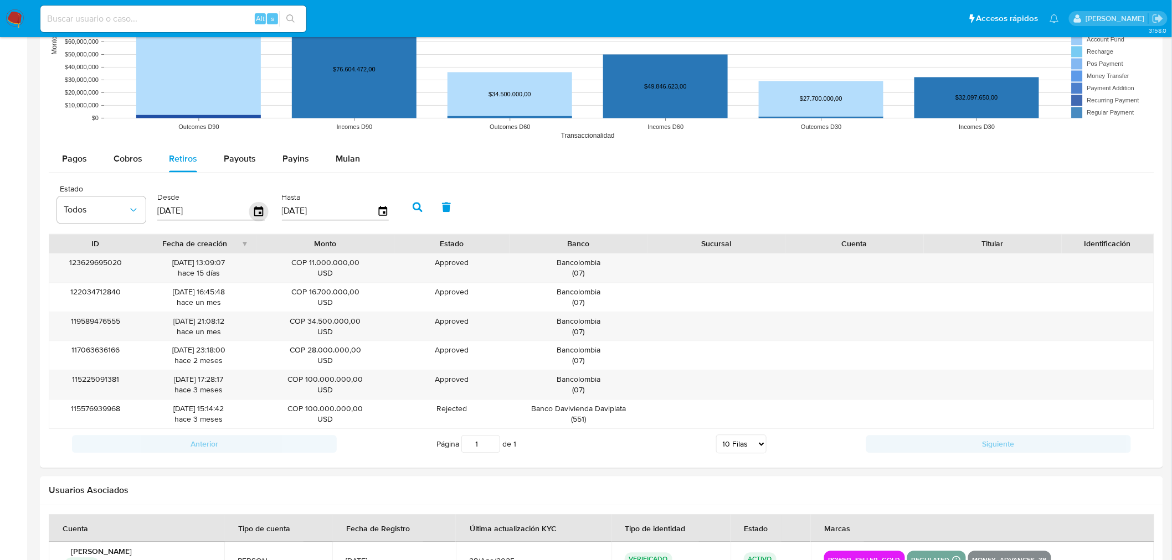
click at [259, 211] on icon "button" at bounding box center [258, 211] width 19 height 19
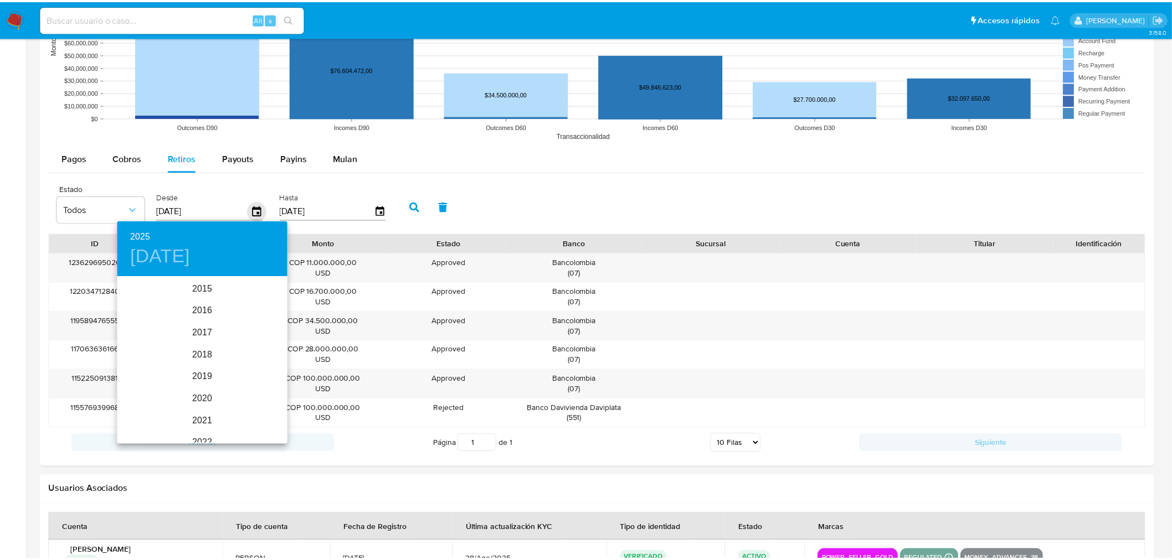
scroll to position [155, 0]
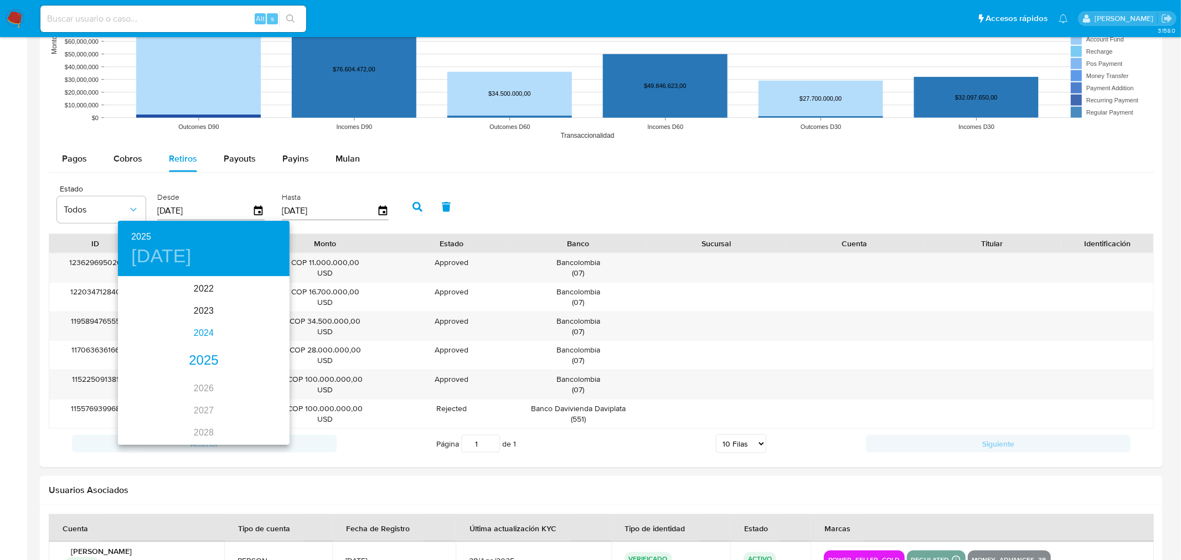
click at [203, 329] on div "2024" at bounding box center [204, 333] width 172 height 22
click at [203, 301] on div "feb." at bounding box center [203, 299] width 57 height 42
type input "12/02/2024"
click at [141, 373] on p "12" at bounding box center [137, 374] width 9 height 11
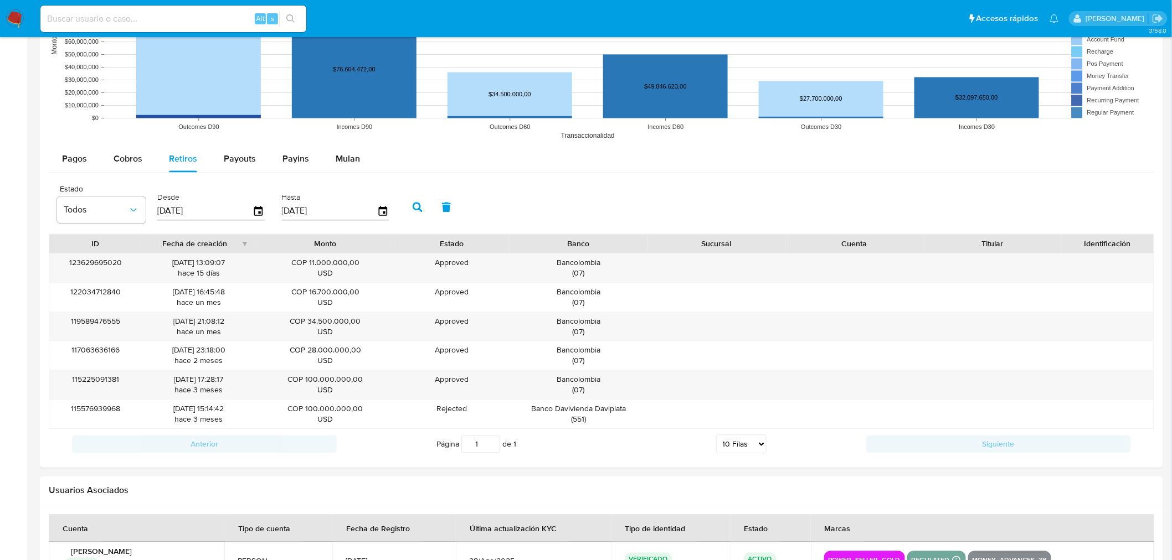
click at [413, 212] on icon "button" at bounding box center [418, 207] width 10 height 10
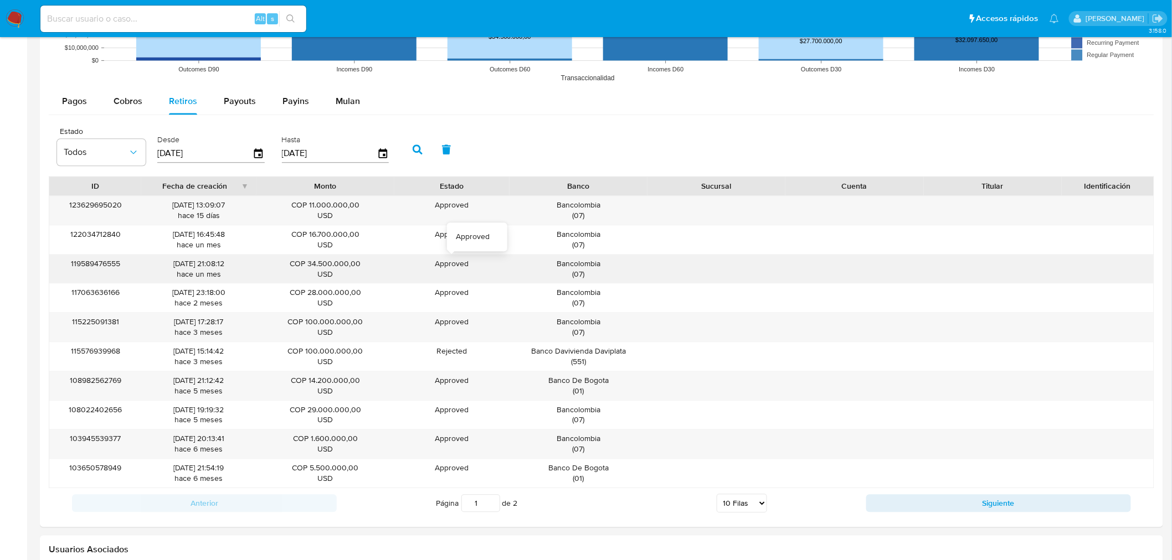
scroll to position [1033, 0]
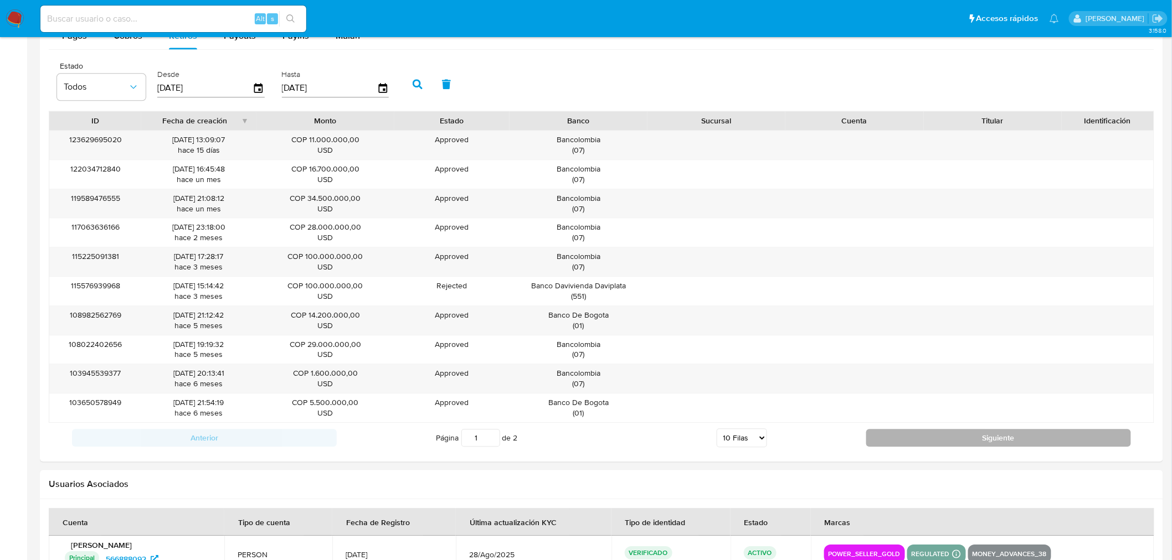
click at [992, 433] on button "Siguiente" at bounding box center [998, 438] width 265 height 18
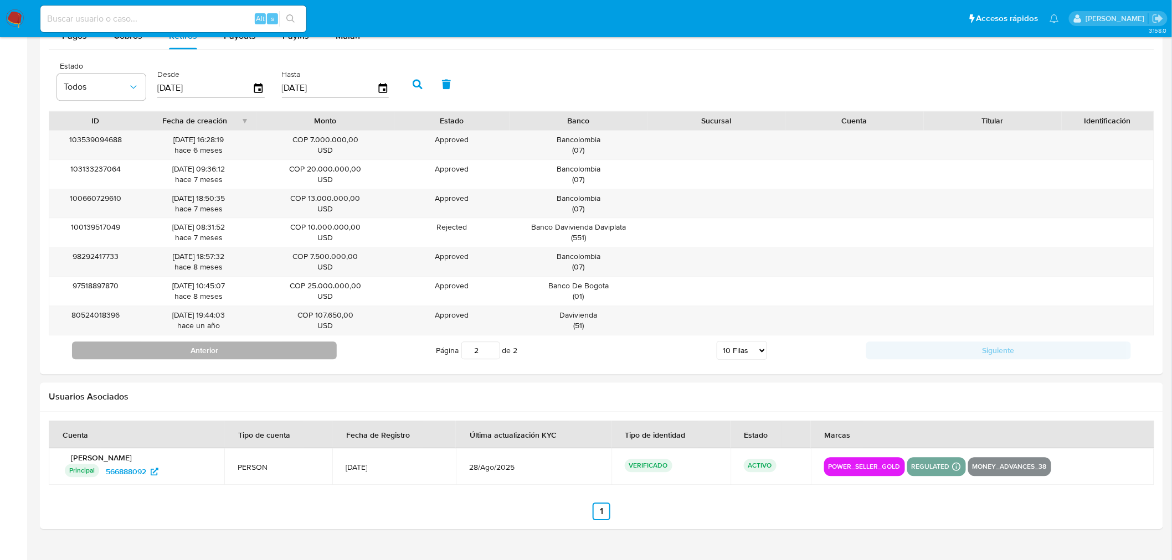
click at [302, 356] on button "Anterior" at bounding box center [204, 351] width 265 height 18
type input "1"
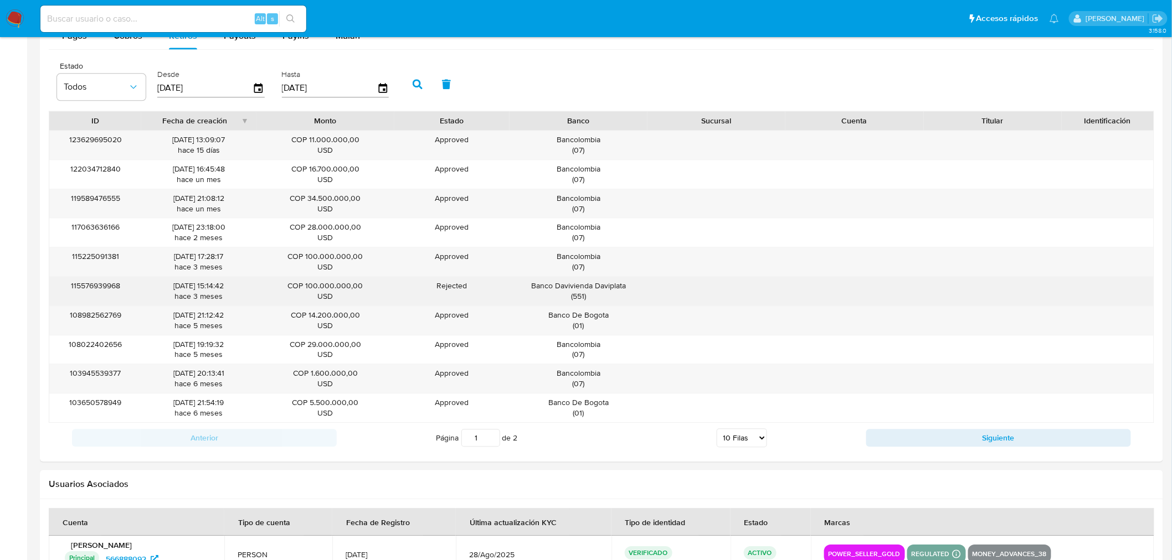
click at [527, 291] on div "115576939968 18/06/2025 15:14:42 hace 3 meses COP 100.000.000,00 USD Rejected B…" at bounding box center [601, 291] width 1104 height 29
click at [527, 291] on div "Banco Davivienda Daviplata ( 551 )" at bounding box center [578, 291] width 122 height 21
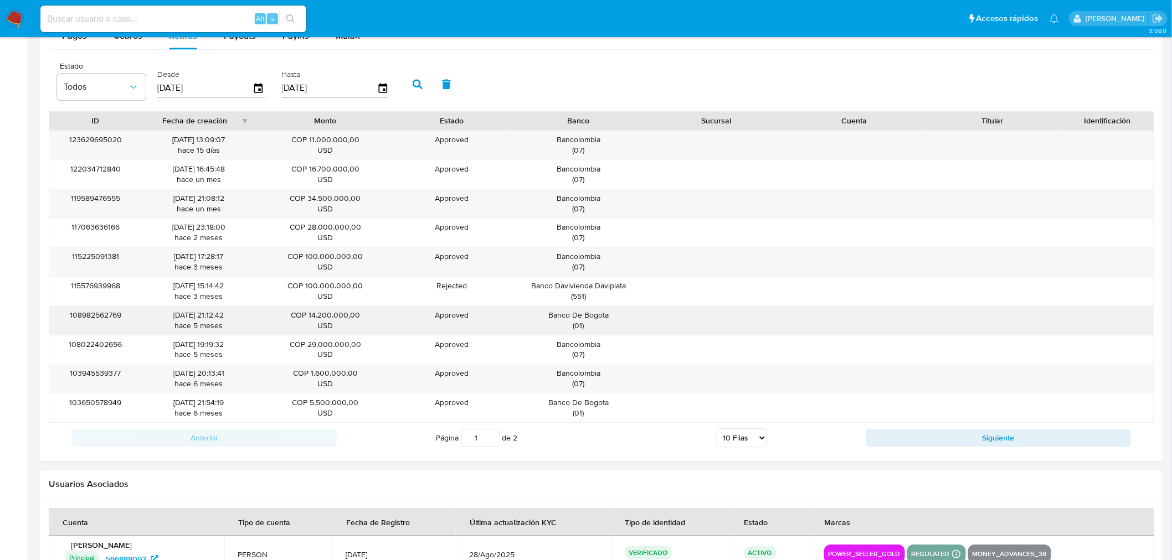
click at [1139, 292] on div "115576939968 18/06/2025 15:14:42 hace 3 meses COP 100.000.000,00 USD Rejected B…" at bounding box center [601, 291] width 1104 height 29
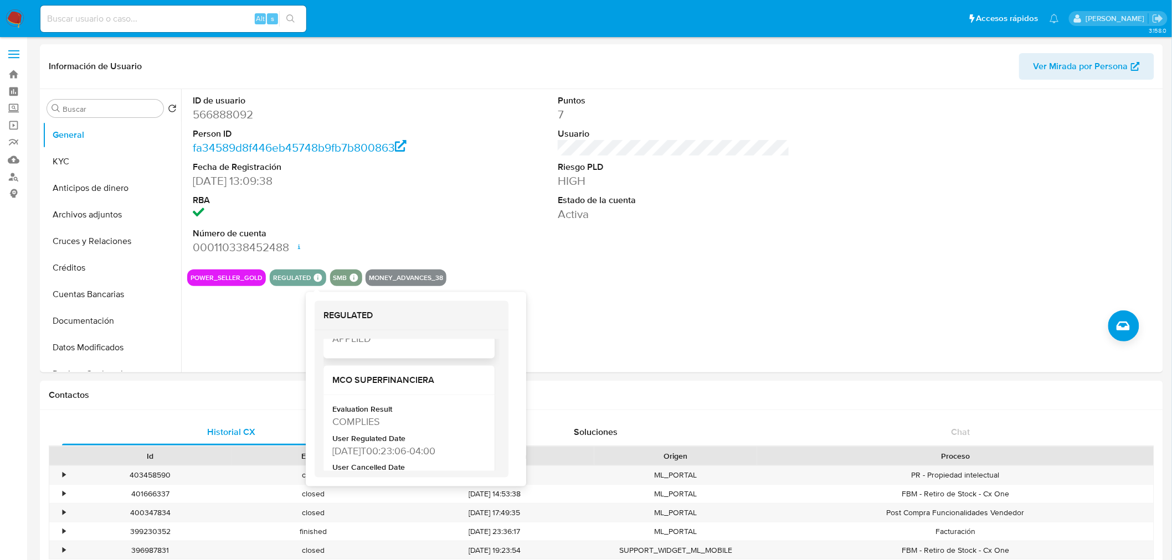
scroll to position [184, 0]
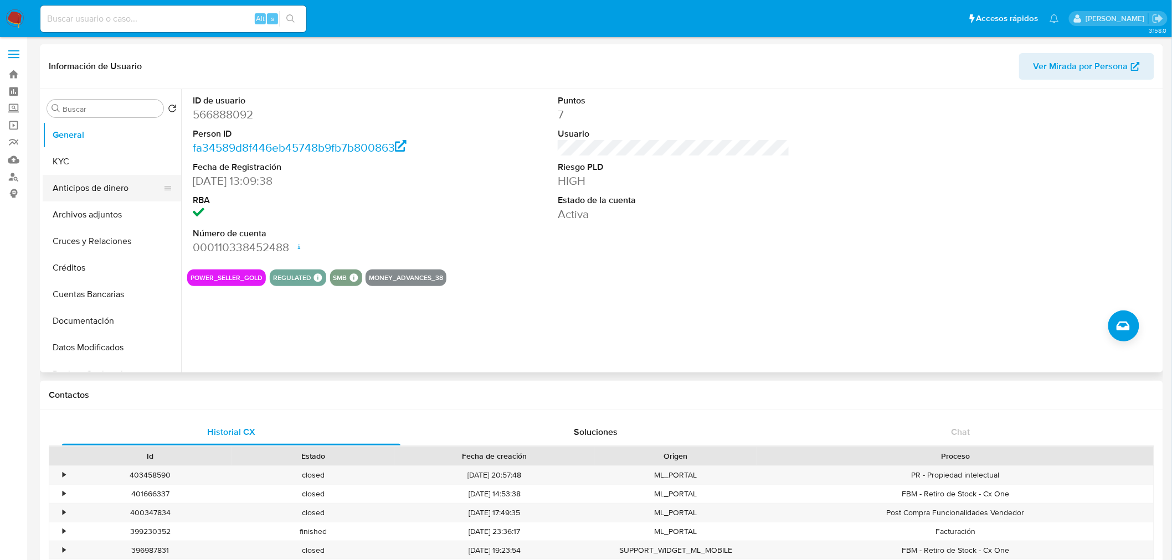
drag, startPoint x: 61, startPoint y: 167, endPoint x: 153, endPoint y: 177, distance: 91.9
click at [61, 167] on button "KYC" at bounding box center [112, 161] width 138 height 27
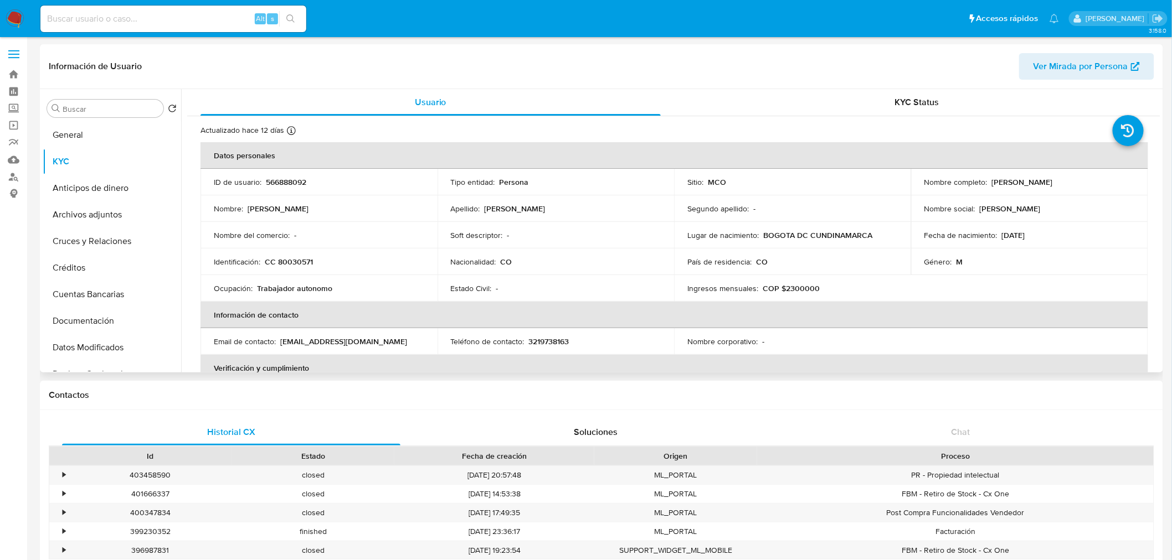
click at [296, 266] on p "CC 80030571" at bounding box center [289, 262] width 48 height 10
copy p "80030571"
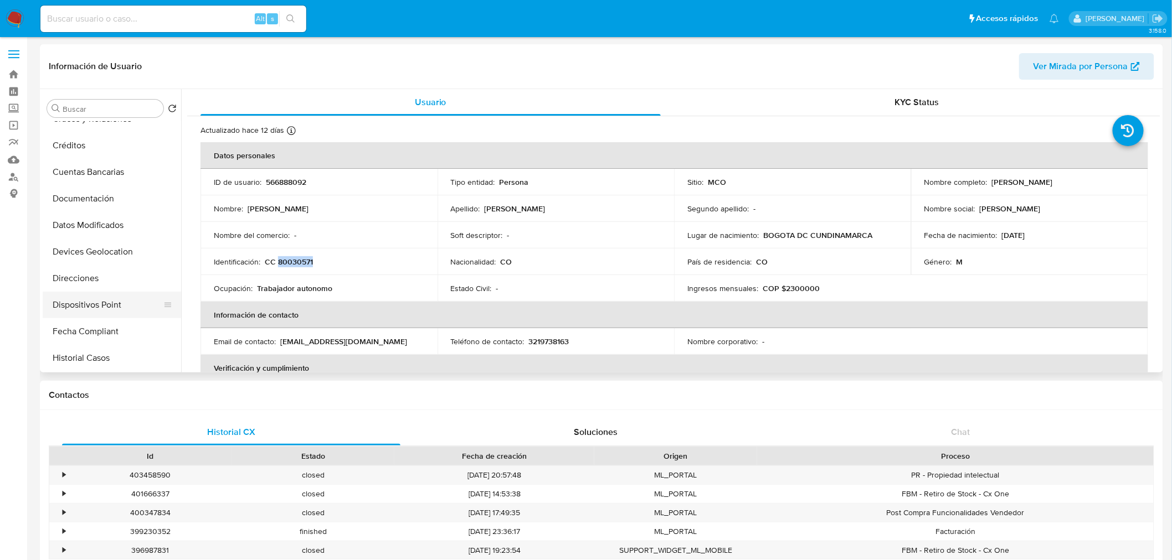
scroll to position [184, 0]
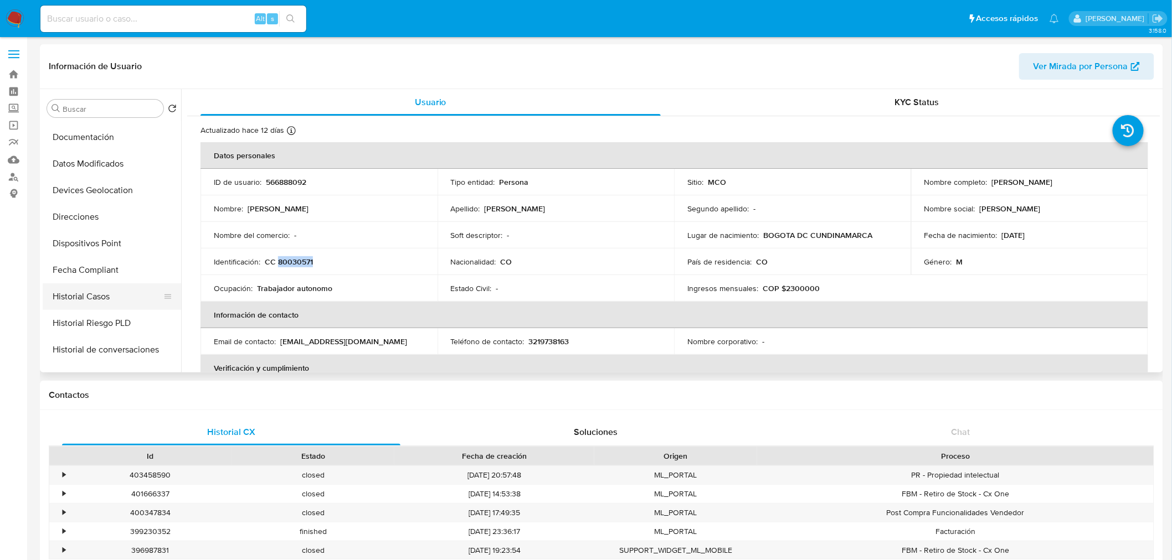
click at [102, 300] on button "Historial Casos" at bounding box center [108, 296] width 130 height 27
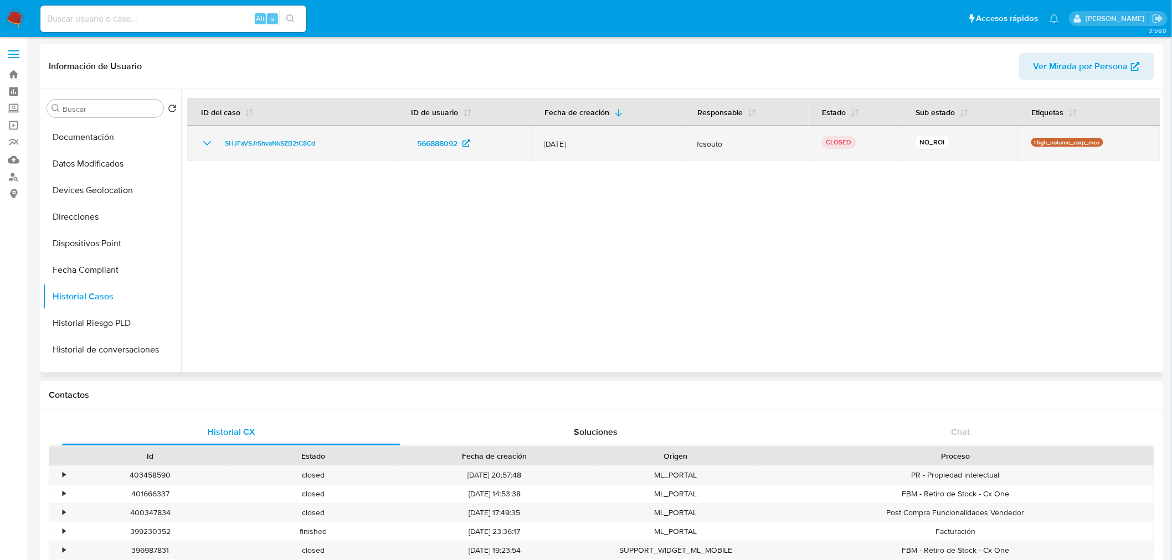
click at [205, 140] on icon "Mostrar/Ocultar" at bounding box center [206, 143] width 13 height 13
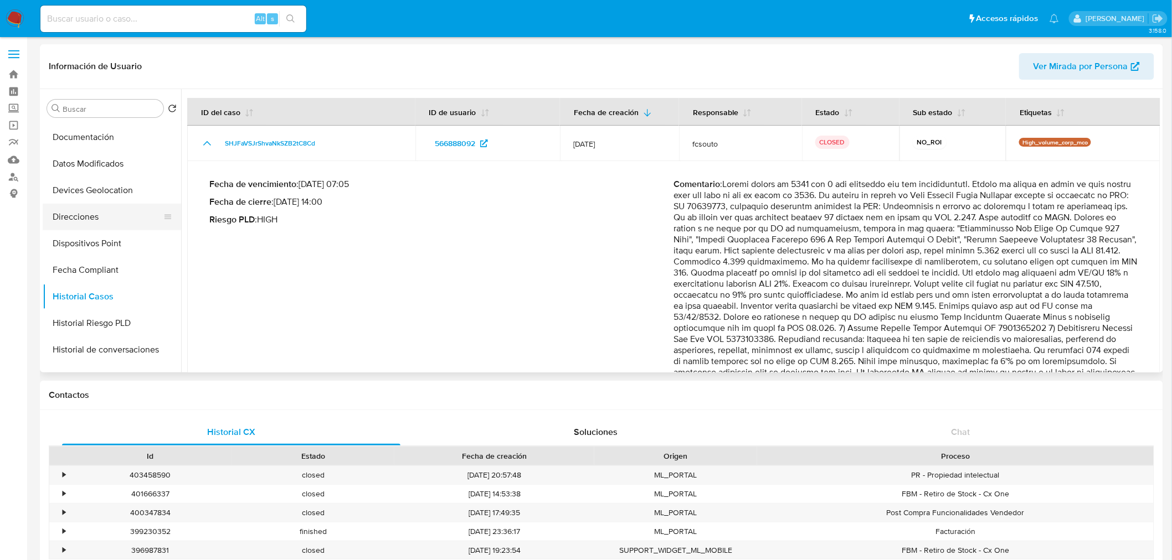
scroll to position [0, 0]
click at [73, 138] on button "General" at bounding box center [108, 135] width 130 height 27
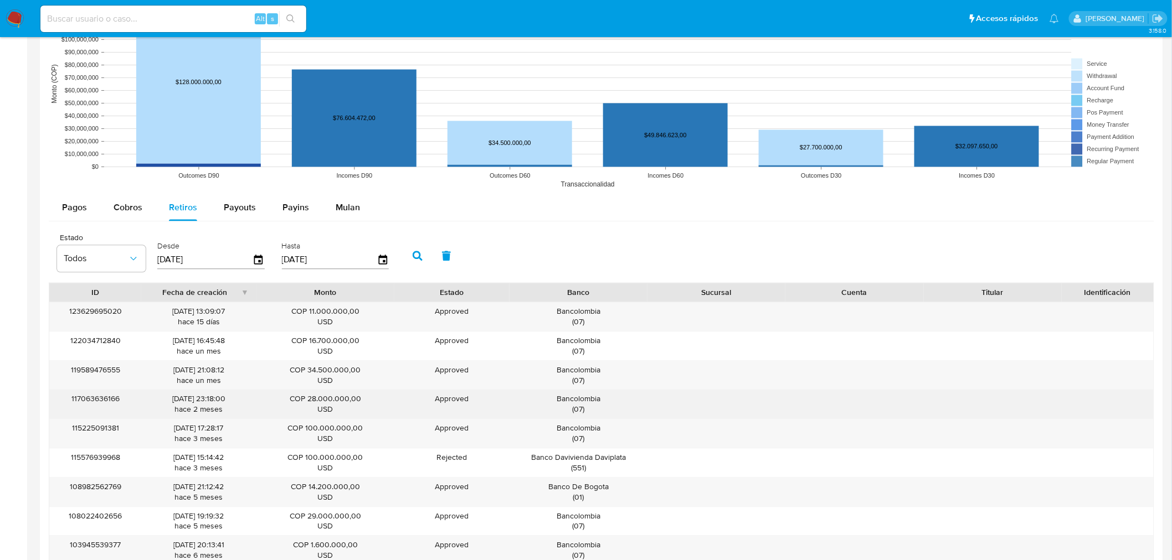
scroll to position [861, 0]
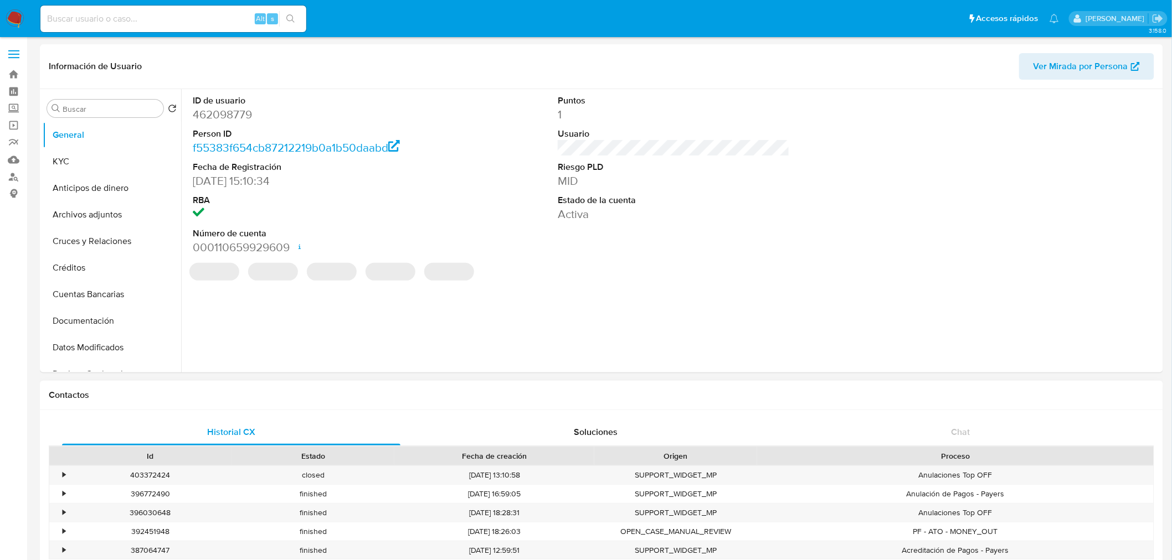
select select "10"
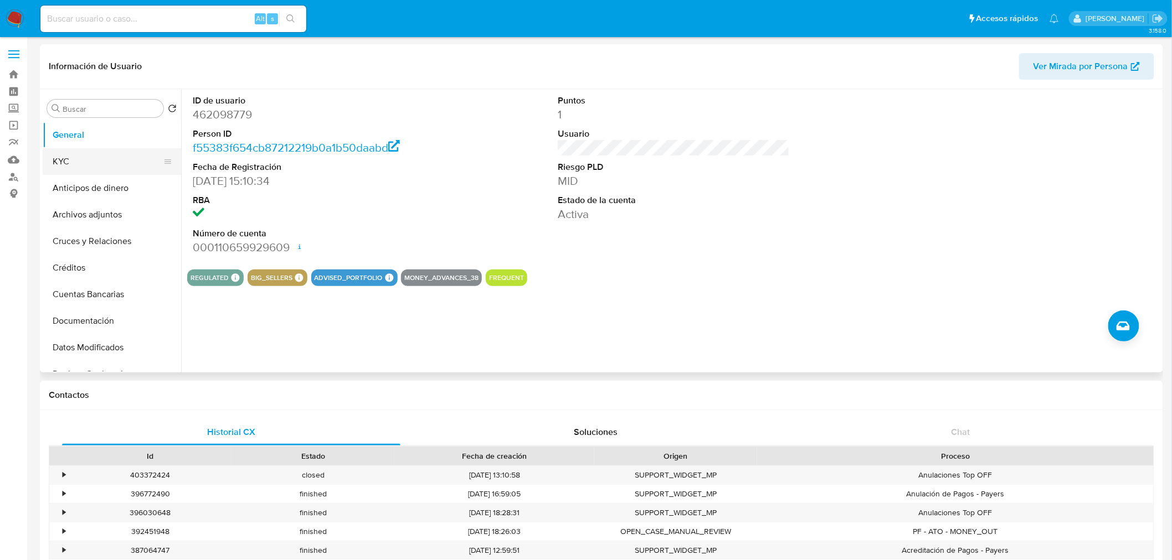
click at [84, 159] on button "KYC" at bounding box center [108, 161] width 130 height 27
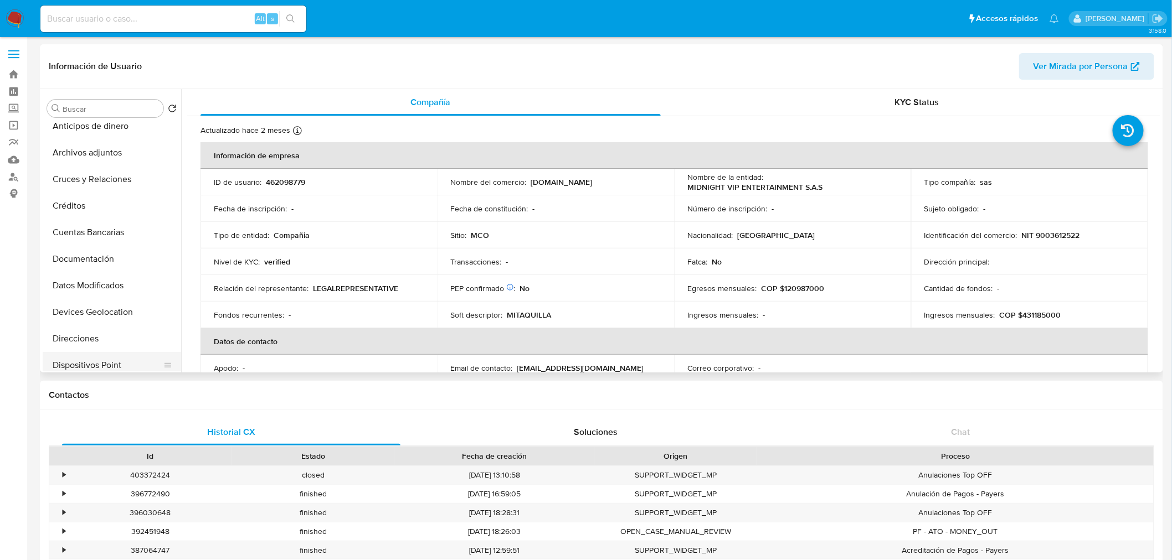
scroll to position [123, 0]
click at [105, 350] on button "Historial Casos" at bounding box center [108, 357] width 130 height 27
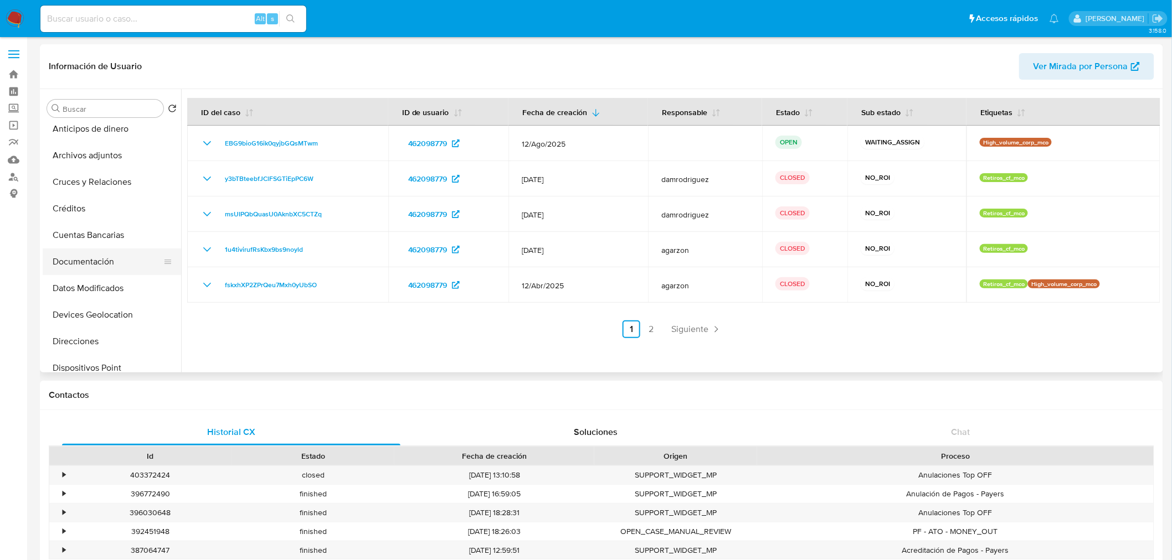
scroll to position [0, 0]
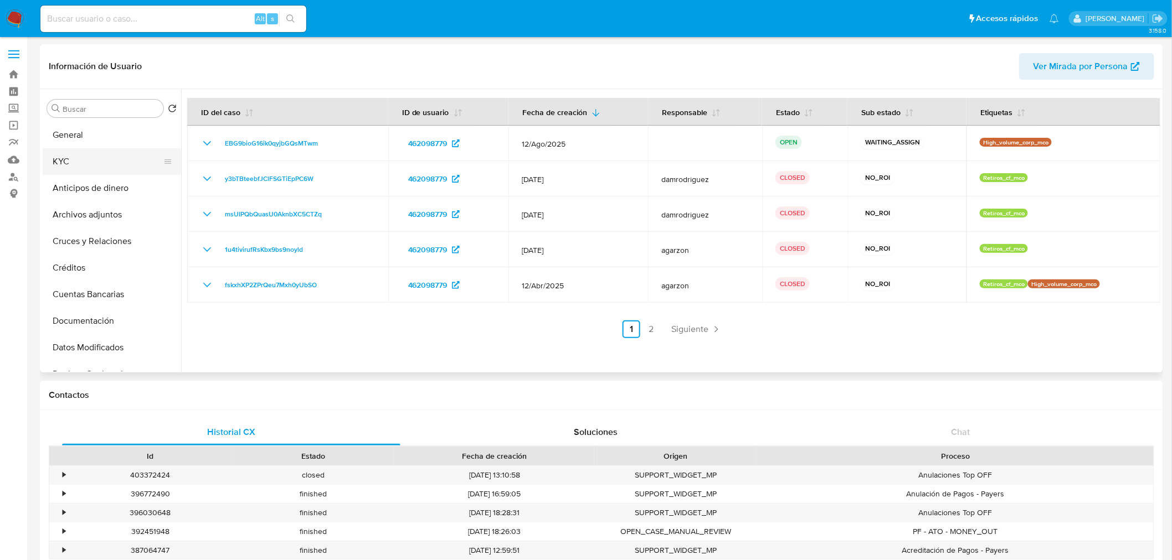
click at [72, 166] on button "KYC" at bounding box center [108, 161] width 130 height 27
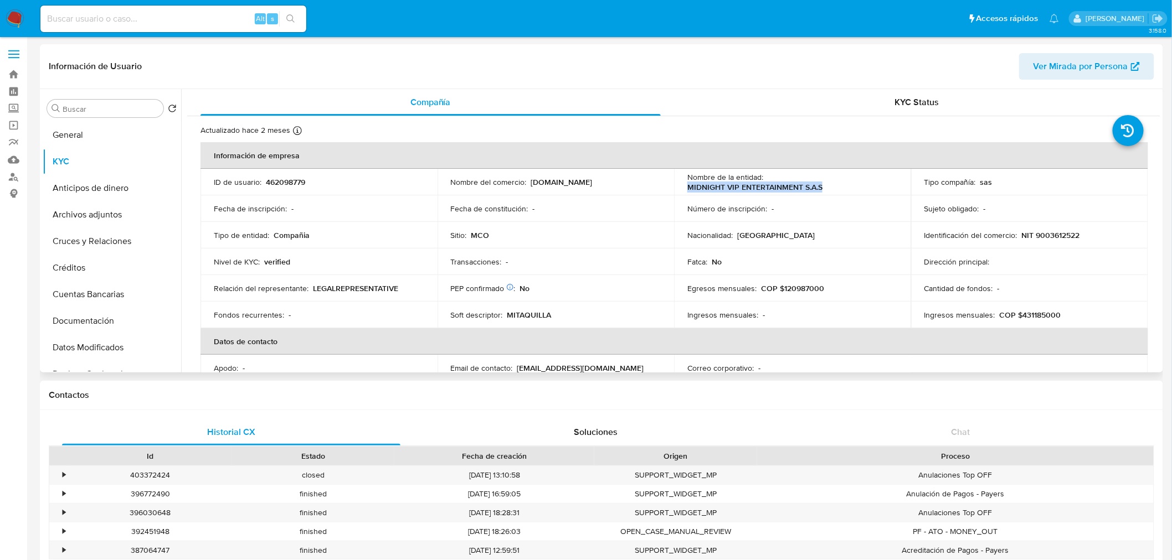
drag, startPoint x: 687, startPoint y: 186, endPoint x: 826, endPoint y: 187, distance: 139.0
click at [826, 187] on div "Nombre de la entidad : MIDNIGHT VIP ENTERTAINMENT S.A.S" at bounding box center [792, 182] width 210 height 20
copy p "MIDNIGHT VIP ENTERTAINMENT S.A.S"
click at [1052, 231] on p "NIT 9003612522" at bounding box center [1051, 235] width 58 height 10
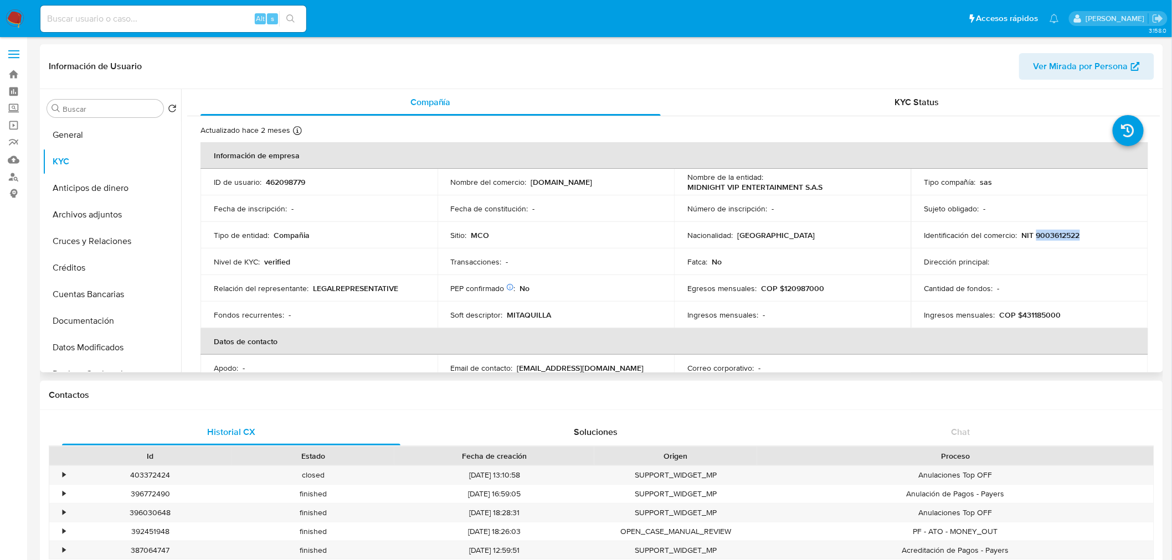
copy p "9003612522"
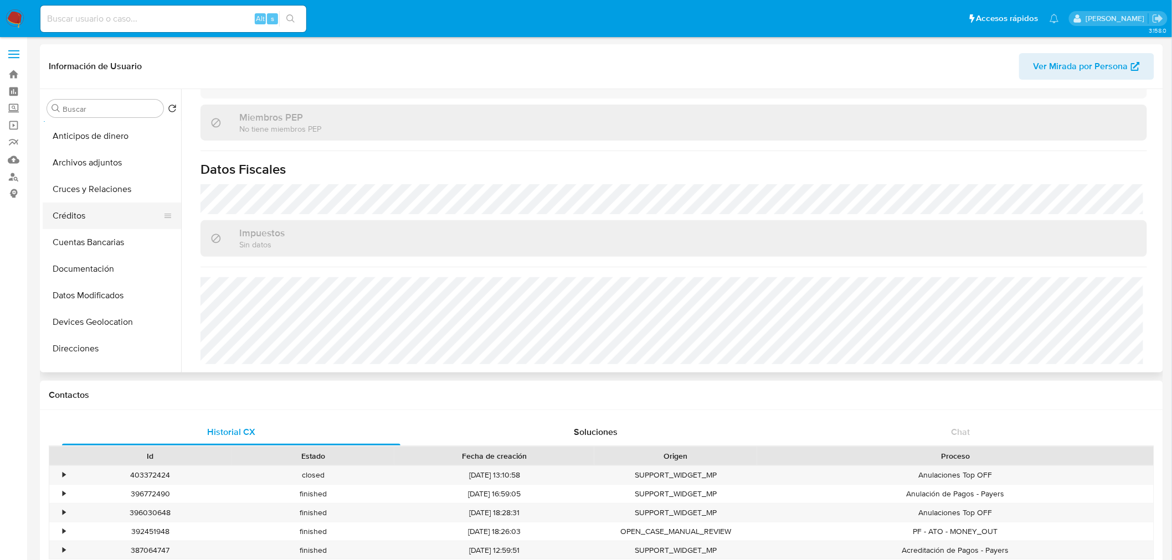
scroll to position [123, 0]
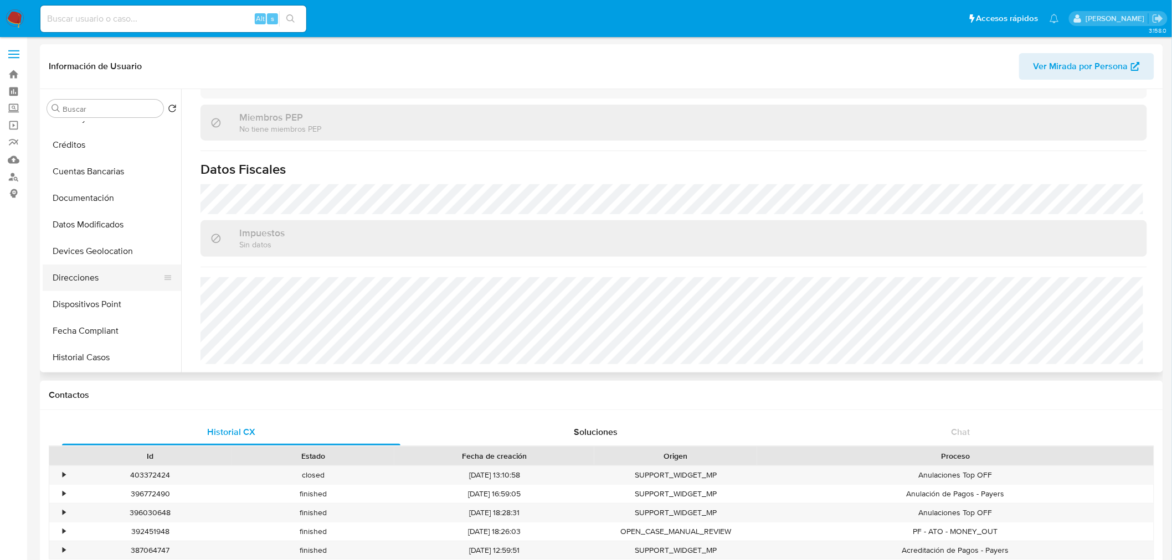
click at [104, 268] on button "Direcciones" at bounding box center [108, 278] width 130 height 27
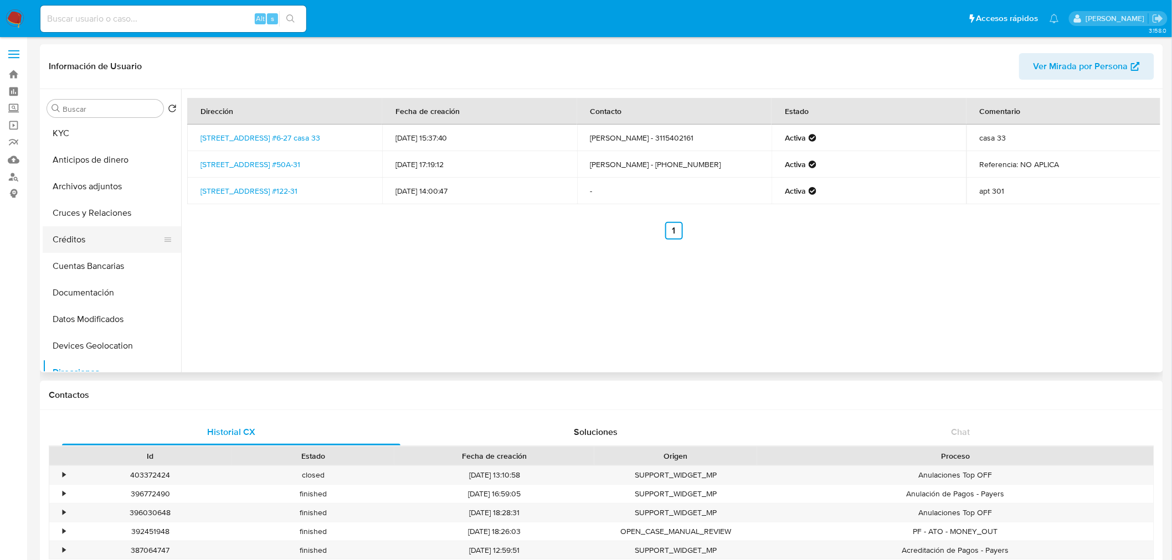
scroll to position [0, 0]
click at [73, 159] on button "KYC" at bounding box center [108, 161] width 130 height 27
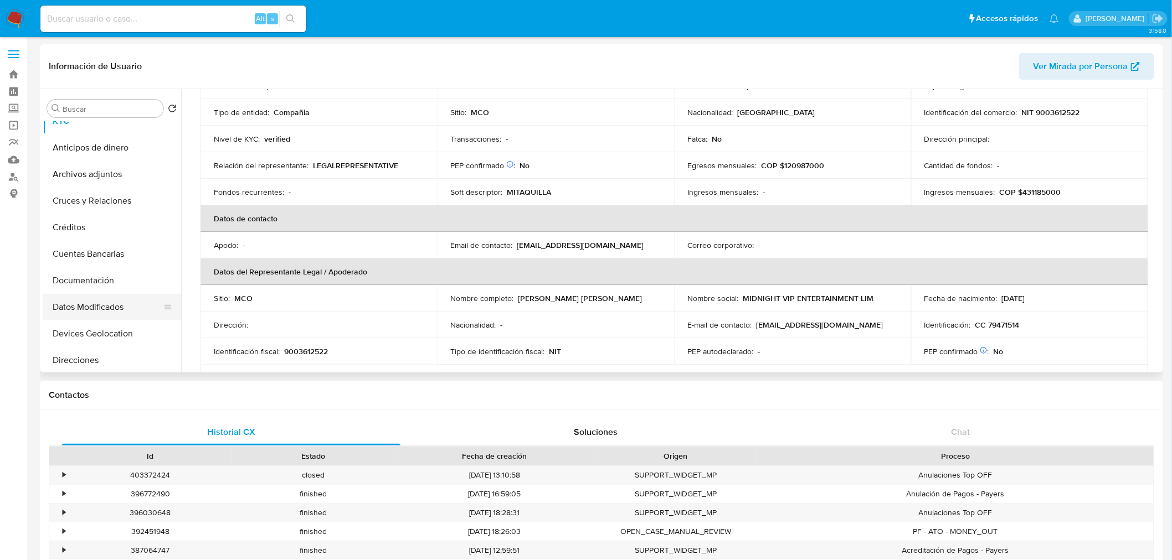
scroll to position [61, 0]
click at [104, 342] on button "Direcciones" at bounding box center [108, 339] width 130 height 27
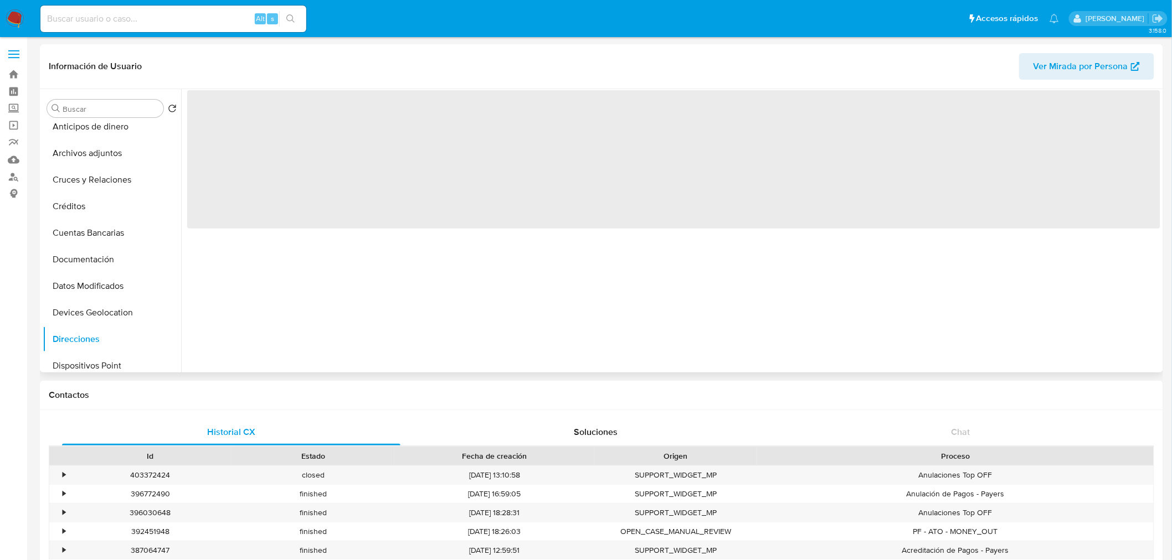
scroll to position [0, 0]
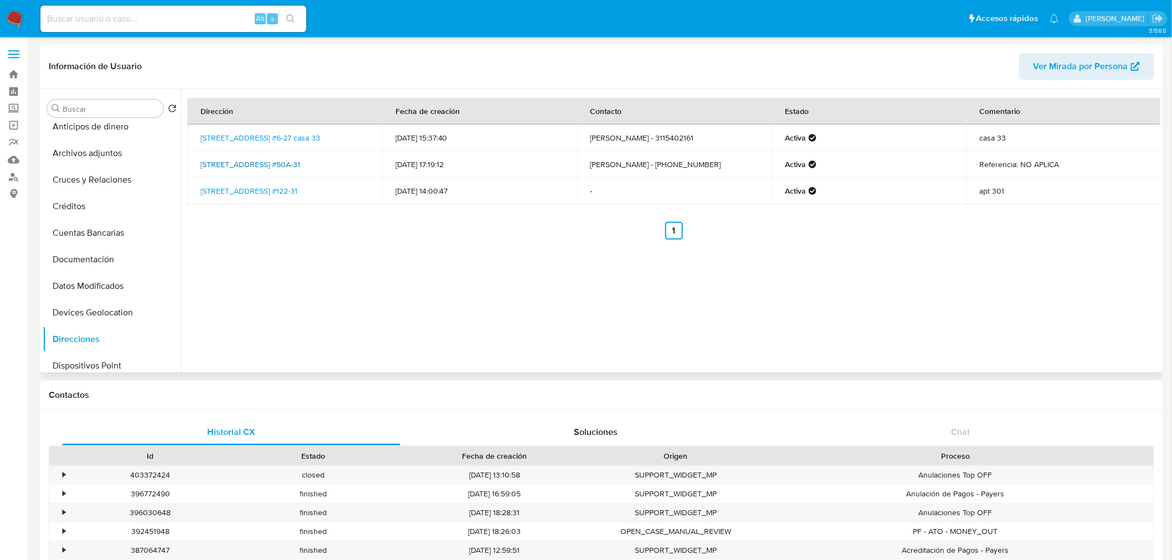
drag, startPoint x: 278, startPoint y: 174, endPoint x: 203, endPoint y: 157, distance: 77.4
click at [203, 157] on td "[STREET_ADDRESS] #50A-31" at bounding box center [284, 164] width 195 height 27
copy link "[STREET_ADDRESS] #50A-31"
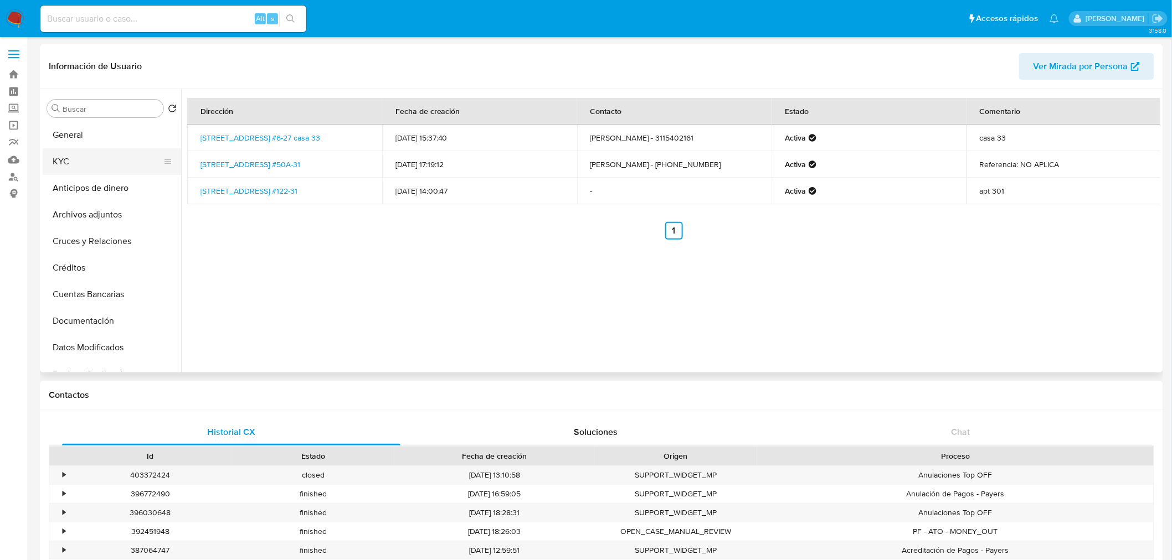
click at [76, 157] on button "KYC" at bounding box center [108, 161] width 130 height 27
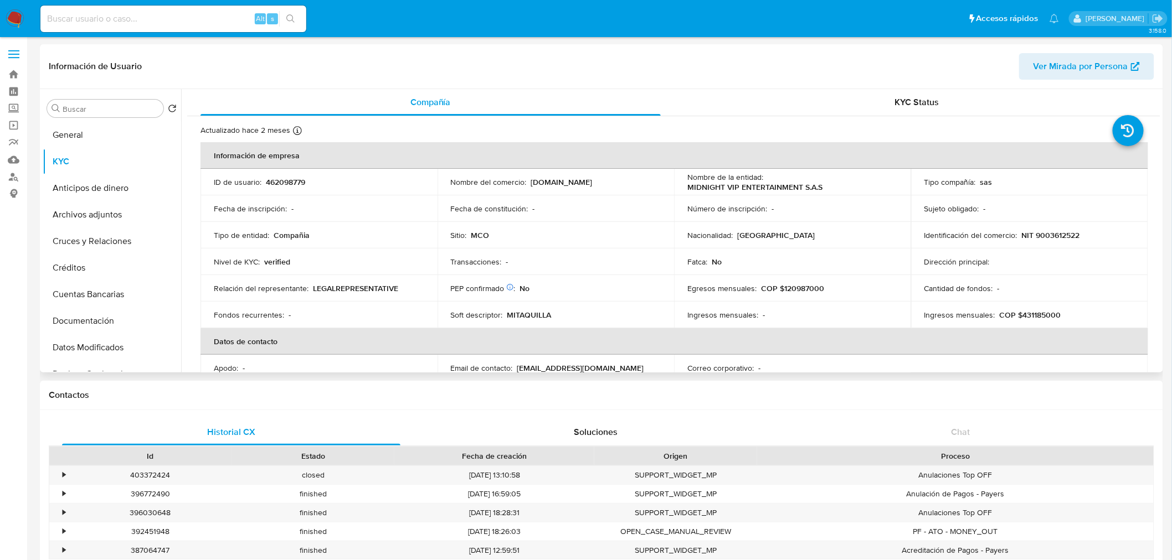
drag, startPoint x: 596, startPoint y: 183, endPoint x: 530, endPoint y: 180, distance: 66.5
click at [530, 180] on div "Nombre del comercio : MiTaquilla.com.co" at bounding box center [556, 182] width 210 height 10
copy p "MiTaquilla.com.co"
click at [285, 187] on p "462098779" at bounding box center [285, 182] width 39 height 10
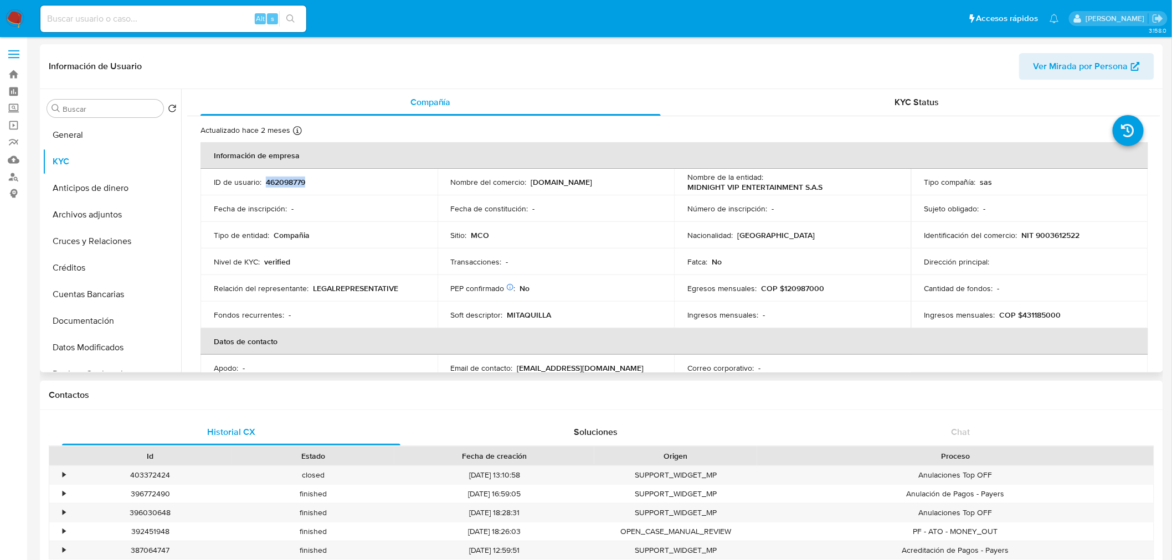
copy p "462098779"
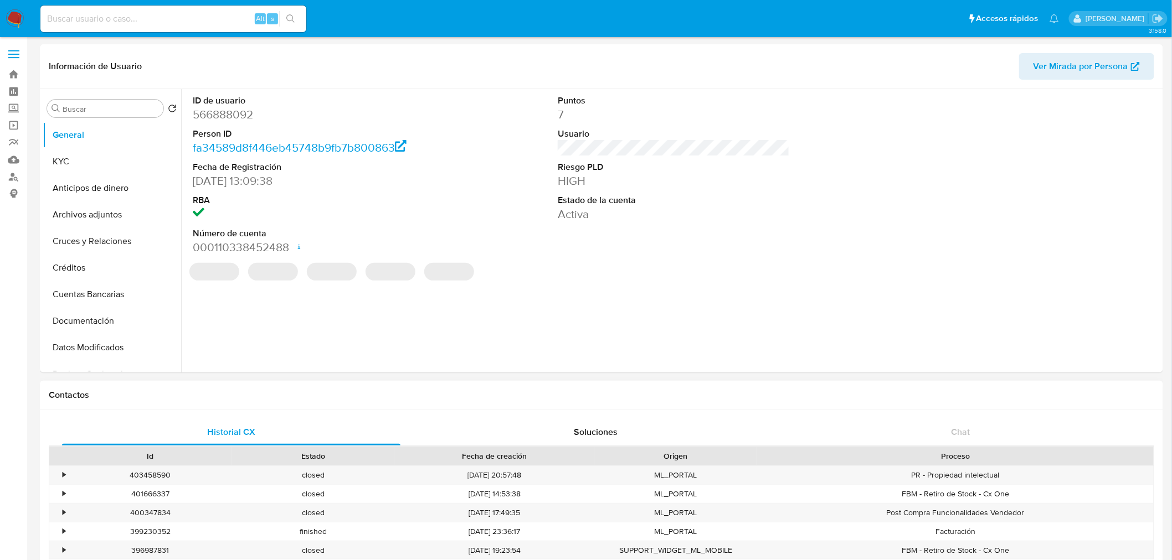
select select "10"
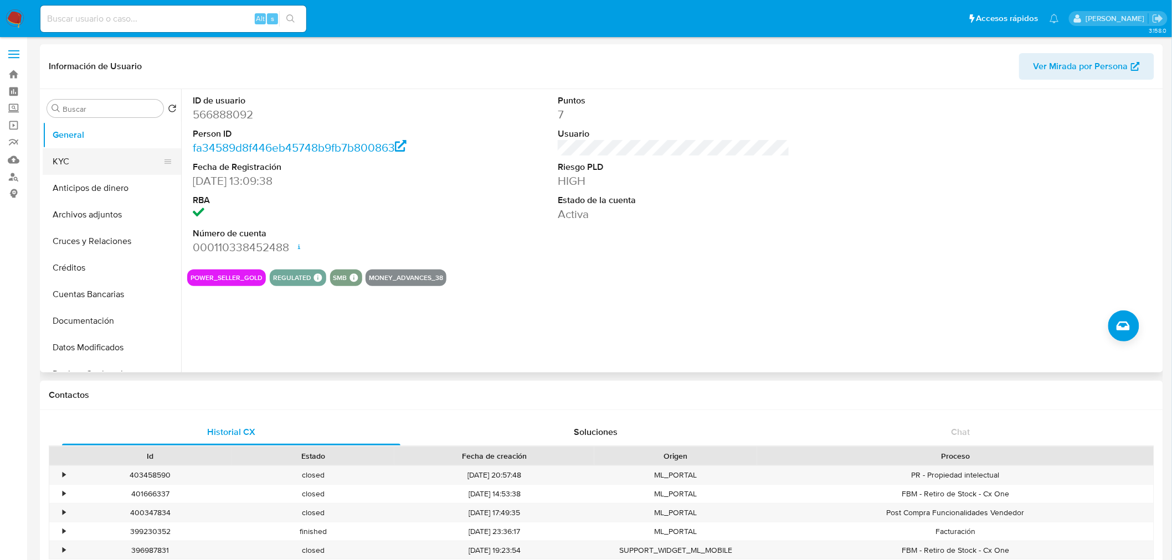
drag, startPoint x: 97, startPoint y: 166, endPoint x: 107, endPoint y: 172, distance: 11.4
click at [97, 166] on button "KYC" at bounding box center [108, 161] width 130 height 27
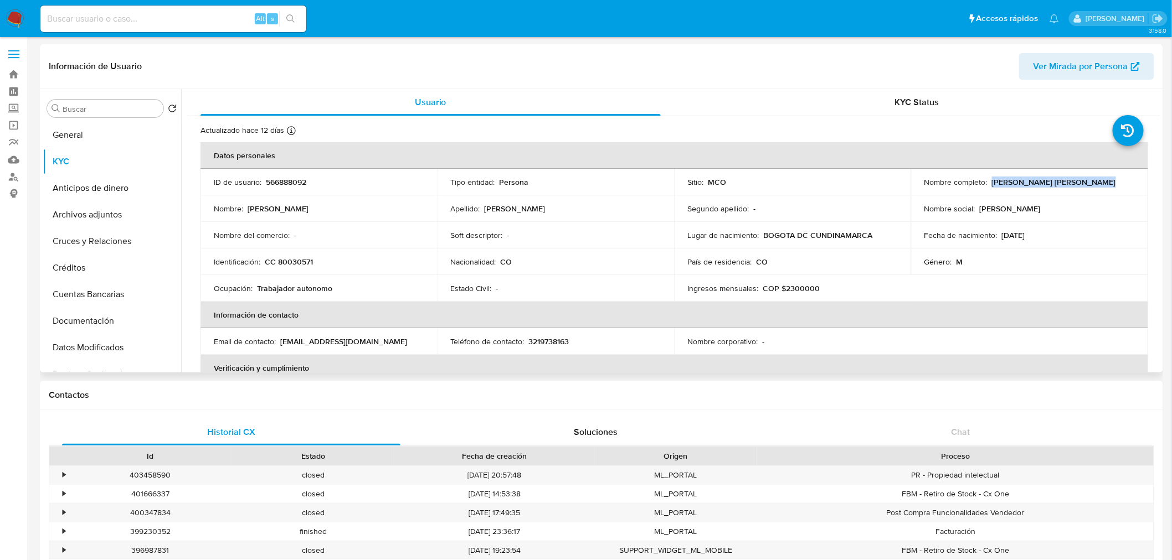
drag, startPoint x: 988, startPoint y: 185, endPoint x: 1092, endPoint y: 184, distance: 104.1
click at [1092, 184] on div "Nombre completo : [PERSON_NAME] [PERSON_NAME]" at bounding box center [1029, 182] width 210 height 10
copy p "[PERSON_NAME] [PERSON_NAME]"
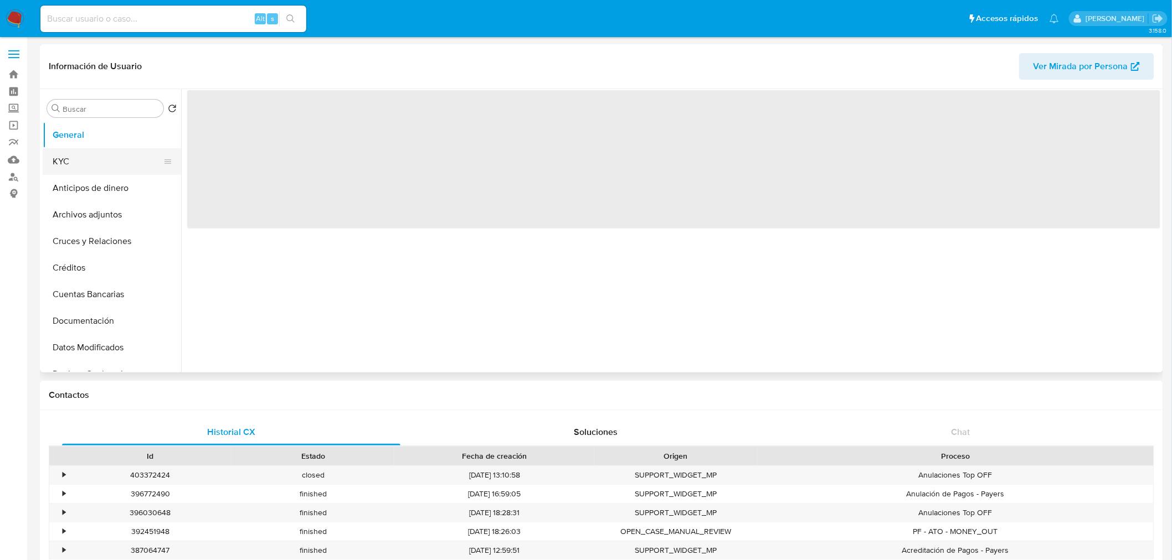
click at [89, 155] on button "KYC" at bounding box center [108, 161] width 130 height 27
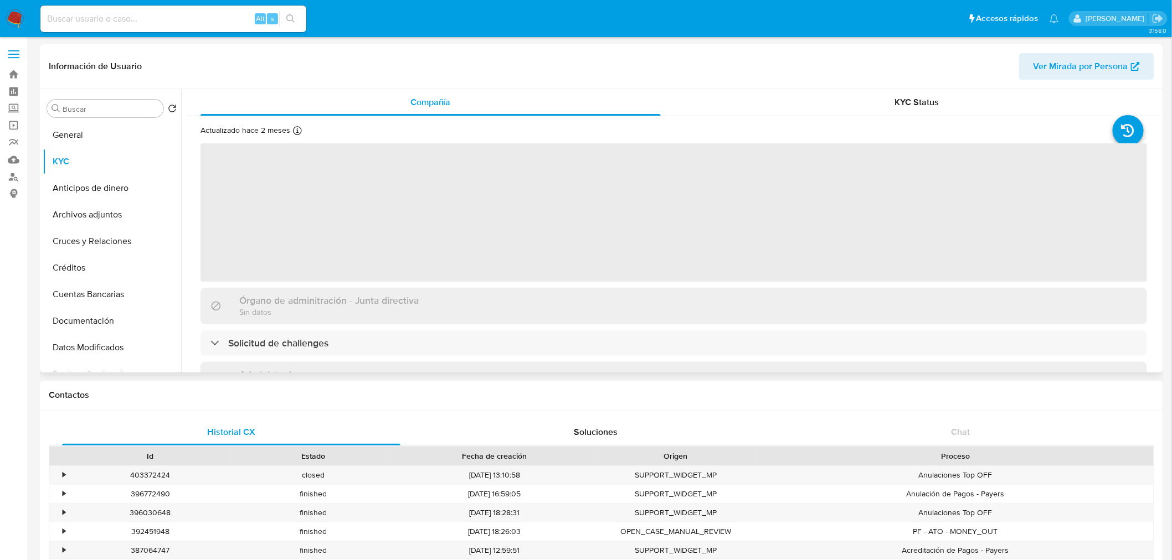
select select "10"
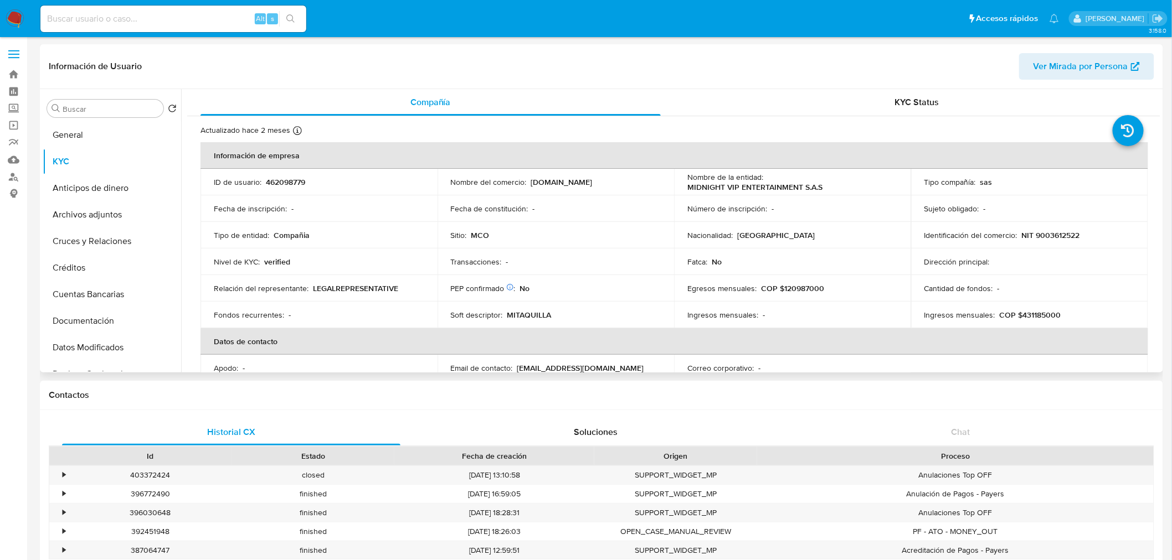
click at [751, 187] on p "MIDNIGHT VIP ENTERTAINMENT S.A.S" at bounding box center [754, 187] width 135 height 10
copy div "Nombre de la entidad : MIDNIGHT VIP ENTERTAINMENT S.A.S"
click at [772, 195] on td "Número de inscripción : -" at bounding box center [792, 208] width 237 height 27
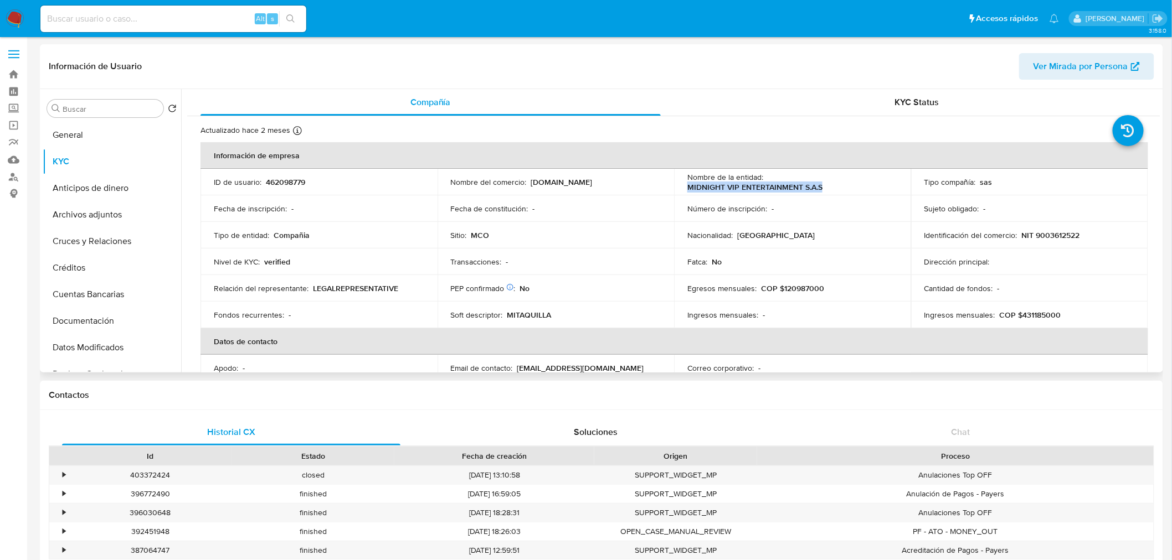
drag, startPoint x: 831, startPoint y: 185, endPoint x: 687, endPoint y: 192, distance: 144.1
click at [687, 192] on div "Nombre de la entidad : MIDNIGHT VIP ENTERTAINMENT S.A.S" at bounding box center [792, 182] width 210 height 20
copy p "MIDNIGHT VIP ENTERTAINMENT S.A.S"
click at [109, 129] on button "General" at bounding box center [108, 135] width 130 height 27
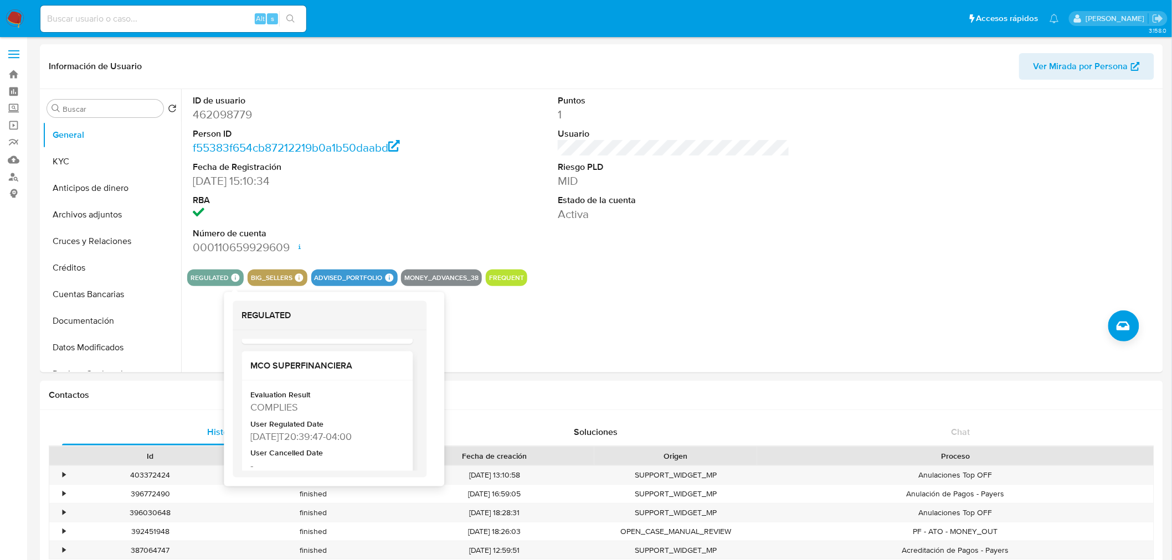
scroll to position [184, 0]
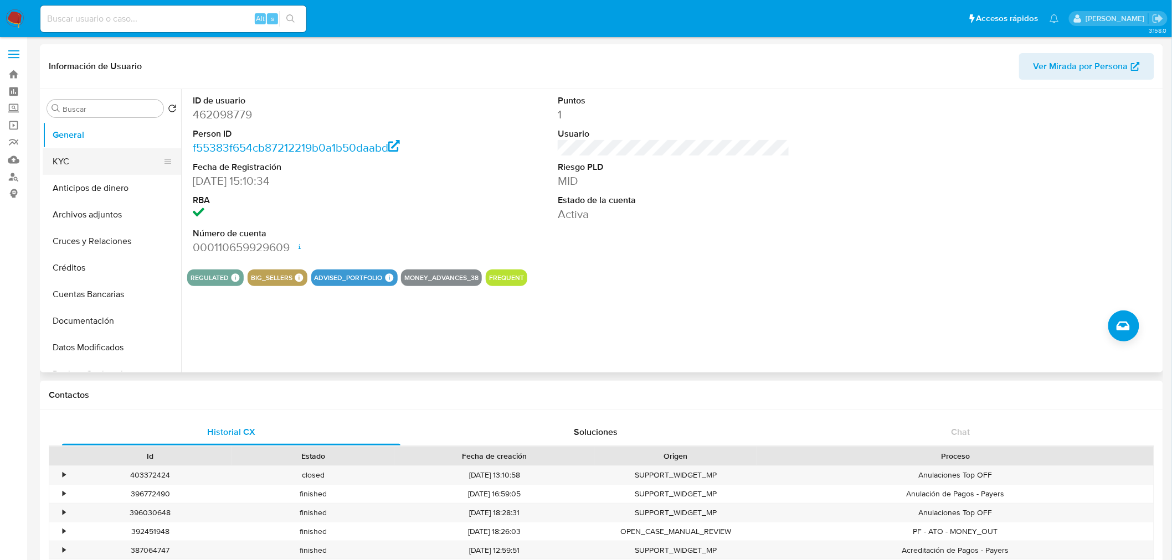
click at [86, 156] on button "KYC" at bounding box center [108, 161] width 130 height 27
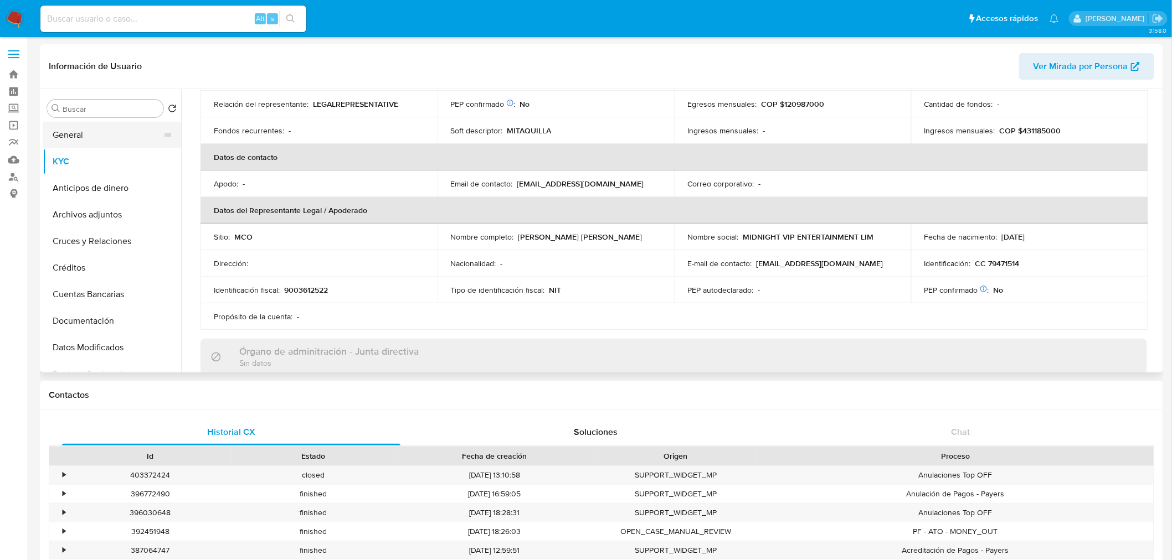
click at [101, 125] on button "General" at bounding box center [108, 135] width 130 height 27
